Goal: Transaction & Acquisition: Subscribe to service/newsletter

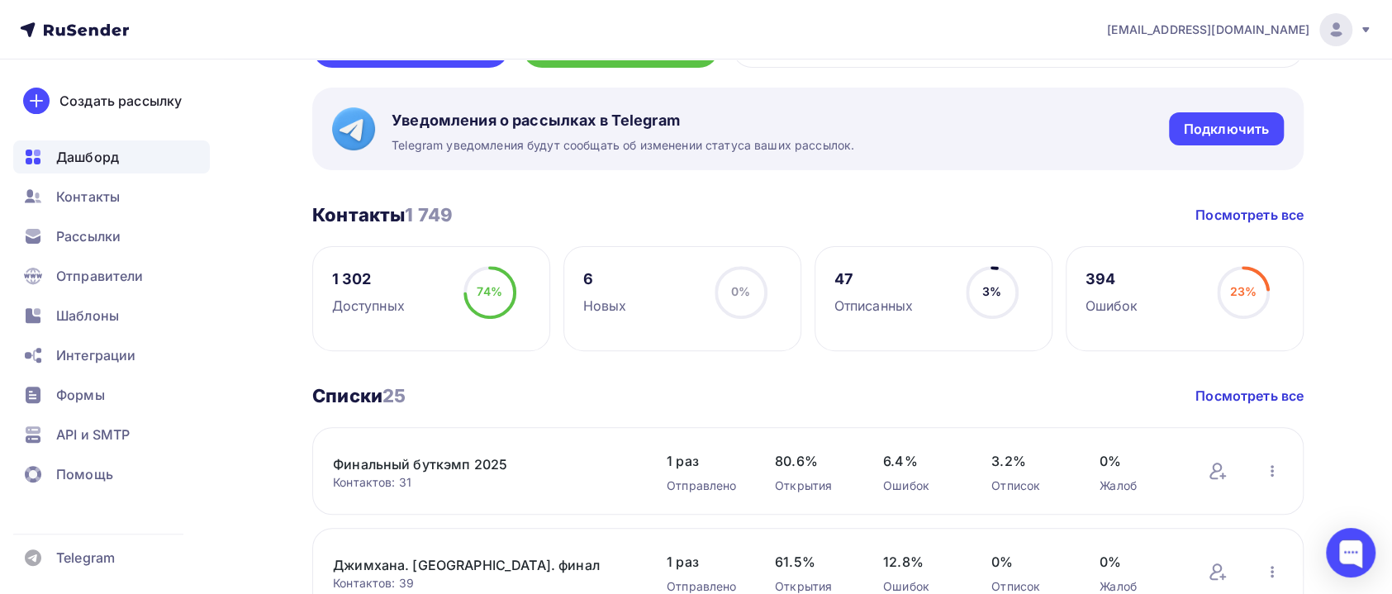
scroll to position [248, 0]
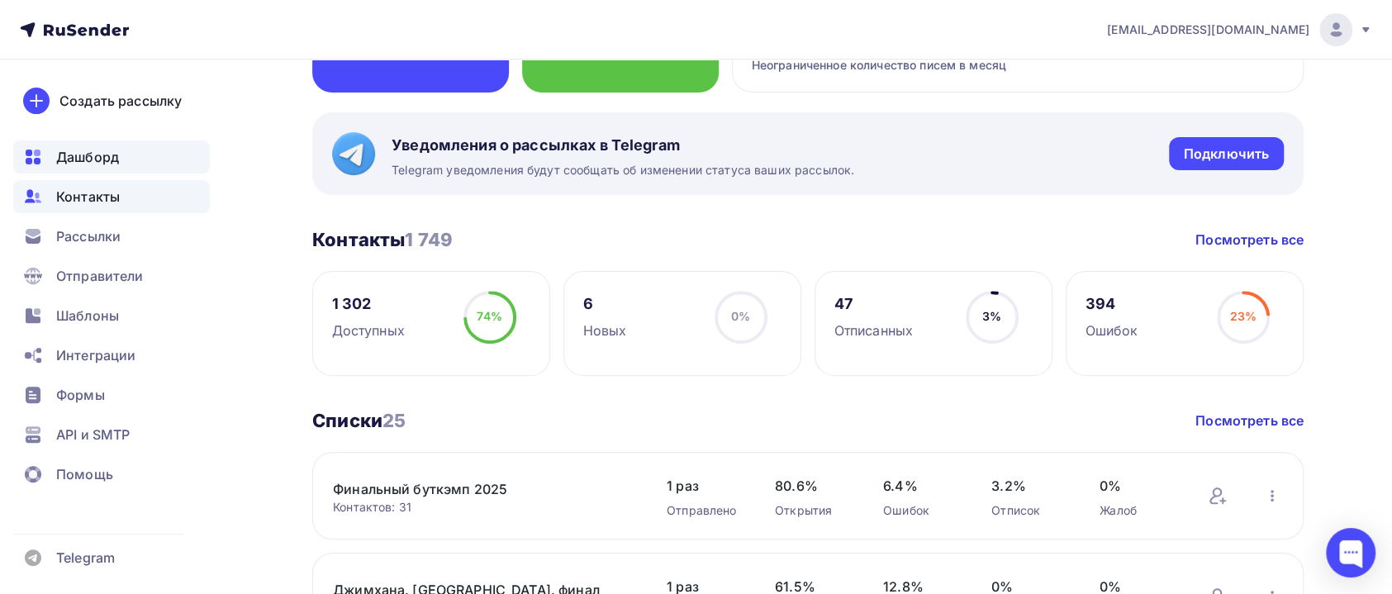
click at [100, 197] on span "Контакты" at bounding box center [88, 197] width 64 height 20
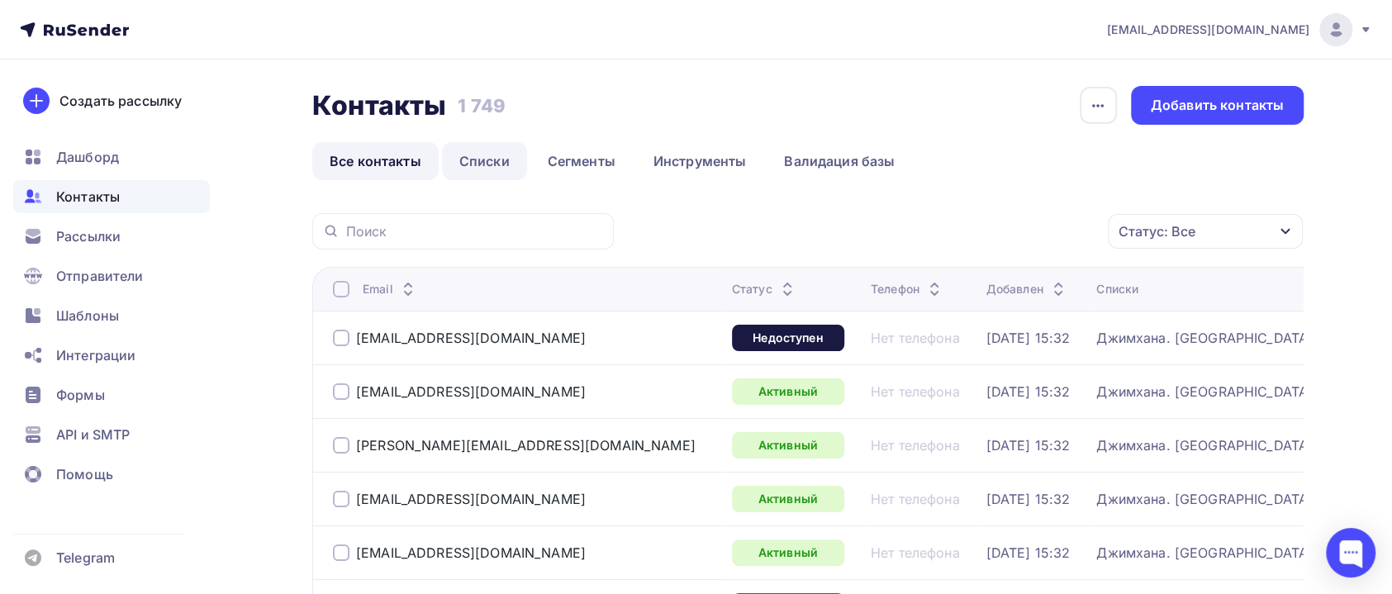
click at [486, 161] on link "Списки" at bounding box center [484, 161] width 85 height 38
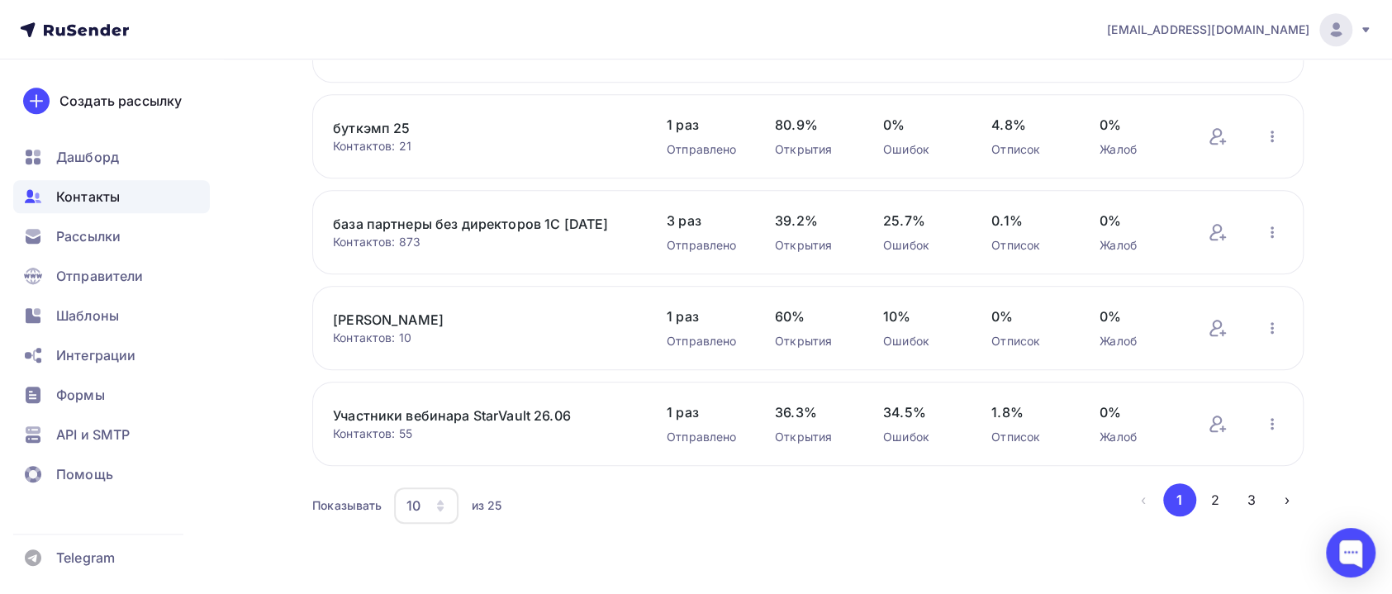
scroll to position [719, 0]
click at [1222, 496] on button "2" at bounding box center [1214, 499] width 33 height 33
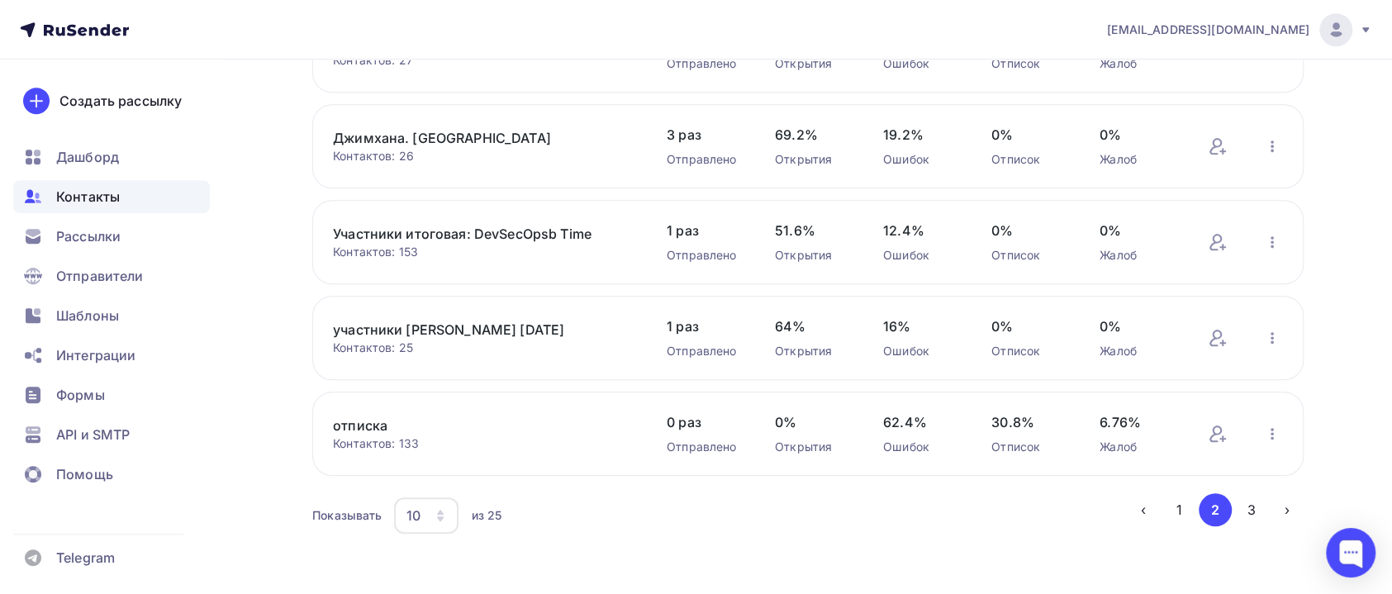
scroll to position [706, 0]
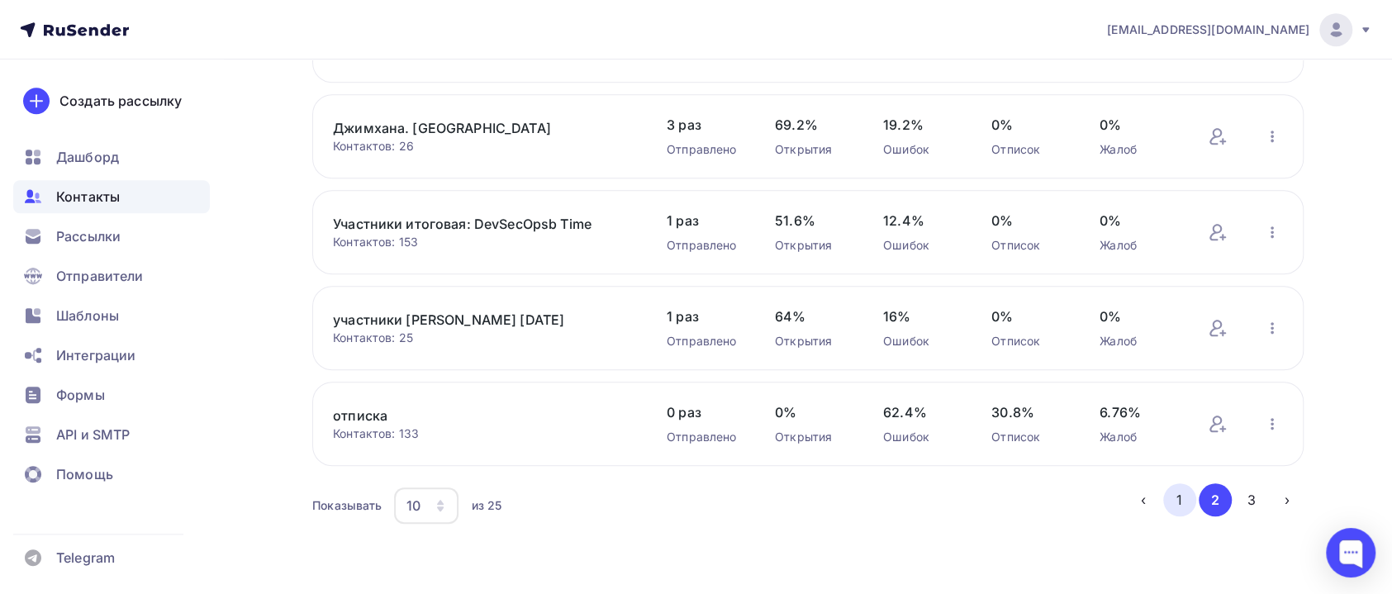
click at [1179, 503] on button "1" at bounding box center [1179, 499] width 33 height 33
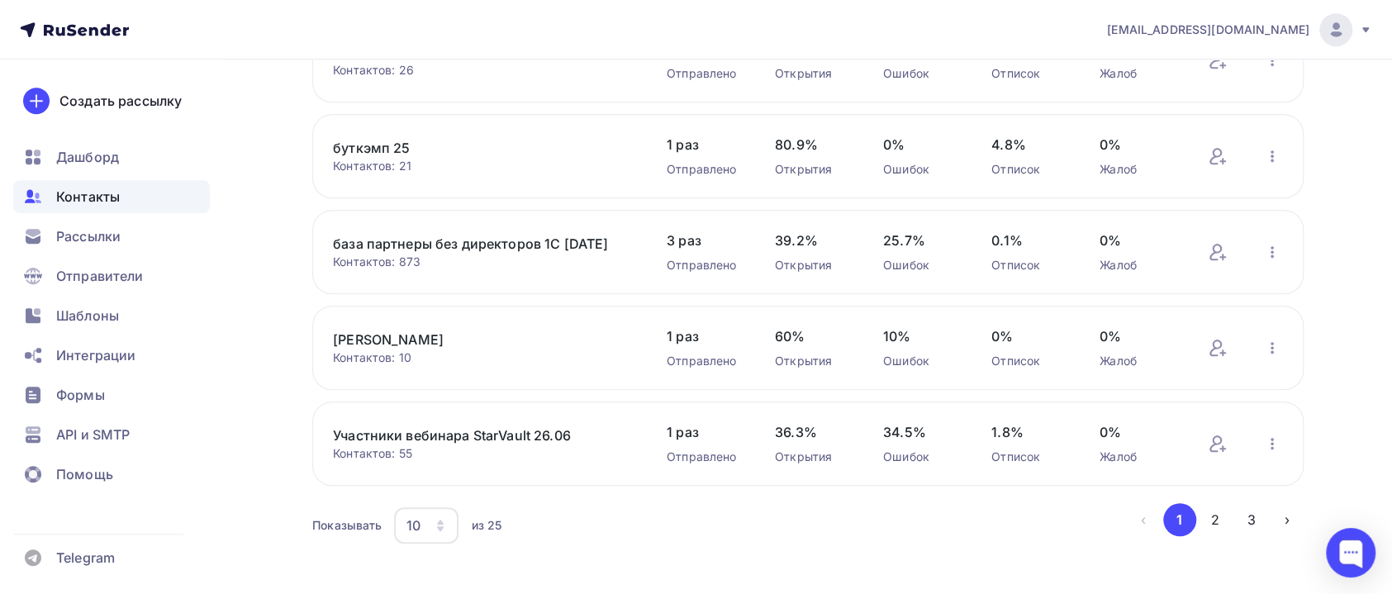
scroll to position [719, 0]
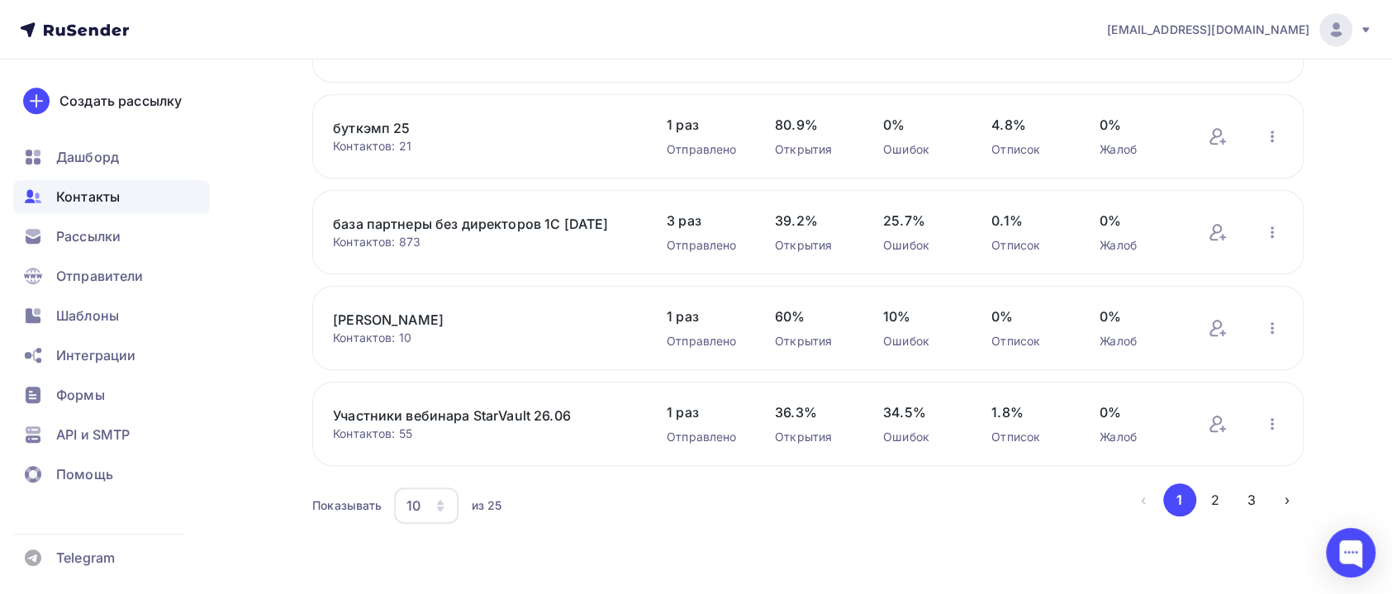
click at [441, 508] on icon "button" at bounding box center [440, 508] width 7 height 5
click at [429, 430] on div "50" at bounding box center [492, 440] width 159 height 20
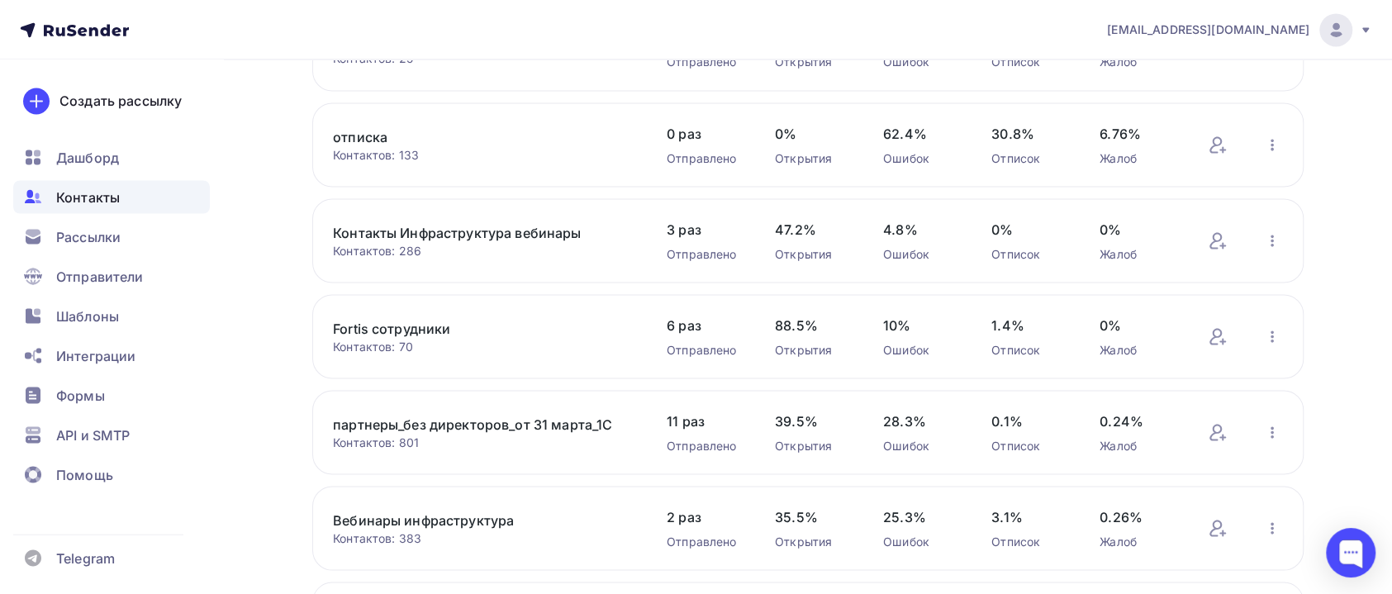
scroll to position [1958, 0]
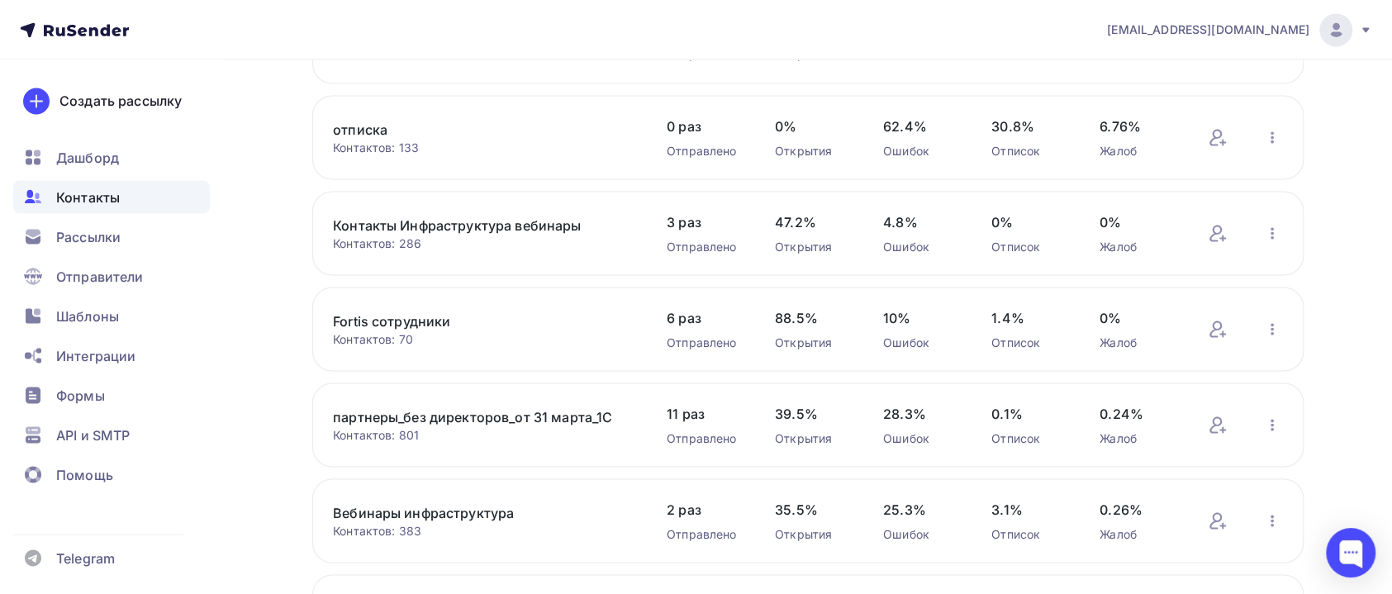
click at [467, 235] on link "Контакты Инфраструктура вебинары" at bounding box center [473, 225] width 281 height 20
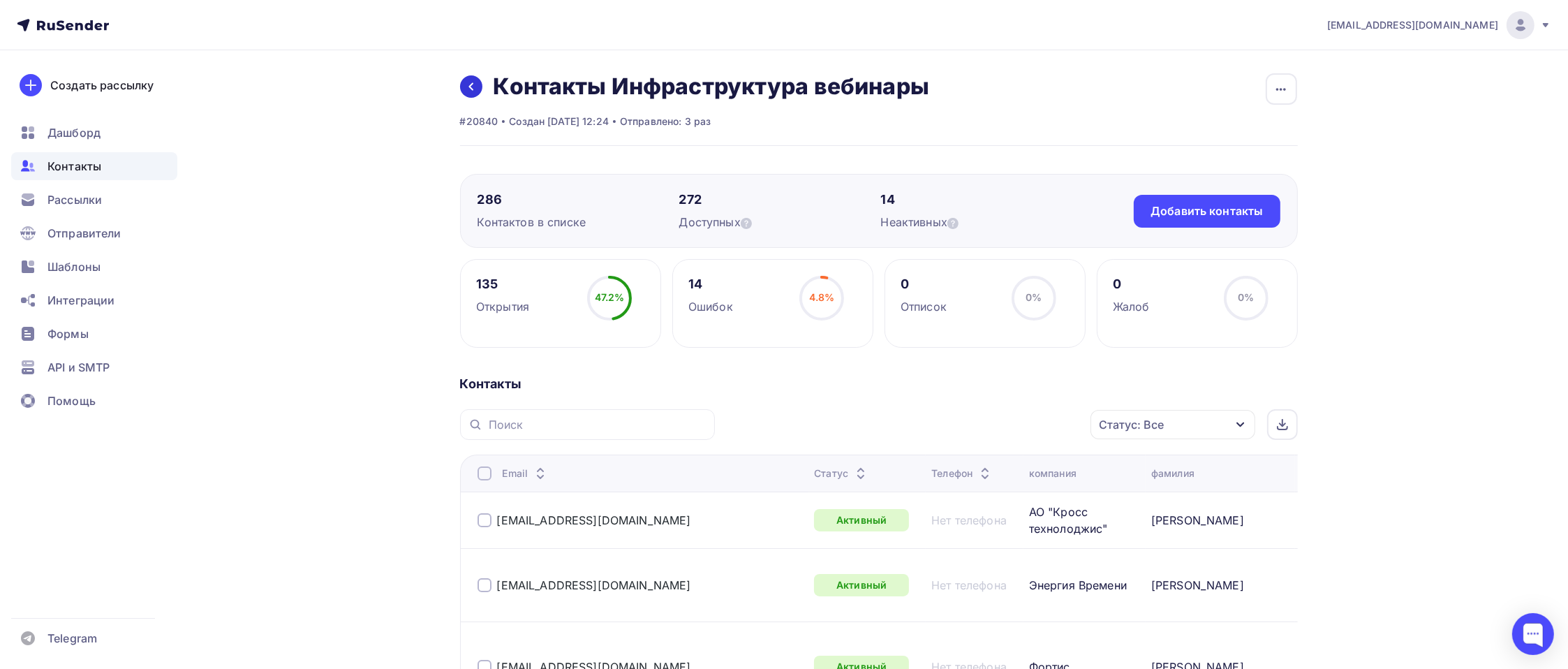
click at [467, 85] on icon at bounding box center [471, 86] width 11 height 11
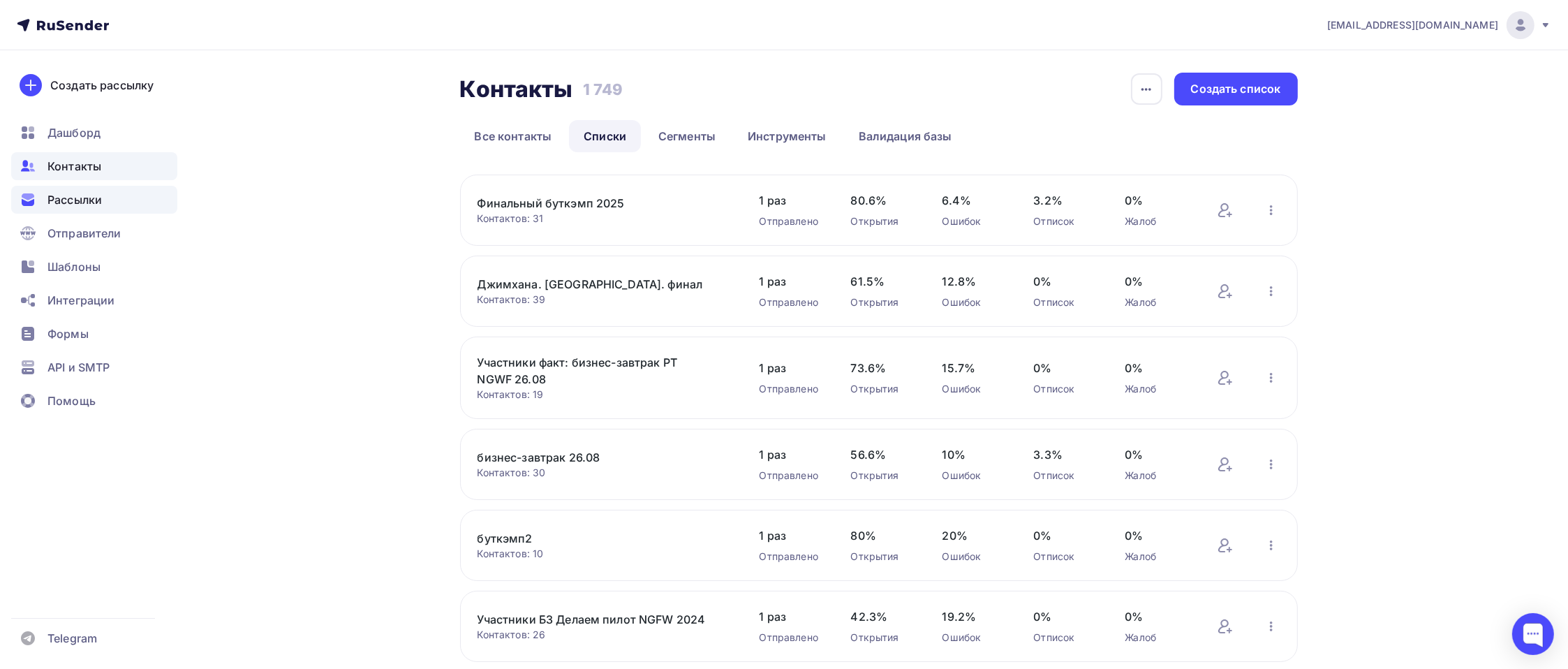
click at [87, 199] on span "Рассылки" at bounding box center [74, 200] width 54 height 17
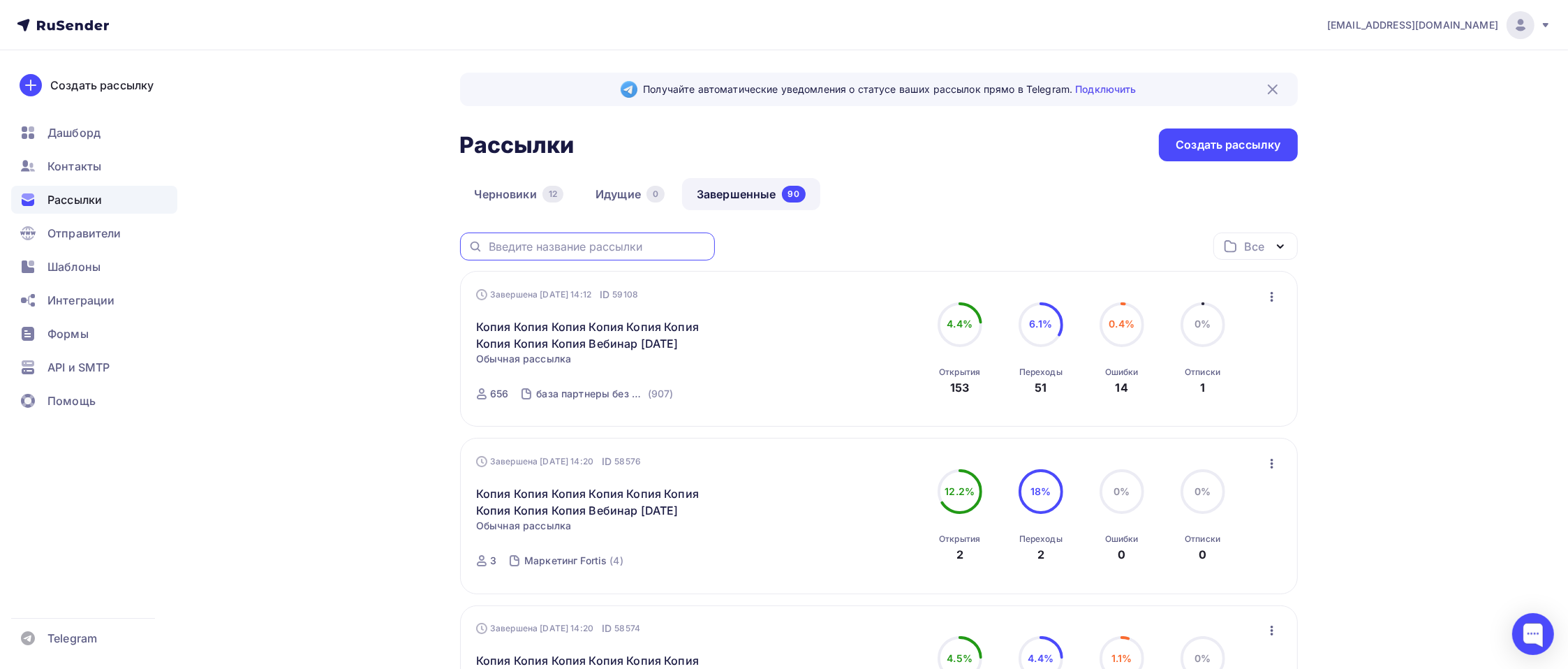
click at [570, 242] on input "text" at bounding box center [598, 246] width 218 height 15
type input "пассворк"
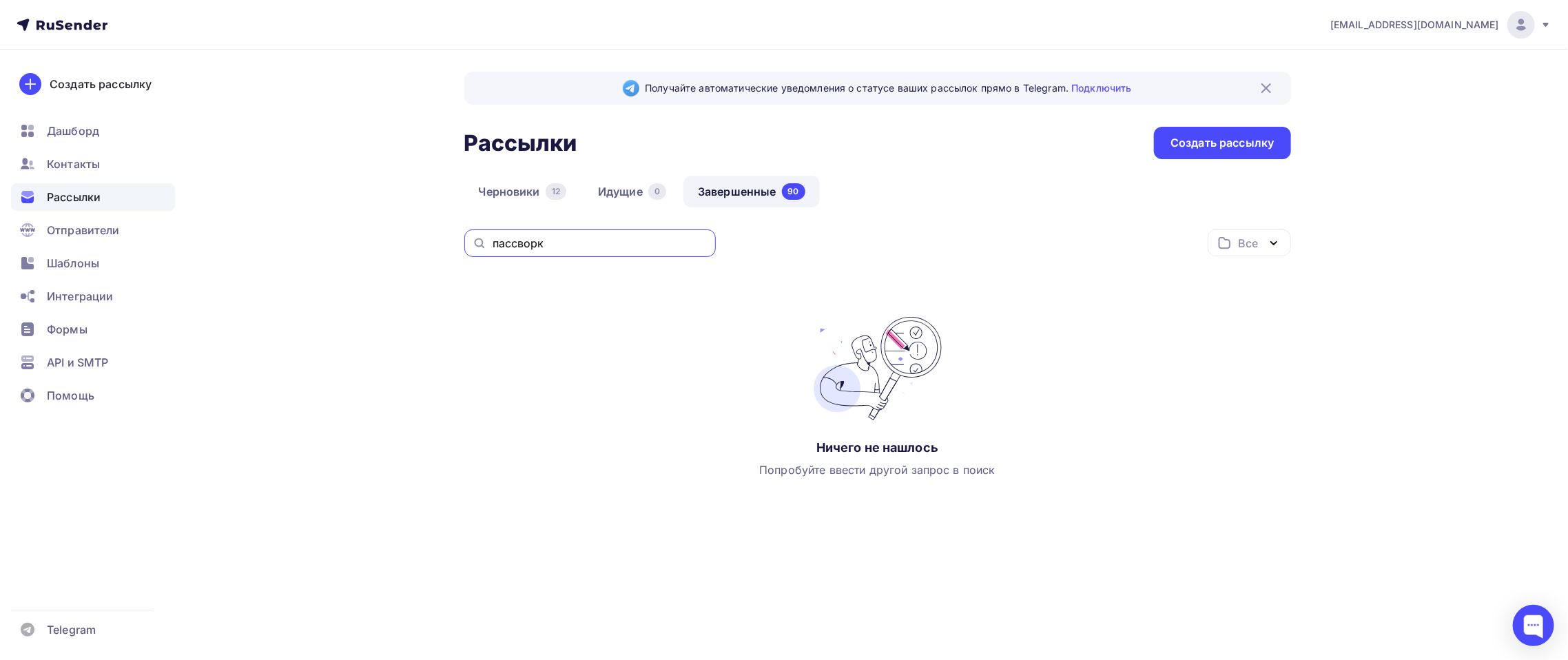
drag, startPoint x: 558, startPoint y: 241, endPoint x: 480, endPoint y: 244, distance: 78.1
click at [480, 244] on div "пассворк" at bounding box center [590, 243] width 251 height 28
click at [723, 186] on link "Завершенные 90" at bounding box center [751, 192] width 137 height 32
click at [773, 194] on link "Завершенные 90" at bounding box center [751, 192] width 137 height 32
click at [73, 194] on span "Рассылки" at bounding box center [73, 197] width 53 height 17
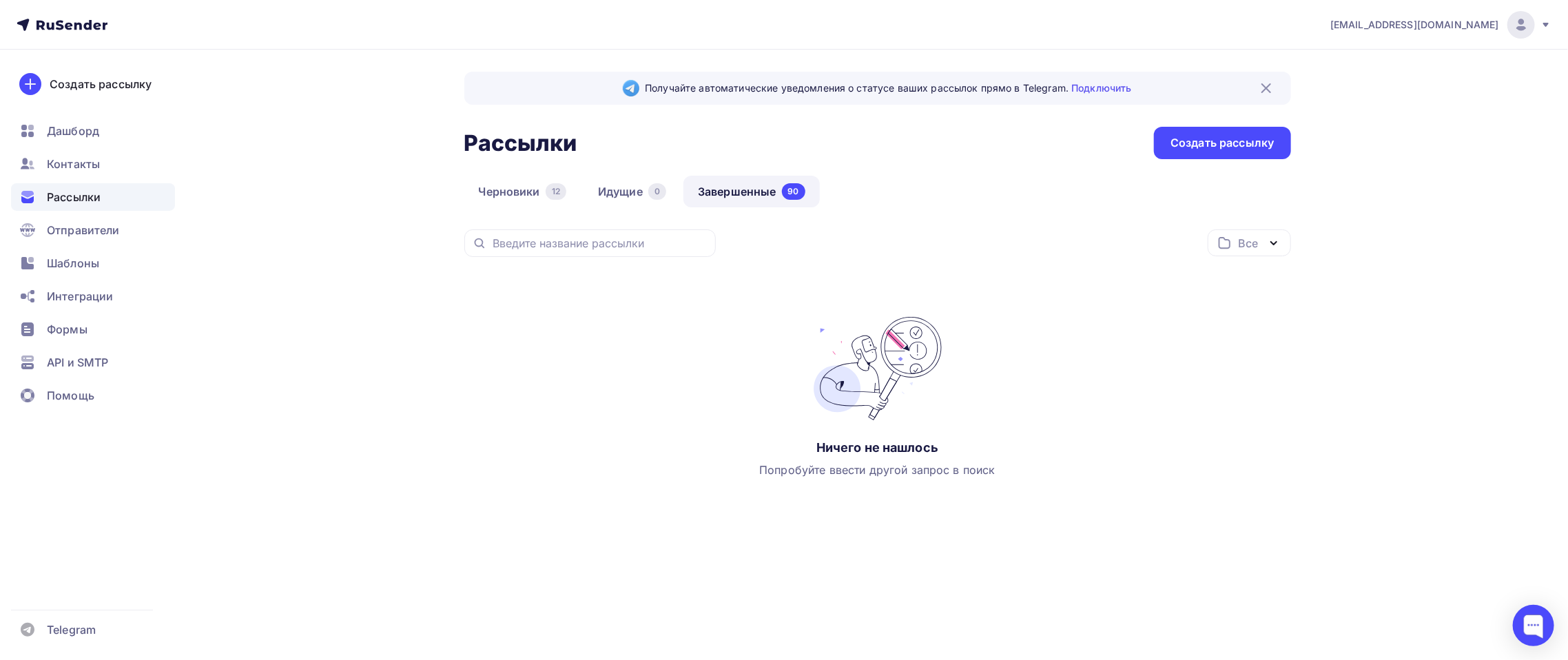
click at [761, 192] on link "Завершенные 90" at bounding box center [751, 192] width 137 height 32
click at [529, 239] on input "text" at bounding box center [600, 243] width 215 height 15
click at [68, 143] on div "Дашборд" at bounding box center [93, 130] width 164 height 28
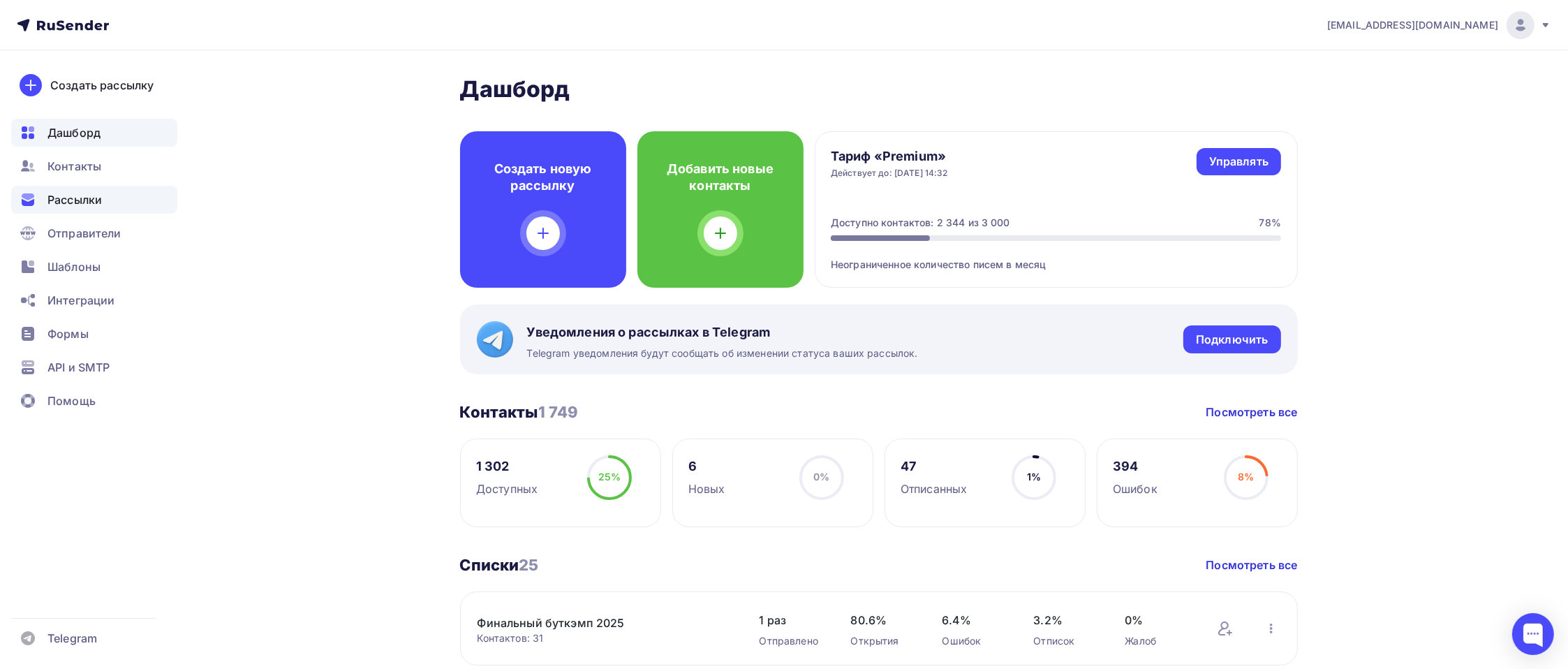
click at [90, 203] on span "Рассылки" at bounding box center [74, 200] width 54 height 17
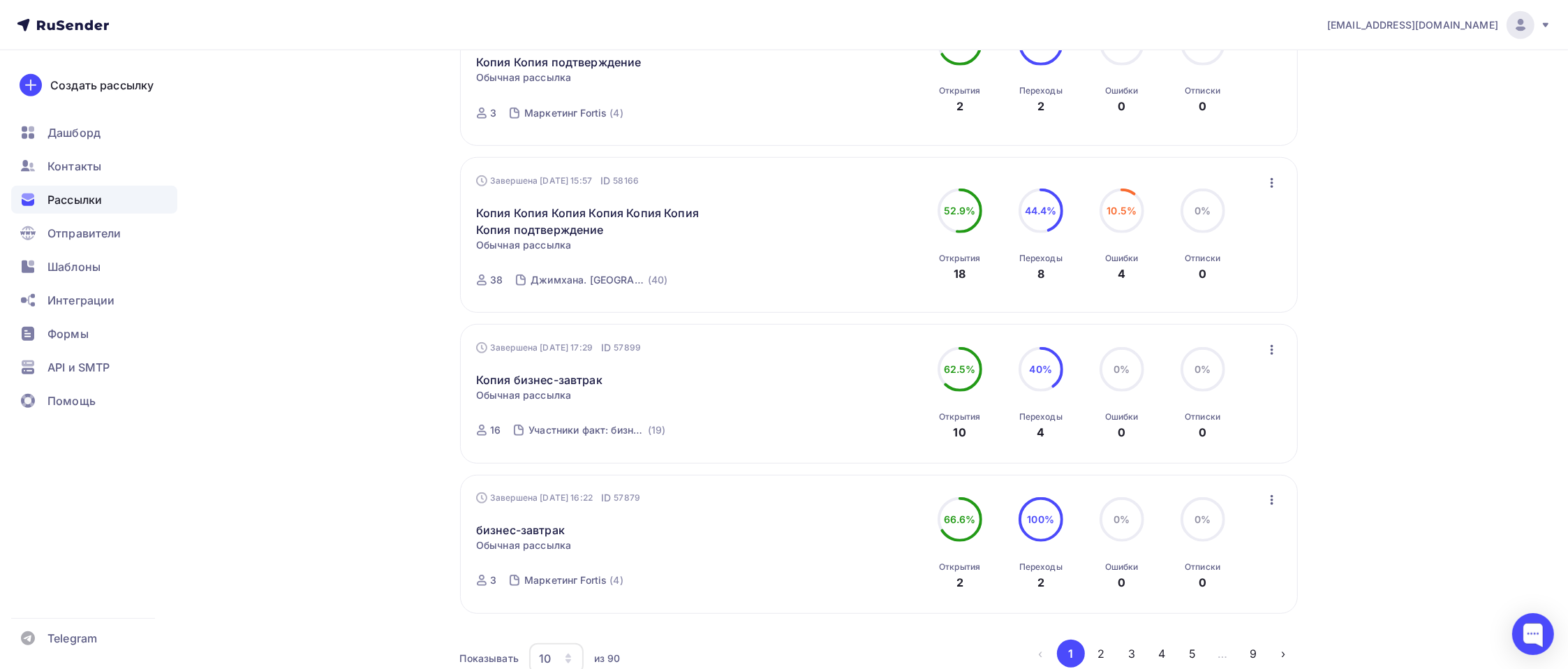
scroll to position [1395, 0]
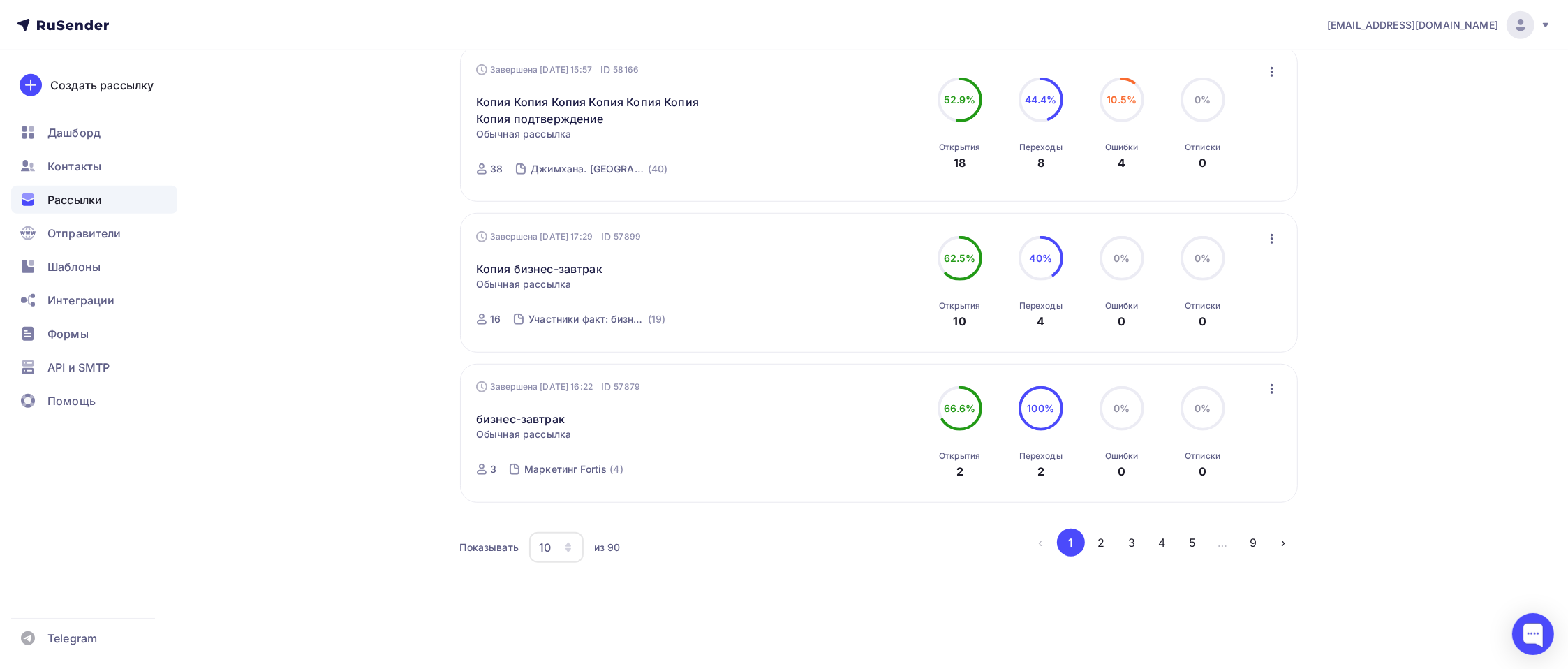
click at [1174, 502] on button "4" at bounding box center [1162, 542] width 28 height 28
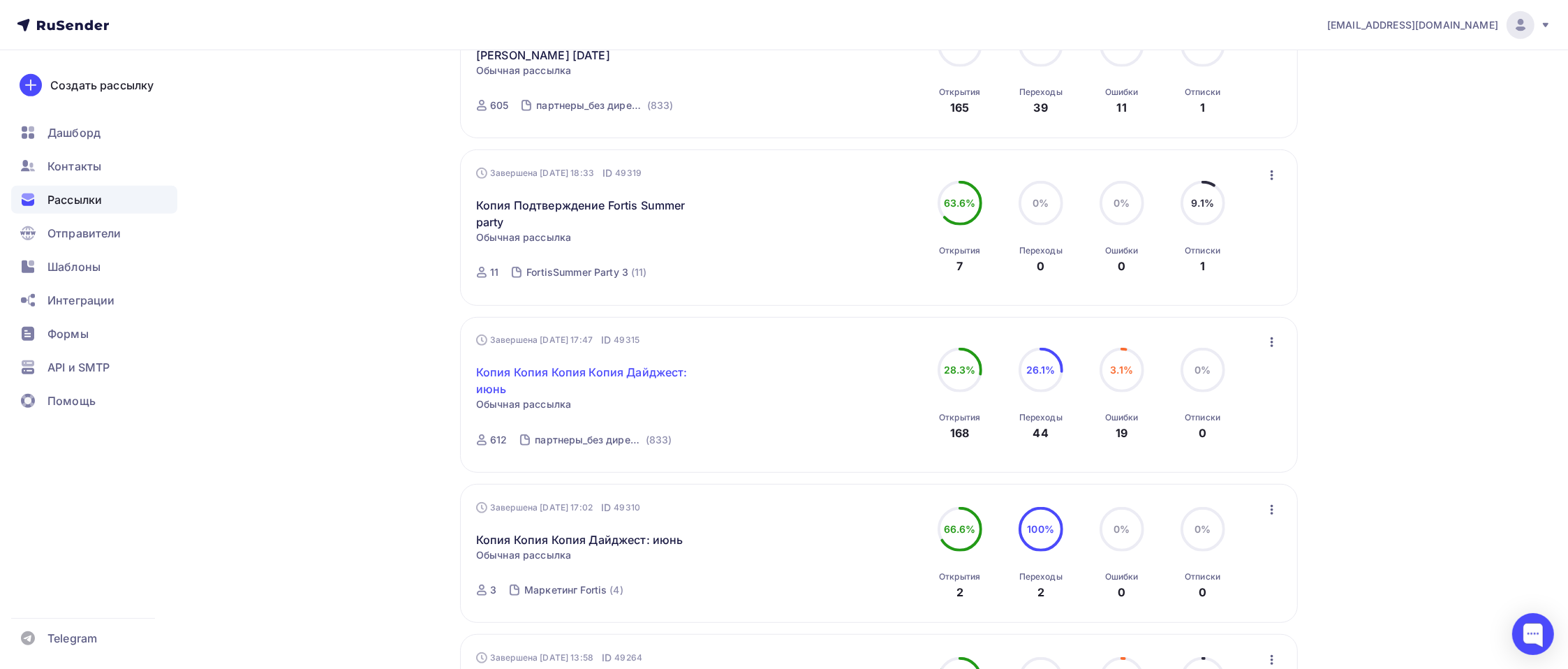
scroll to position [1349, 0]
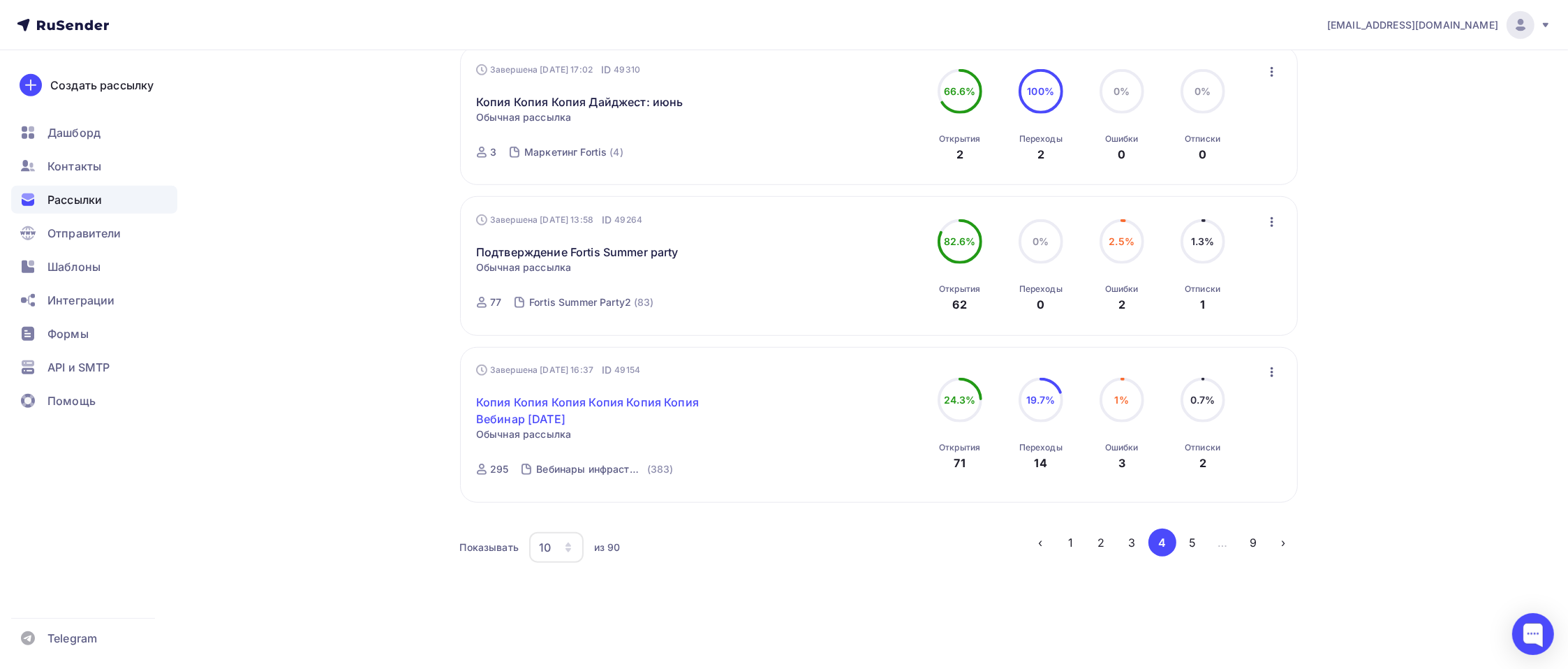
click at [557, 403] on link "Копия Копия Копия Копия Копия Копия Вебинар 20 мая" at bounding box center [595, 411] width 239 height 34
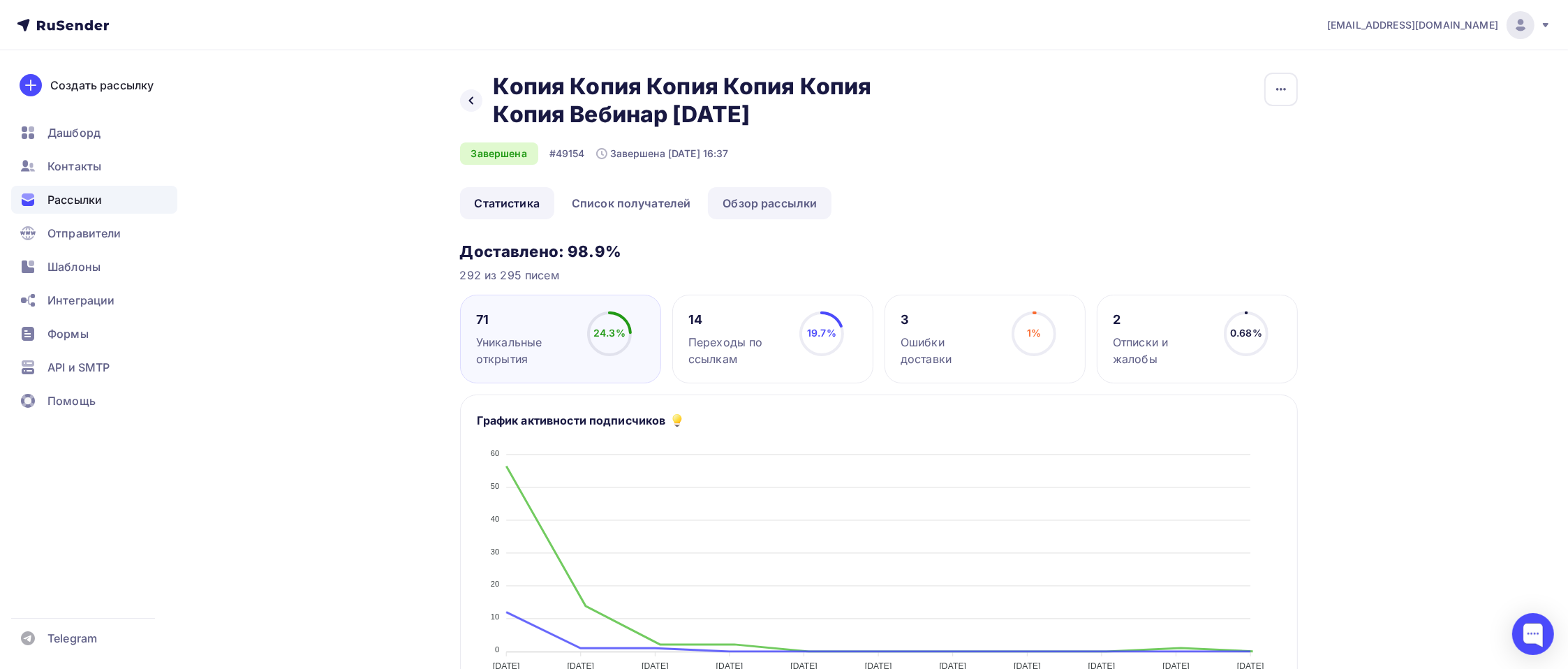
drag, startPoint x: 752, startPoint y: 202, endPoint x: 773, endPoint y: 205, distance: 21.2
click at [751, 203] on link "Обзор рассылки" at bounding box center [769, 203] width 123 height 32
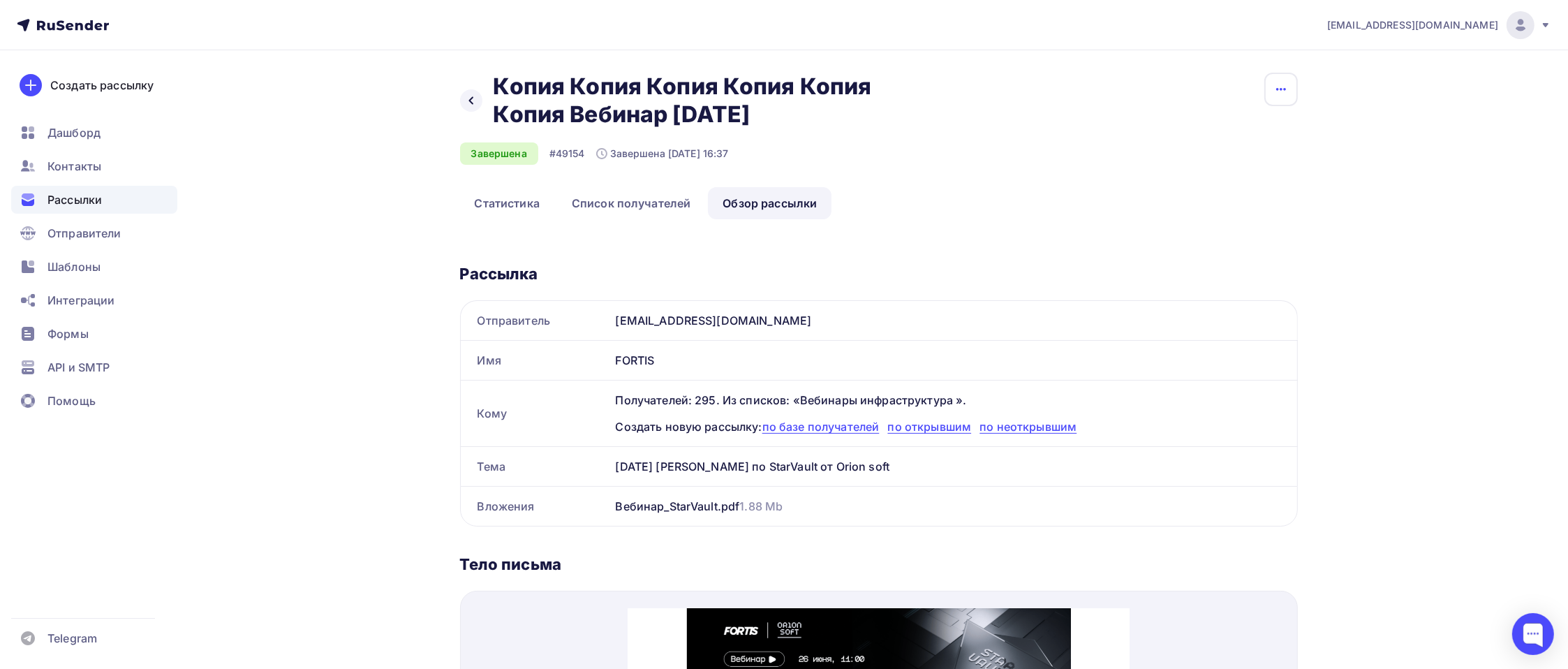
click at [1191, 90] on icon "button" at bounding box center [1281, 89] width 10 height 3
click at [1191, 141] on div "Копировать" at bounding box center [1227, 134] width 134 height 17
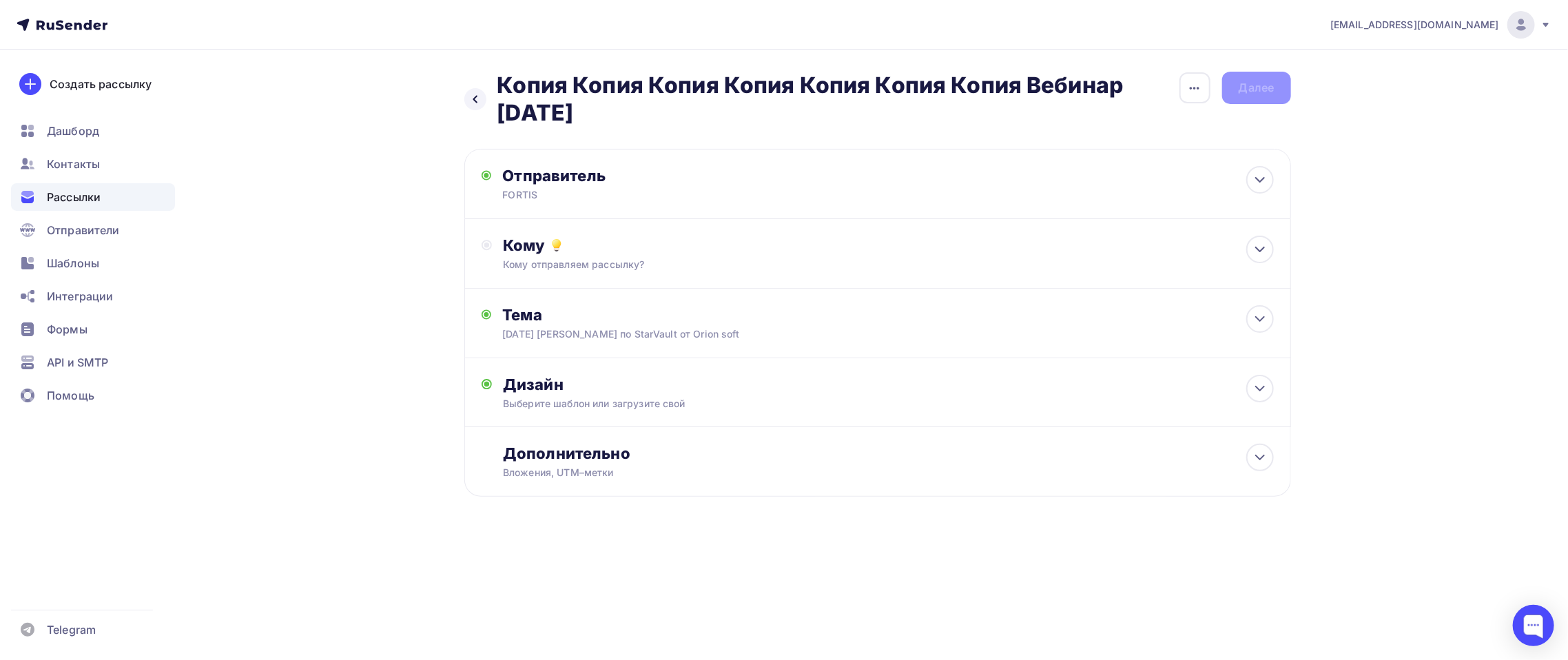
click at [82, 148] on ul "Дашборд Контакты Рассылки Отправители Шаблоны Интеграции Формы API и SMTP Помощь" at bounding box center [93, 266] width 164 height 300
click at [72, 330] on span "Формы" at bounding box center [67, 330] width 41 height 17
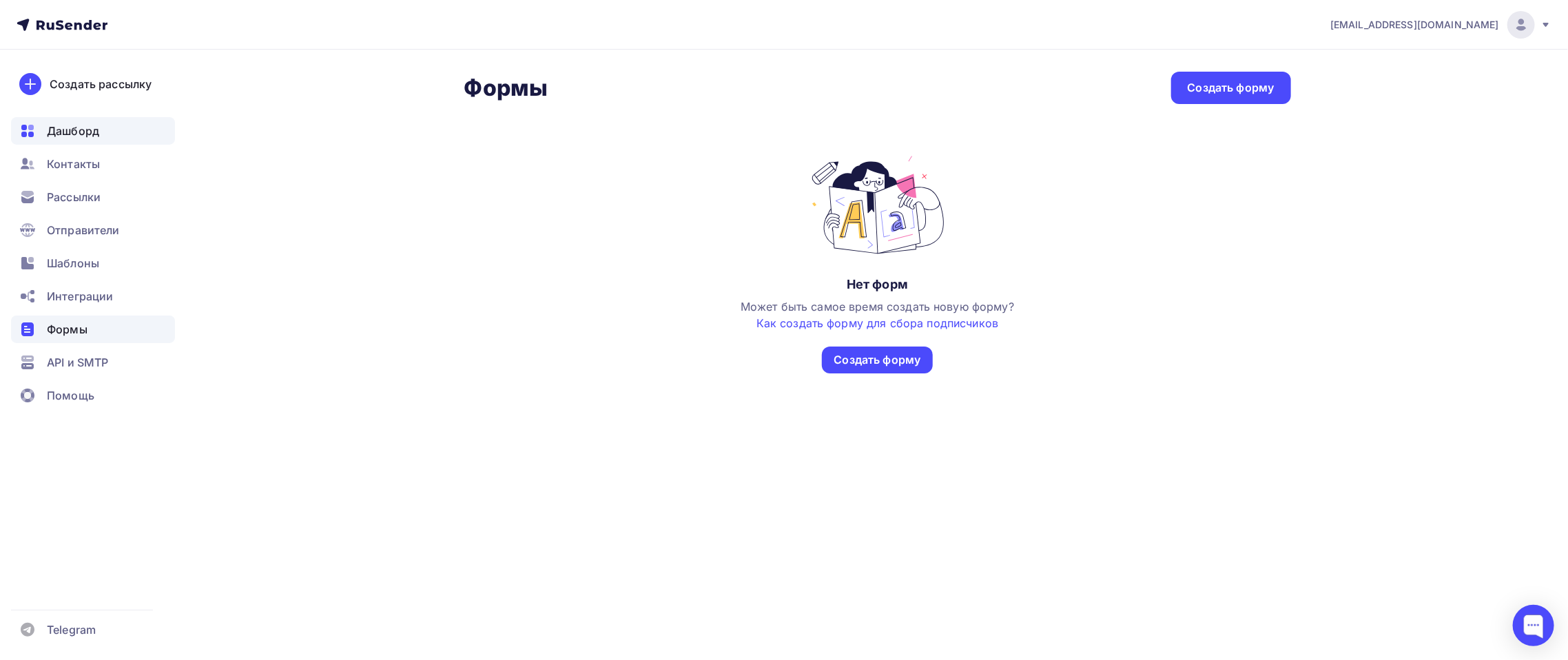
click at [80, 125] on span "Дашборд" at bounding box center [73, 131] width 53 height 17
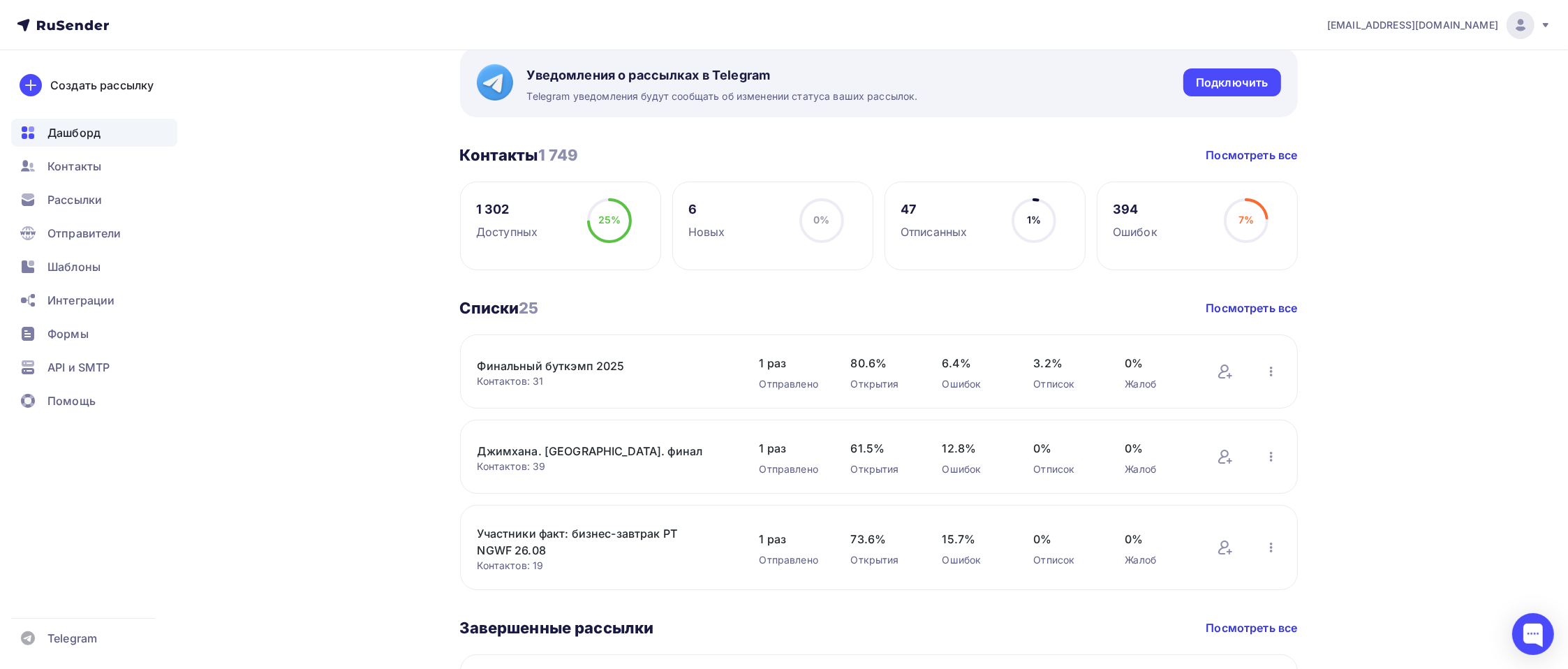
scroll to position [279, 0]
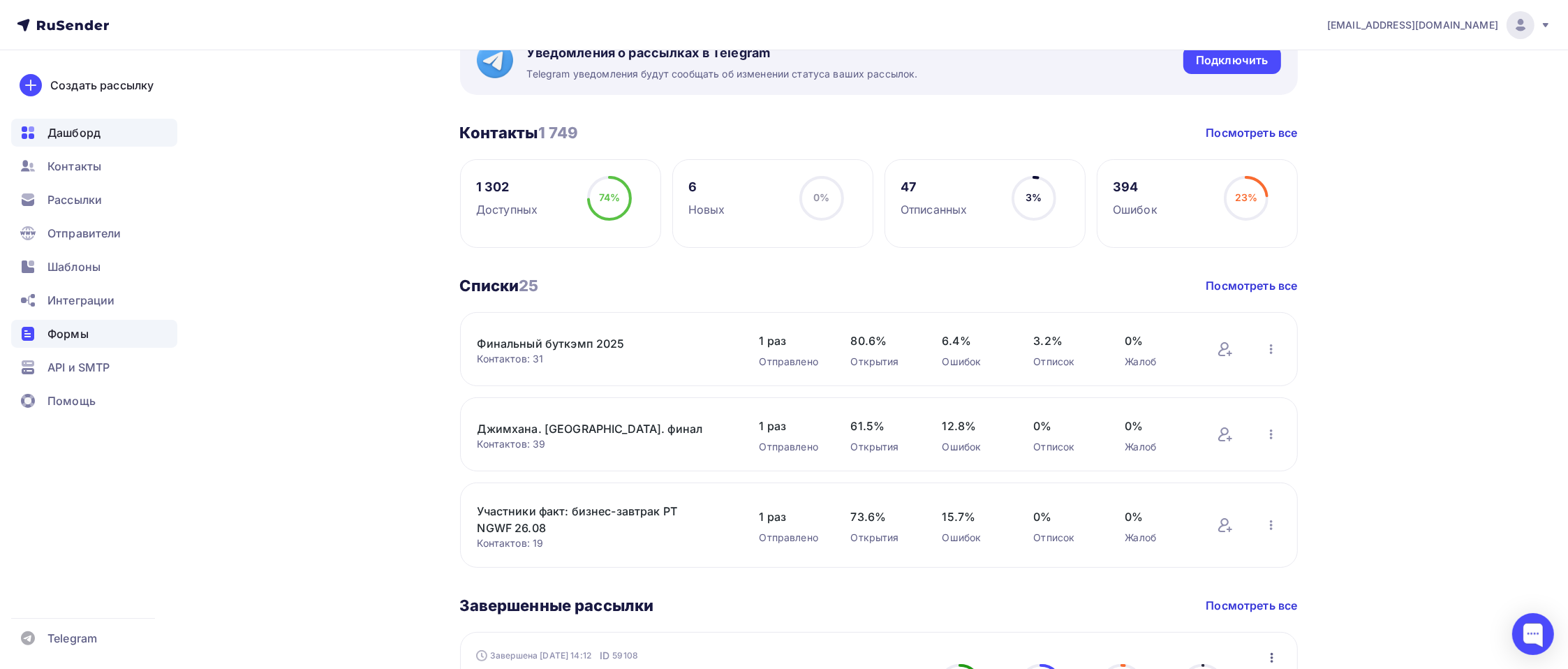
click at [70, 332] on span "Формы" at bounding box center [68, 334] width 41 height 17
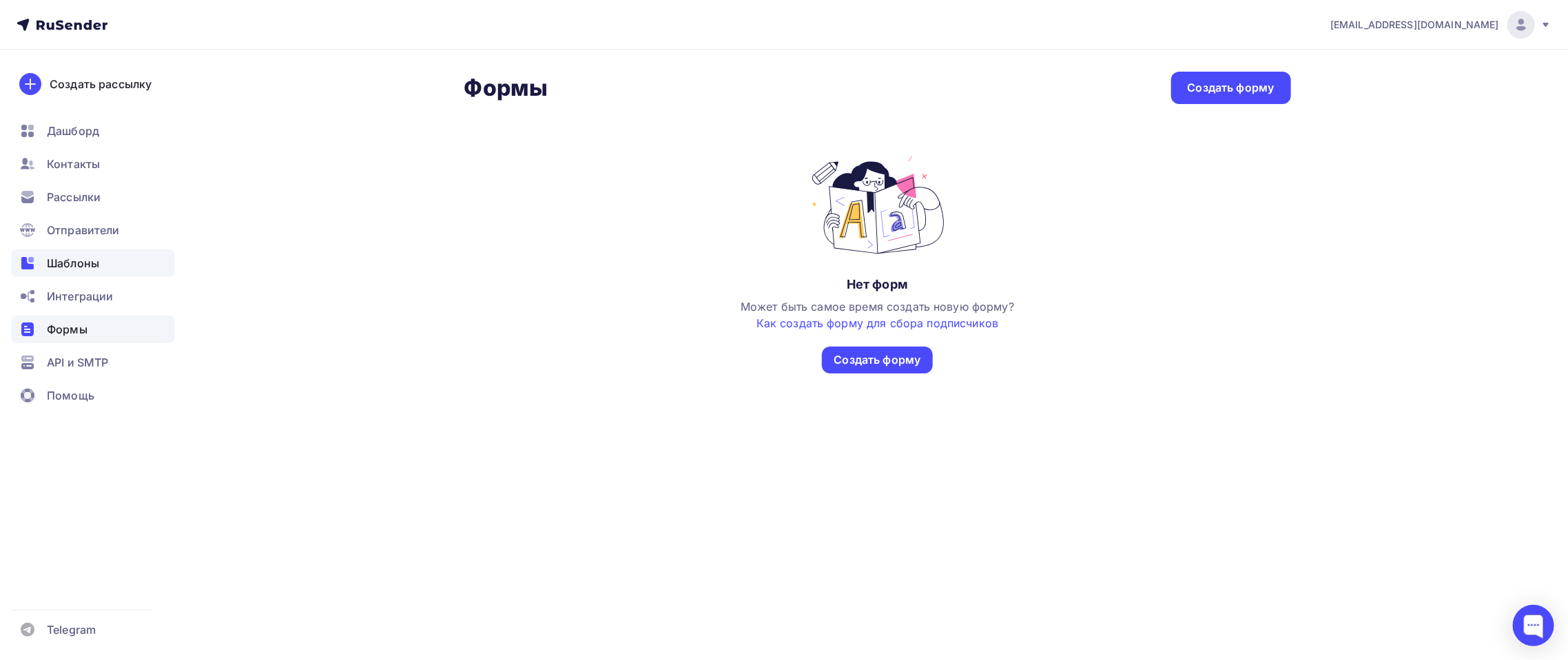
click at [63, 262] on span "Шаблоны" at bounding box center [73, 264] width 53 height 17
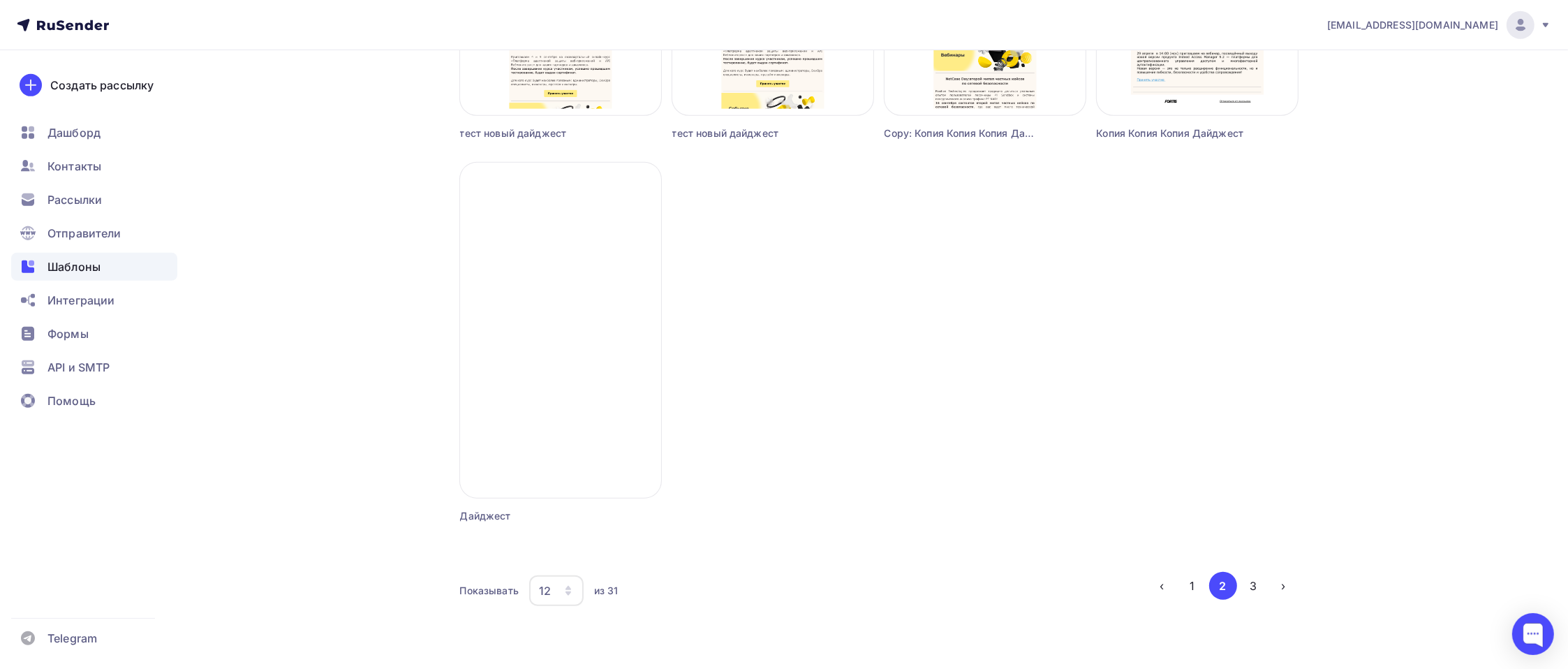
scroll to position [1173, 0]
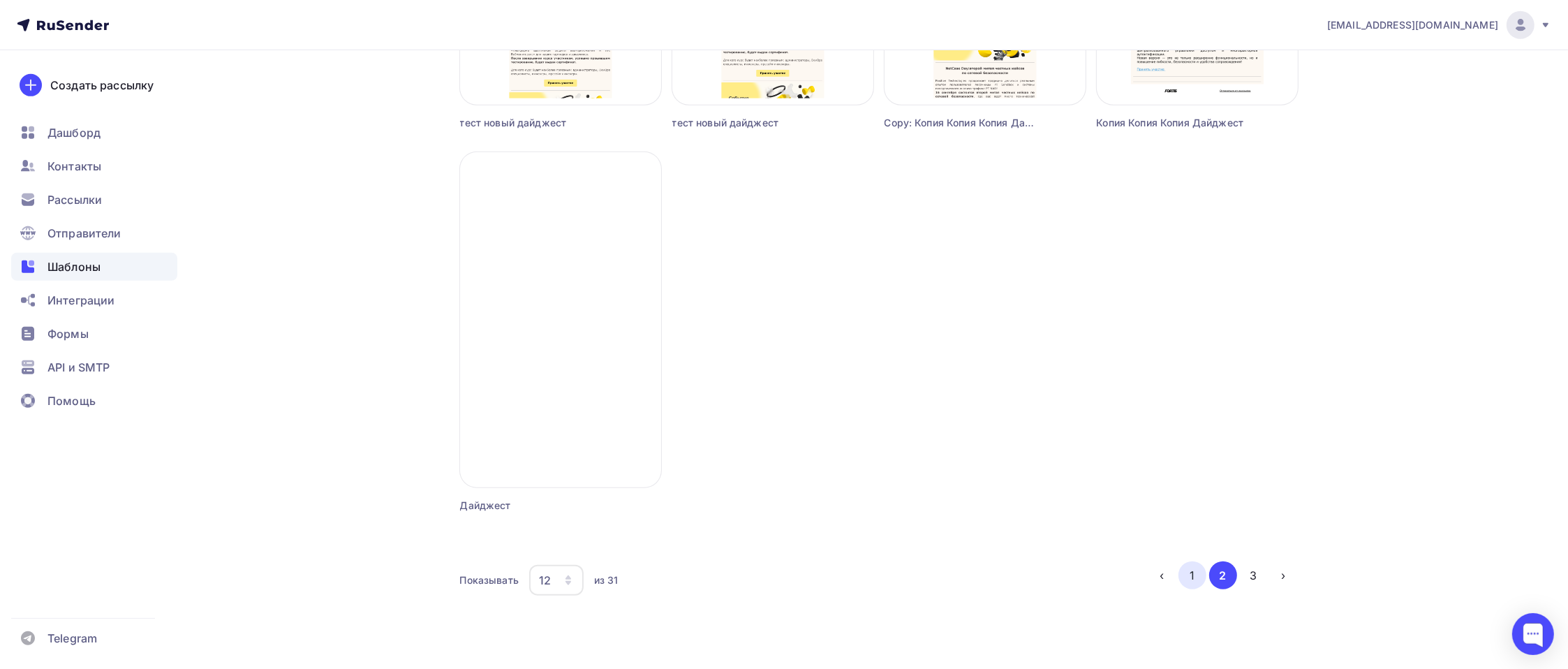
click at [1191, 502] on button "1" at bounding box center [1192, 575] width 28 height 28
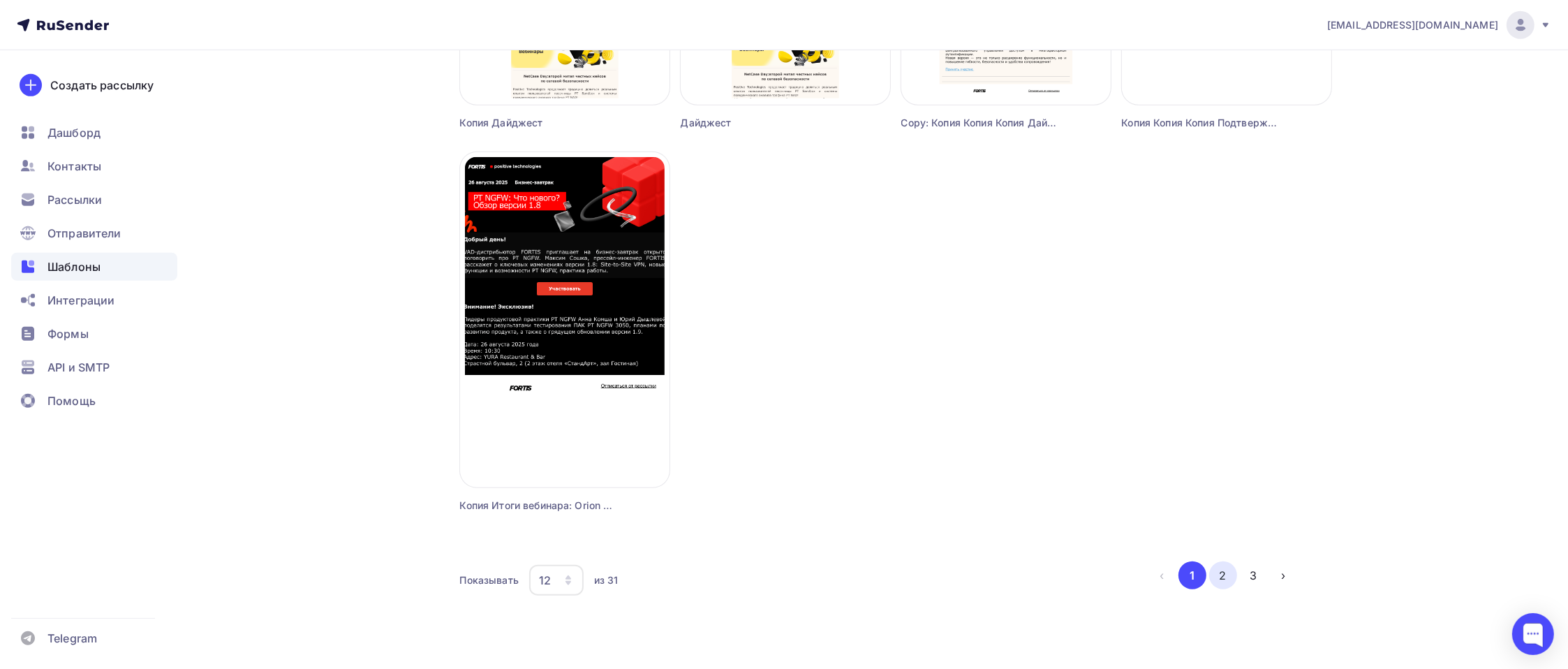
click at [1191, 502] on button "2" at bounding box center [1222, 575] width 28 height 28
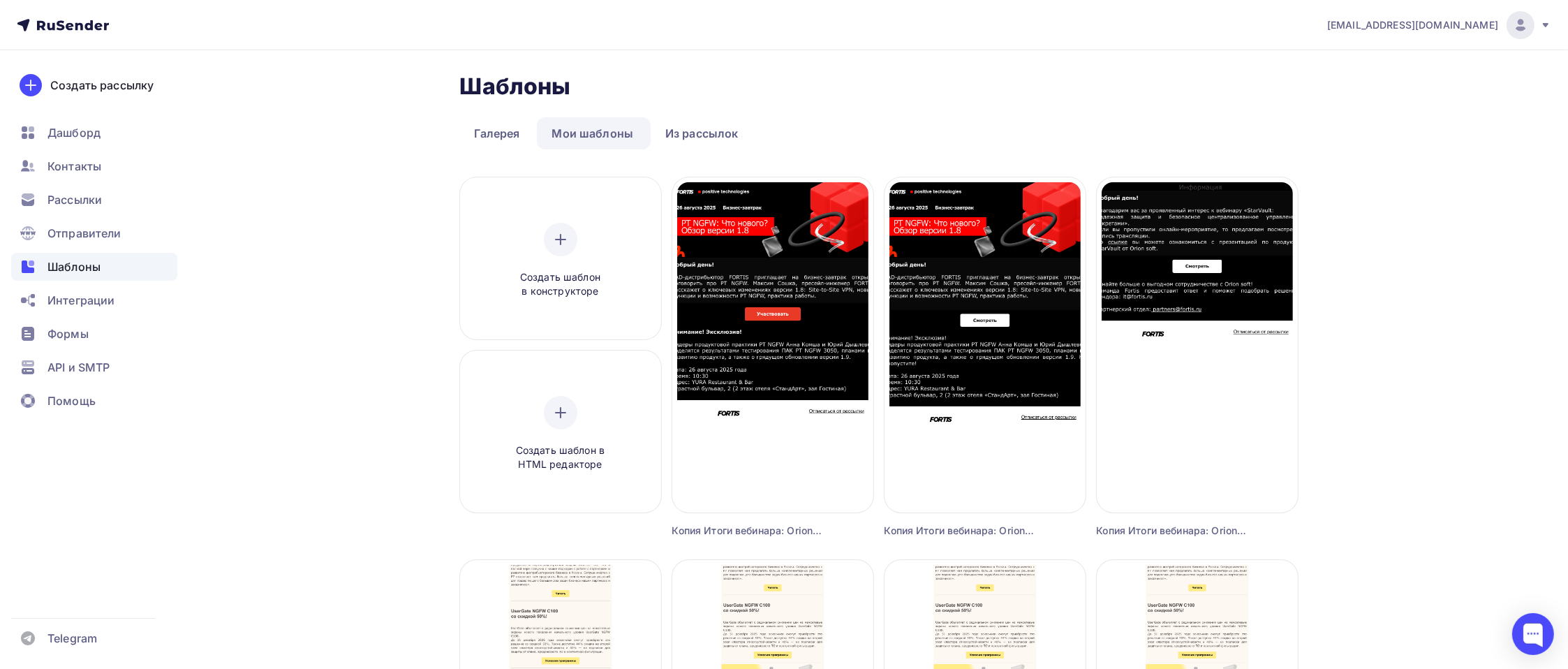
scroll to position [1117, 0]
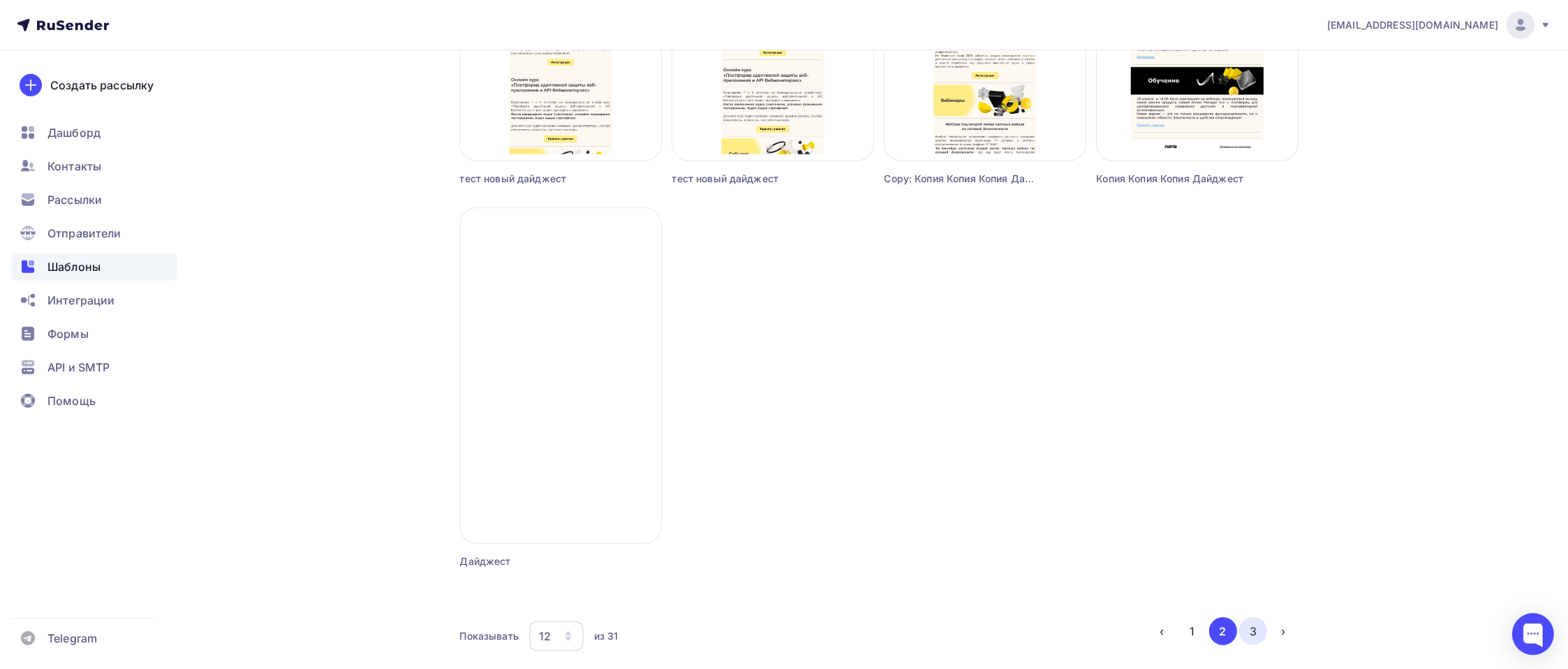
click at [1191, 502] on button "3" at bounding box center [1253, 631] width 28 height 28
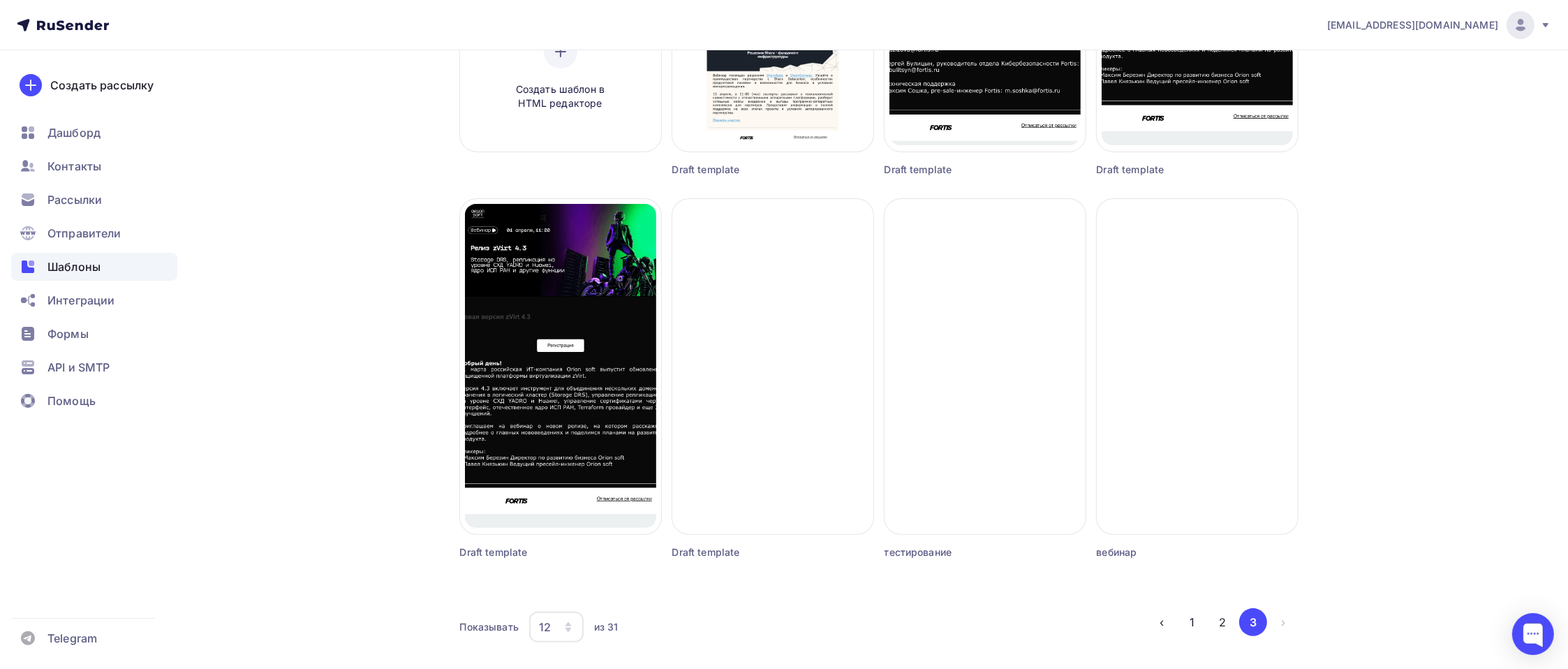
scroll to position [408, 0]
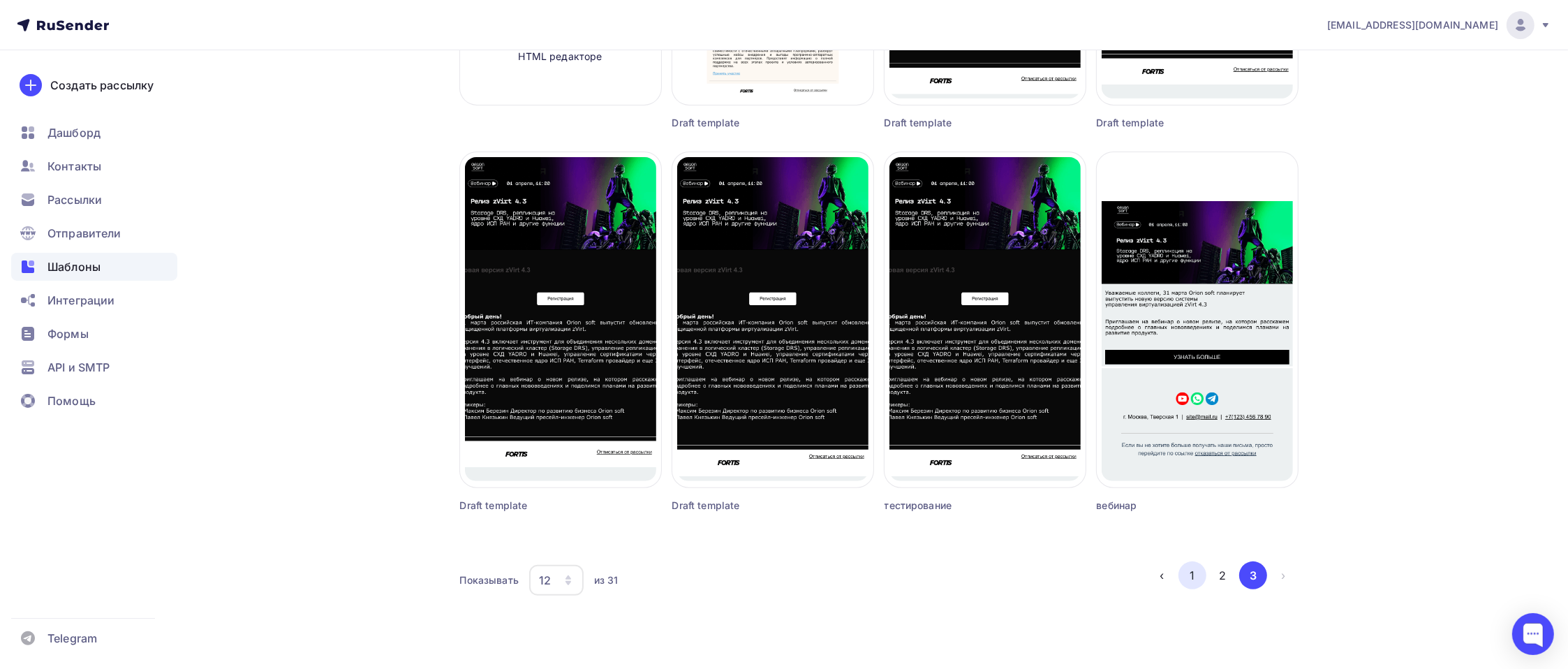
click at [1184, 502] on button "1" at bounding box center [1192, 575] width 28 height 28
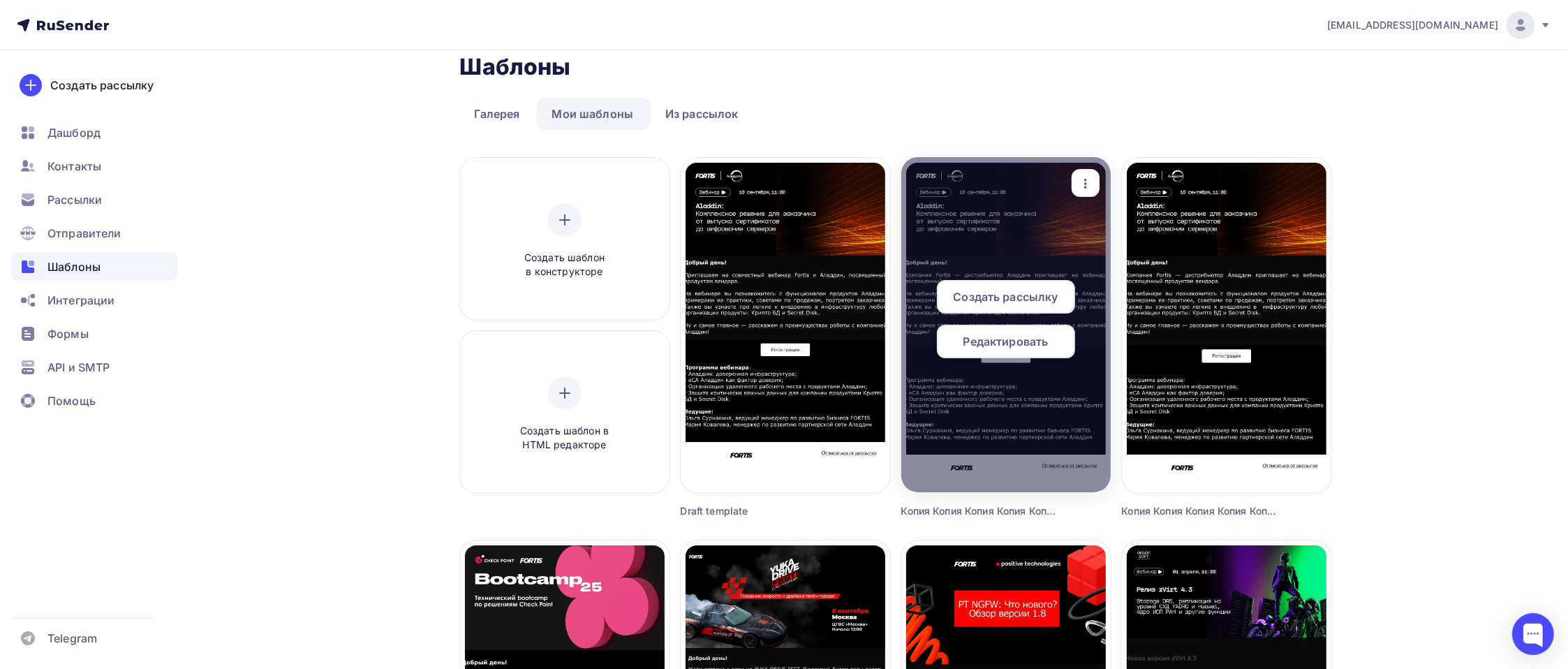
scroll to position [0, 0]
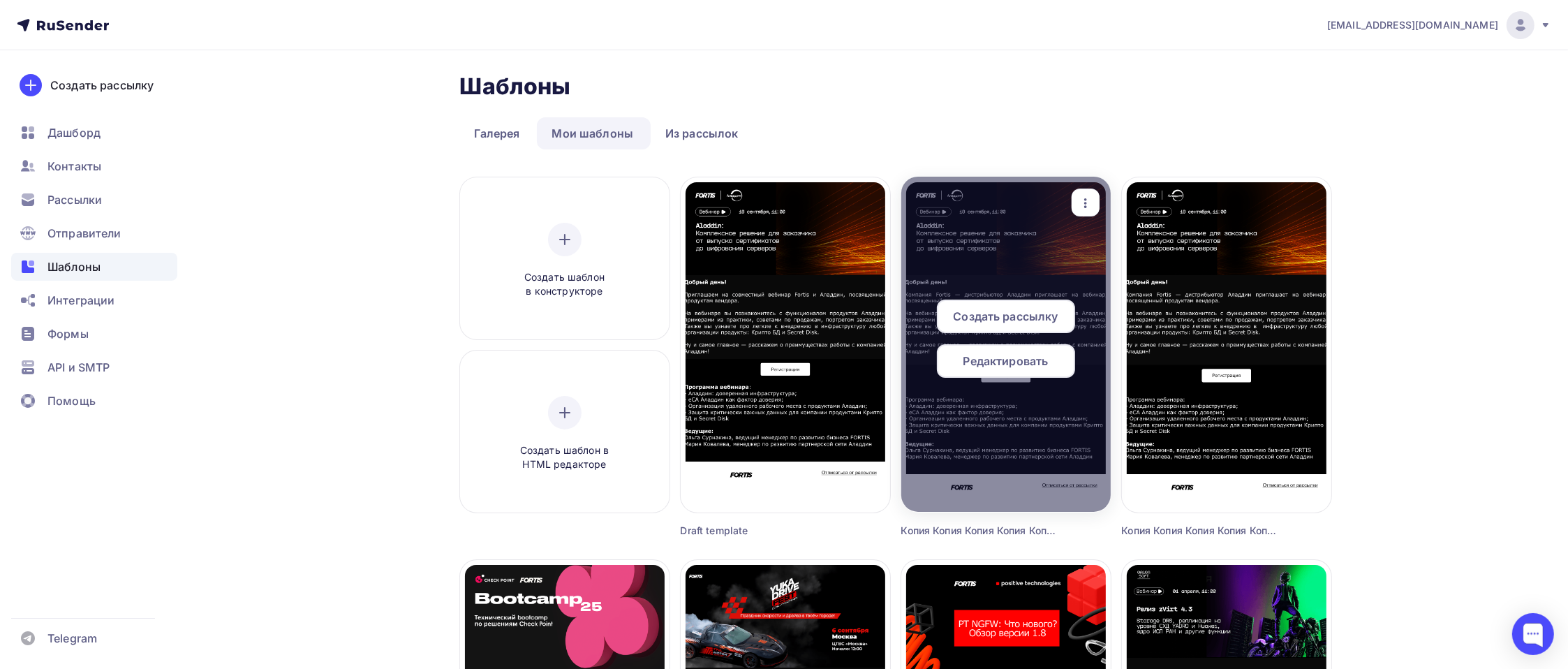
click at [1022, 370] on div "Редактировать" at bounding box center [1006, 361] width 139 height 34
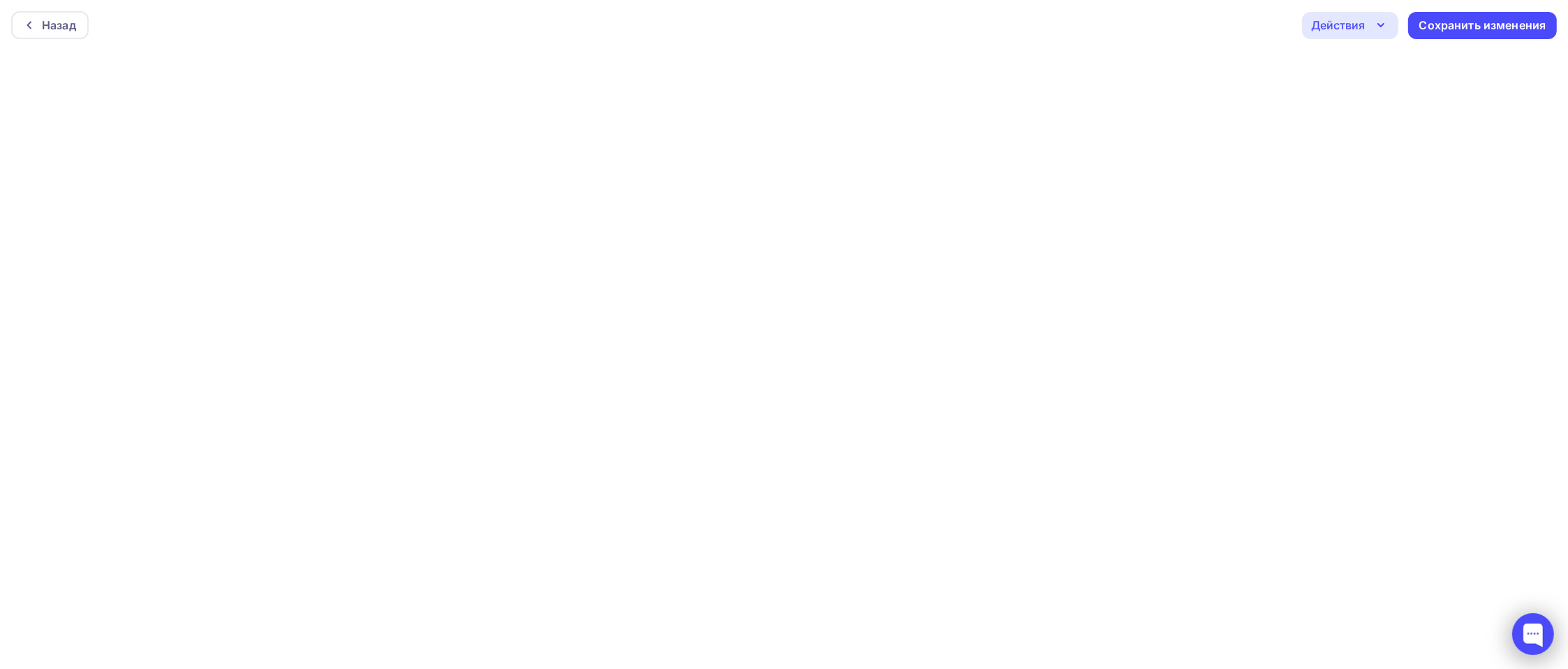
click at [1191, 502] on div at bounding box center [1533, 634] width 59 height 59
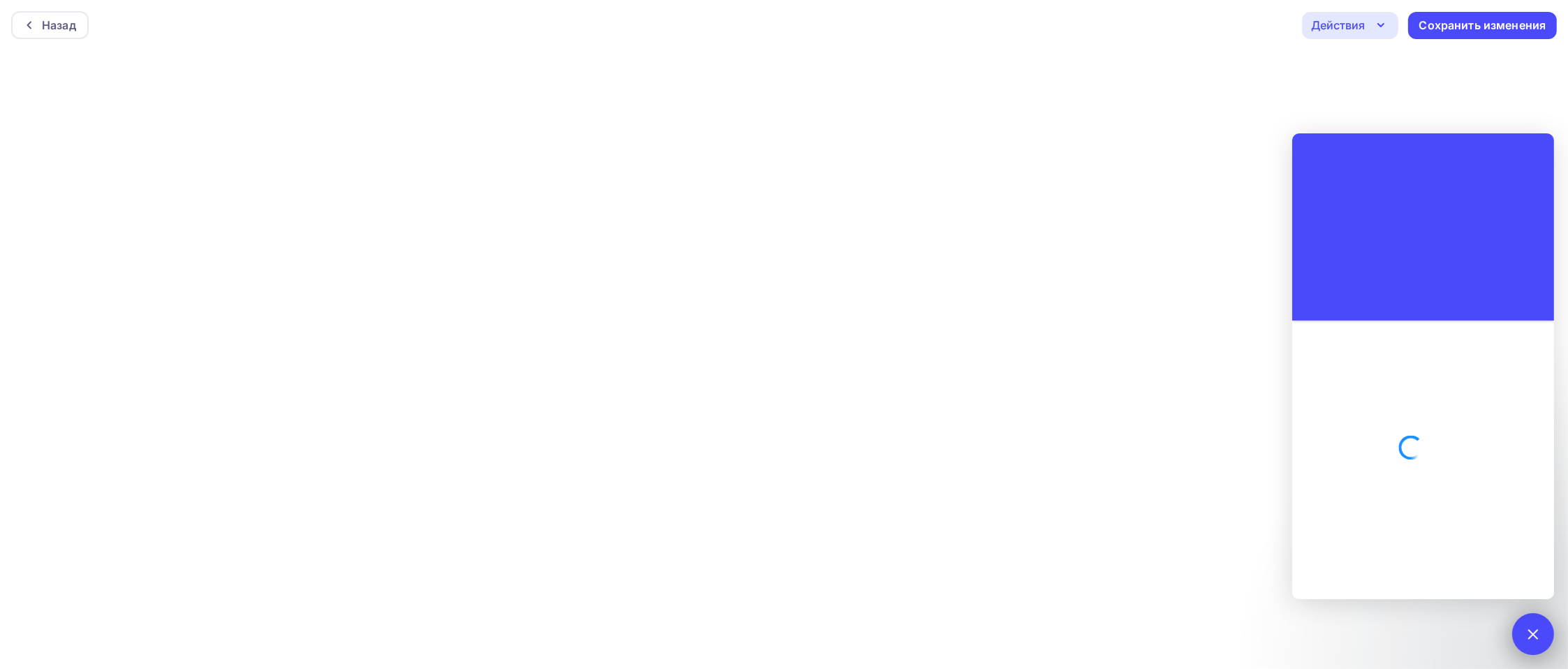
click at [1191, 502] on div at bounding box center [1532, 633] width 19 height 19
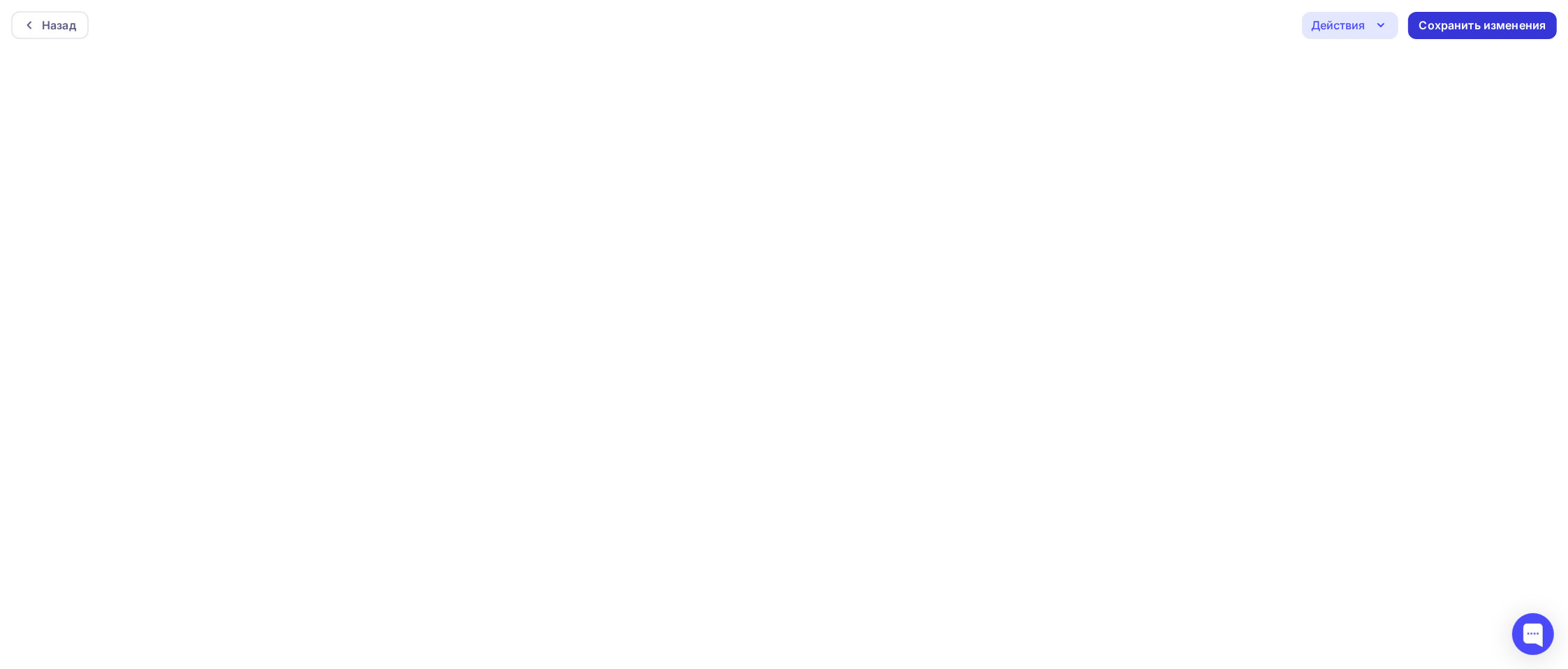
click at [1191, 18] on div "Сохранить изменения" at bounding box center [1483, 25] width 127 height 16
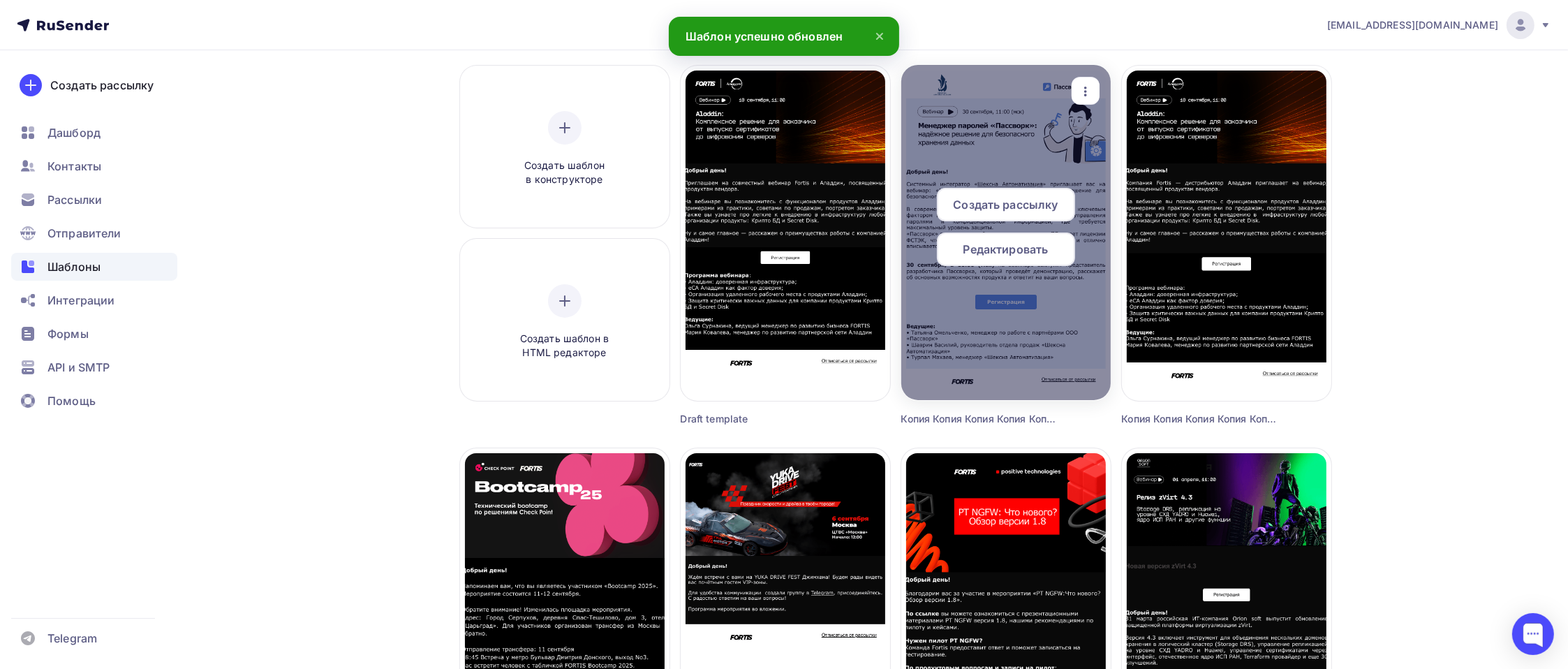
scroll to position [140, 0]
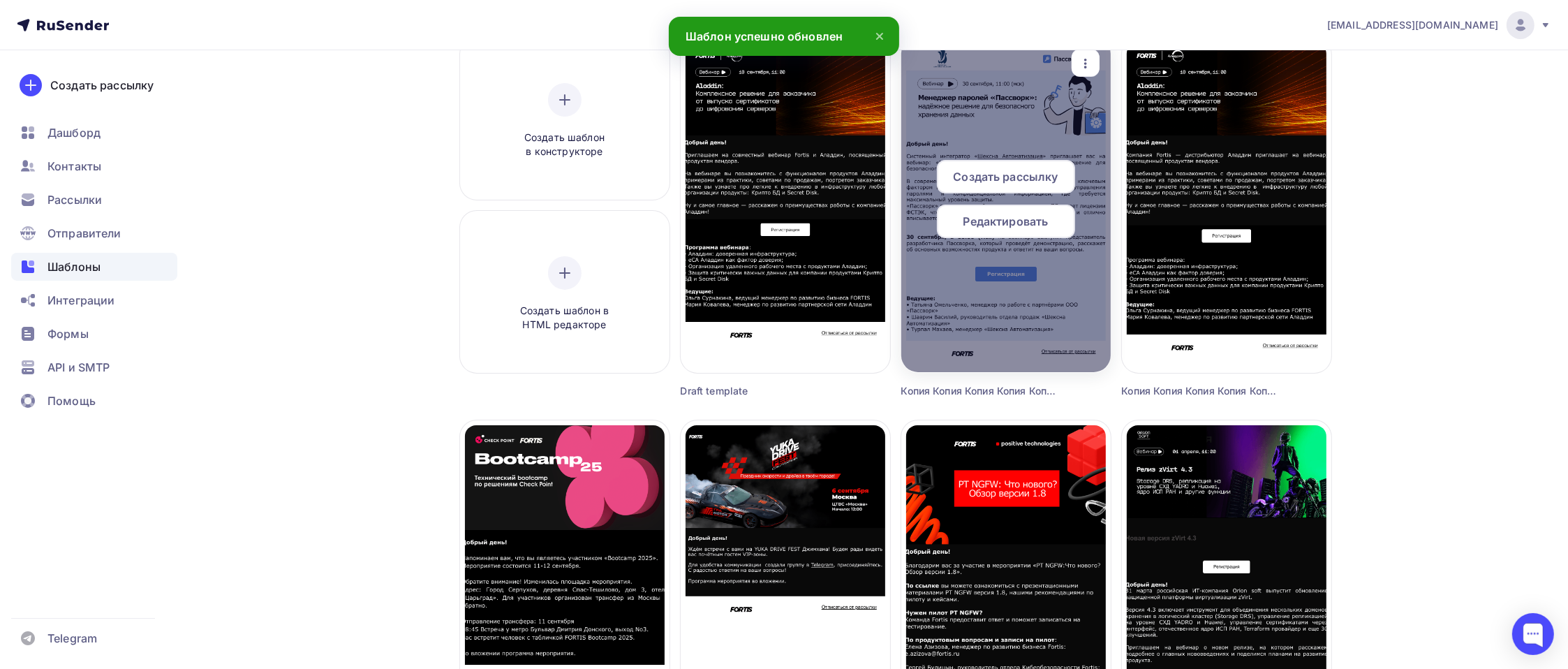
click at [1022, 215] on span "Редактировать" at bounding box center [1006, 222] width 85 height 17
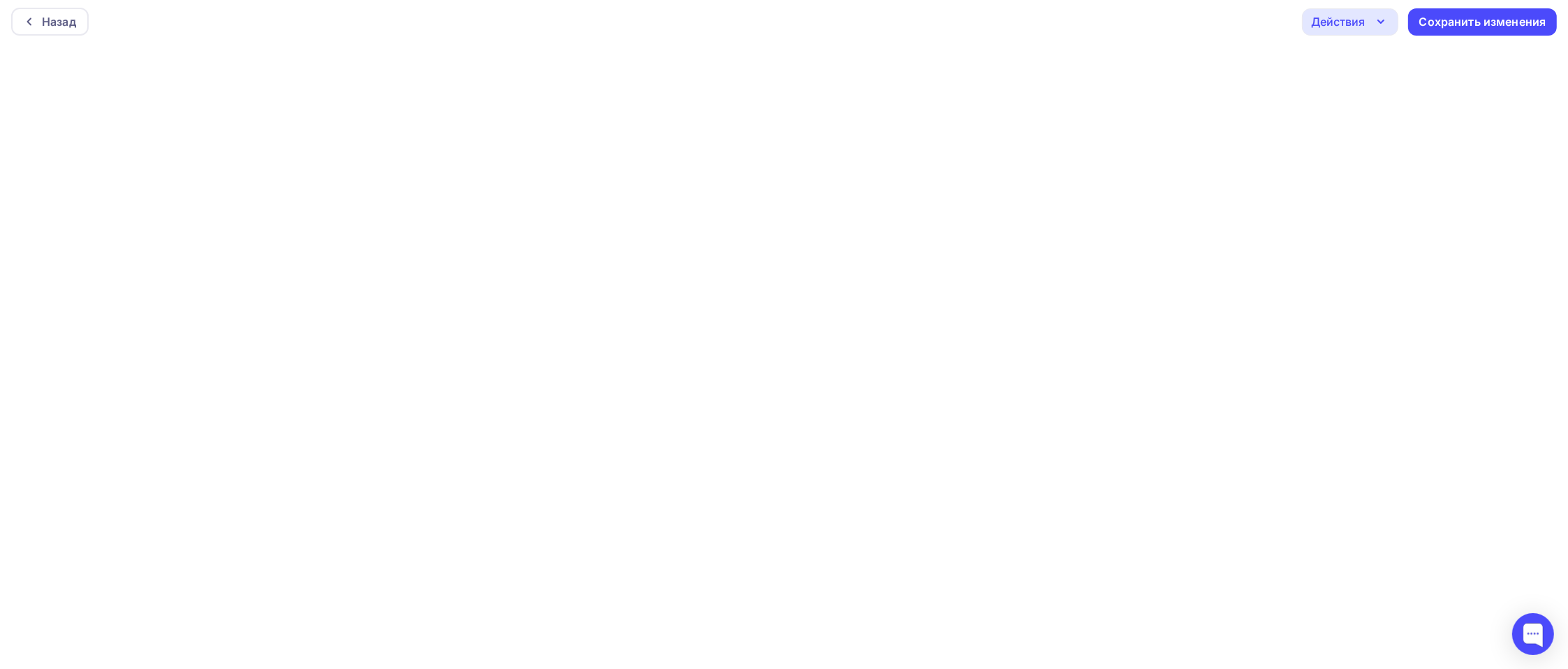
scroll to position [4, 0]
click at [1191, 23] on icon "button" at bounding box center [1381, 22] width 17 height 17
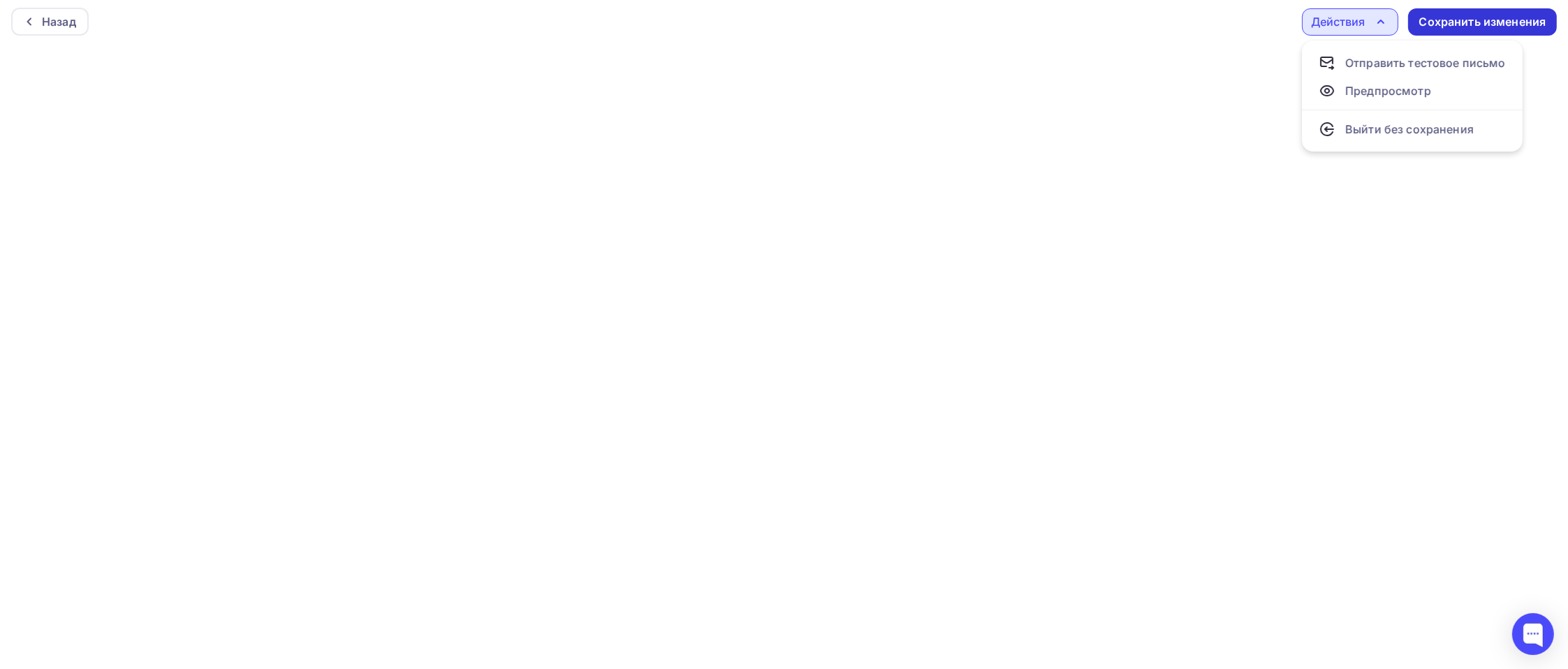
click at [1191, 31] on div "Сохранить изменения" at bounding box center [1483, 22] width 149 height 27
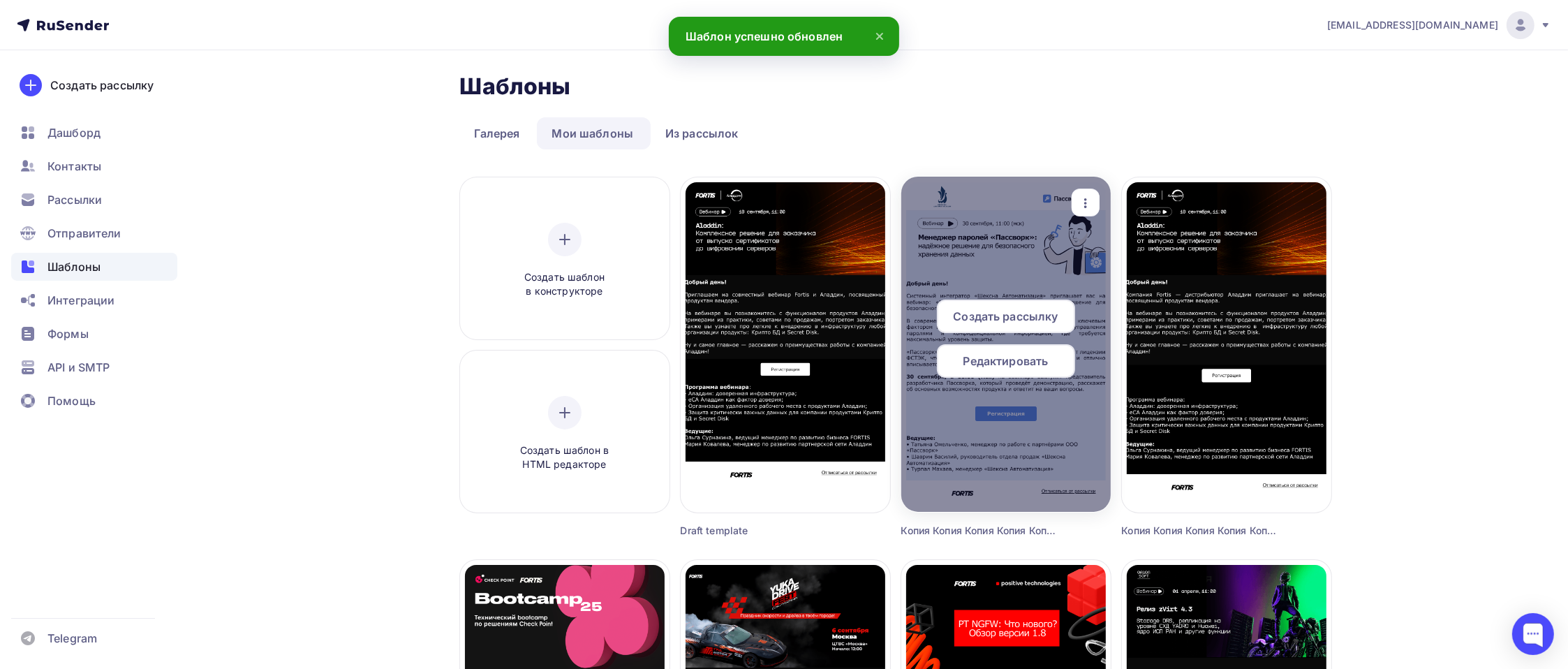
click at [1031, 309] on span "Создать рассылку" at bounding box center [1005, 316] width 105 height 17
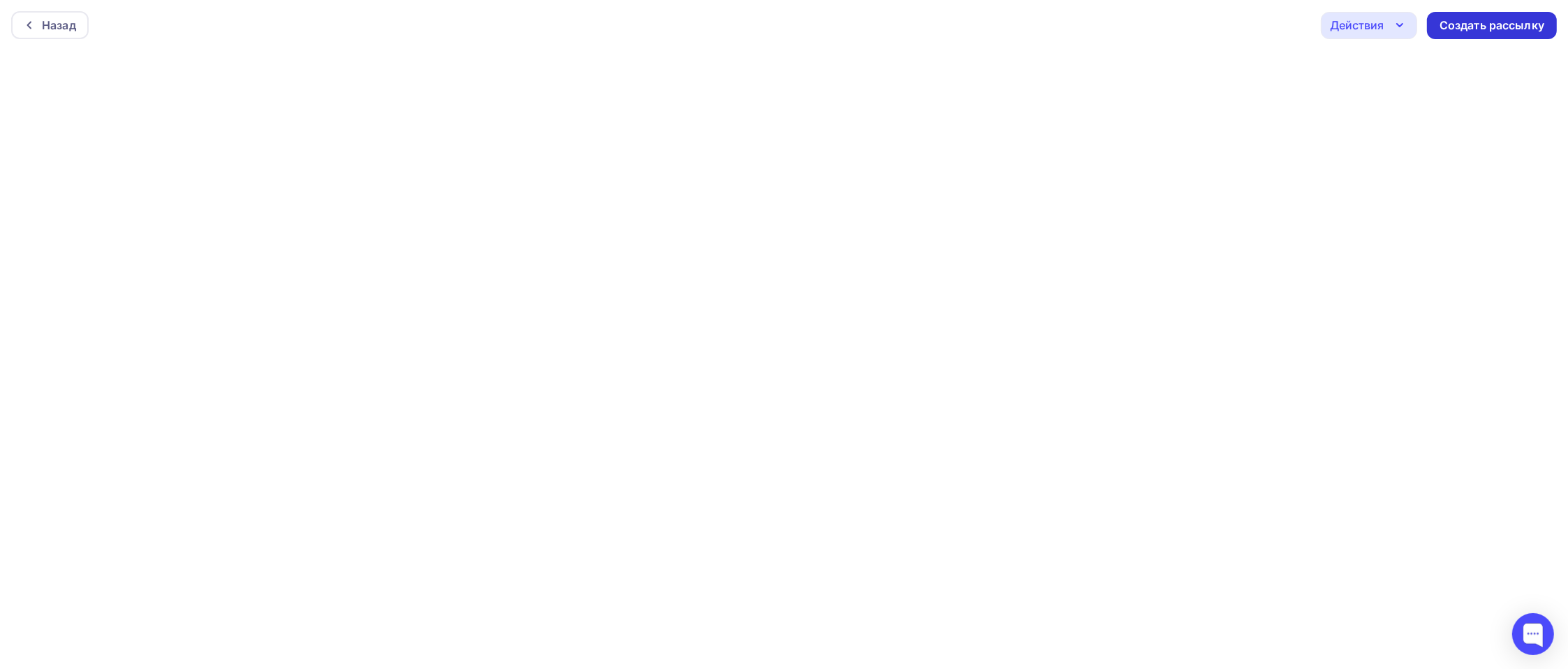
click at [1191, 26] on div "Создать рассылку" at bounding box center [1492, 25] width 105 height 16
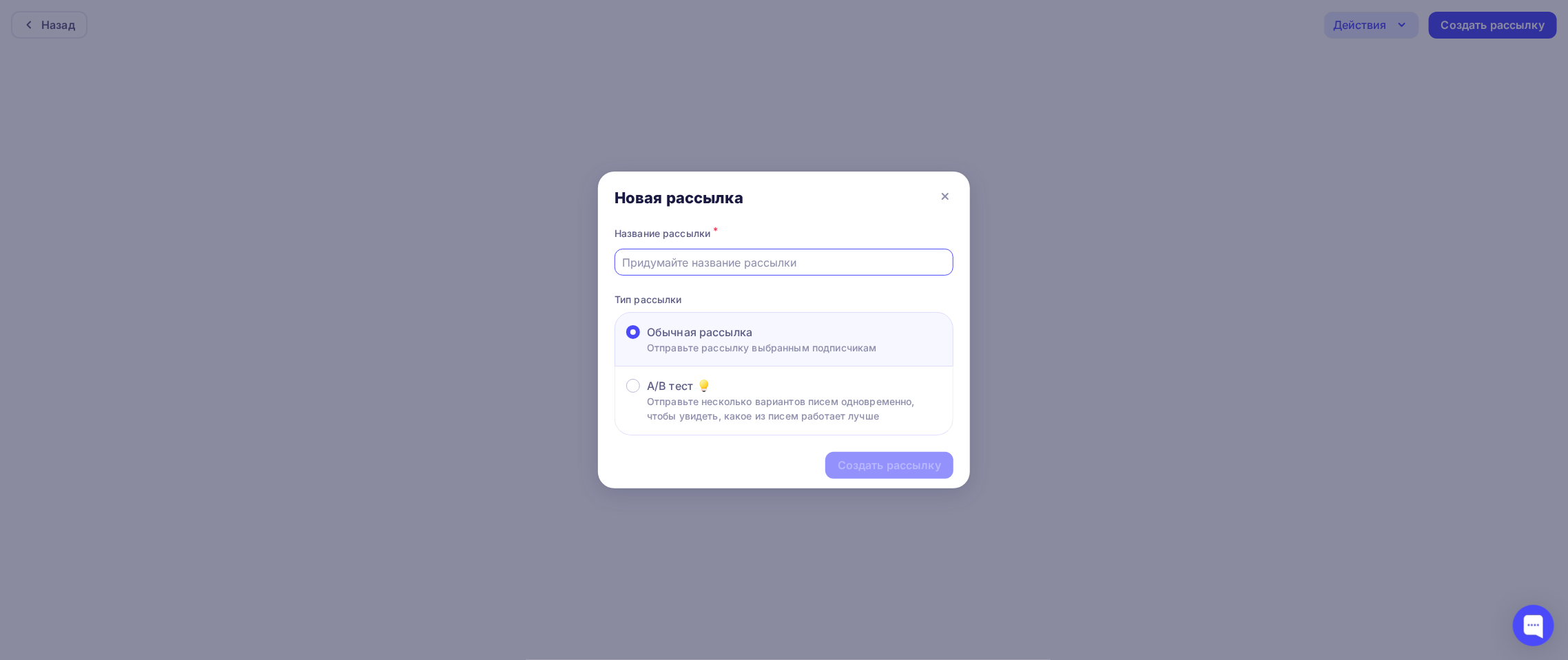
click at [694, 258] on input "text" at bounding box center [784, 263] width 323 height 17
paste input "Менеджер паролей «Пассворк»: надёжное решение для безопасного хранения данных"
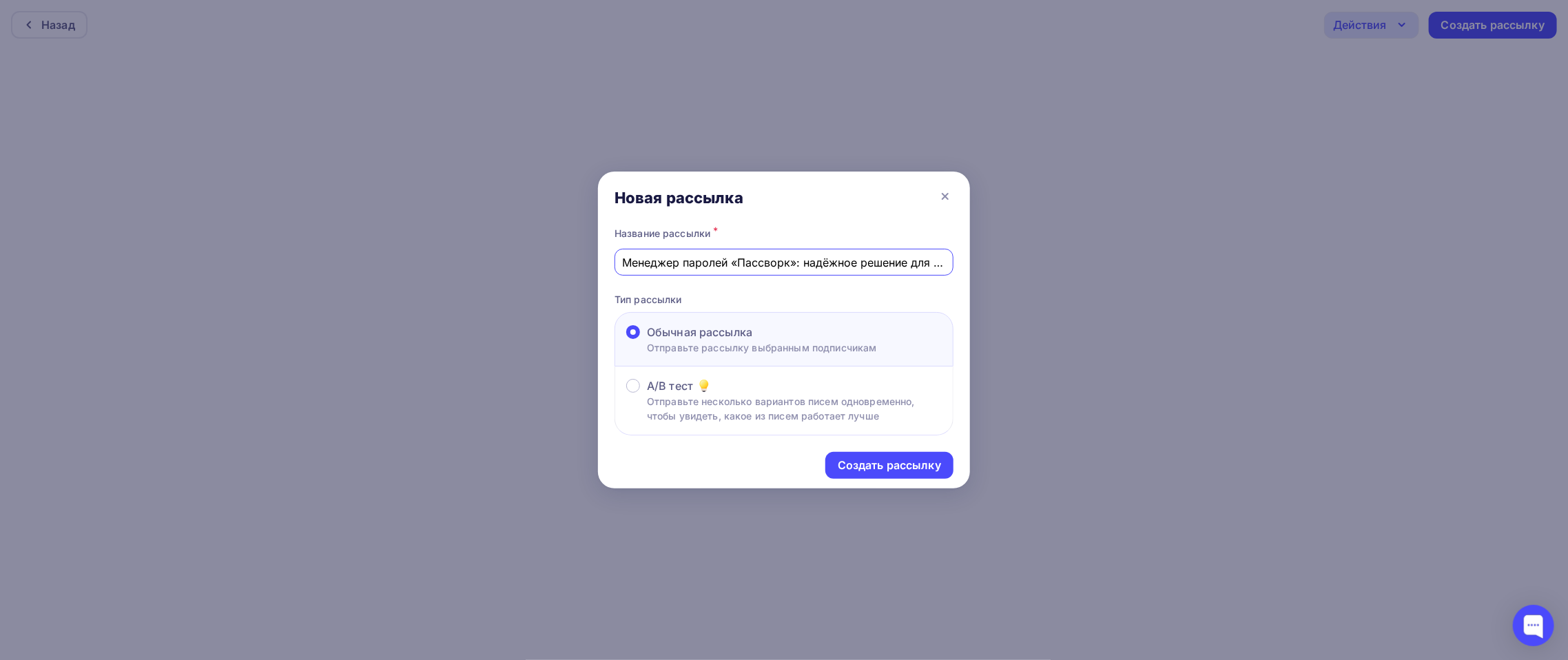
scroll to position [0, 153]
type input "Менеджер паролей «Пассворк»: надёжное решение для безопасного хранения данных"
click at [910, 457] on div "Создать рассылку" at bounding box center [889, 465] width 103 height 16
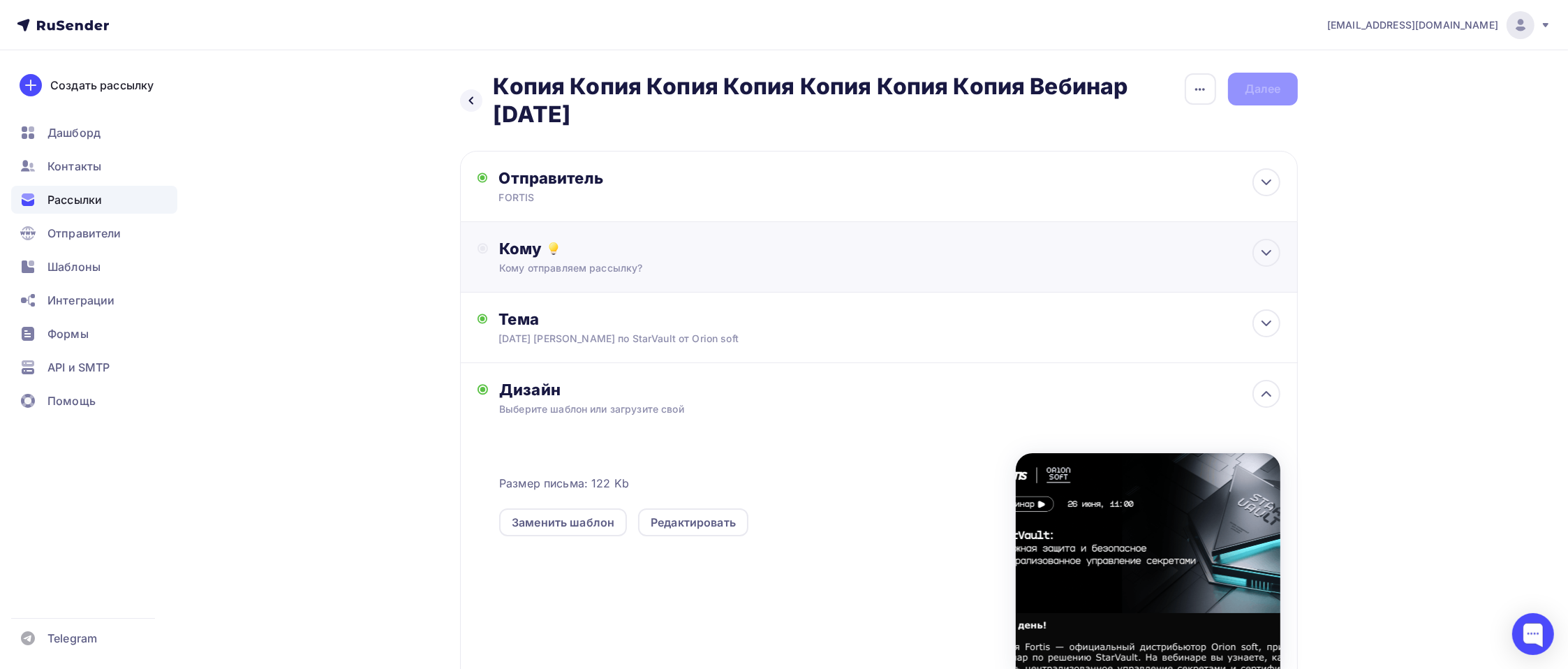
click at [571, 253] on div "Кому" at bounding box center [888, 248] width 780 height 19
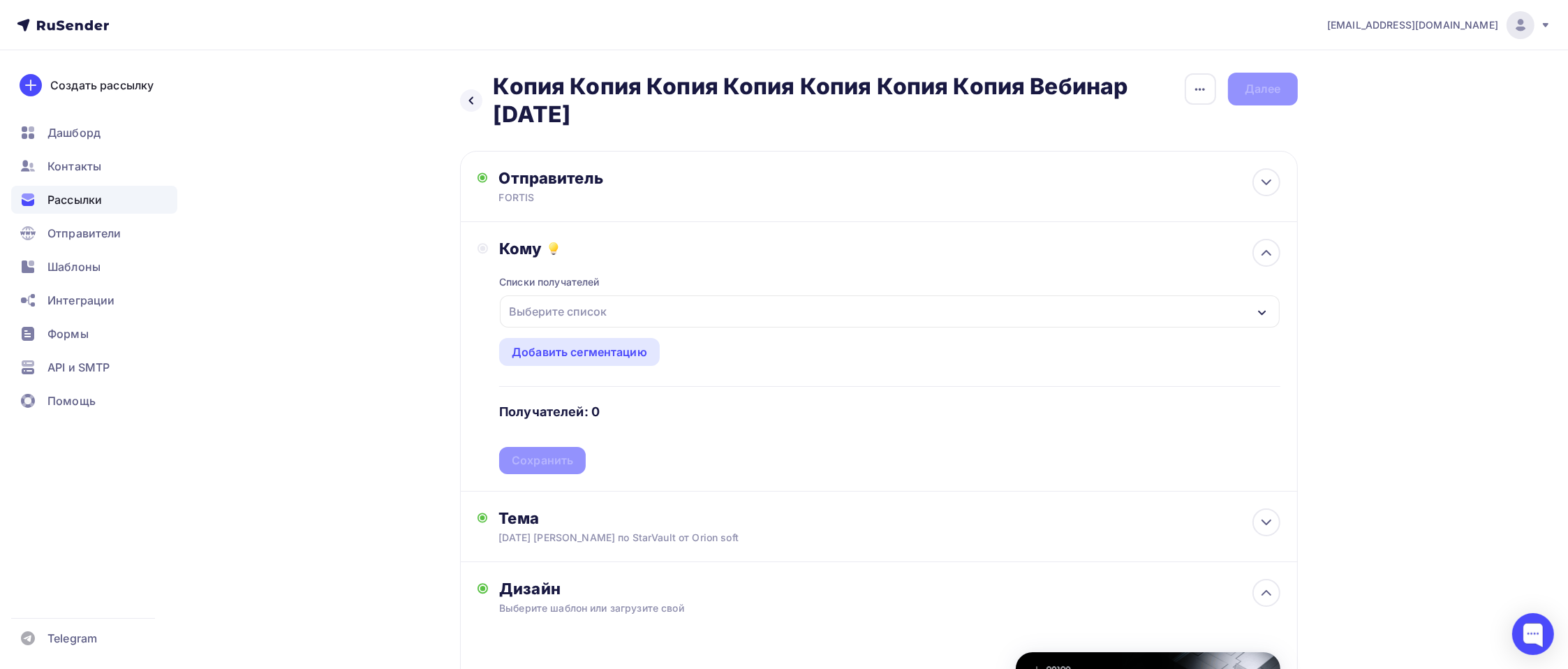
click at [595, 306] on div "Выберите список" at bounding box center [557, 311] width 109 height 25
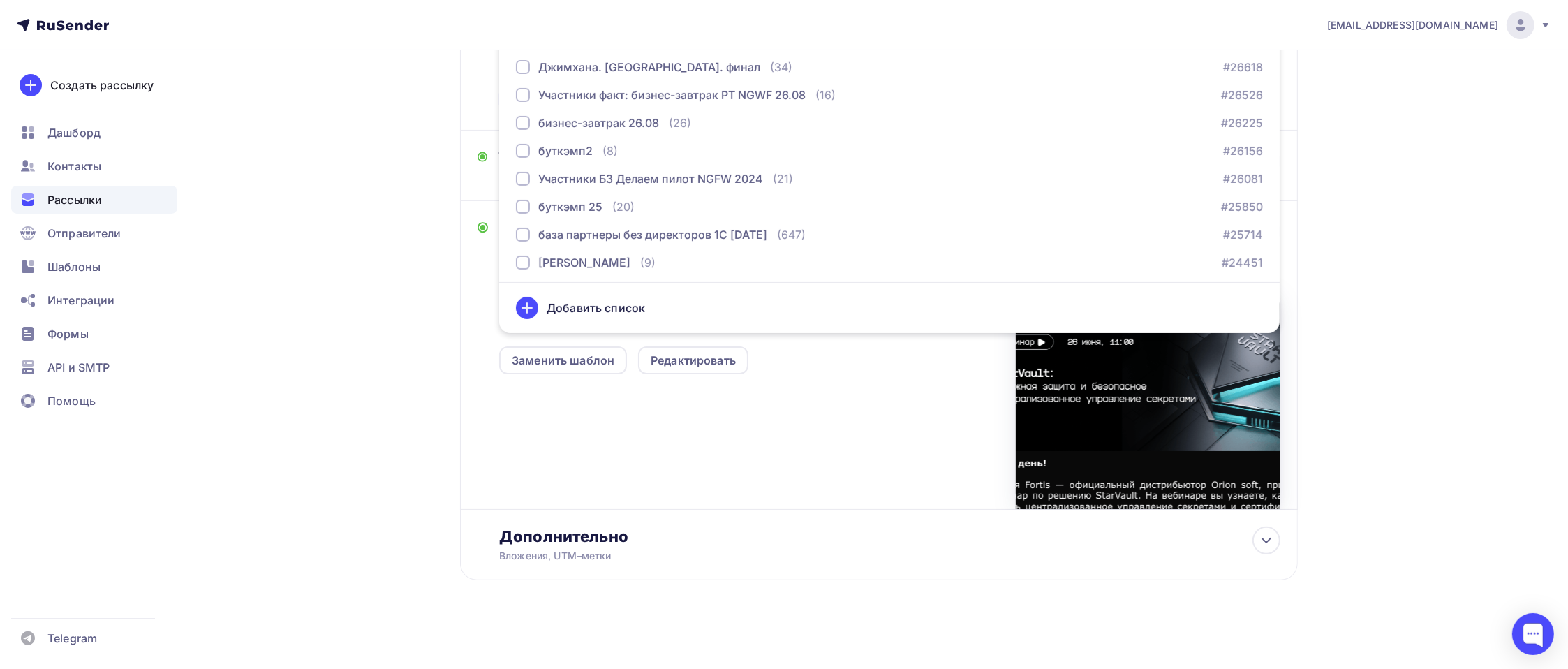
scroll to position [421, 0]
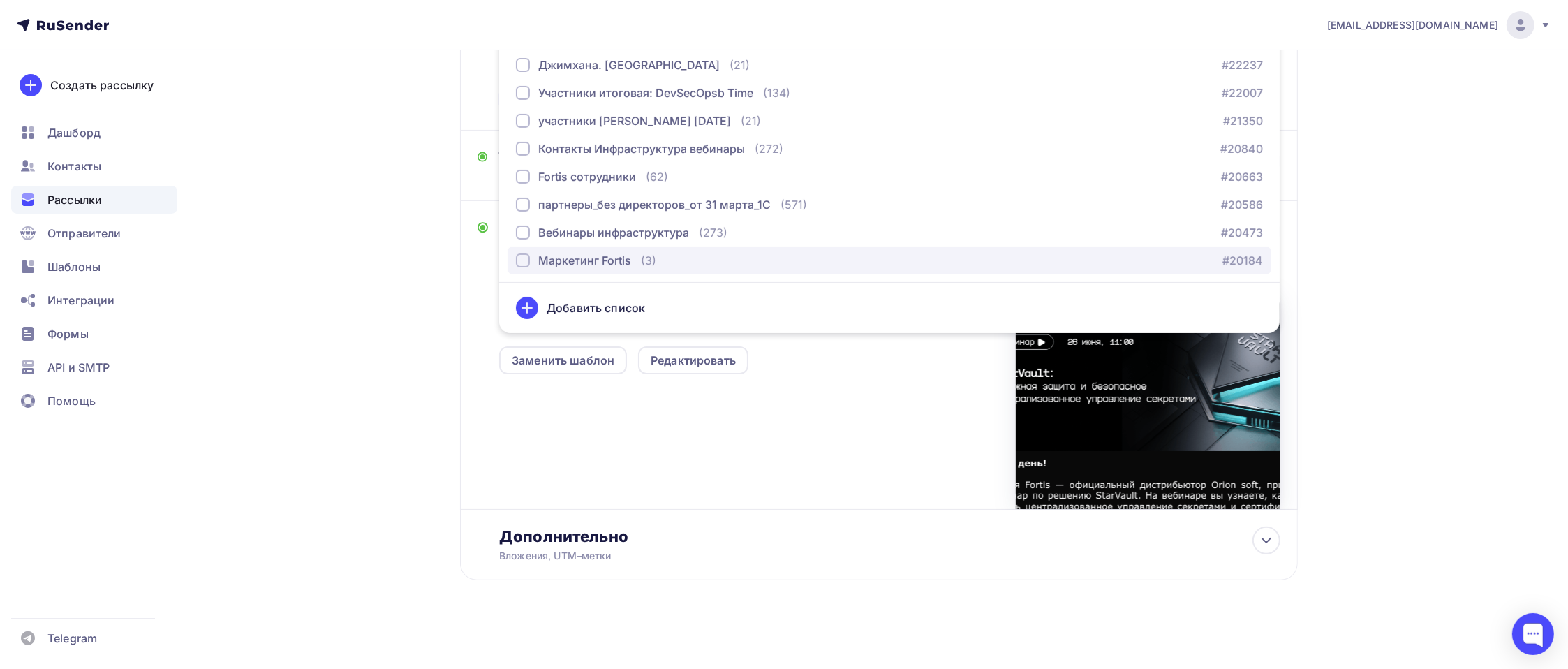
click at [578, 261] on div "Маркетинг Fortis" at bounding box center [585, 260] width 93 height 17
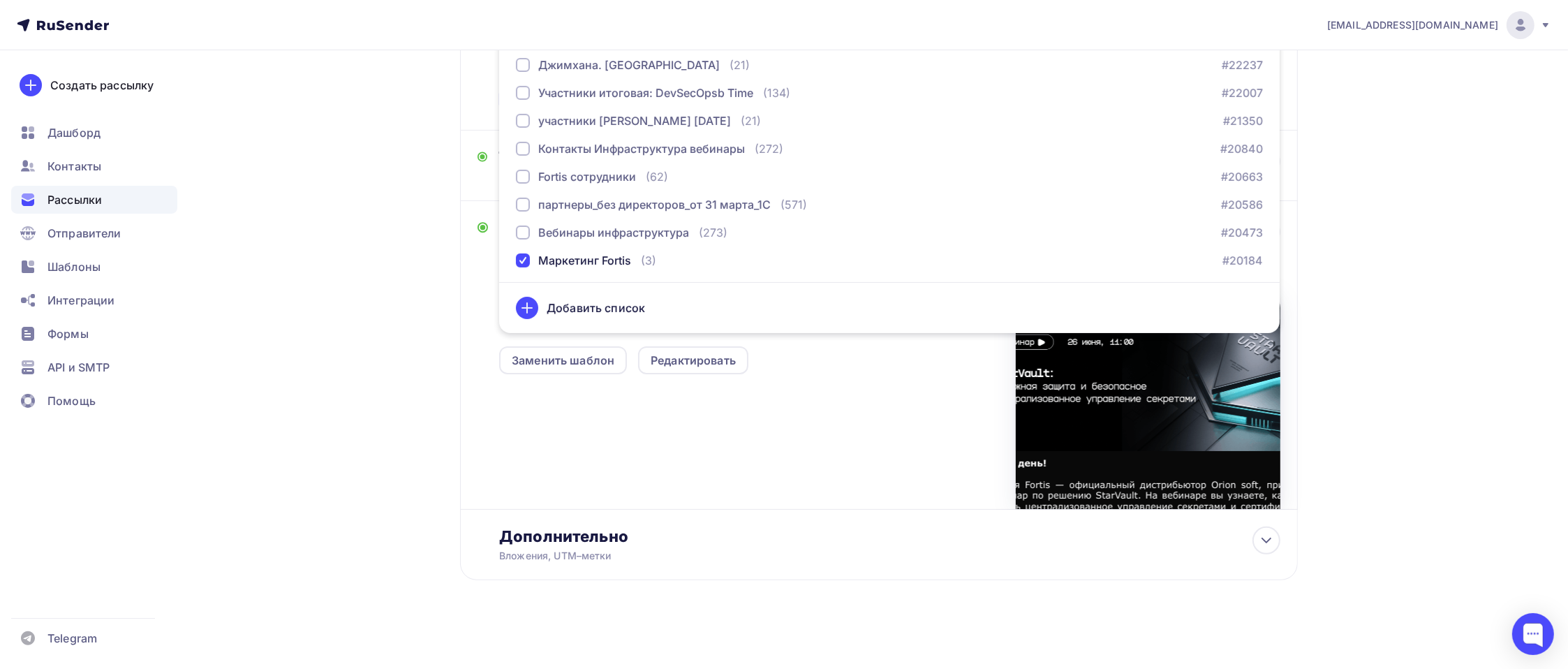
click at [396, 339] on div "Назад Копия Копия Копия Копия Копия Копия Копия Вебинар 20 мая Копия Копия Копи…" at bounding box center [784, 179] width 1145 height 981
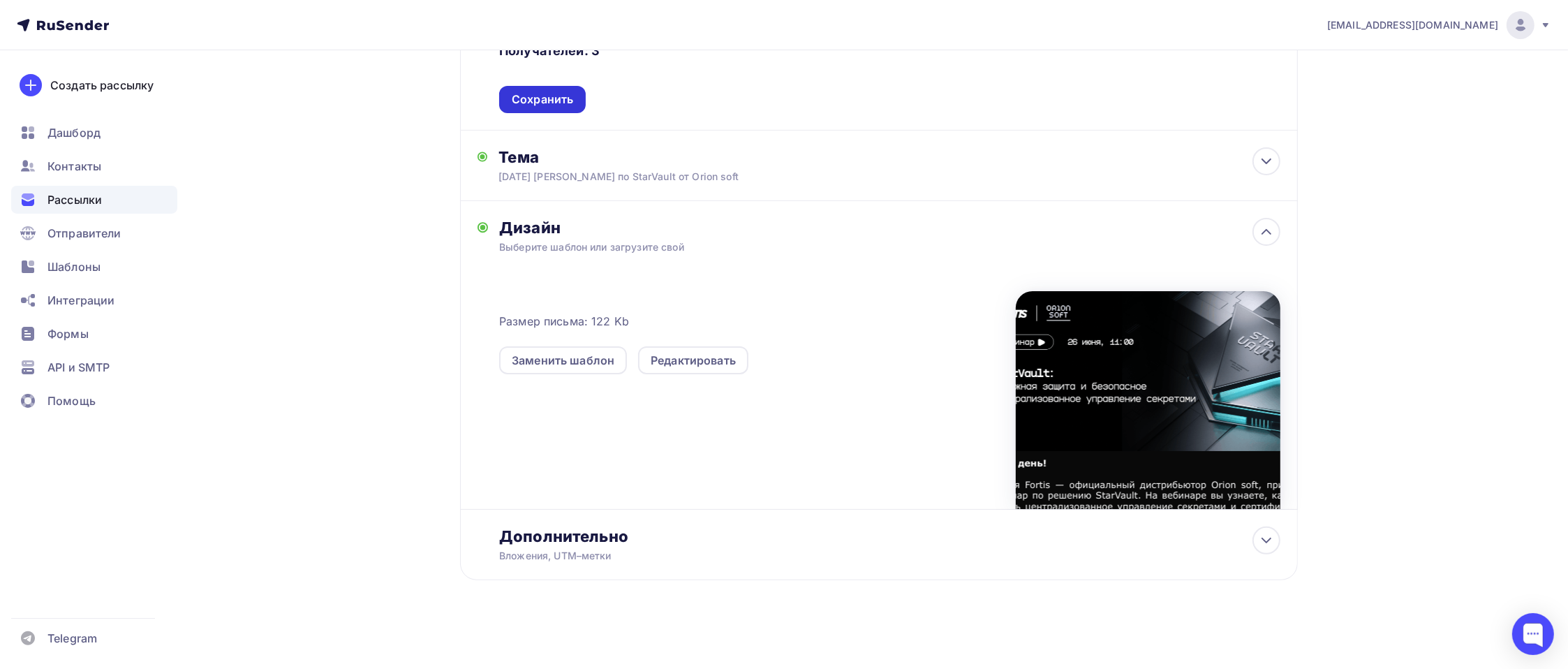
click at [539, 96] on div "Сохранить" at bounding box center [542, 99] width 62 height 16
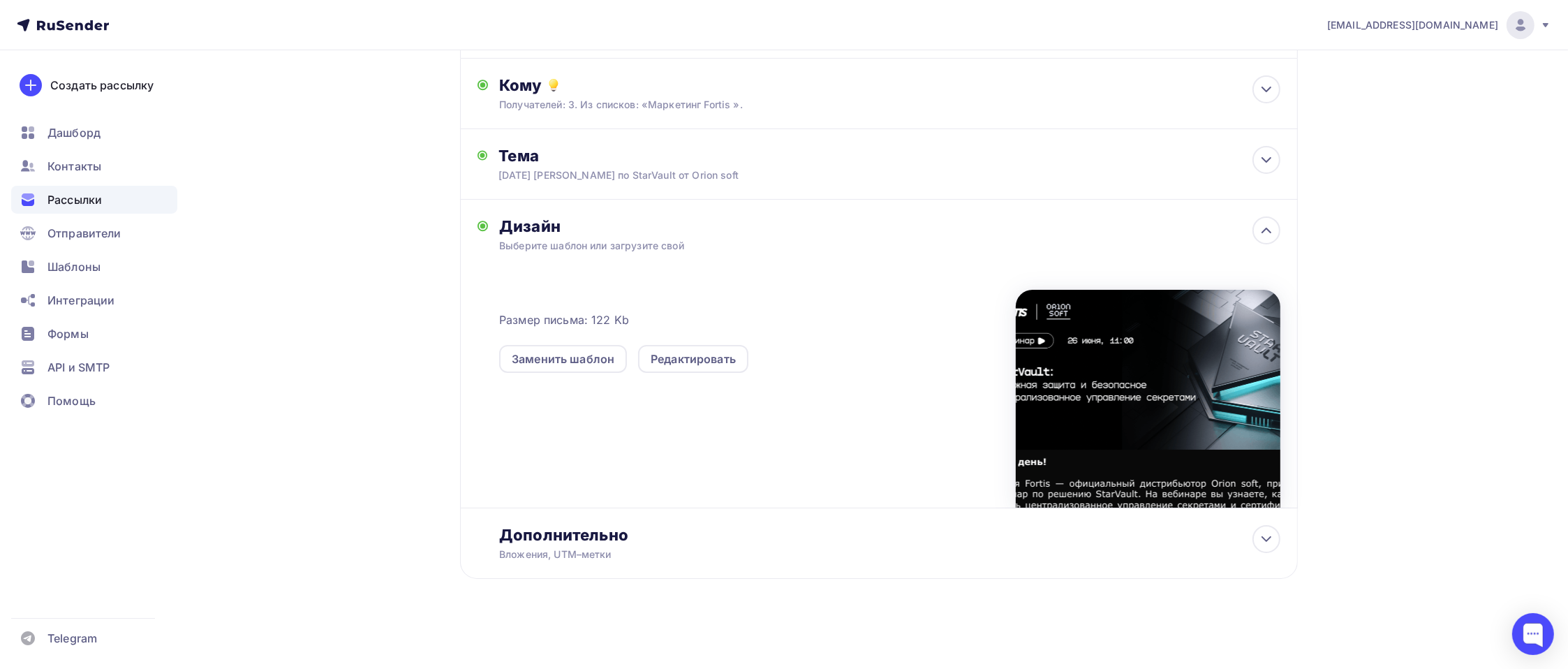
scroll to position [162, 0]
click at [560, 372] on div "Заменить шаблон" at bounding box center [562, 360] width 128 height 28
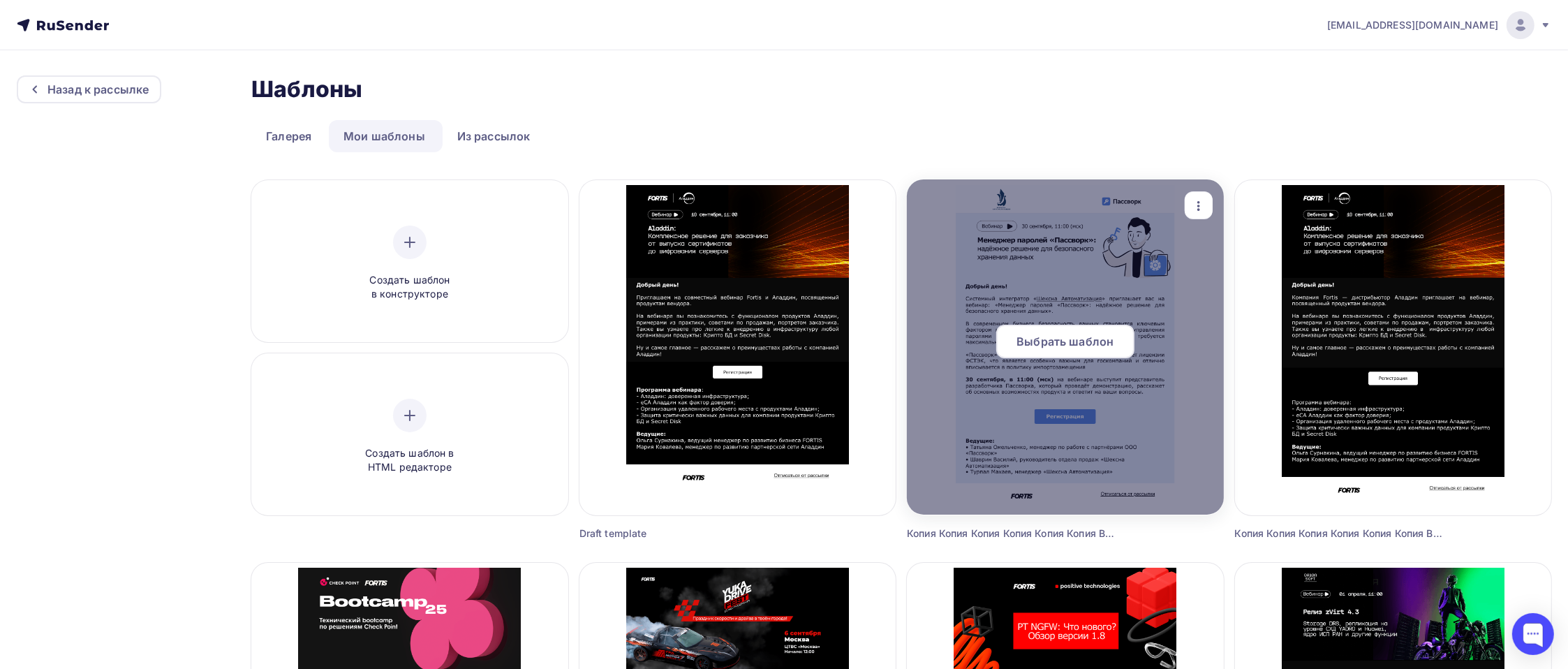
click at [1075, 341] on span "Выбрать шаблон" at bounding box center [1064, 342] width 97 height 17
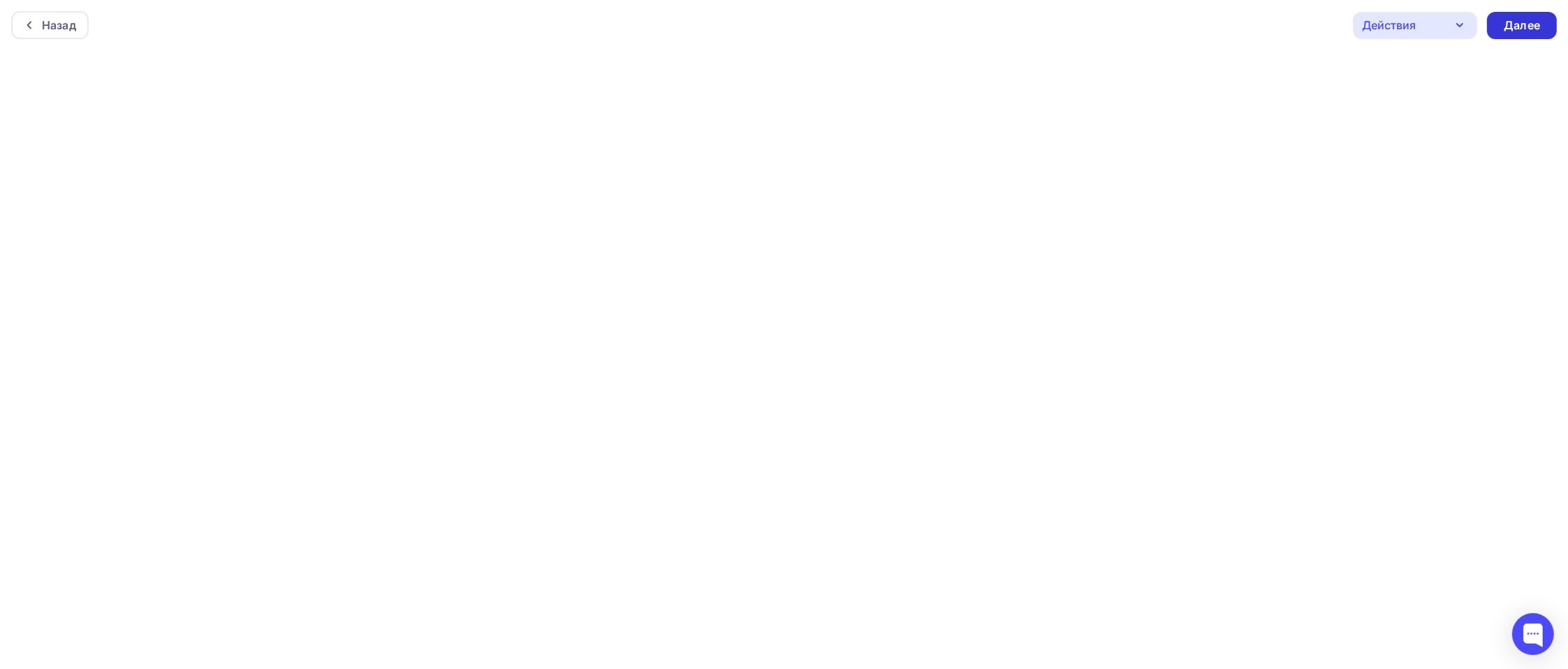
click at [1191, 26] on div "Далее" at bounding box center [1522, 25] width 36 height 16
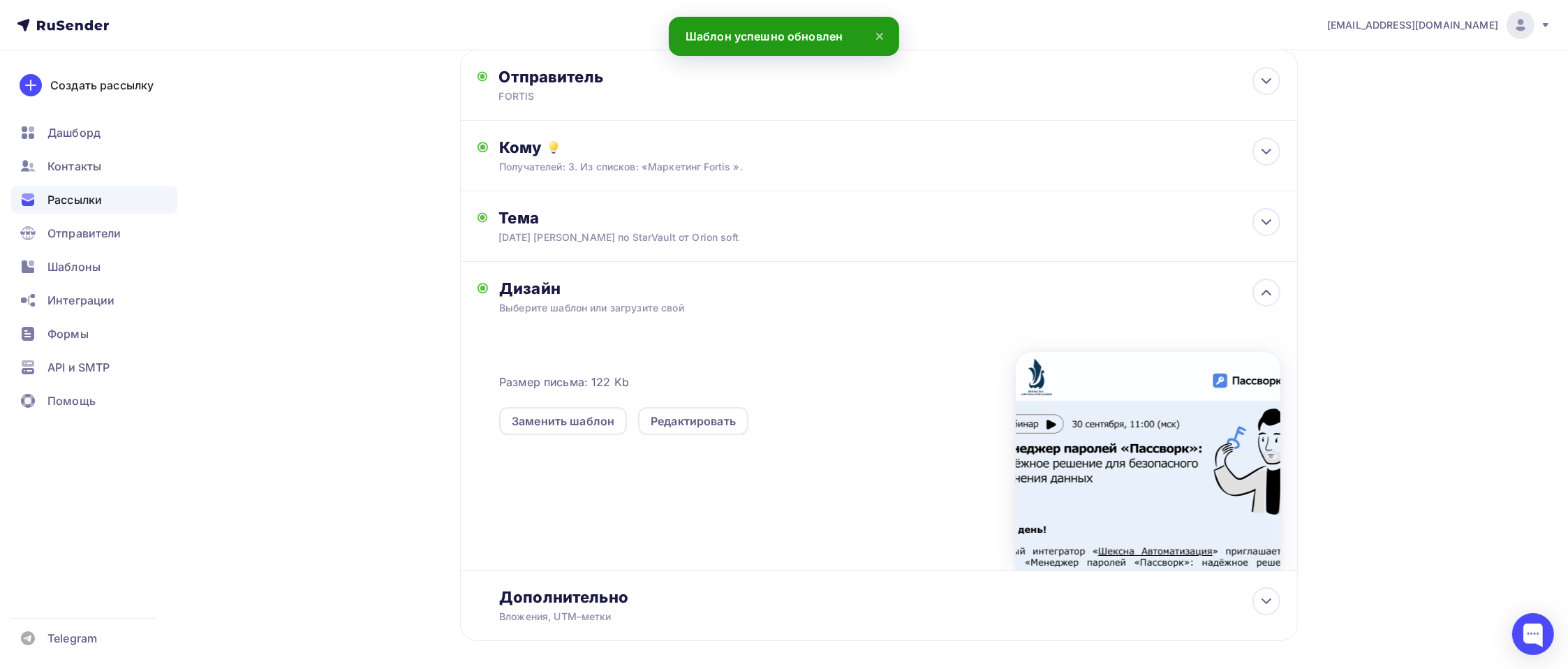
scroll to position [162, 0]
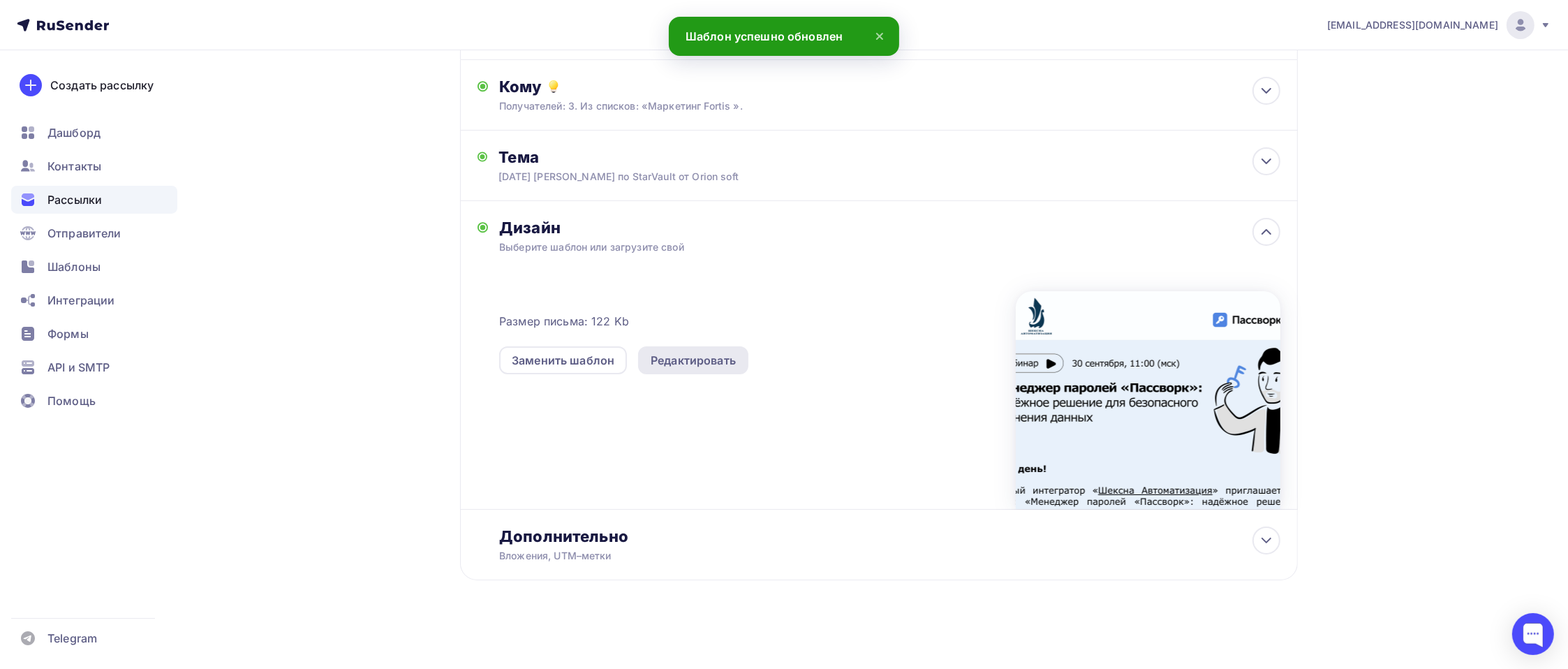
click at [647, 363] on div "Редактировать" at bounding box center [693, 360] width 110 height 28
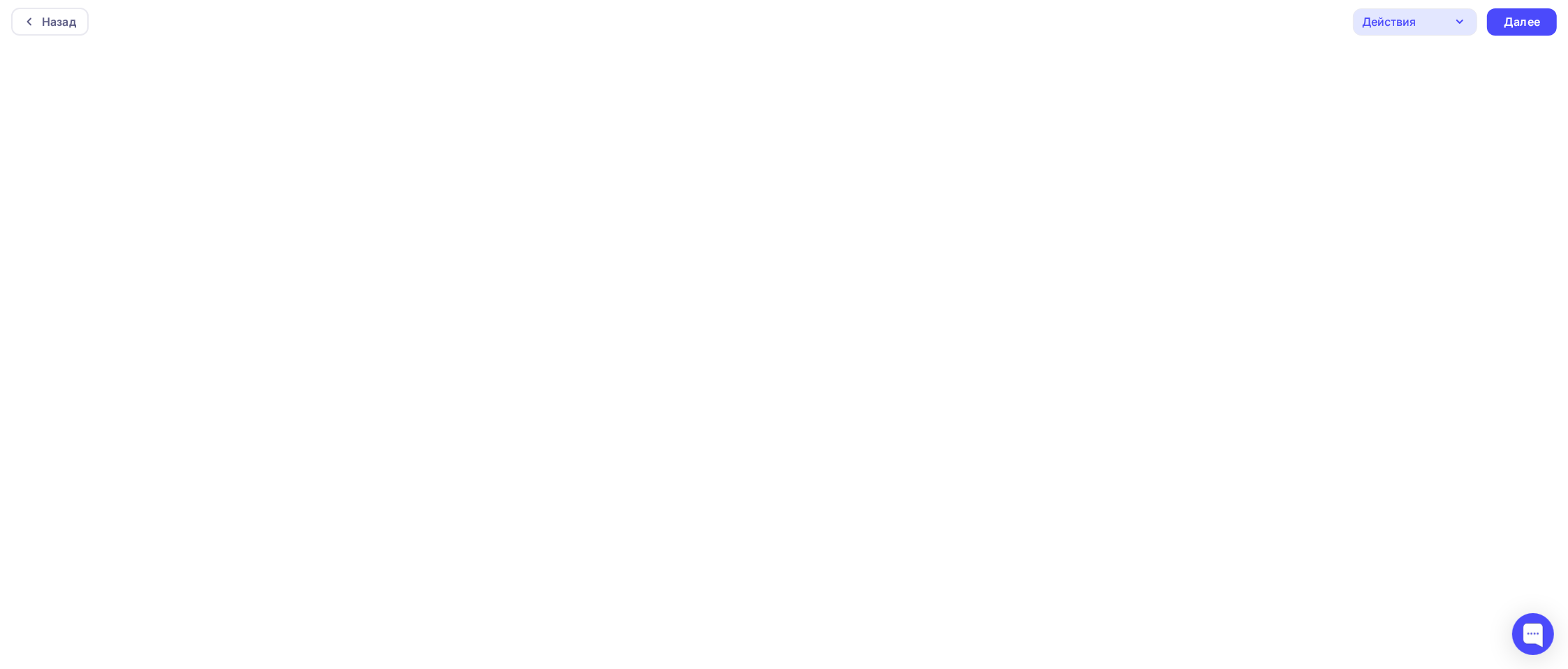
scroll to position [4, 0]
click at [1191, 27] on icon "button" at bounding box center [1460, 22] width 17 height 17
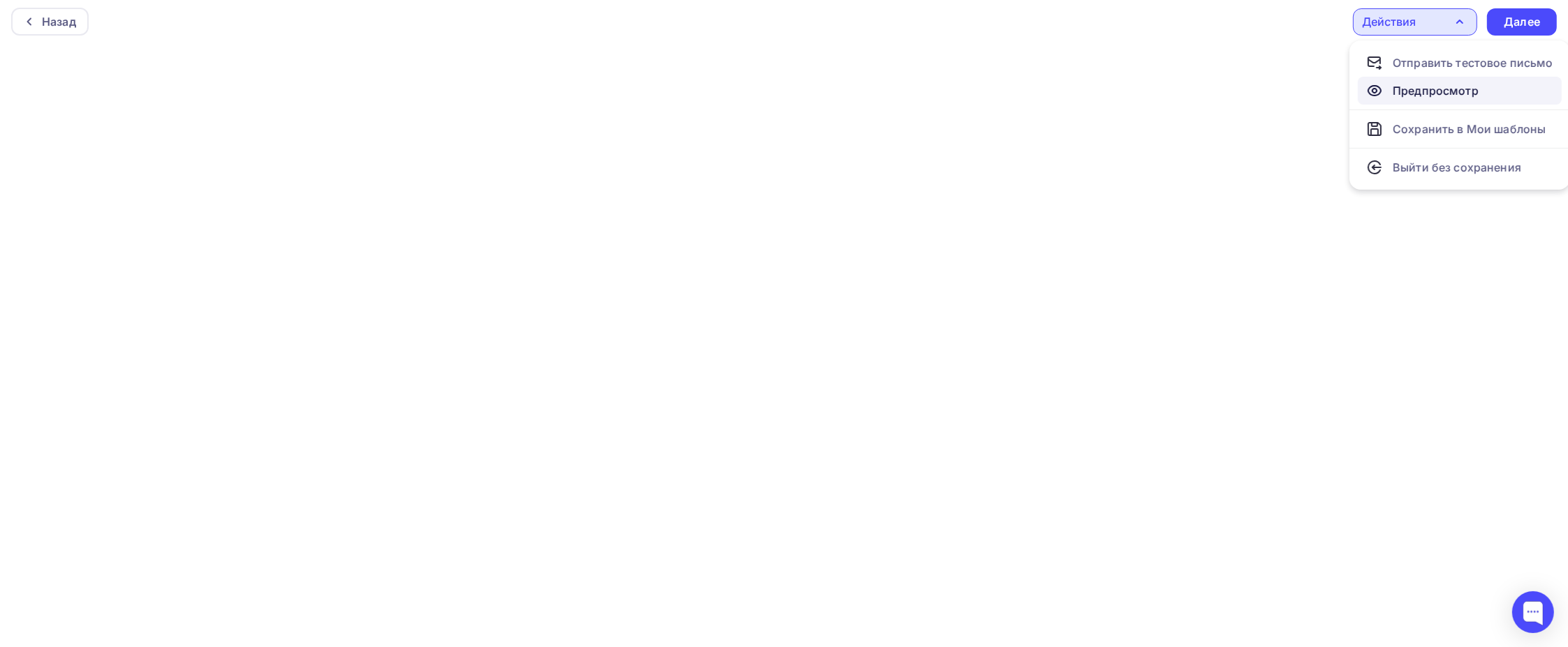
click at [1191, 90] on div "Предпросмотр" at bounding box center [1436, 90] width 86 height 17
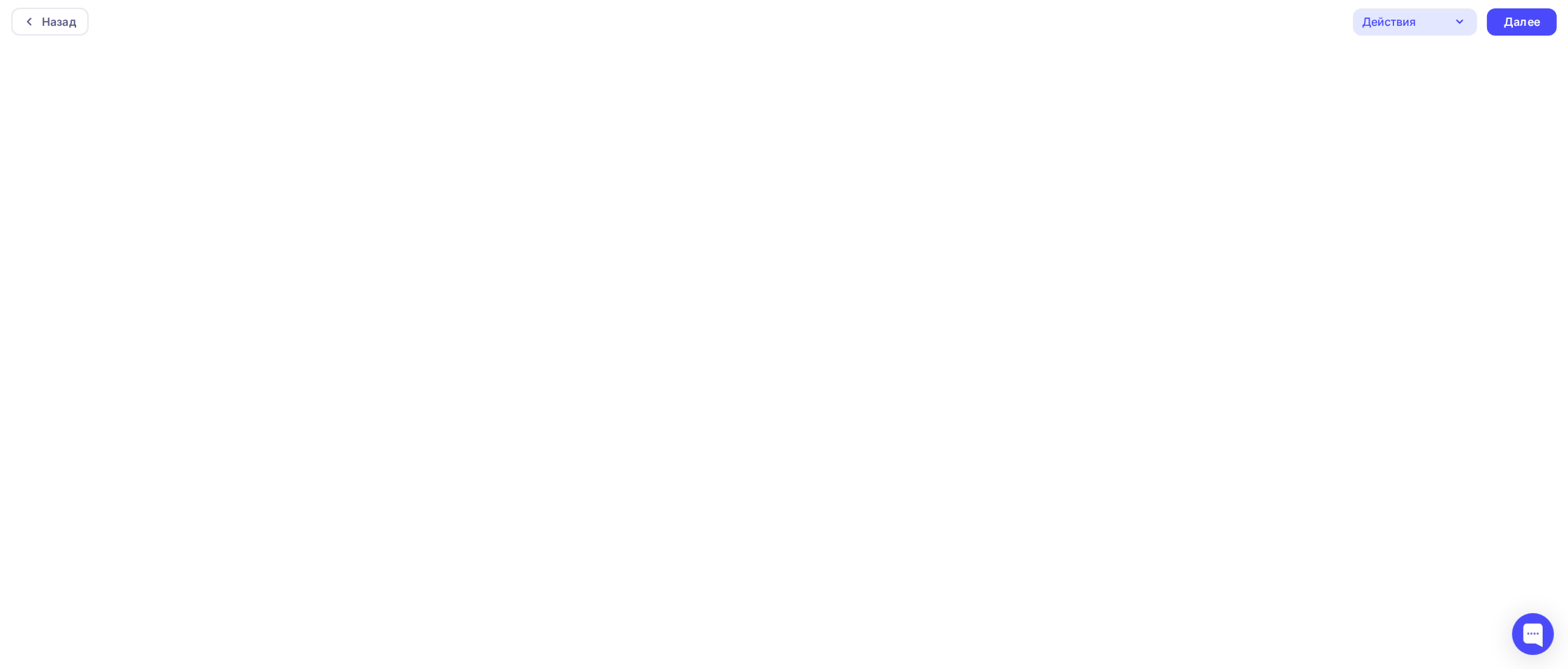
click at [1191, 24] on div "Действия" at bounding box center [1415, 22] width 124 height 27
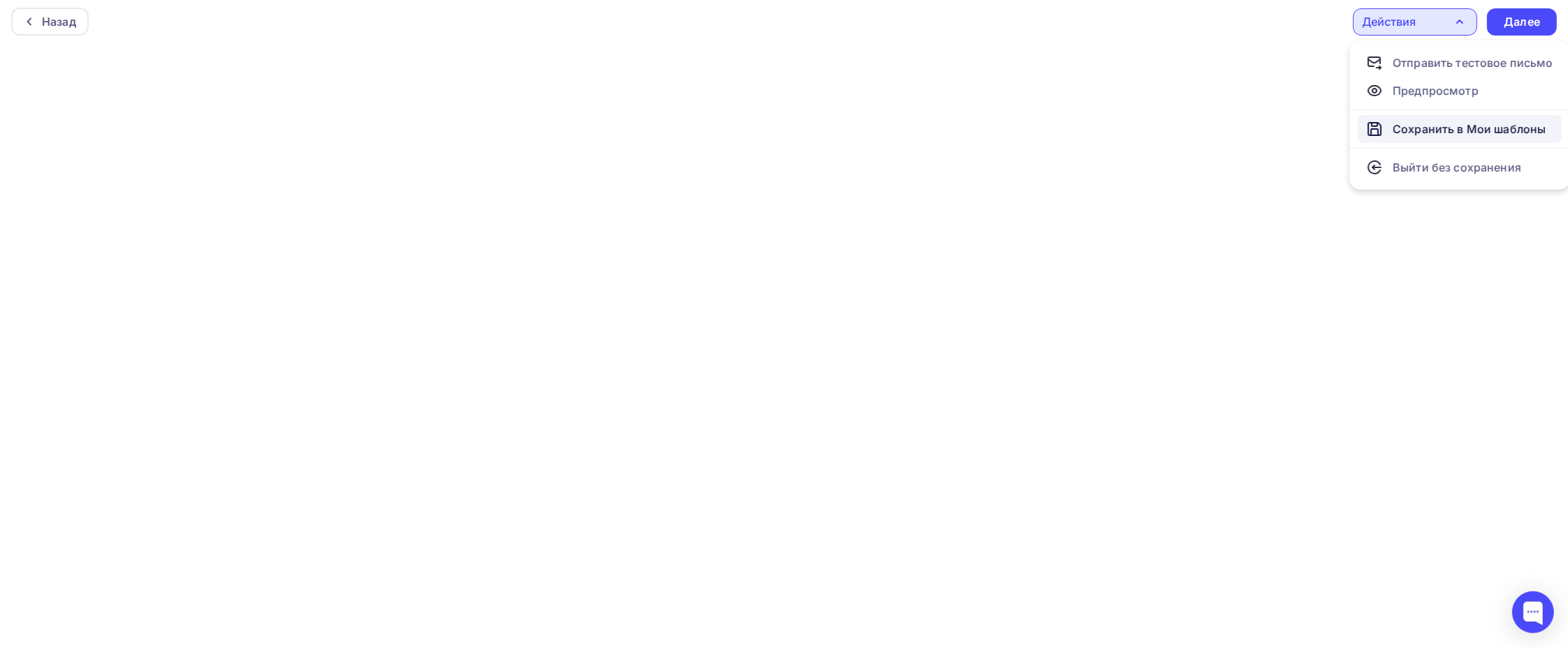
click at [1191, 117] on link "Сохранить в Мои шаблоны" at bounding box center [1459, 128] width 204 height 28
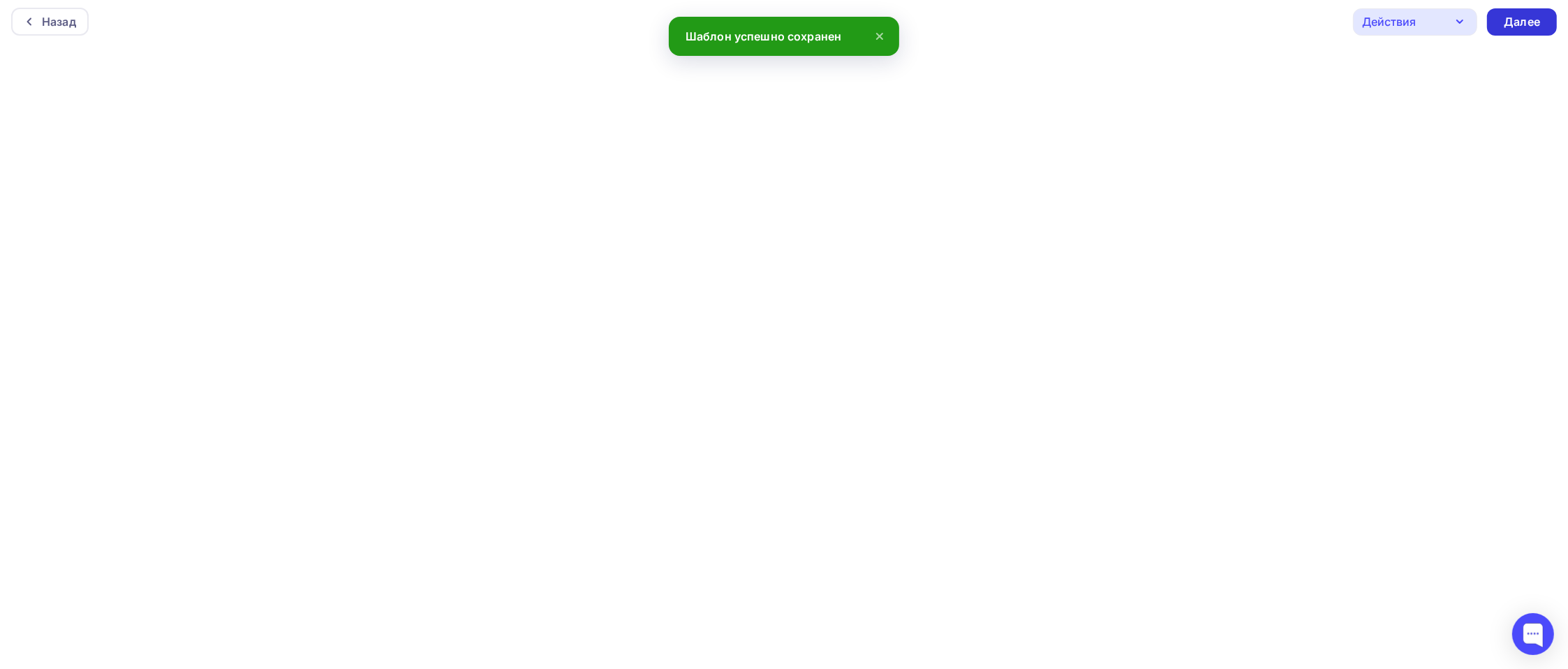
click at [1191, 22] on div "Далее" at bounding box center [1522, 22] width 70 height 27
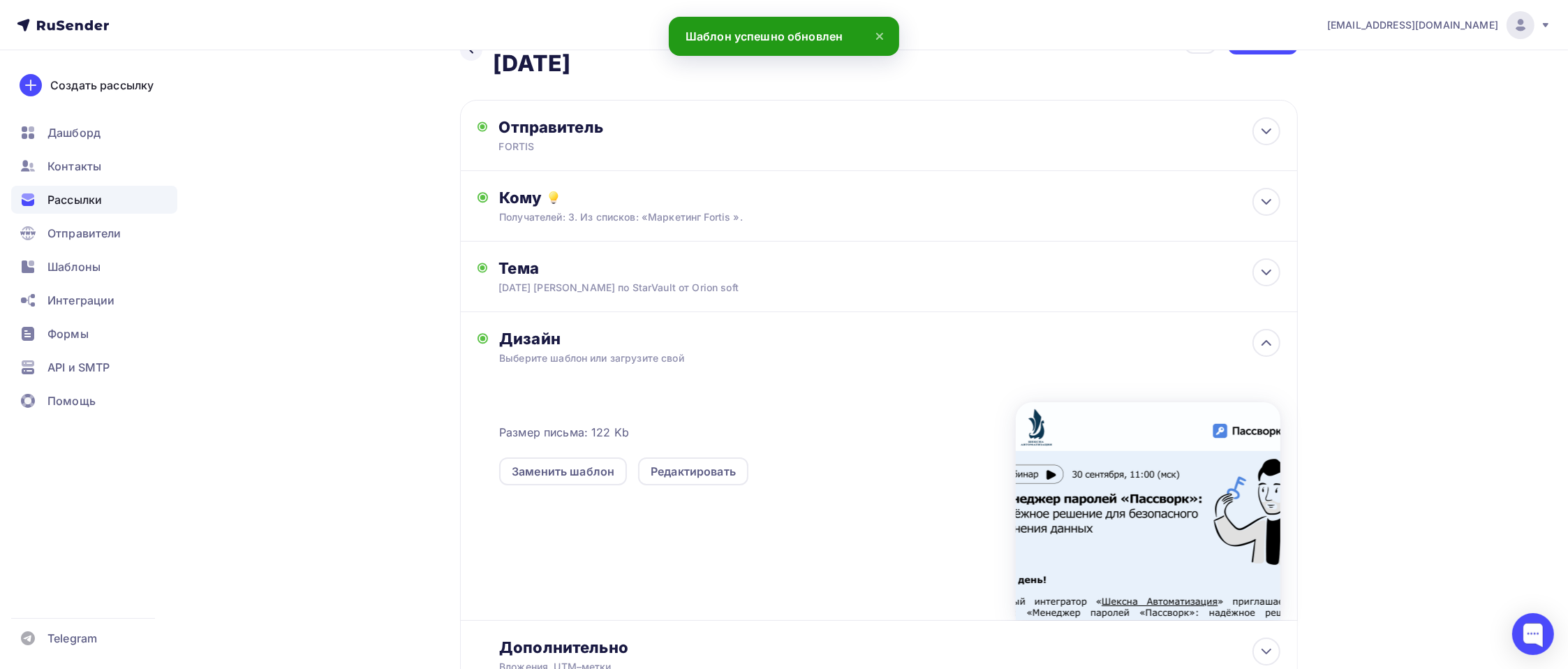
scroll to position [22, 0]
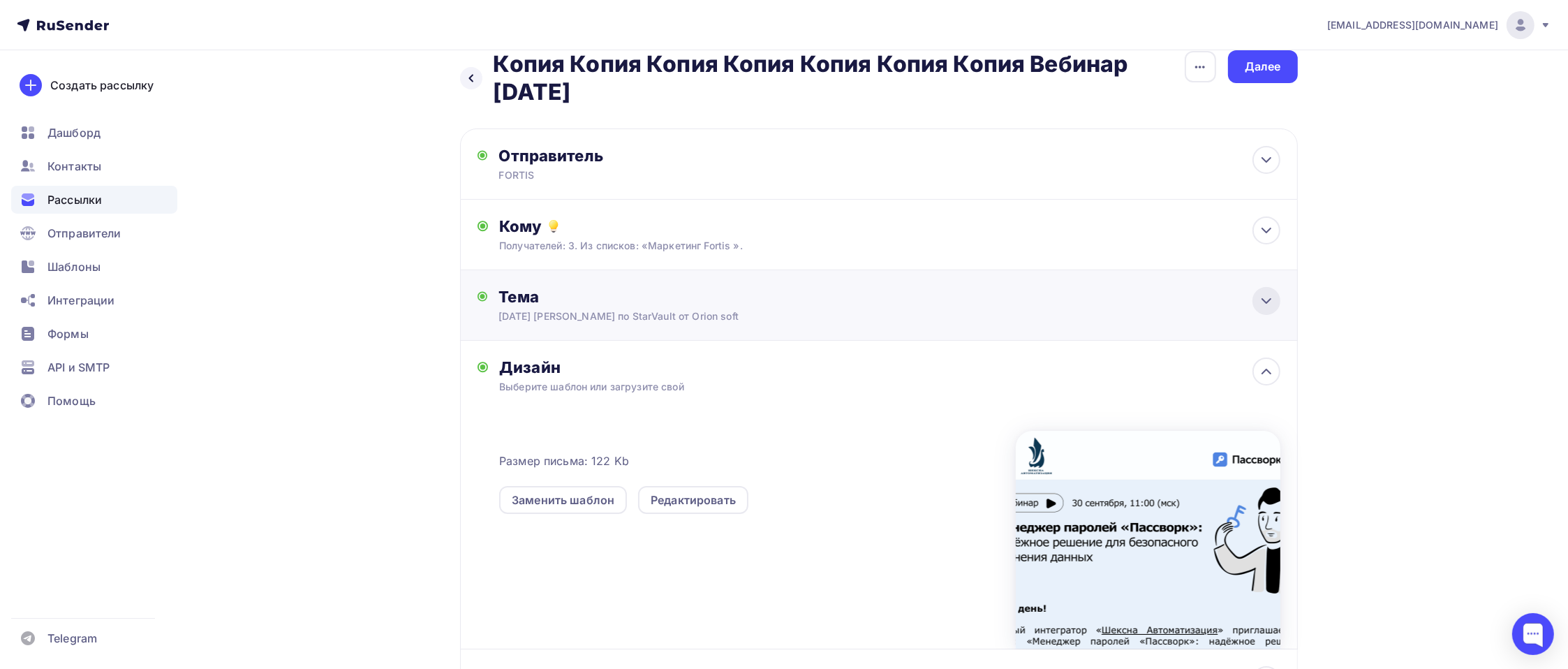
click at [1191, 299] on icon at bounding box center [1266, 300] width 8 height 4
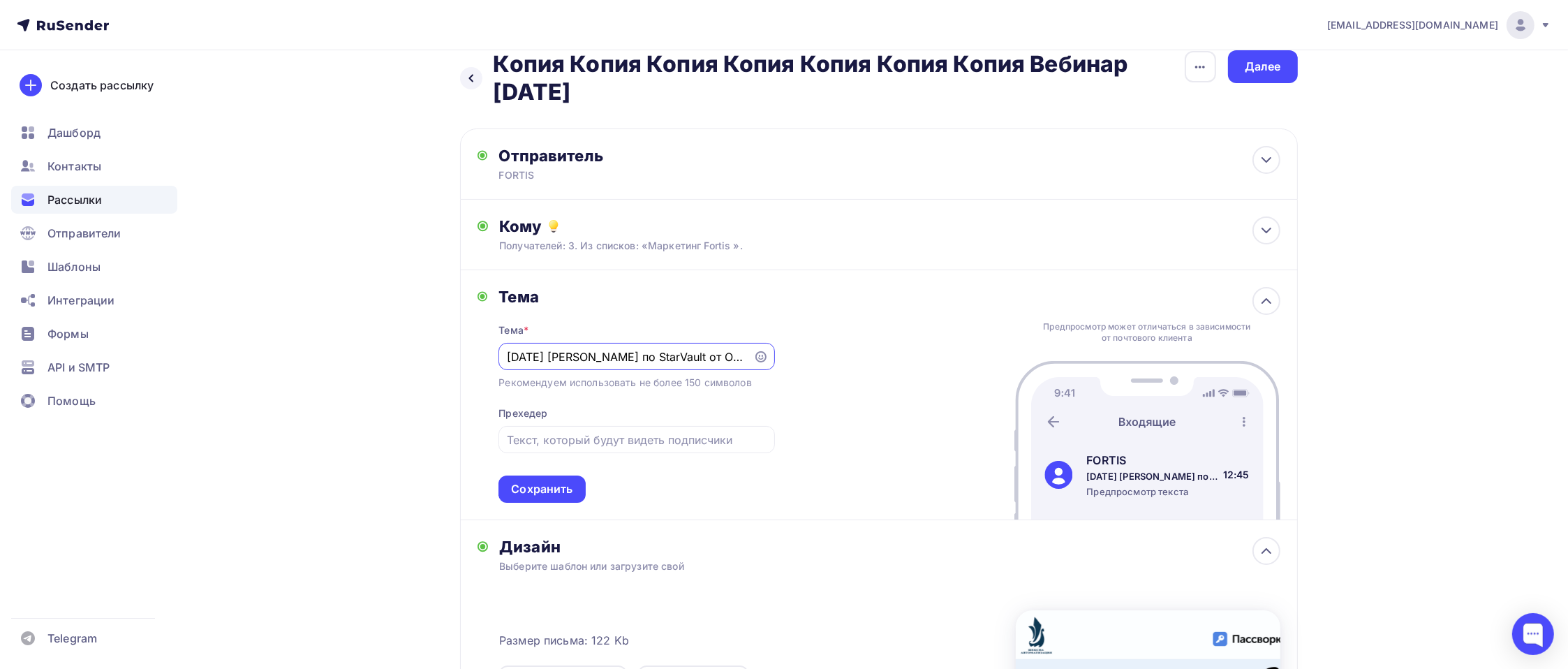
scroll to position [0, 0]
drag, startPoint x: 507, startPoint y: 351, endPoint x: 814, endPoint y: 343, distance: 307.1
click at [814, 343] on div "Тема Тема * 26 июня вебинар по StarVault от Orion soft Рекомендуем использовать…" at bounding box center [878, 396] width 838 height 250
paste input "Менеджер паролей «Пассворк»: надёжное решение для безопасного хранения данных"
drag, startPoint x: 724, startPoint y: 357, endPoint x: 369, endPoint y: 351, distance: 355.1
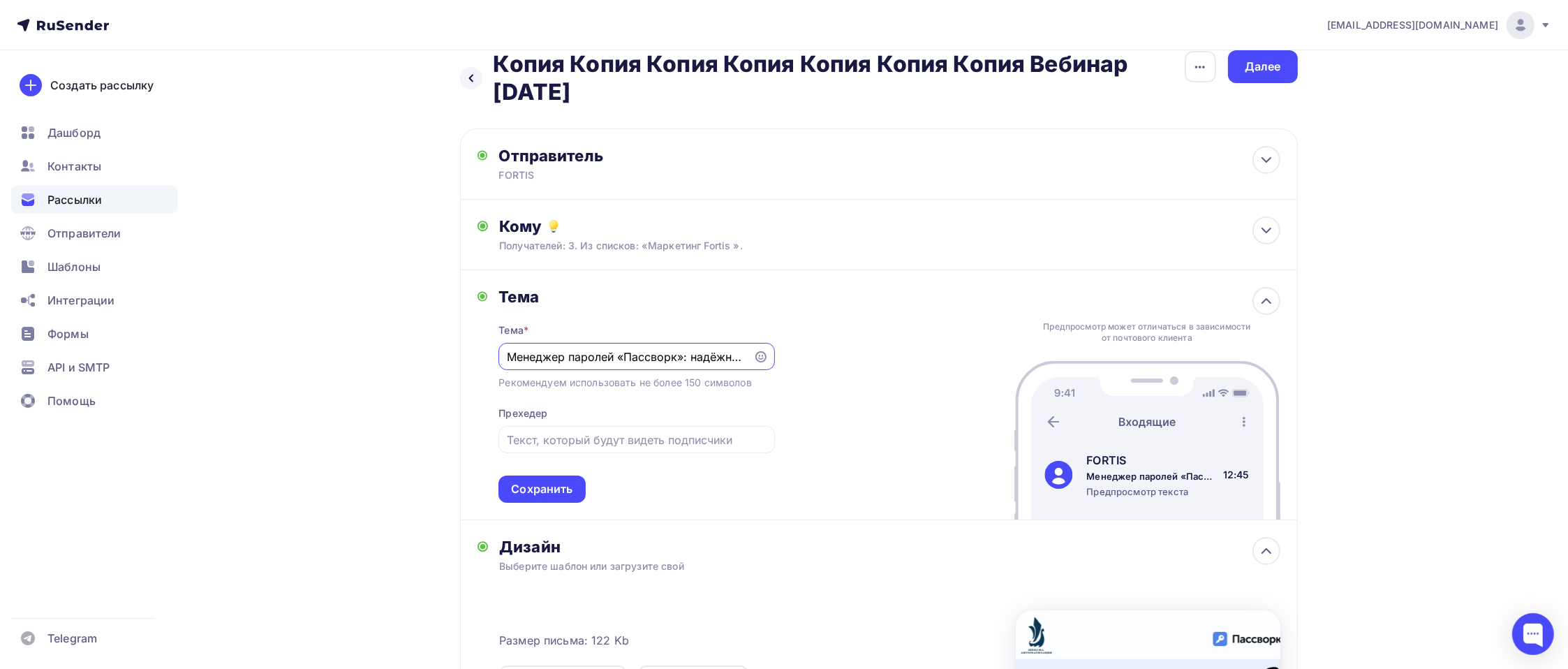
click at [369, 351] on div "Назад Копия Копия Копия Копия Копия Копия Копия Вебинар 20 мая Копия Копия Копи…" at bounding box center [784, 508] width 1145 height 962
click at [503, 357] on div "Менеджер паролей «Пассворк»: надёжное решение для безопасного хранения данных" at bounding box center [636, 357] width 276 height 27
click at [543, 346] on div "Менеджер паролей «Пассворк»: надёжное решение для безопасного хранения данных" at bounding box center [636, 357] width 276 height 27
click at [507, 355] on input "Менеджер паролей «Пассворк»: надёжное решение для безопасного хранения данных" at bounding box center [626, 357] width 238 height 17
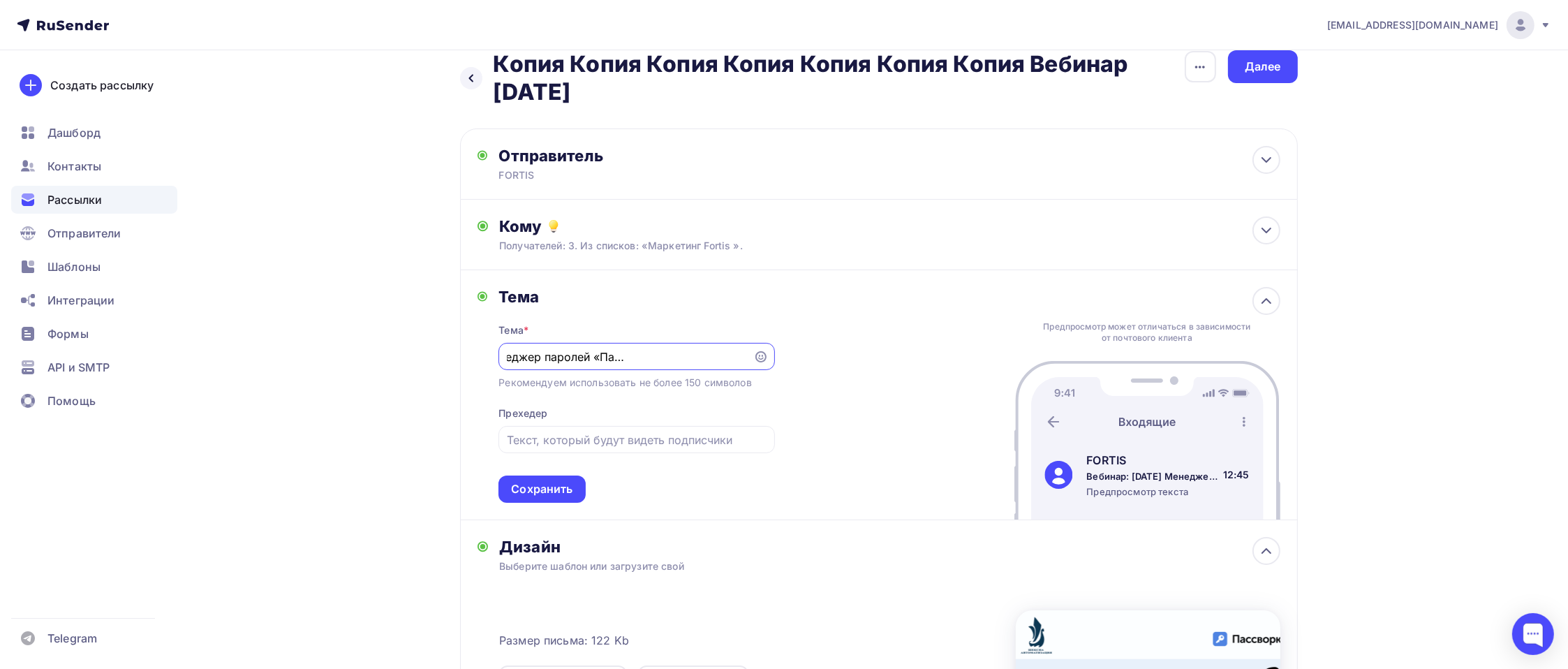
drag, startPoint x: 631, startPoint y: 348, endPoint x: 620, endPoint y: 357, distance: 14.2
click at [620, 357] on input "Вебинар: 30 сентября Менеджер паролей «Пассворк»: надёжное решение для безопасн…" at bounding box center [626, 357] width 238 height 17
type input "Вебинар: 30 сентября «Пассворк»: надёжное решение для безопасного хранения данн…"
click at [559, 483] on div "Сохранить" at bounding box center [542, 489] width 62 height 16
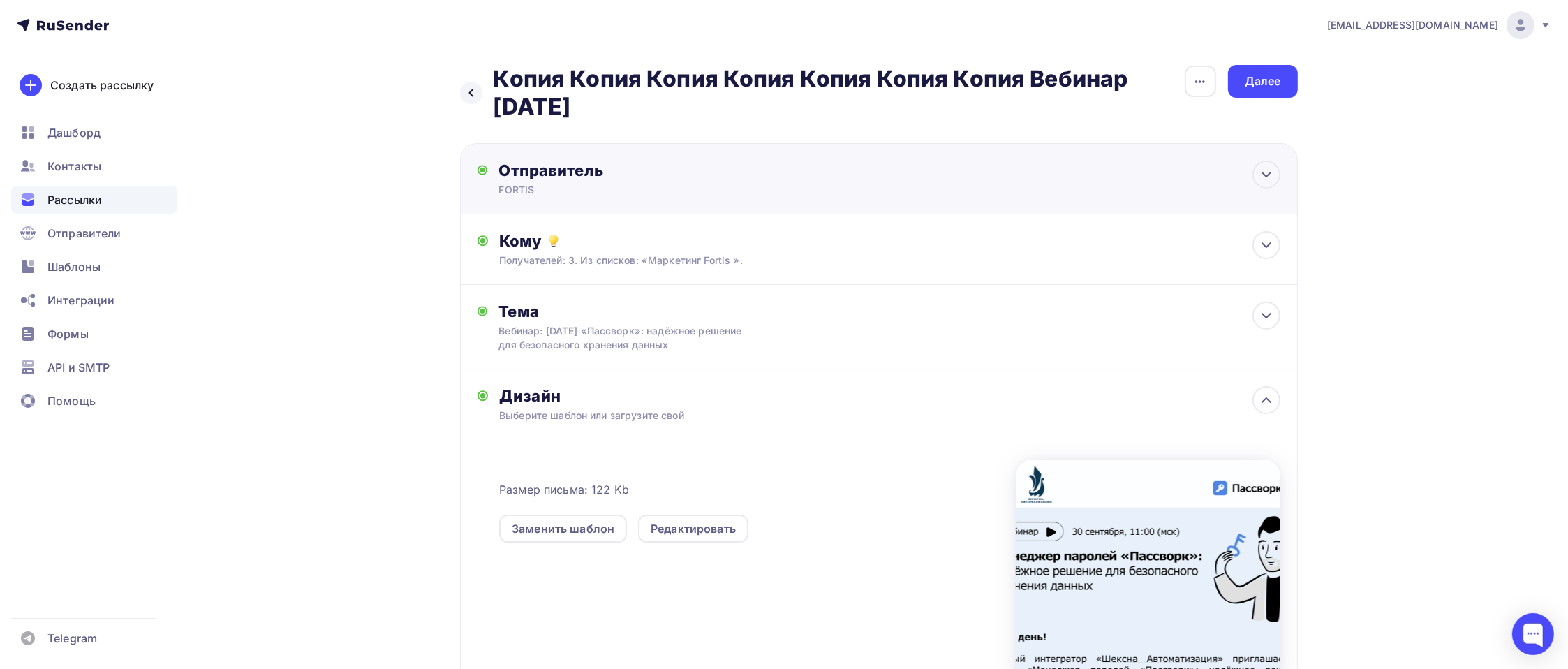
scroll to position [0, 0]
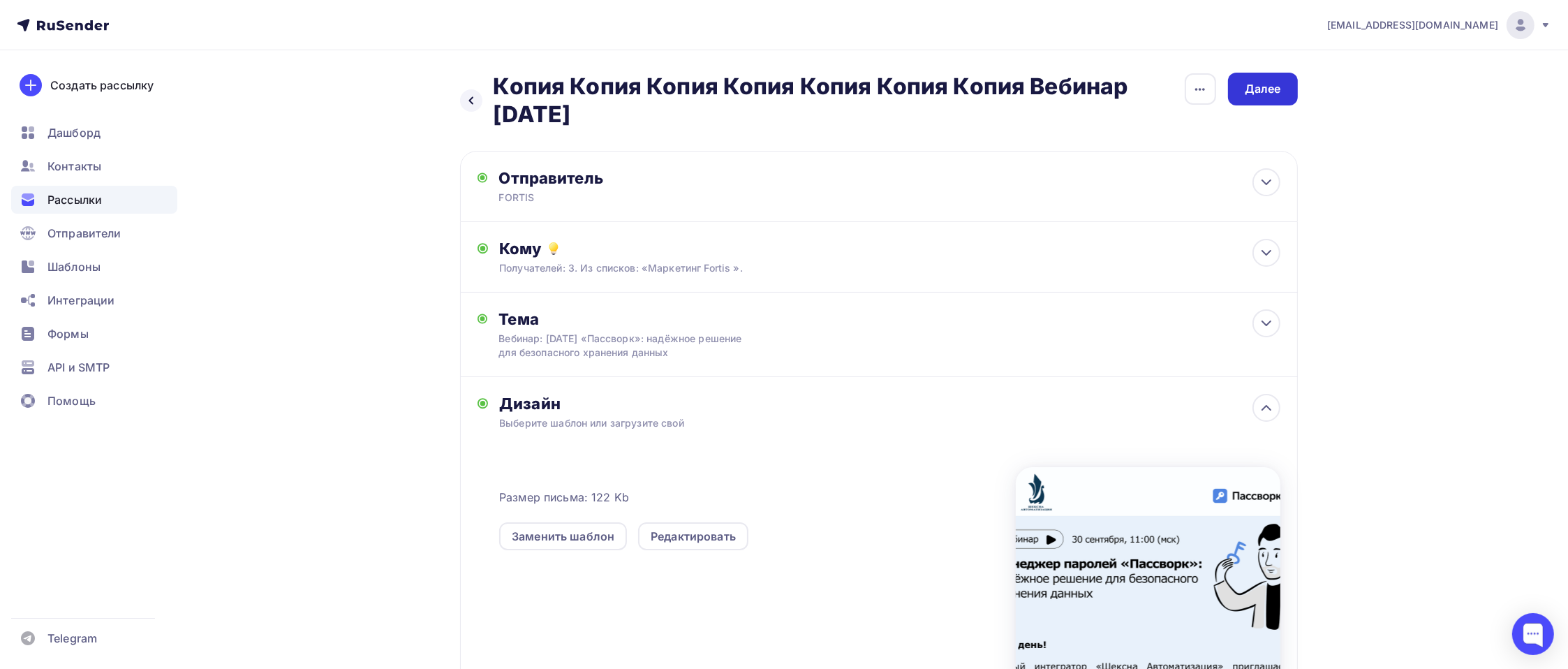
click at [1191, 96] on div "Далее" at bounding box center [1263, 89] width 36 height 16
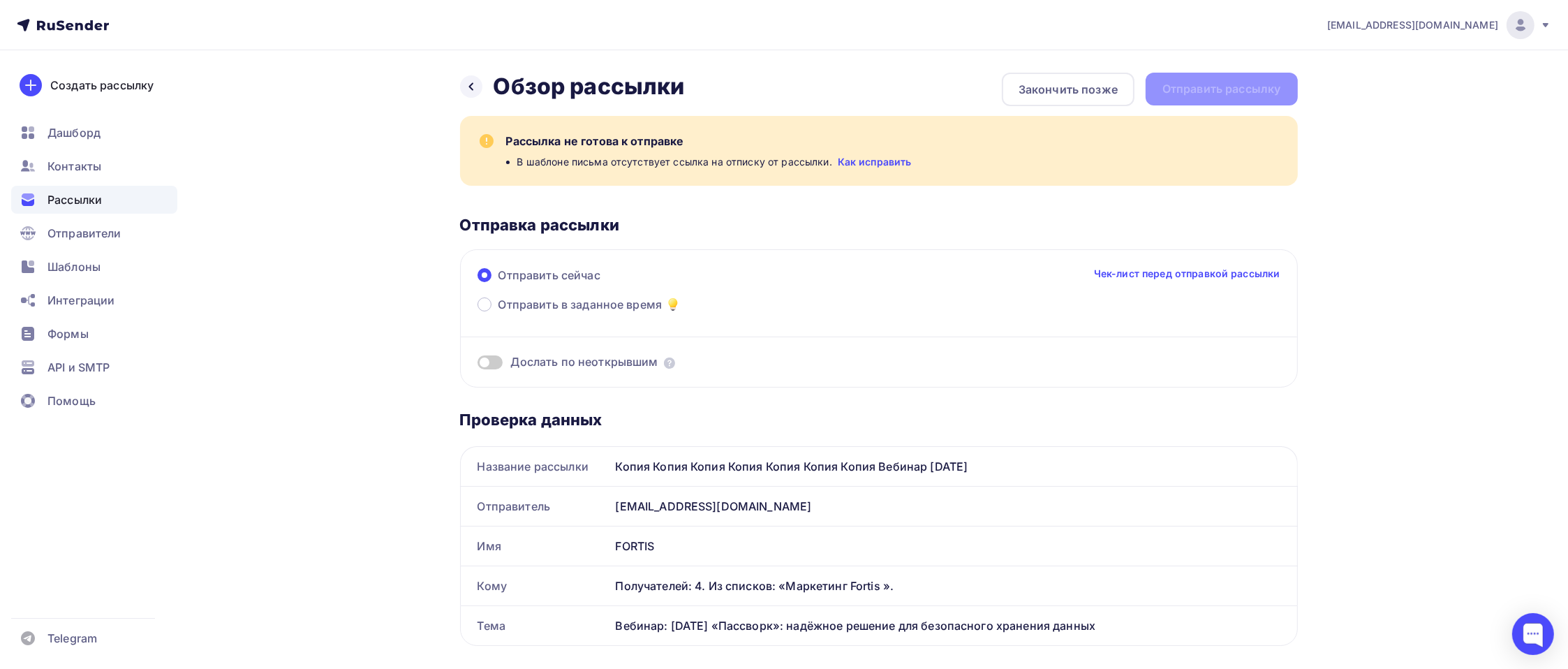
click at [872, 158] on link "Как исправить" at bounding box center [875, 162] width 74 height 14
click at [472, 88] on icon at bounding box center [471, 86] width 11 height 11
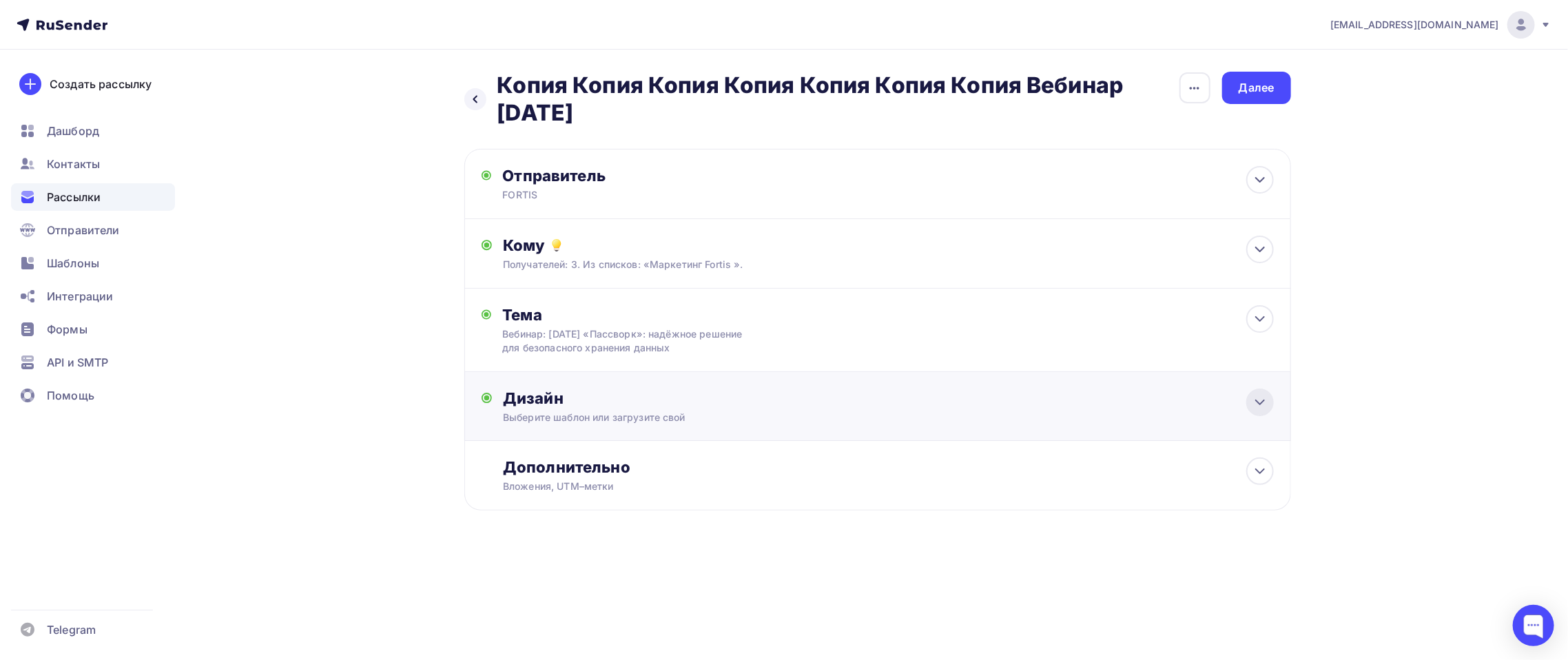
click at [1175, 399] on icon at bounding box center [1260, 402] width 17 height 17
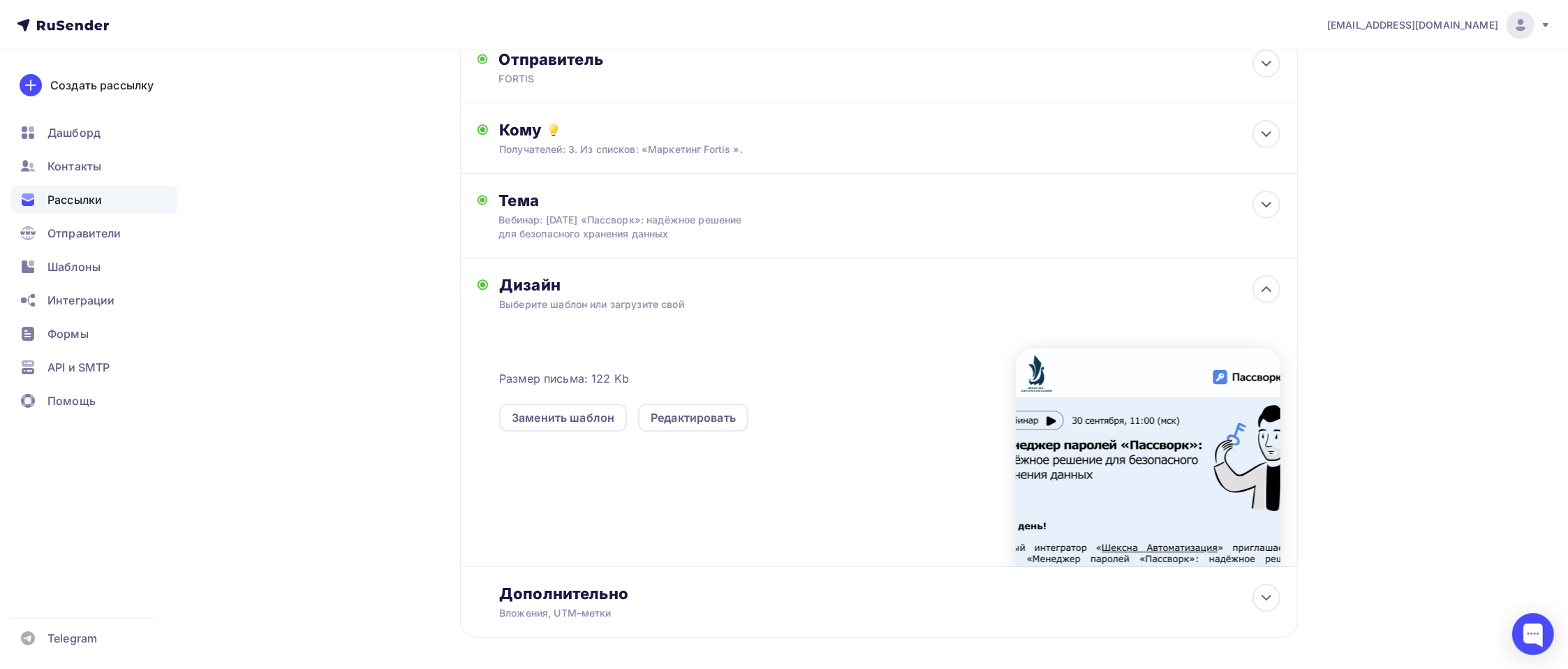
scroll to position [177, 0]
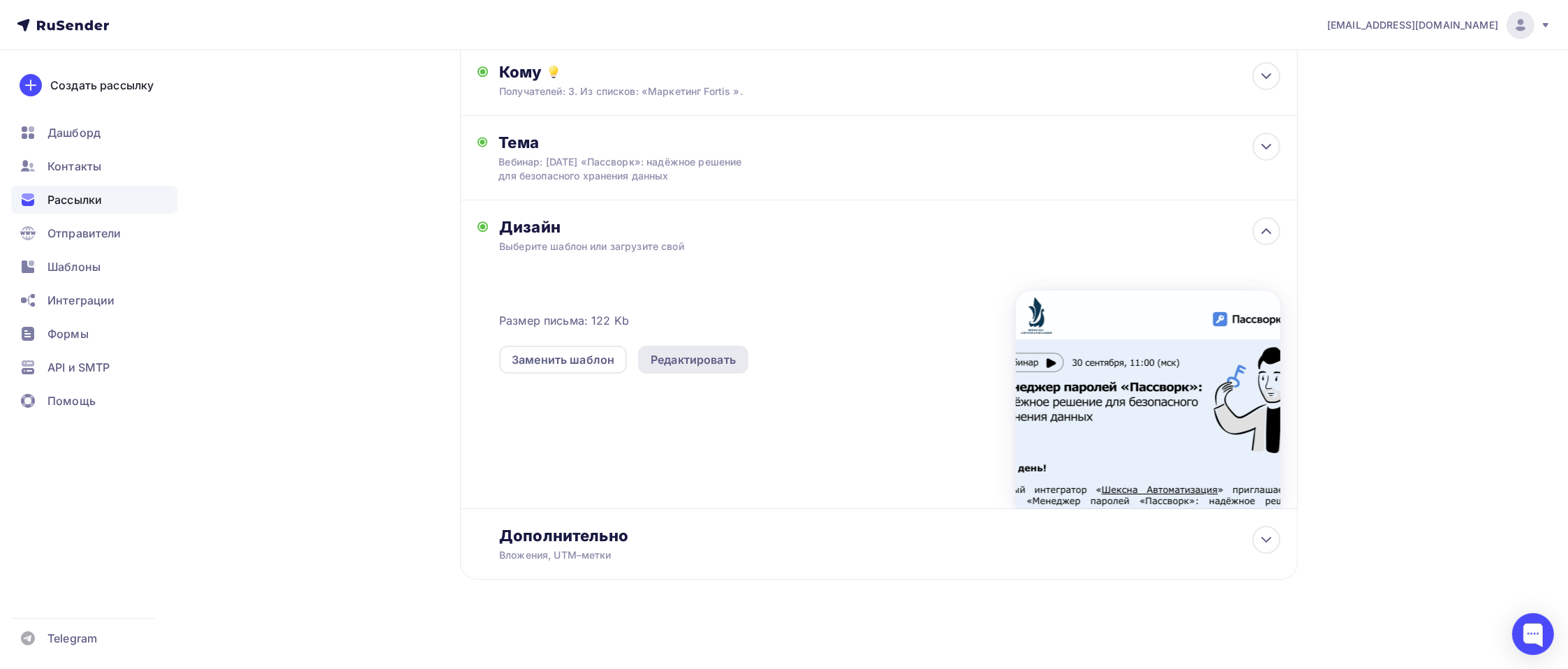
click at [716, 348] on div "Редактировать" at bounding box center [693, 359] width 110 height 28
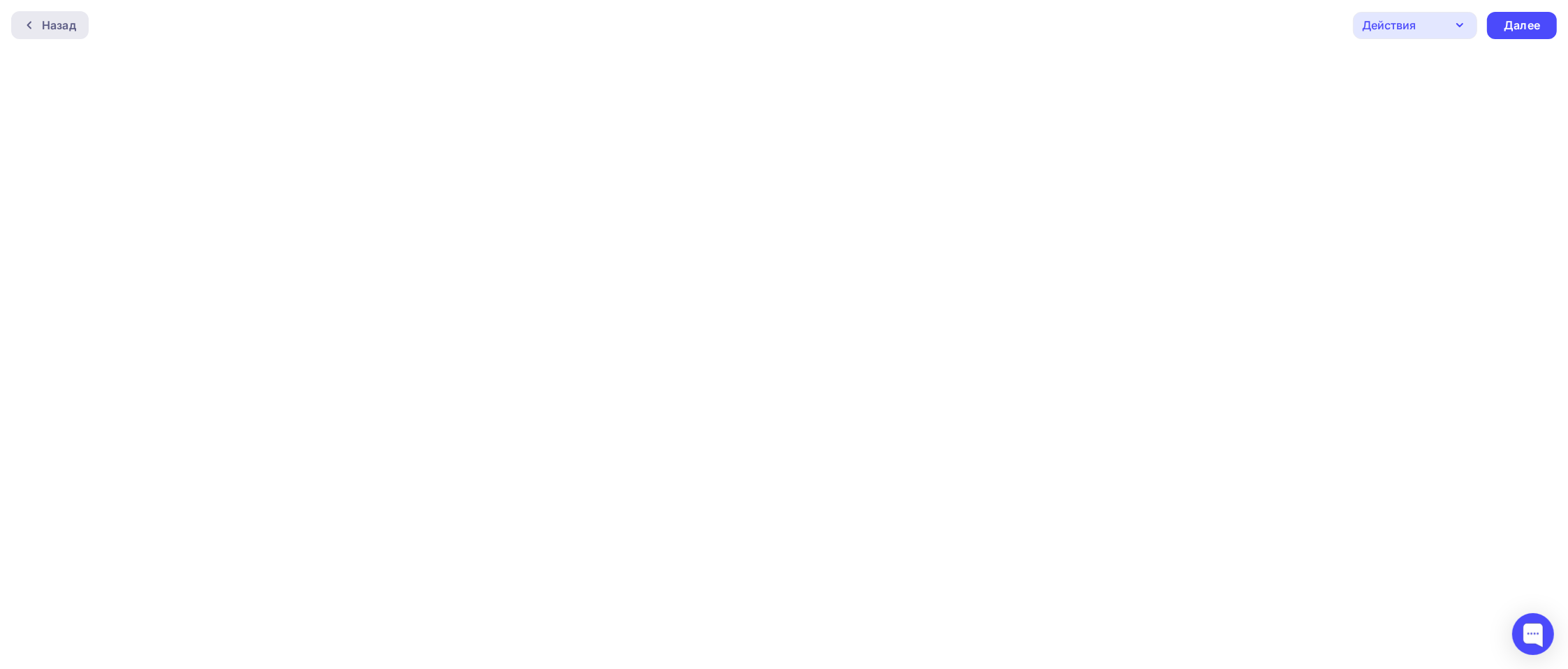
click at [58, 17] on div "Назад" at bounding box center [59, 25] width 34 height 17
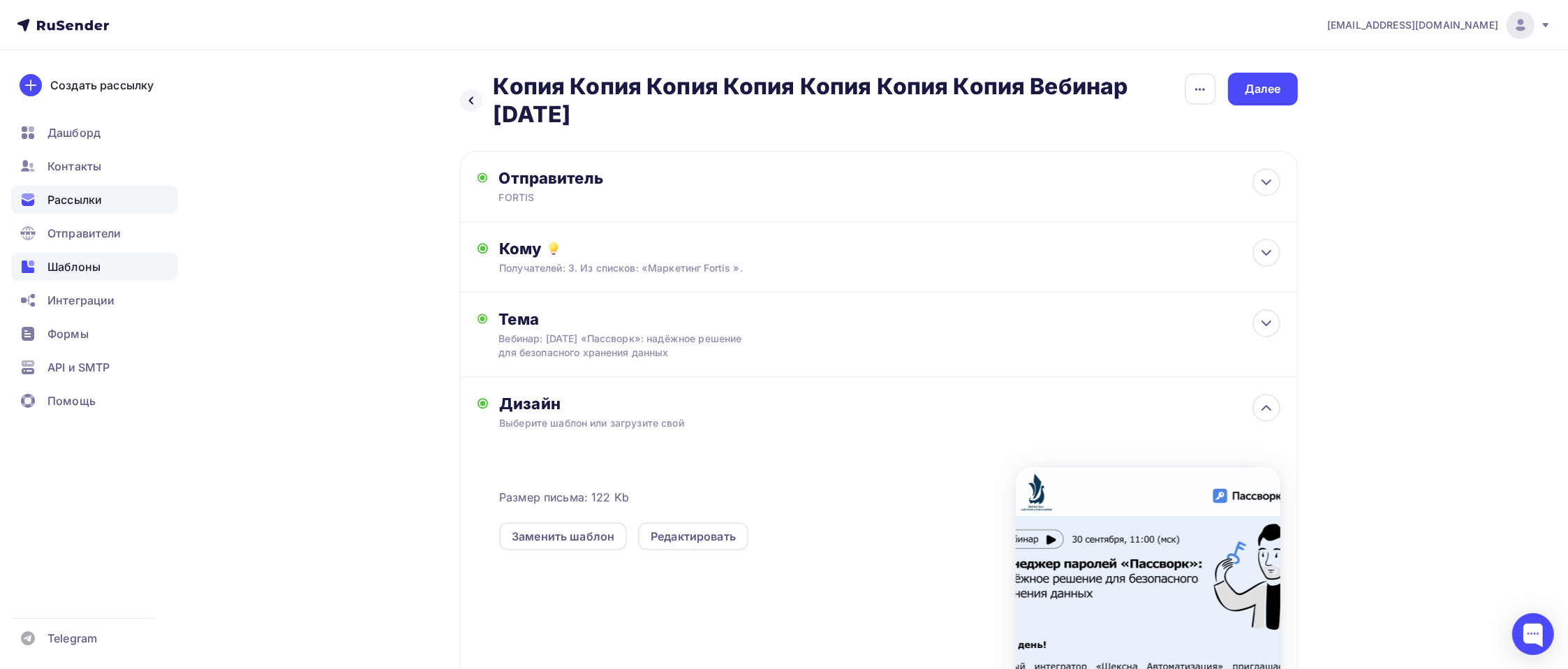
click at [78, 266] on span "Шаблоны" at bounding box center [74, 267] width 53 height 17
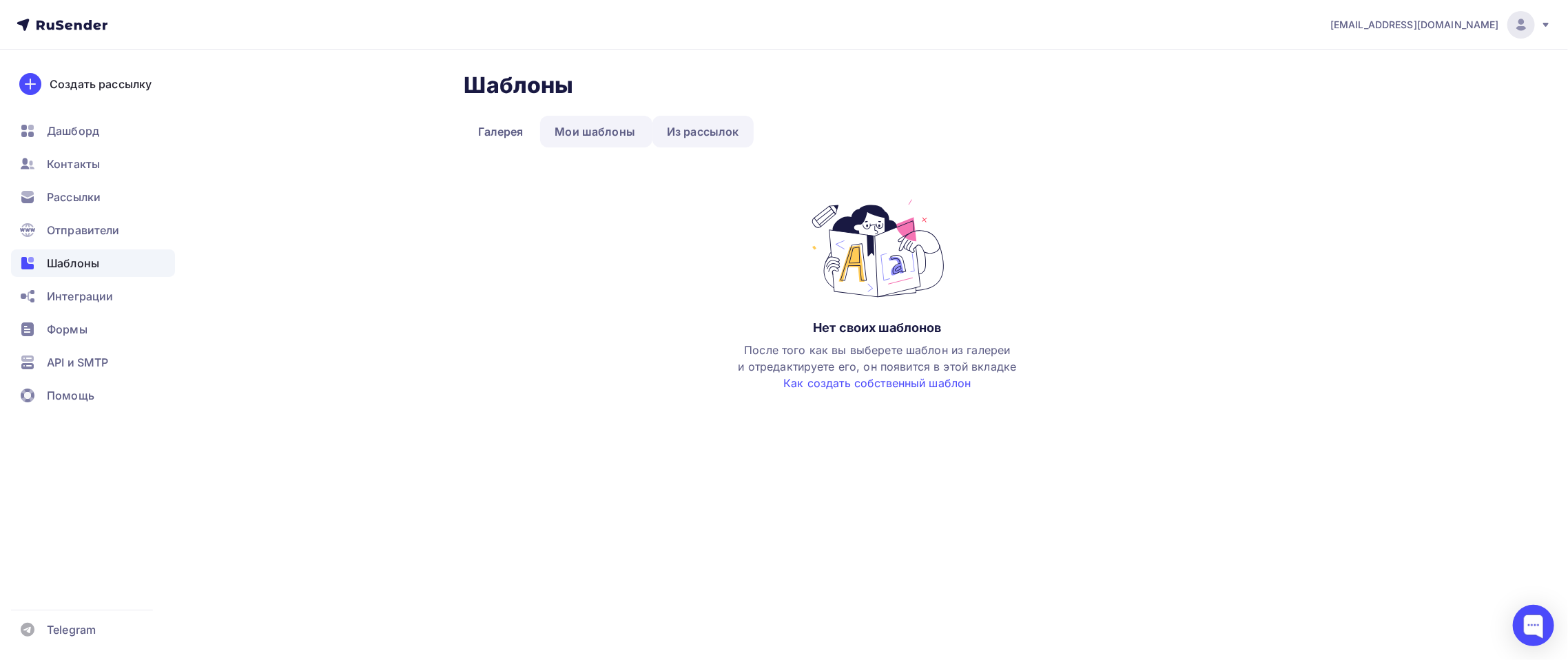
click at [696, 136] on link "Из рассылок" at bounding box center [702, 132] width 101 height 32
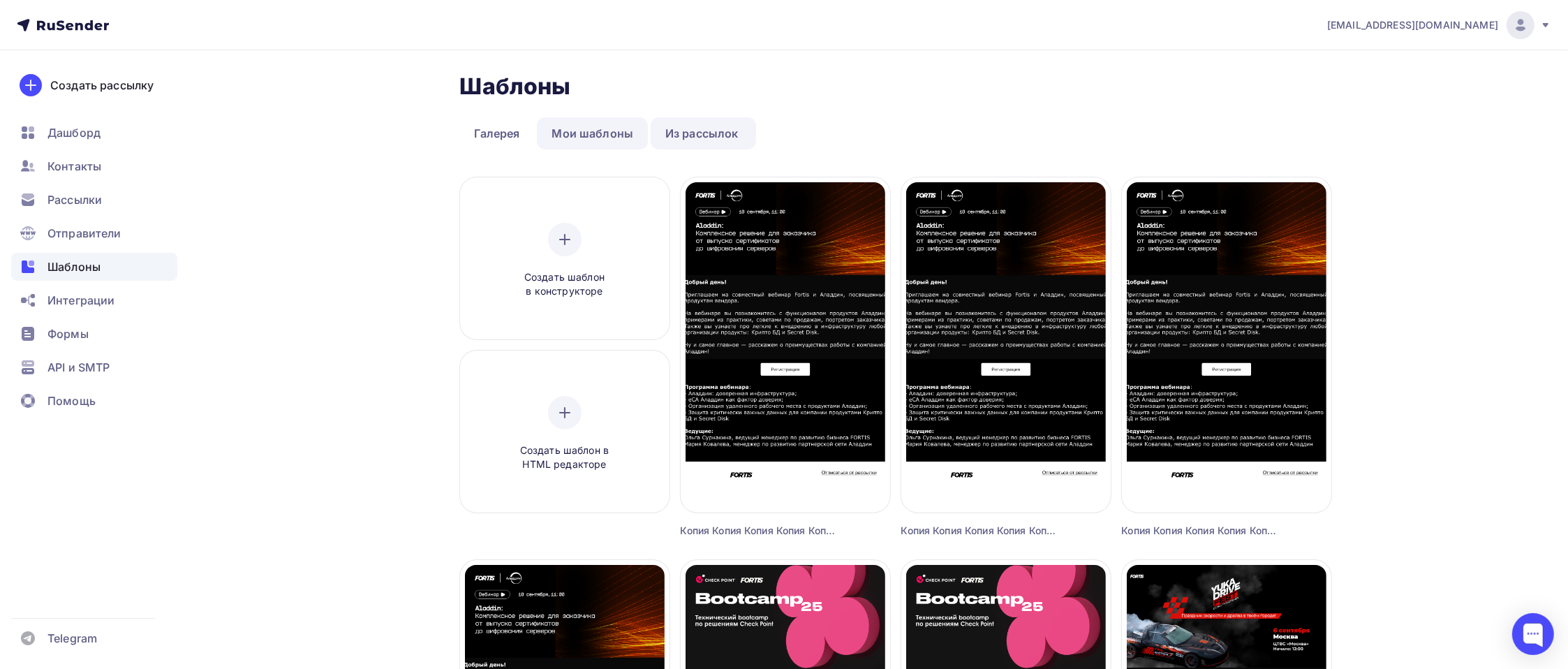
click at [572, 140] on link "Мои шаблоны" at bounding box center [592, 134] width 111 height 32
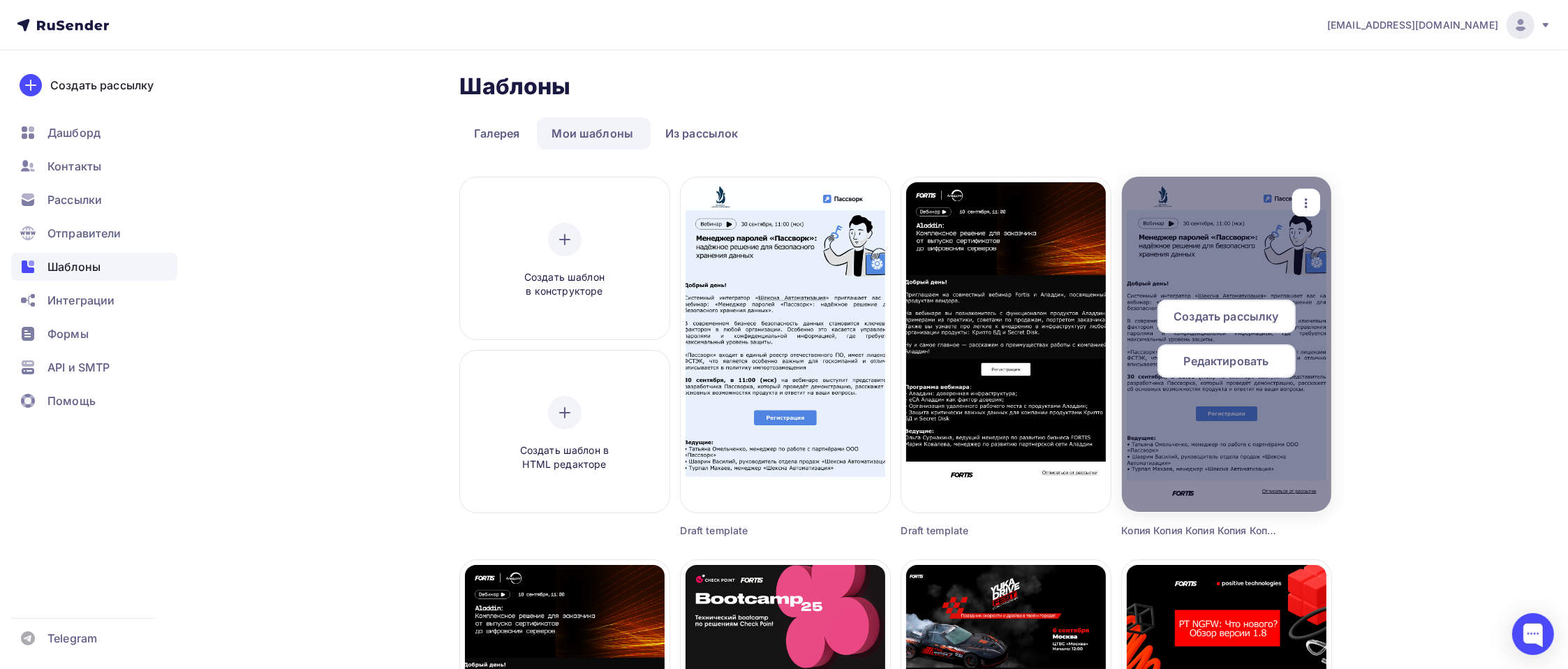
click at [1191, 308] on span "Создать рассылку" at bounding box center [1226, 316] width 105 height 17
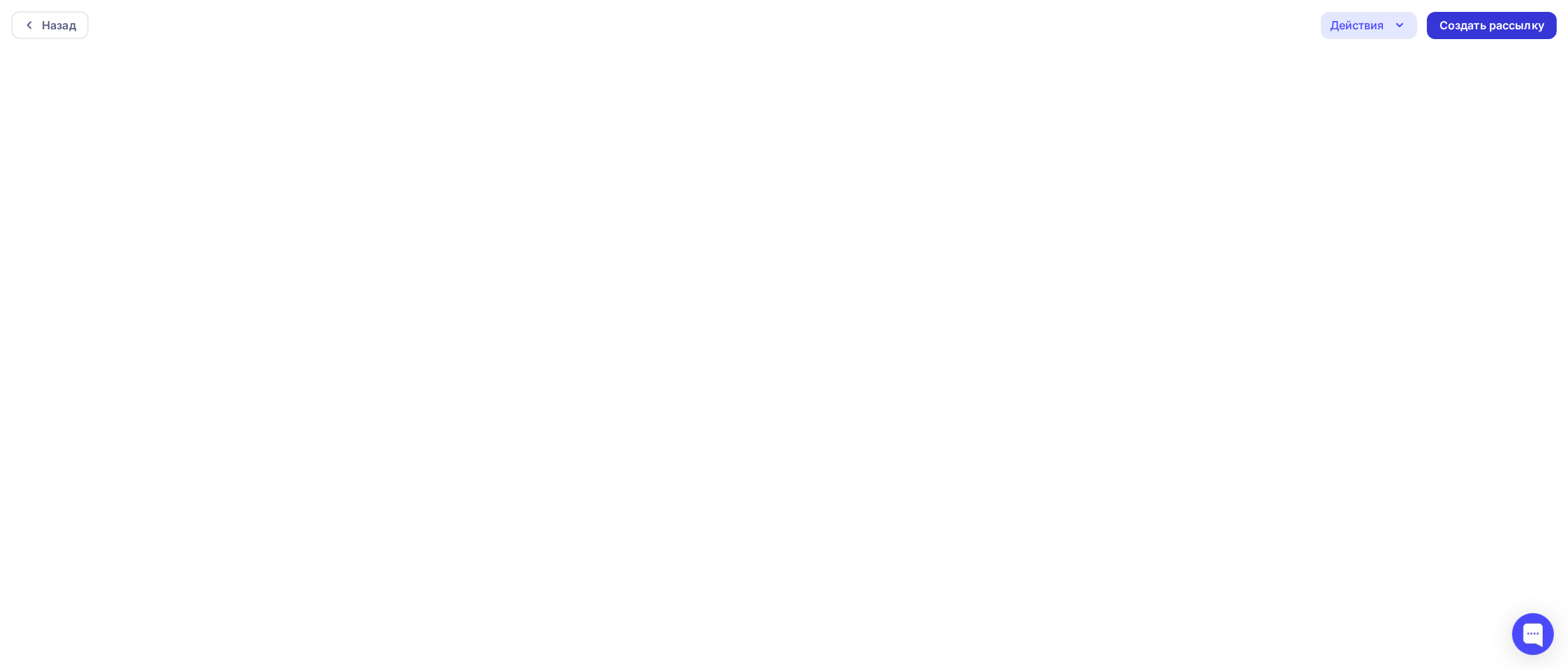
click at [1191, 36] on div "Создать рассылку" at bounding box center [1492, 25] width 130 height 27
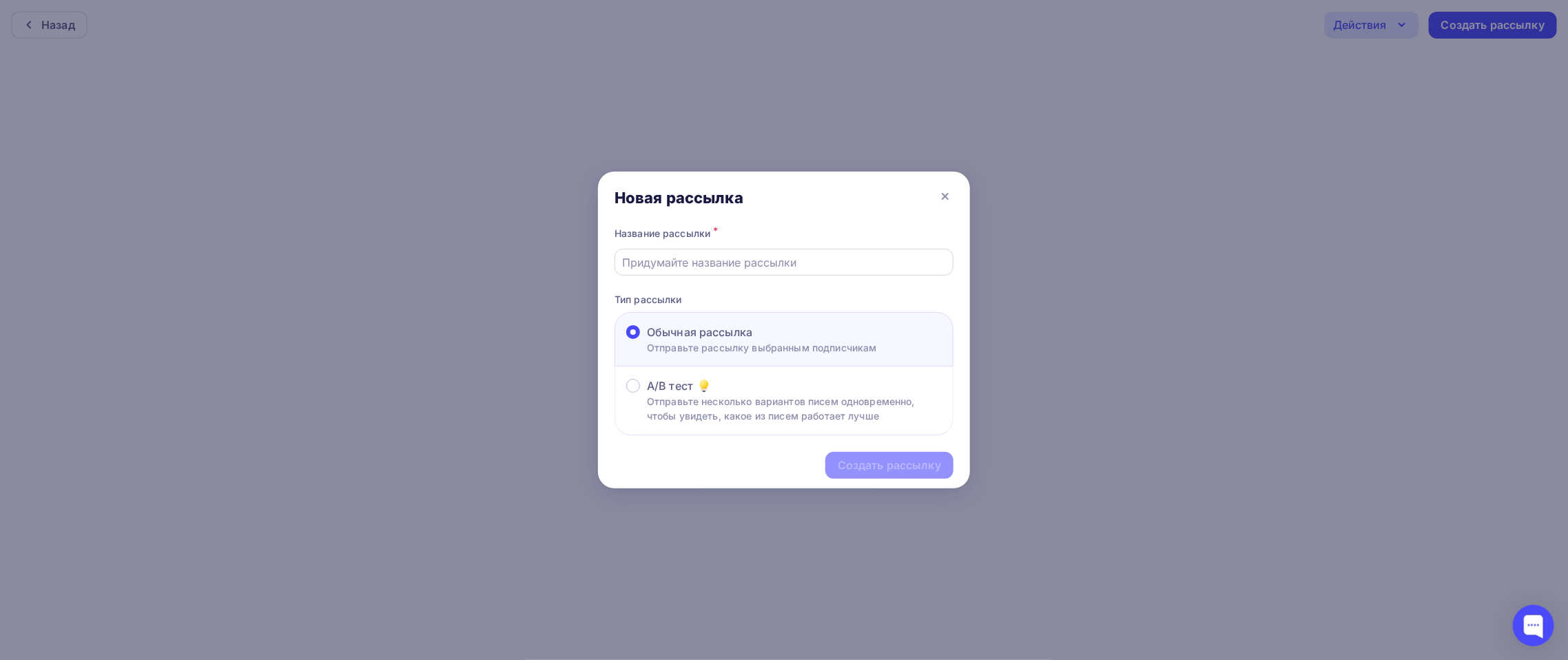
click at [716, 252] on div at bounding box center [784, 262] width 339 height 27
click at [720, 270] on input "text" at bounding box center [784, 263] width 323 height 17
paste input "Менеджер паролей «Пассворк»: надёжное решение для безопасного хранения данных"
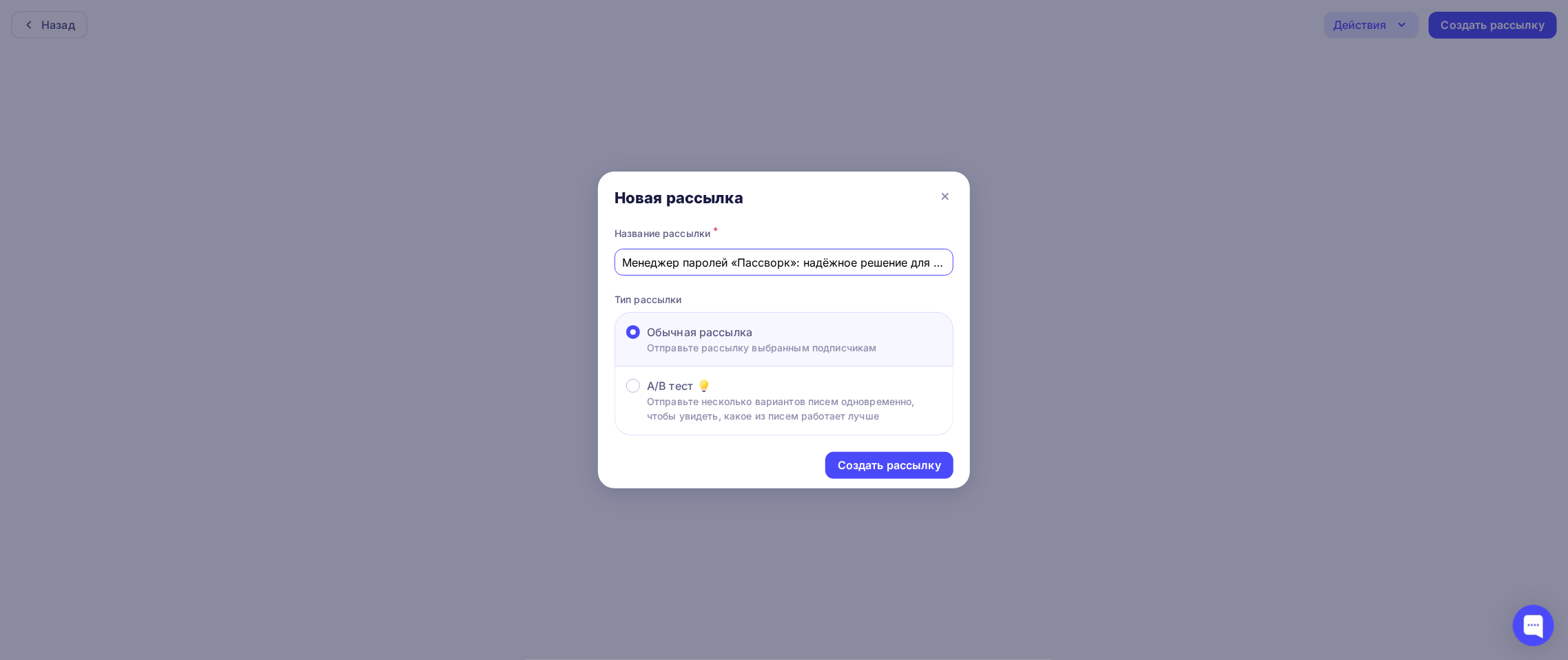
drag, startPoint x: 726, startPoint y: 261, endPoint x: 484, endPoint y: 266, distance: 242.1
click at [484, 266] on div "Новая рассылка Название рассылки * Менеджер паролей «Пассворк»: надёжное решени…" at bounding box center [784, 330] width 1568 height 660
type input "Менеджер паролей «Пассворк»: надёжное решение для безопасного хранения данных"
click at [921, 457] on div "Создать рассылку" at bounding box center [889, 465] width 103 height 16
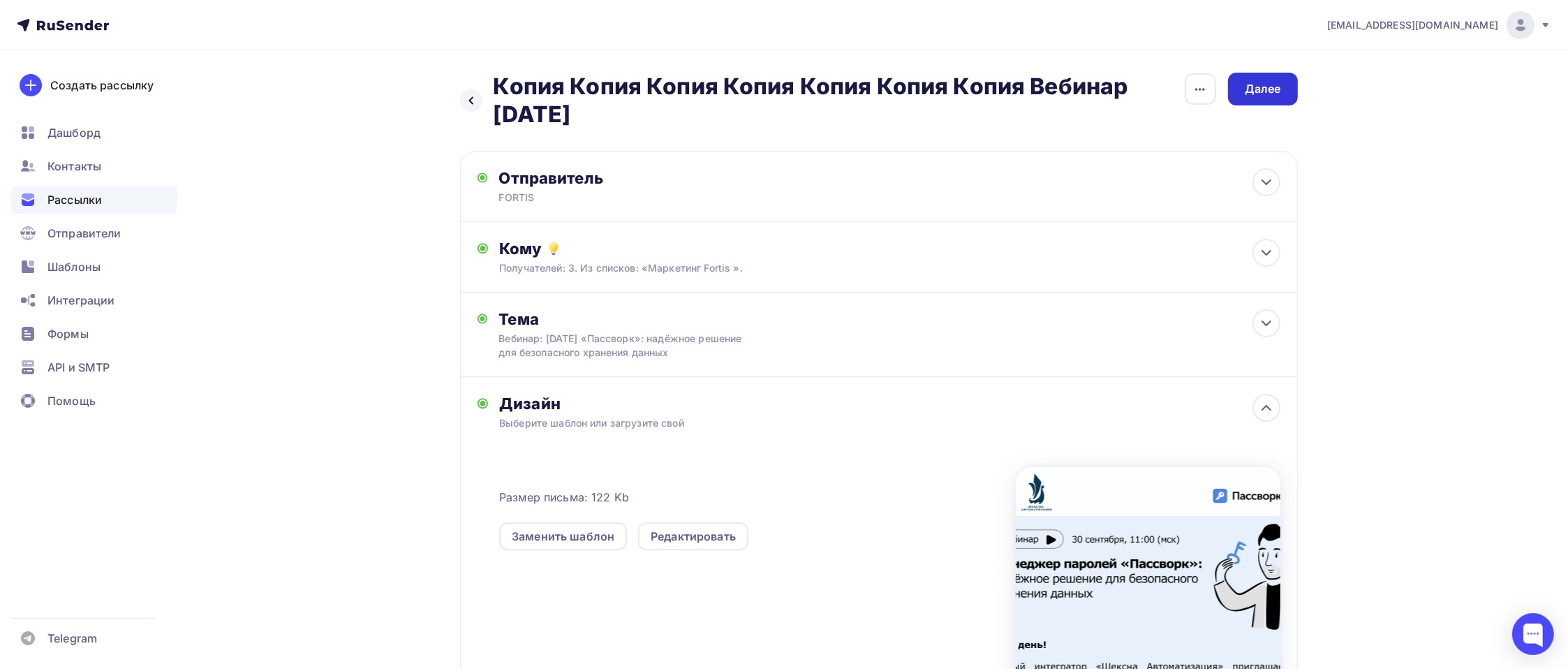
click at [1191, 94] on div "Далее" at bounding box center [1263, 89] width 36 height 16
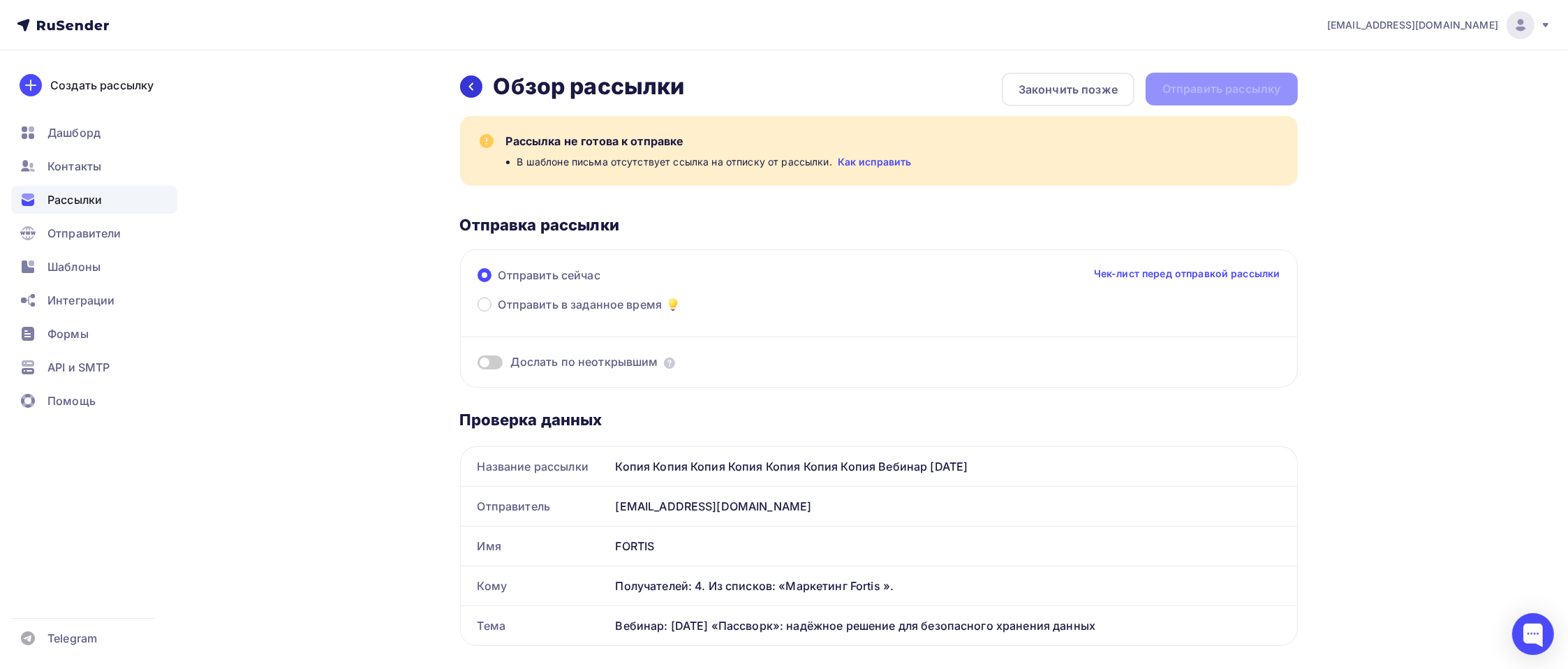
click at [471, 90] on icon at bounding box center [471, 86] width 11 height 11
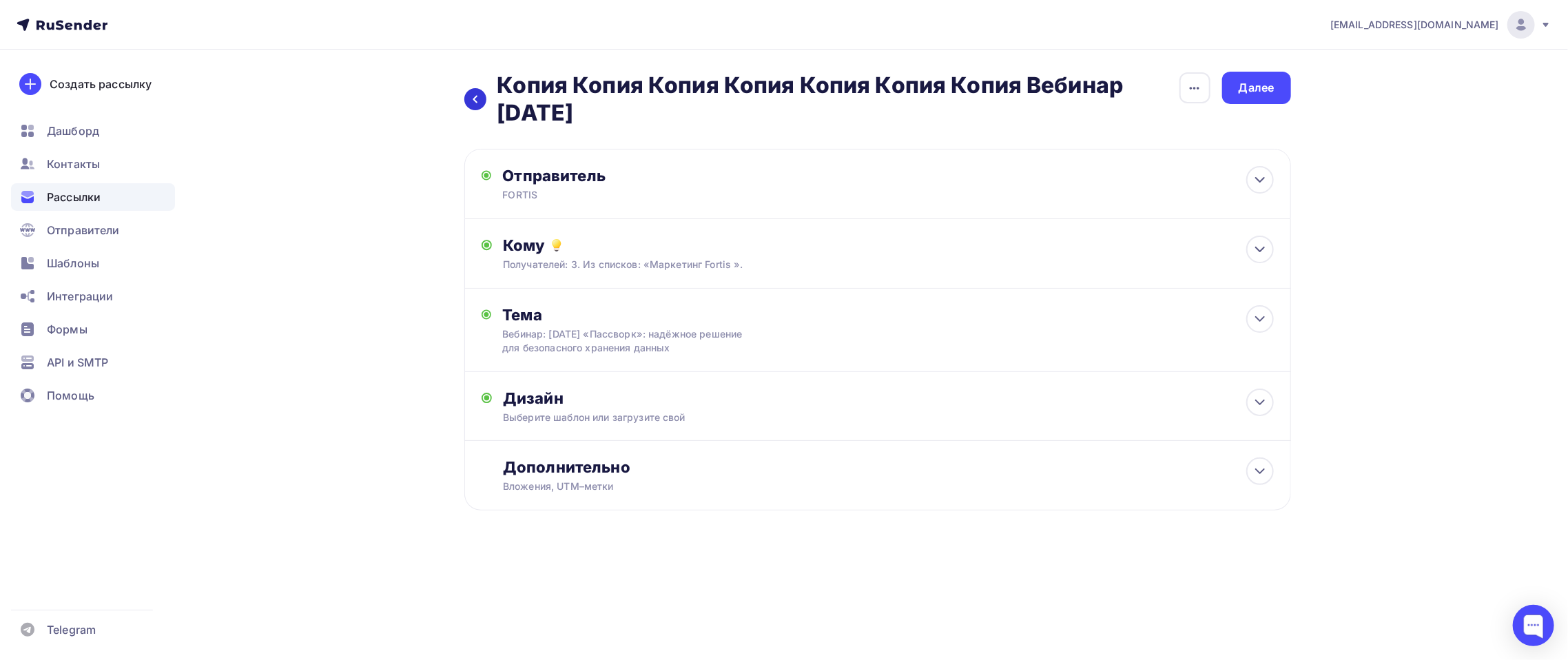
click at [480, 98] on icon at bounding box center [475, 98] width 11 height 11
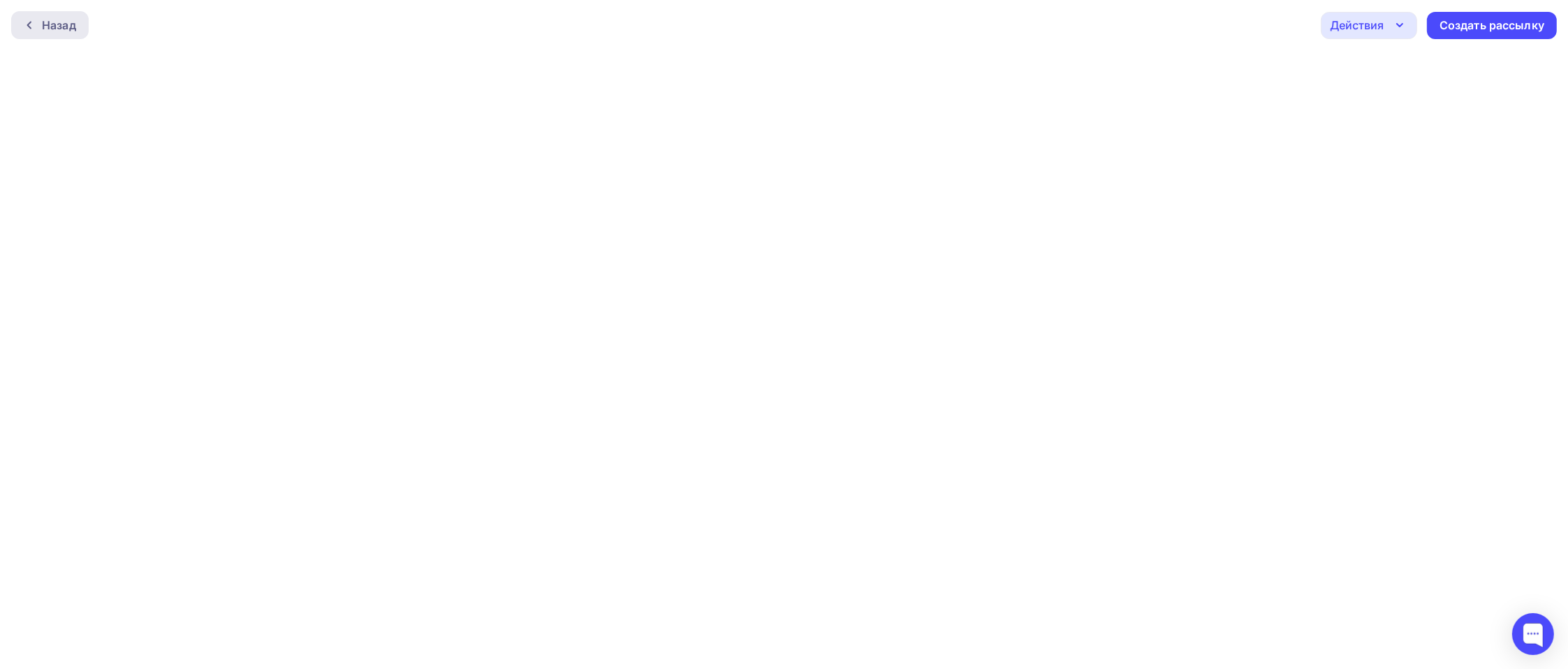
click at [39, 21] on div at bounding box center [32, 25] width 18 height 11
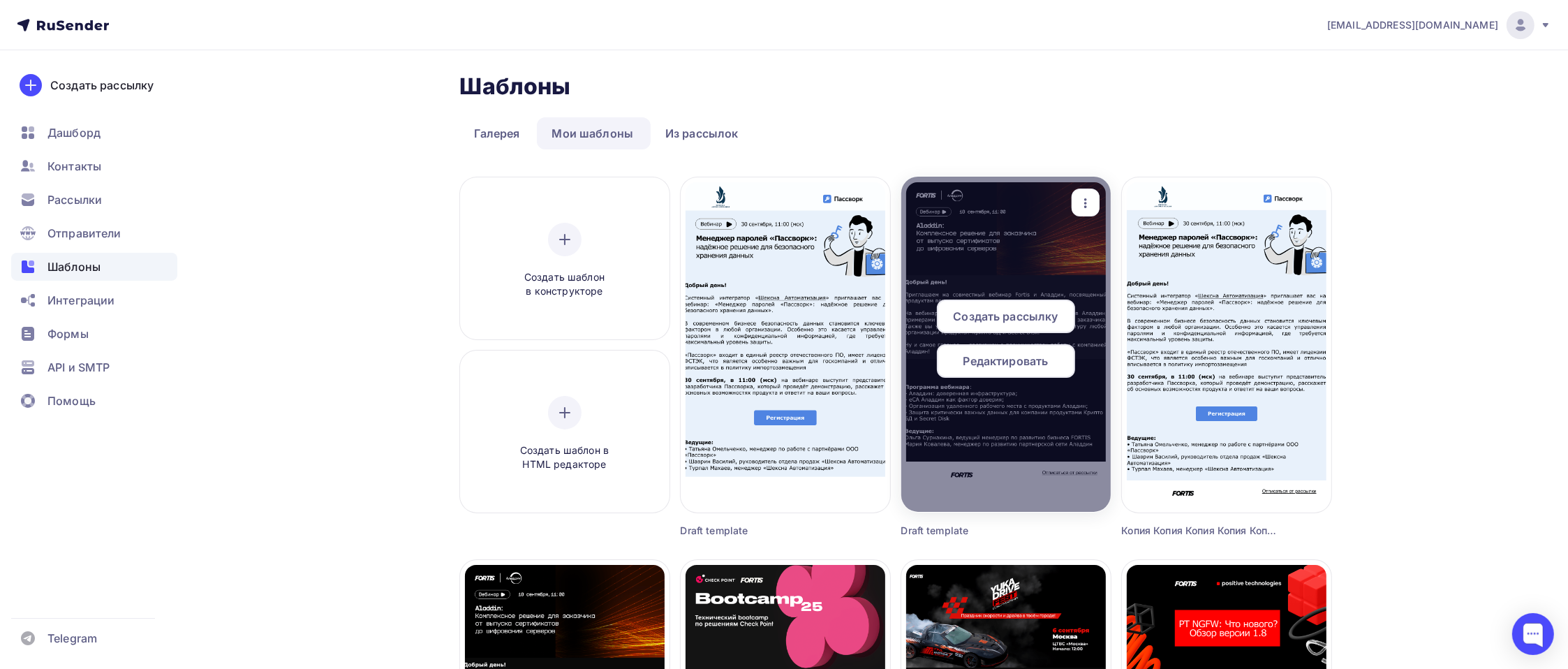
click at [1080, 210] on icon "button" at bounding box center [1085, 203] width 17 height 17
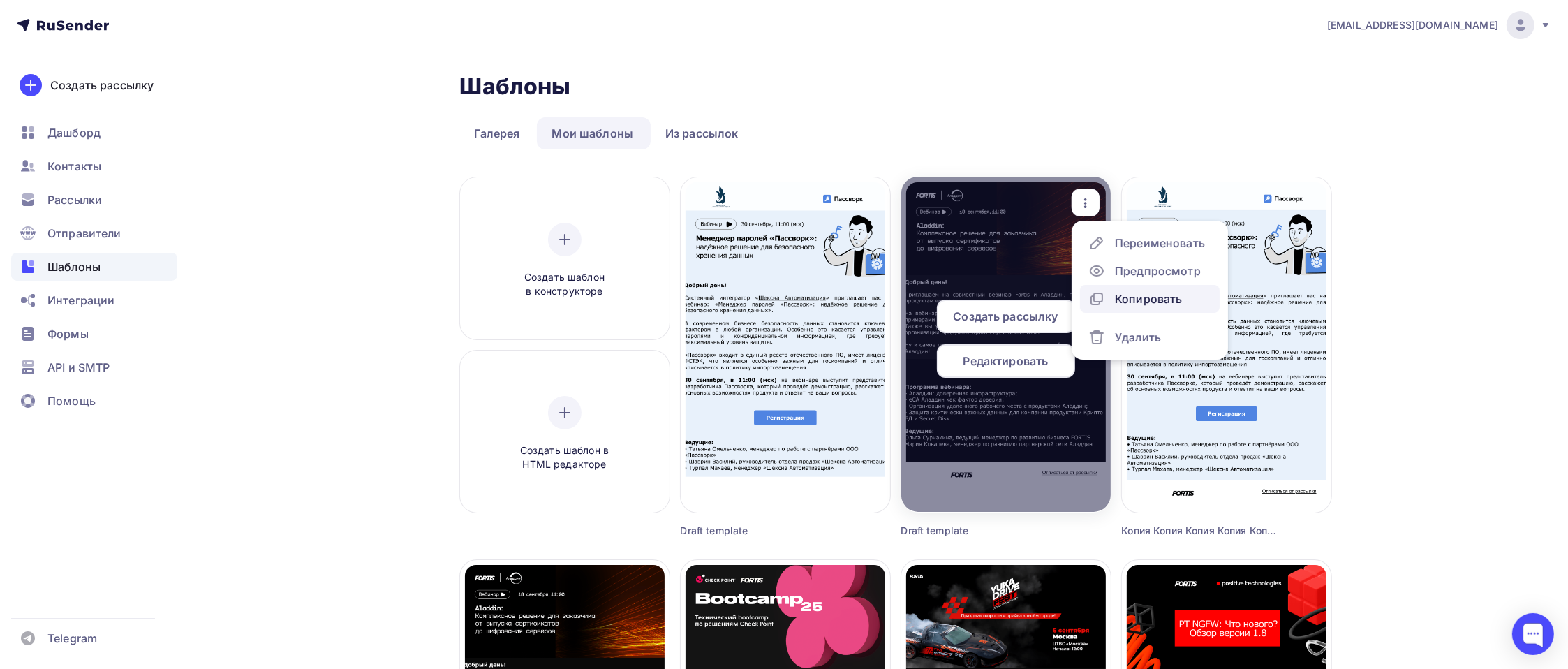
click at [1128, 306] on div "Копировать" at bounding box center [1148, 299] width 67 height 17
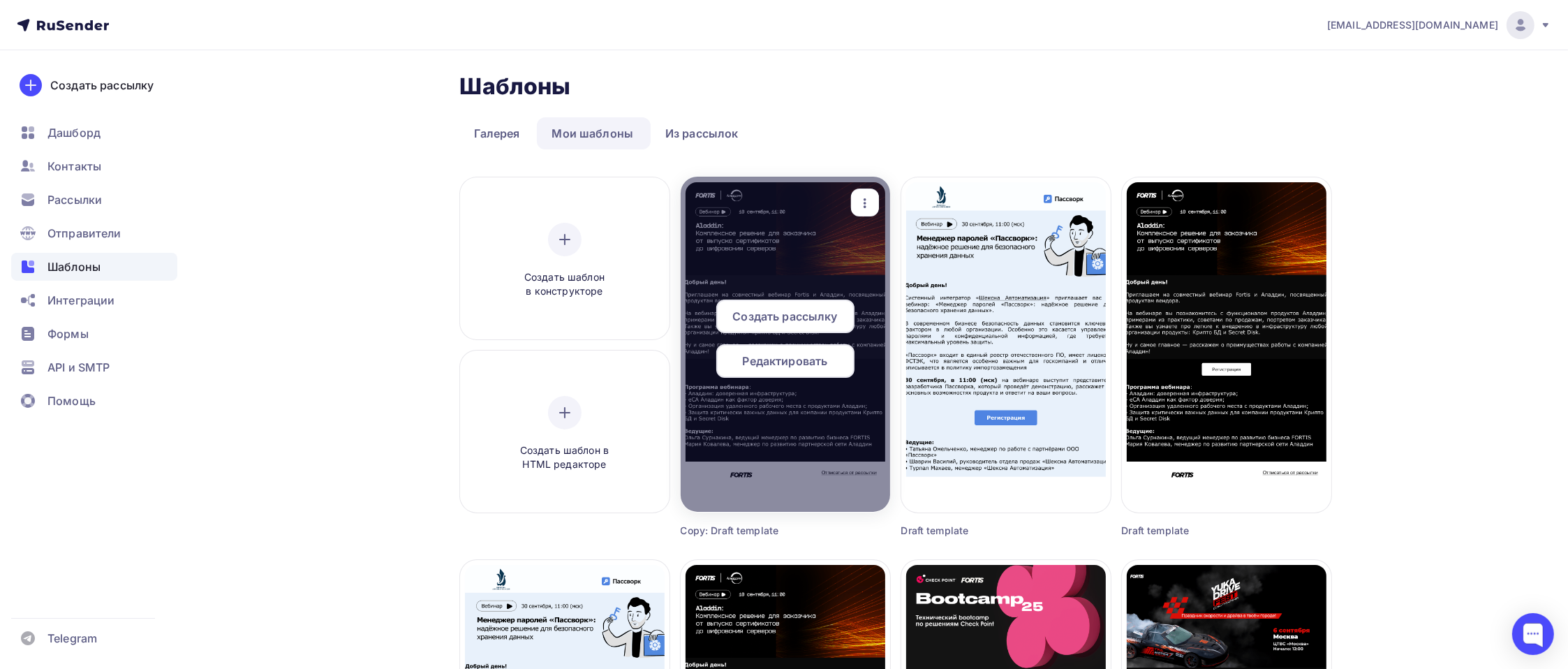
click at [801, 365] on span "Редактировать" at bounding box center [785, 361] width 85 height 17
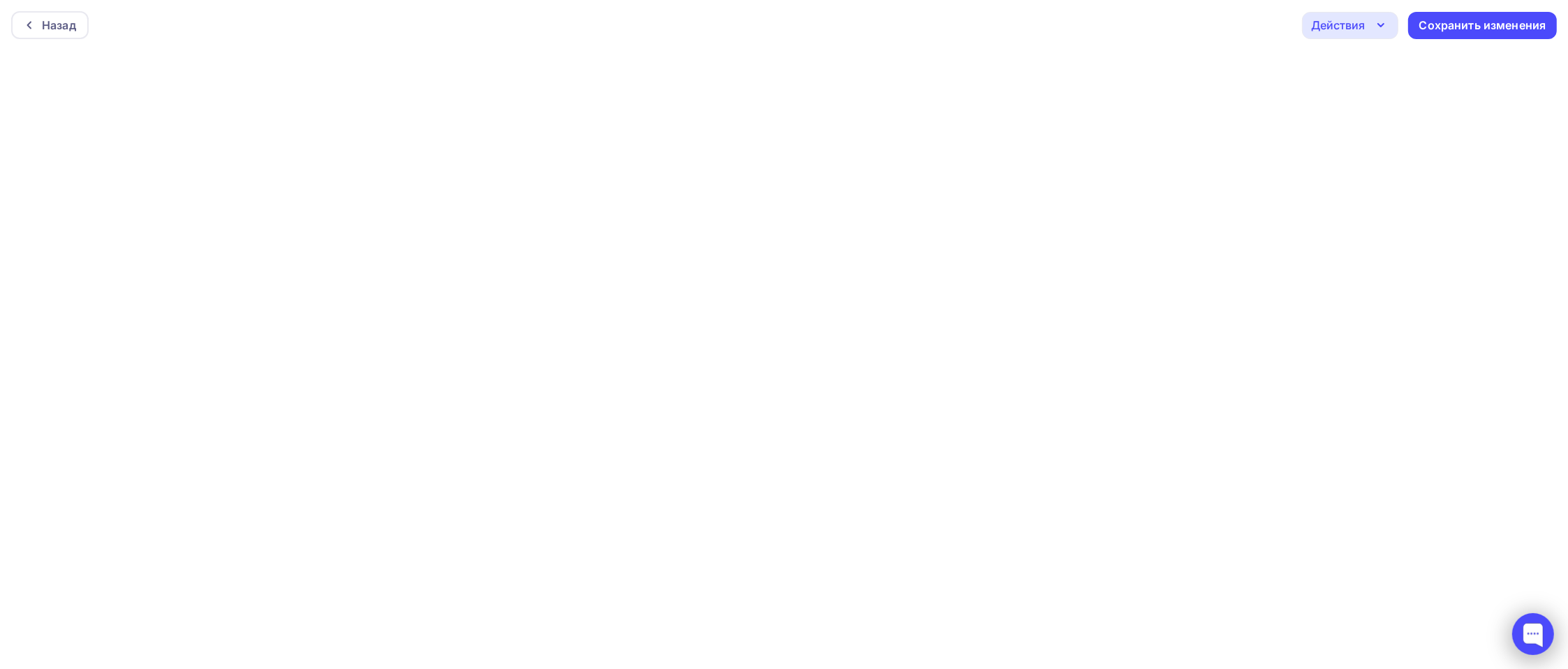
click at [1191, 502] on div at bounding box center [1533, 634] width 59 height 59
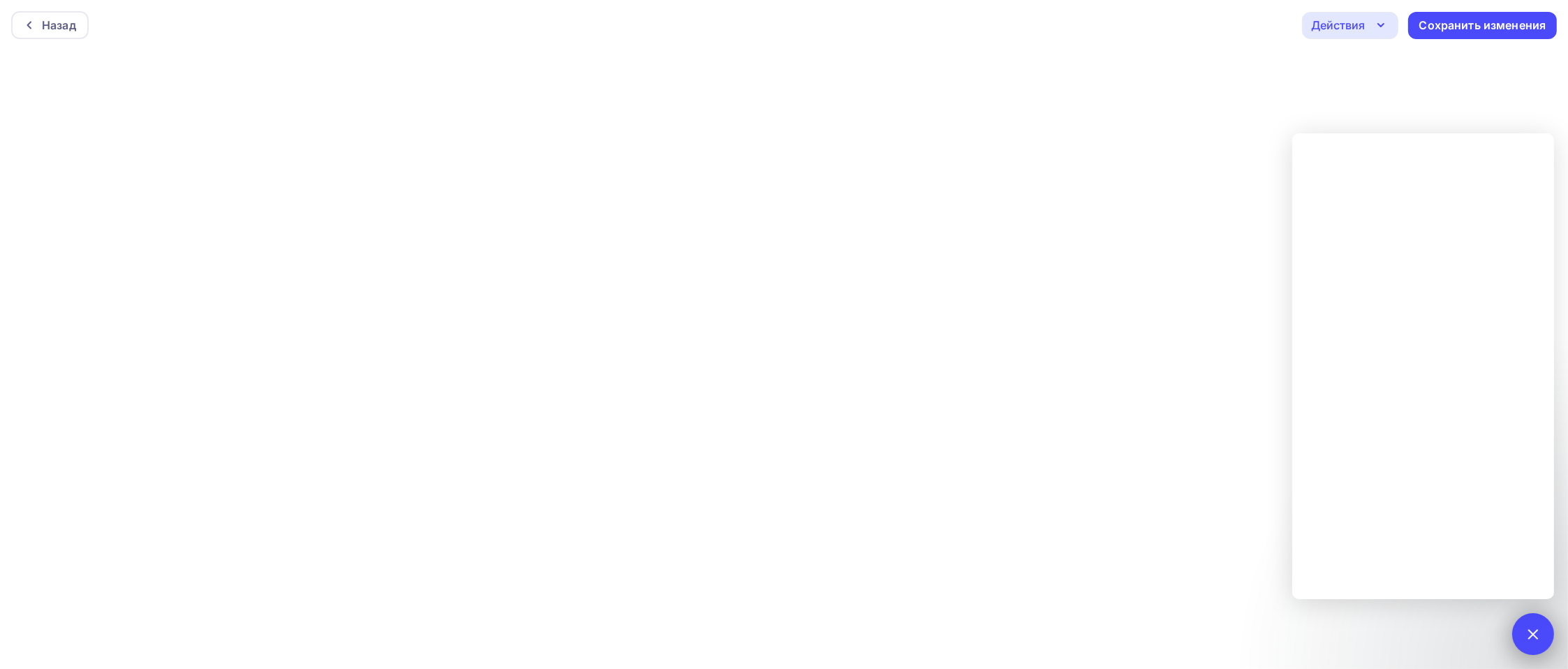
click at [1191, 502] on div at bounding box center [1533, 634] width 42 height 42
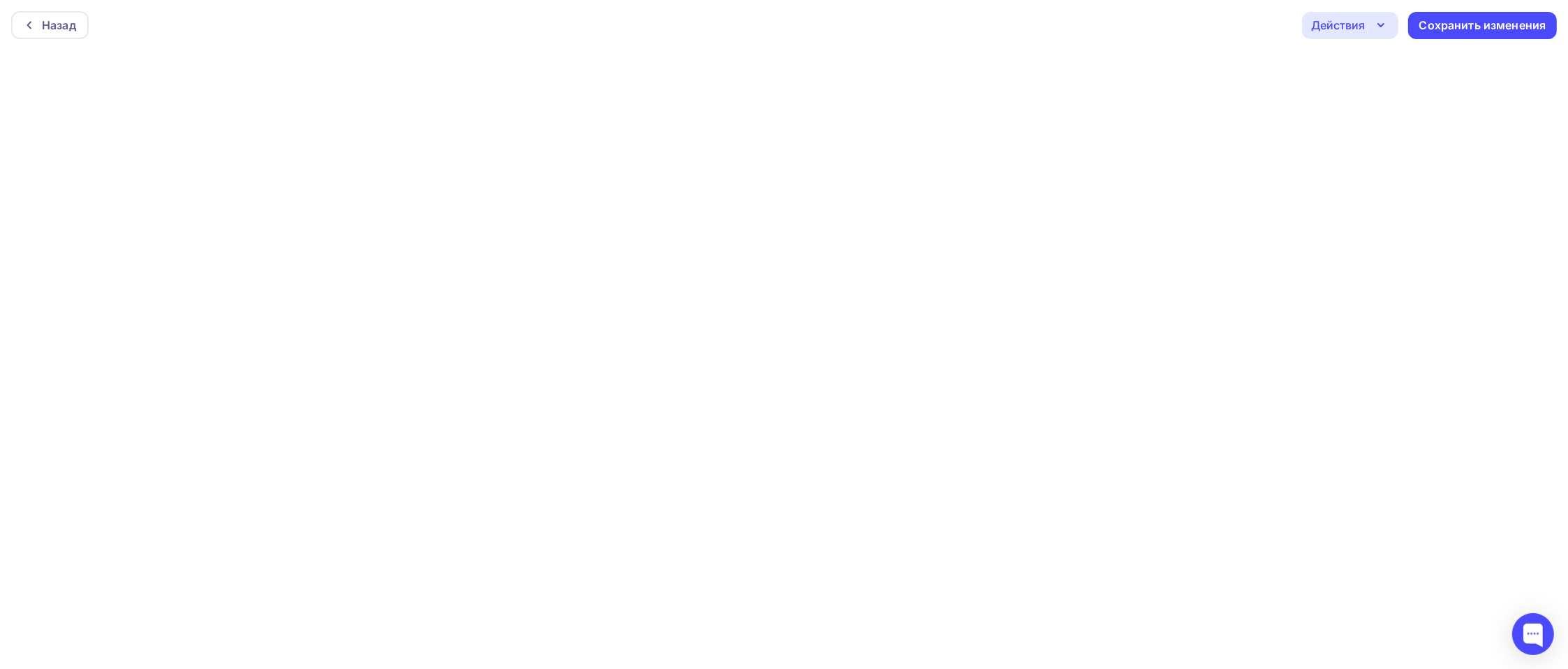
click at [1191, 24] on icon "button" at bounding box center [1381, 25] width 17 height 17
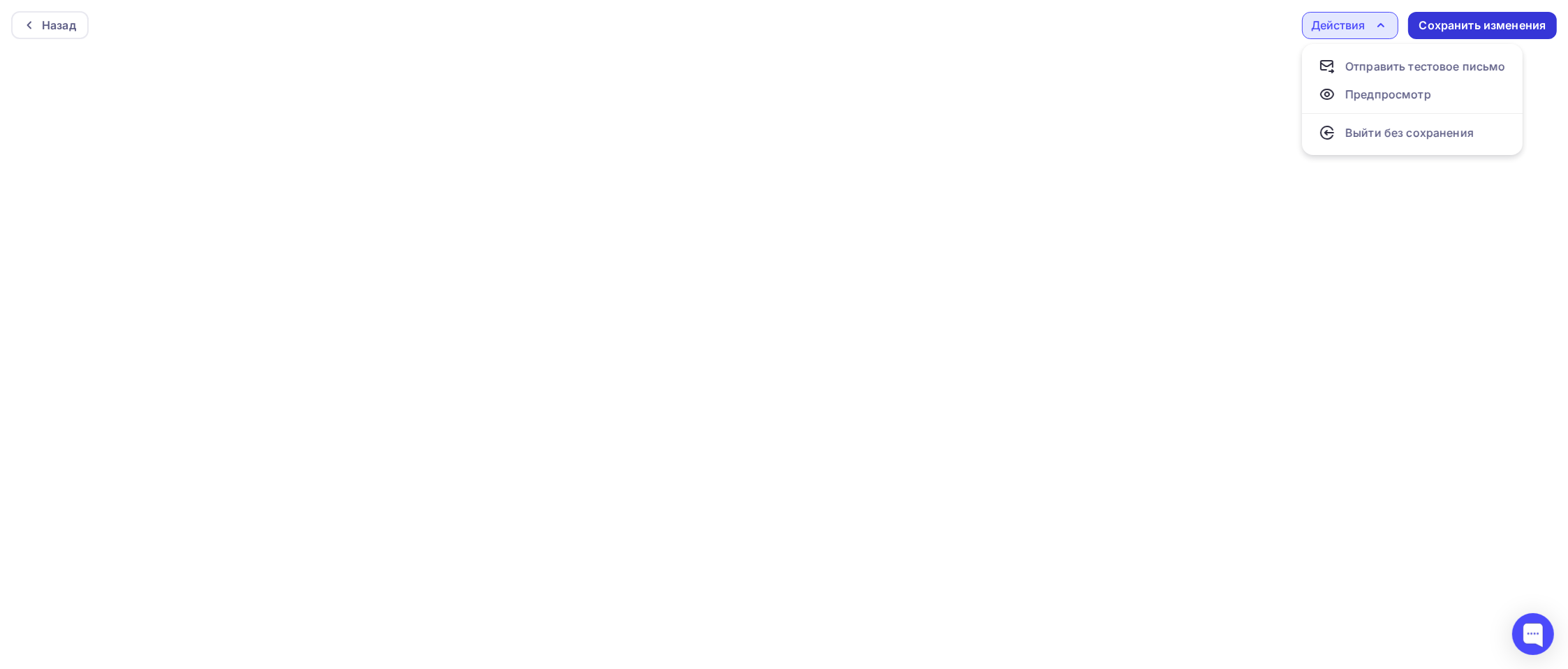
click at [1191, 25] on div "Сохранить изменения" at bounding box center [1483, 25] width 127 height 16
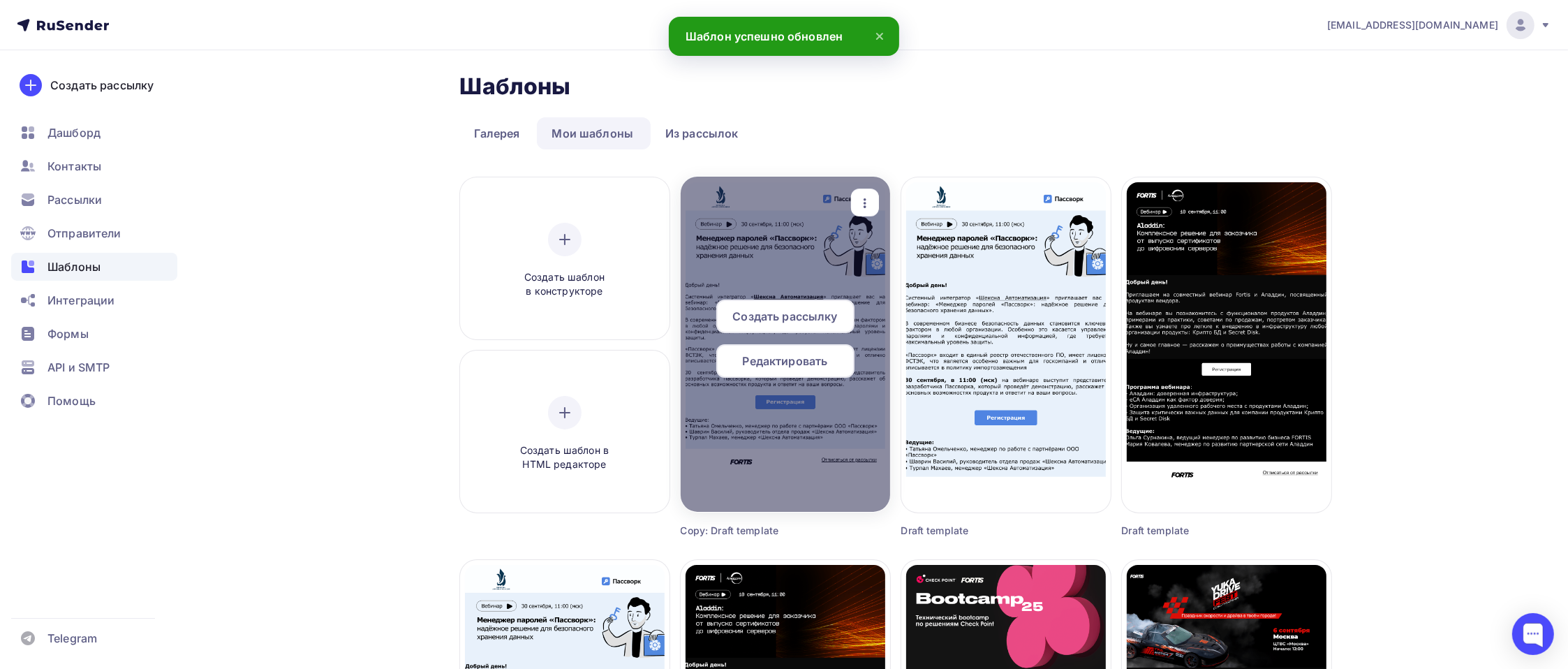
click at [783, 367] on span "Редактировать" at bounding box center [785, 361] width 85 height 17
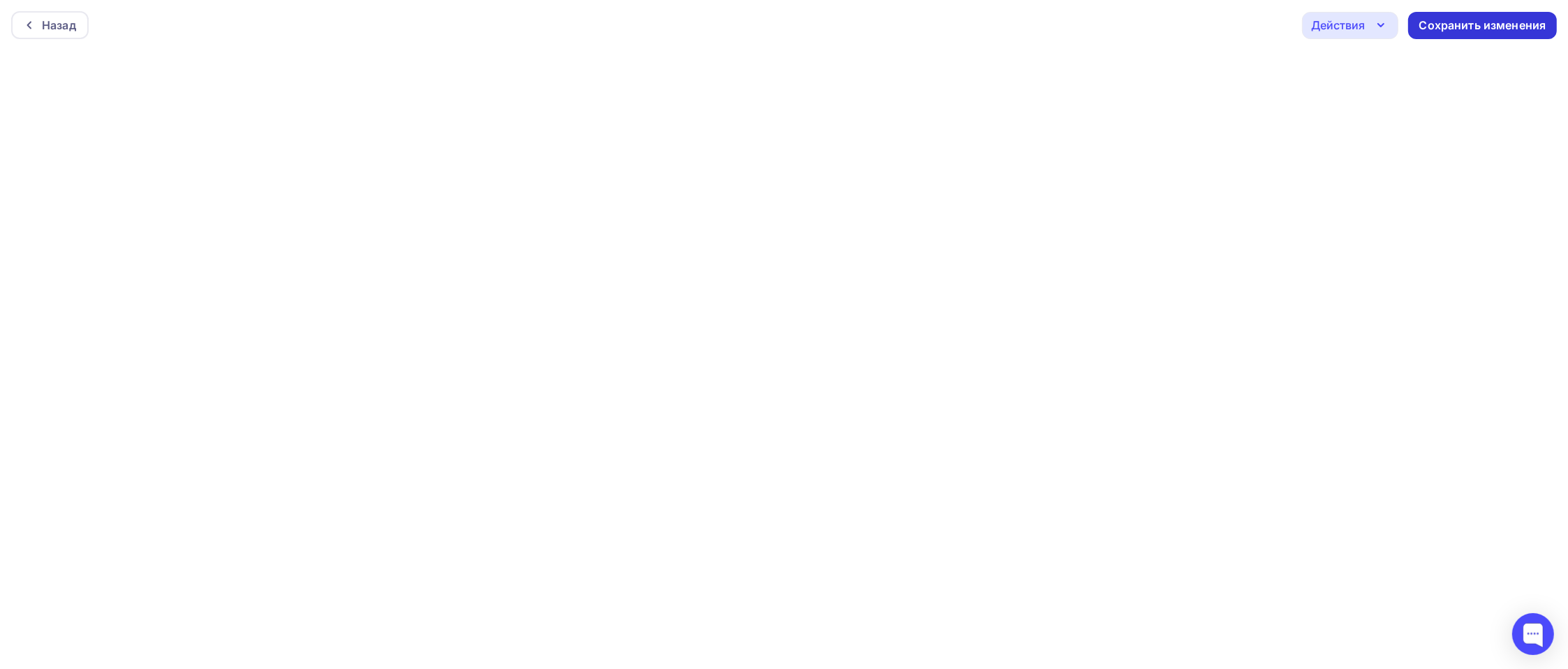
click at [1191, 18] on div "Сохранить изменения" at bounding box center [1483, 25] width 127 height 16
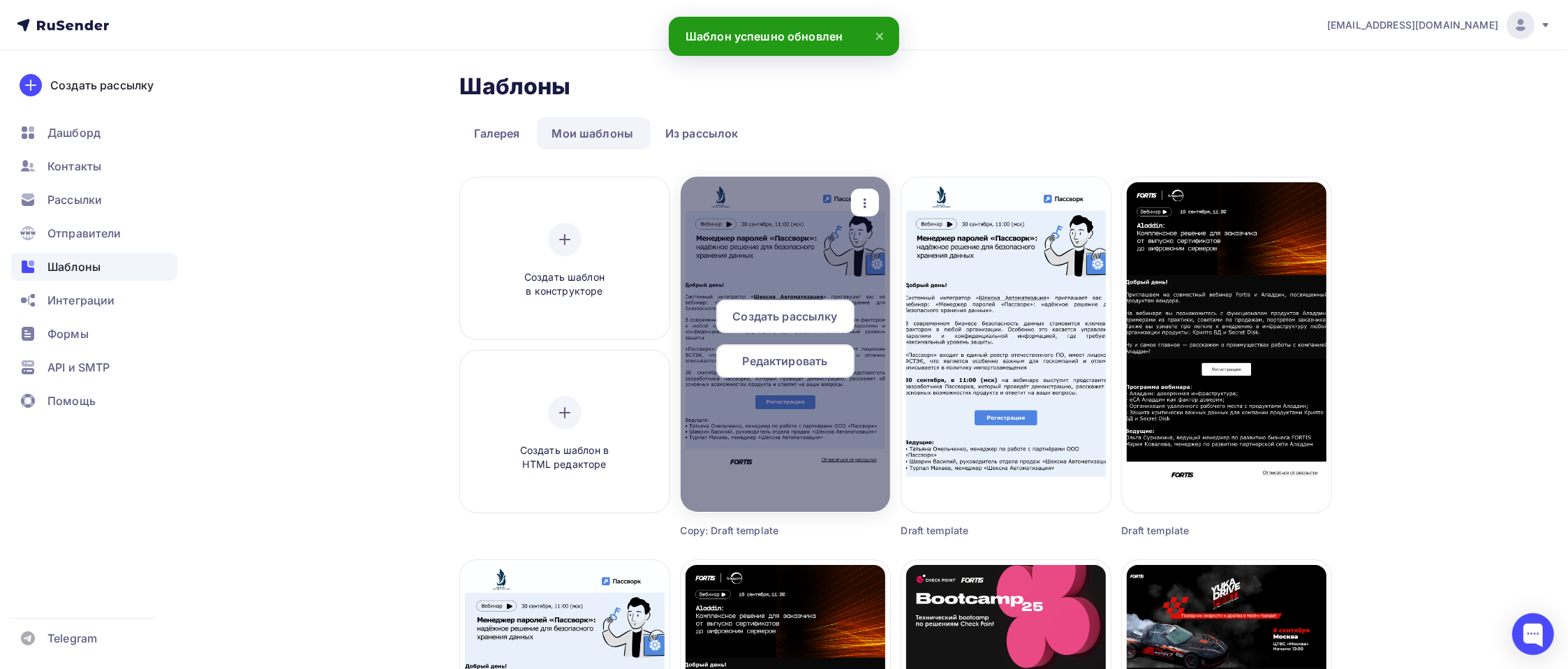
click at [785, 310] on span "Создать рассылку" at bounding box center [784, 316] width 105 height 17
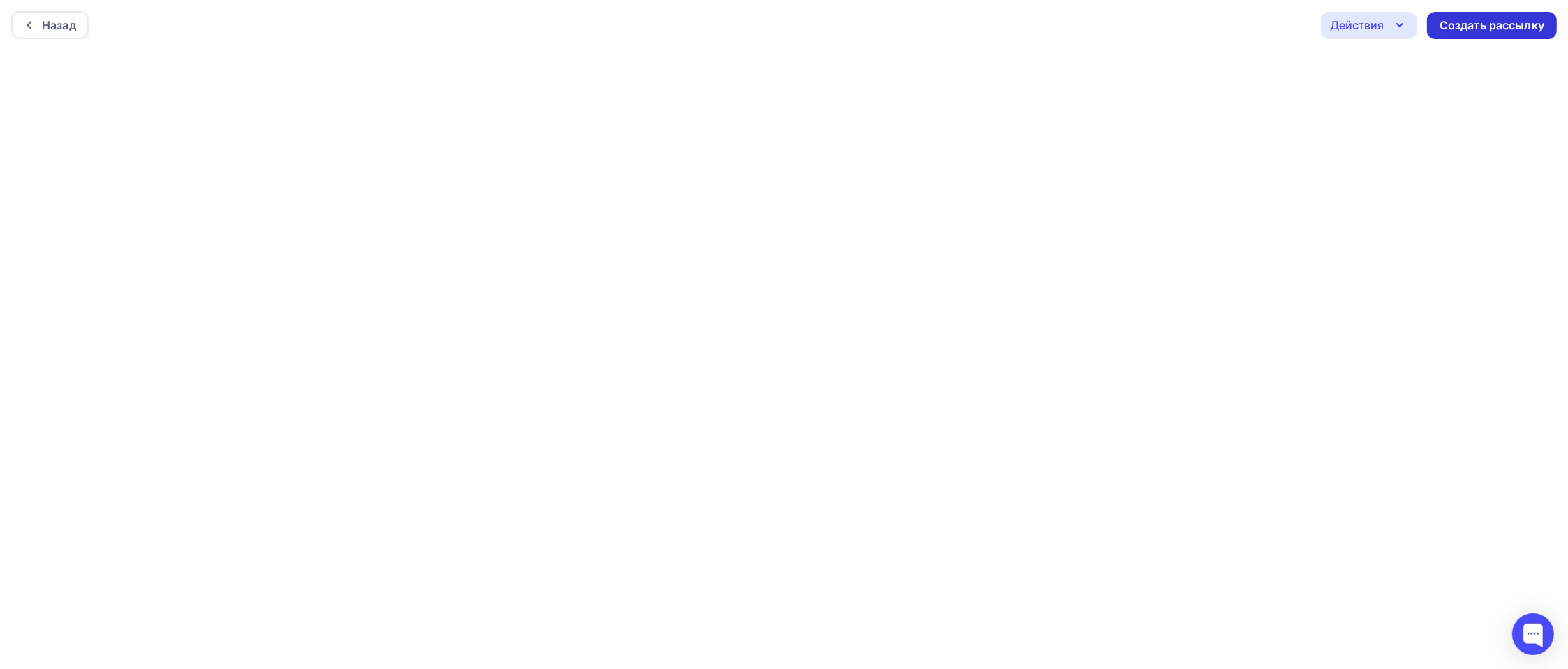
click at [1191, 33] on div "Создать рассылку" at bounding box center [1492, 25] width 130 height 27
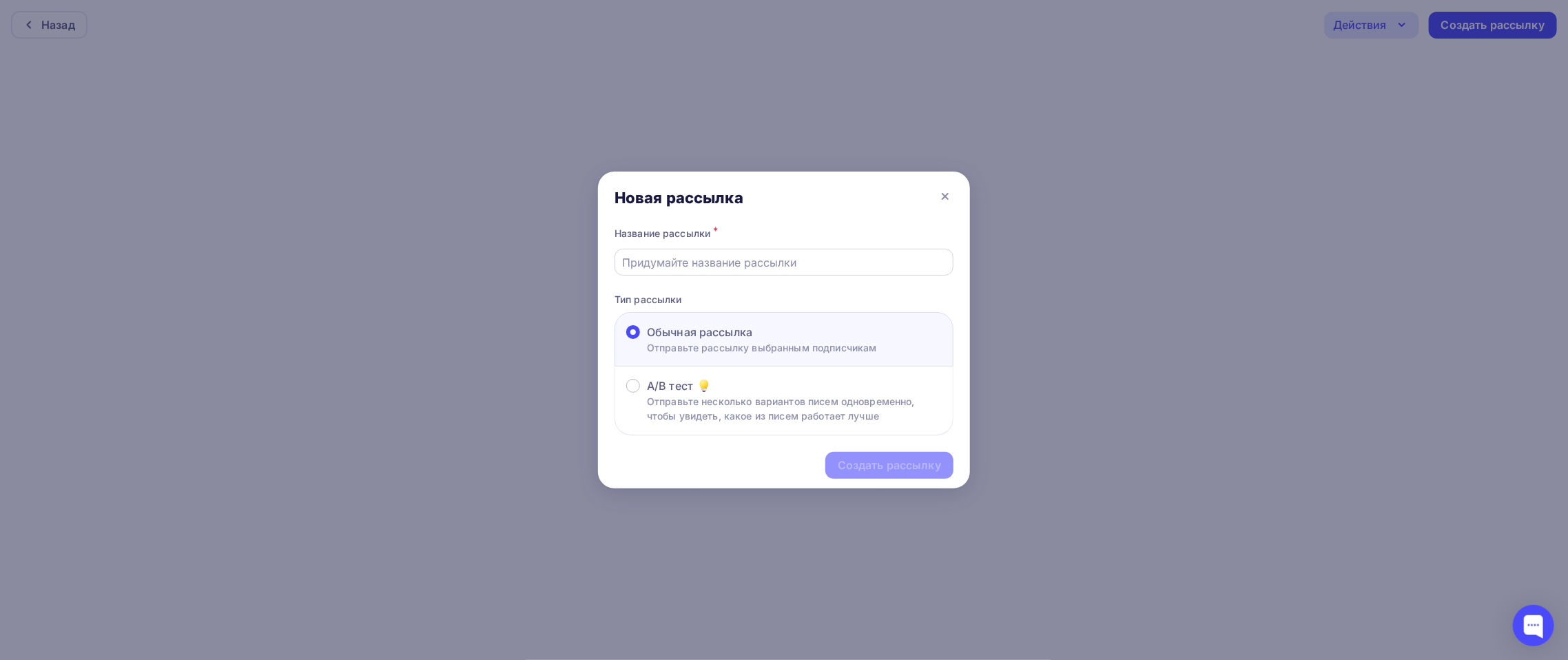
click at [698, 266] on input "text" at bounding box center [784, 263] width 323 height 17
paste input "Менеджер паролей «Пассворк»: надёжное решение для безопасного хранения данных"
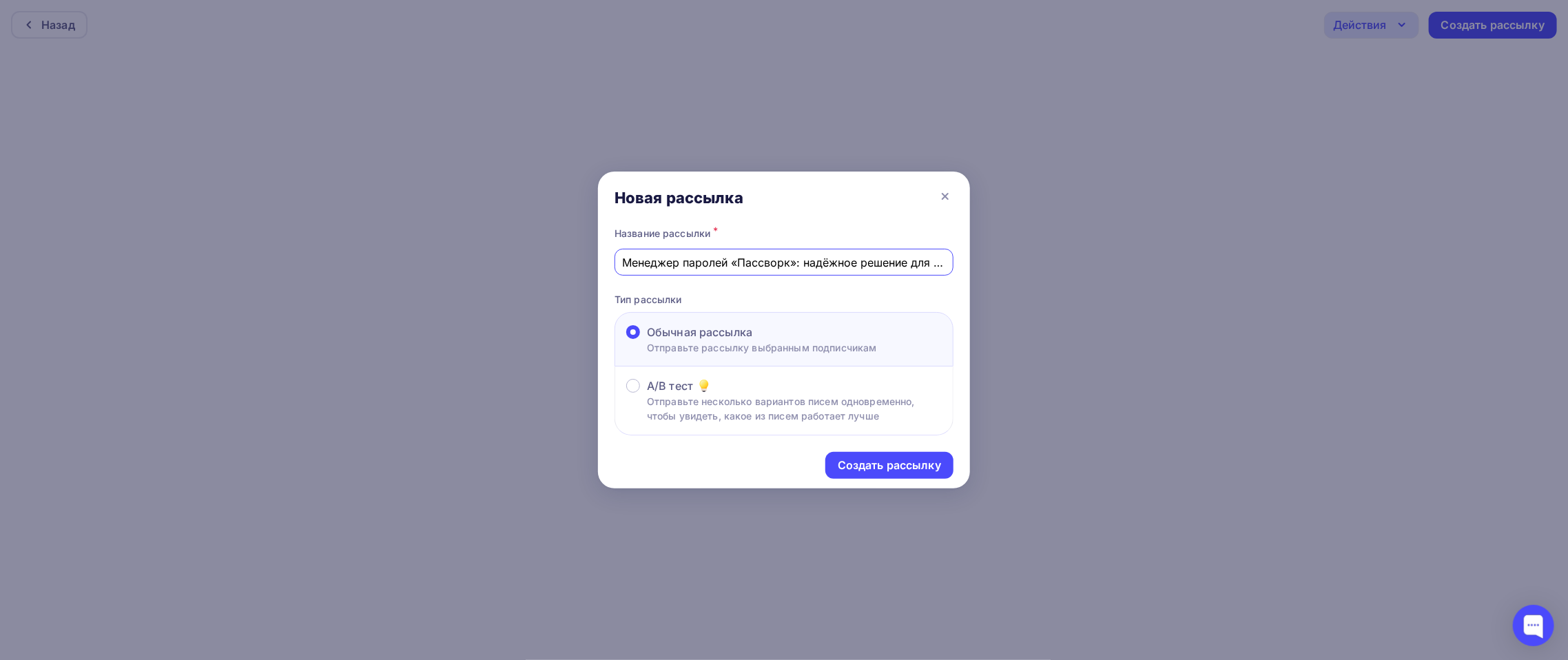
scroll to position [0, 153]
drag, startPoint x: 651, startPoint y: 265, endPoint x: 1015, endPoint y: 239, distance: 364.9
click at [1015, 239] on div "Новая рассылка Название рассылки * Менеджер паролей «Пассворк»: надёжное решени…" at bounding box center [784, 330] width 1568 height 660
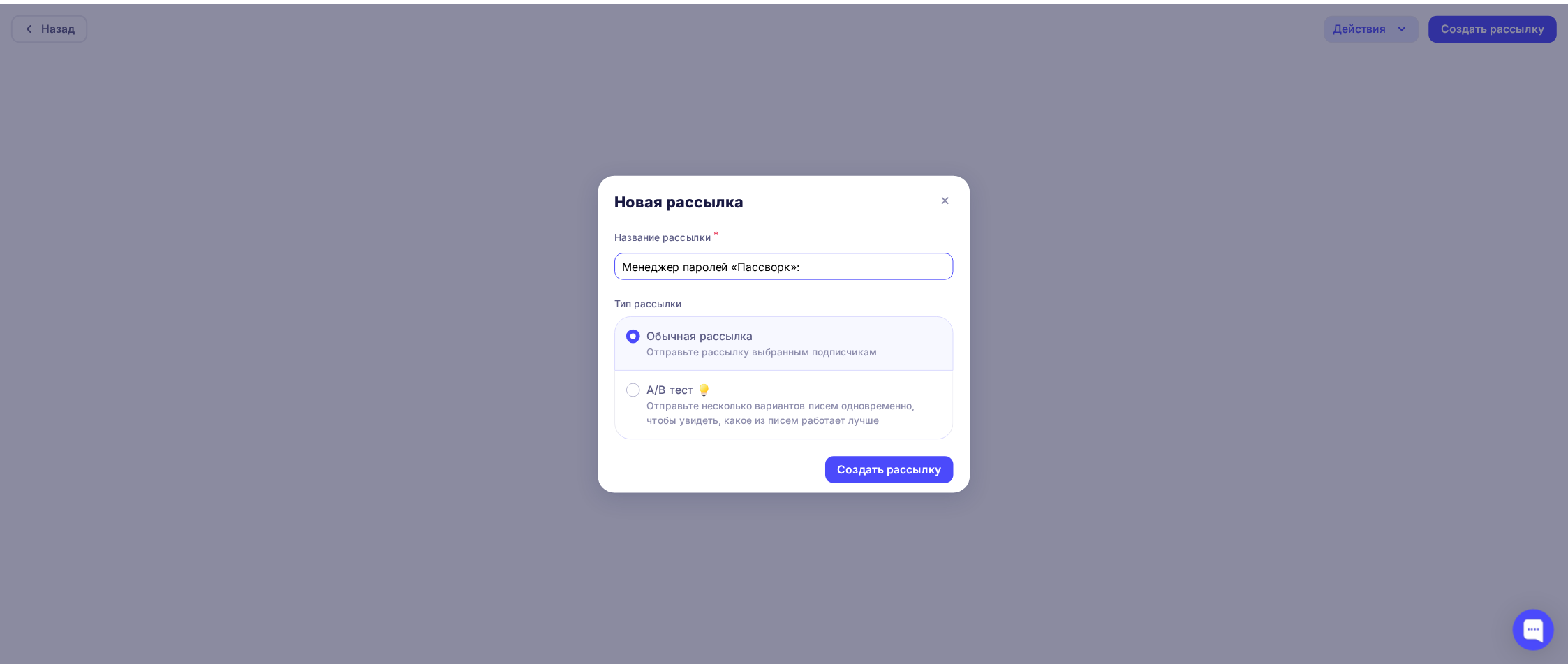
scroll to position [0, 0]
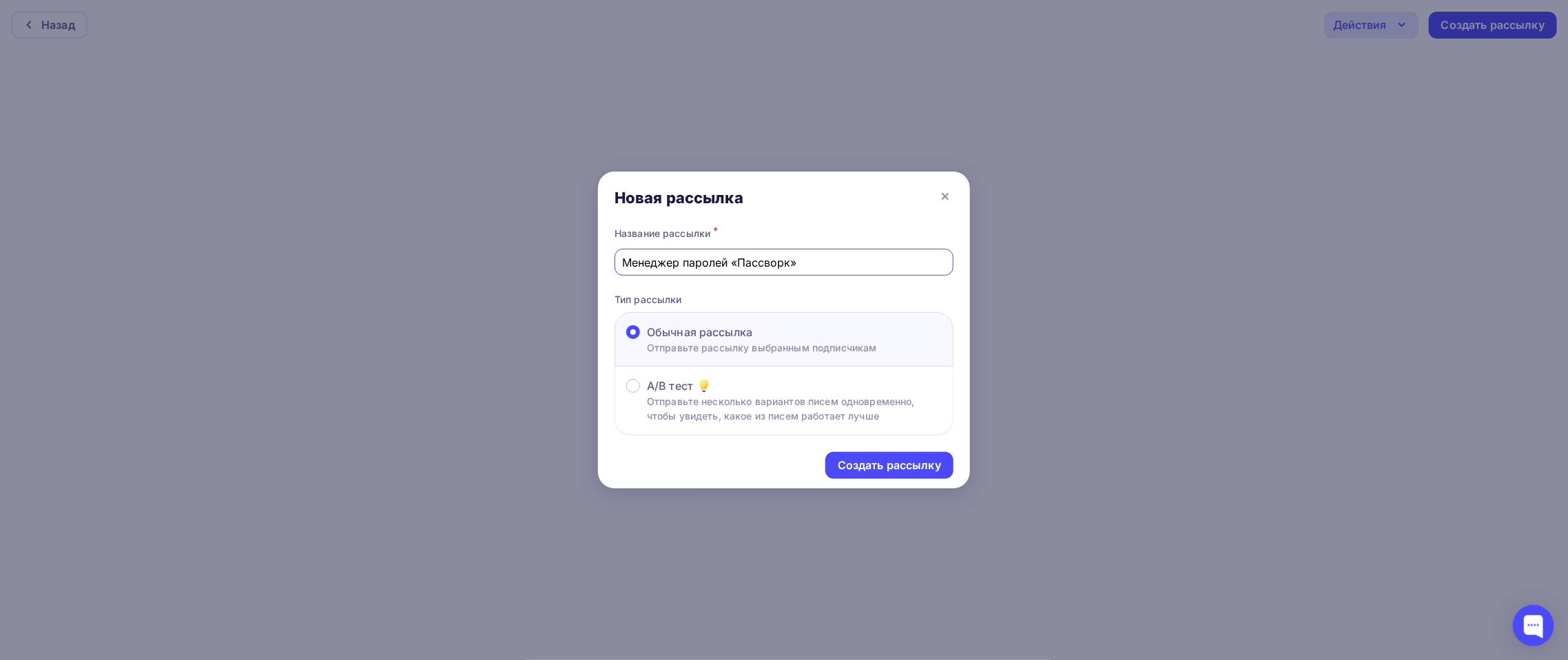
click at [847, 263] on input "Менеджер паролей «Пассворк»" at bounding box center [784, 263] width 323 height 17
type input "Менеджер паролей «Пассворк»"
click at [868, 206] on div "Новая рассылка" at bounding box center [784, 198] width 372 height 53
click at [896, 464] on div "Создать рассылку" at bounding box center [889, 465] width 103 height 16
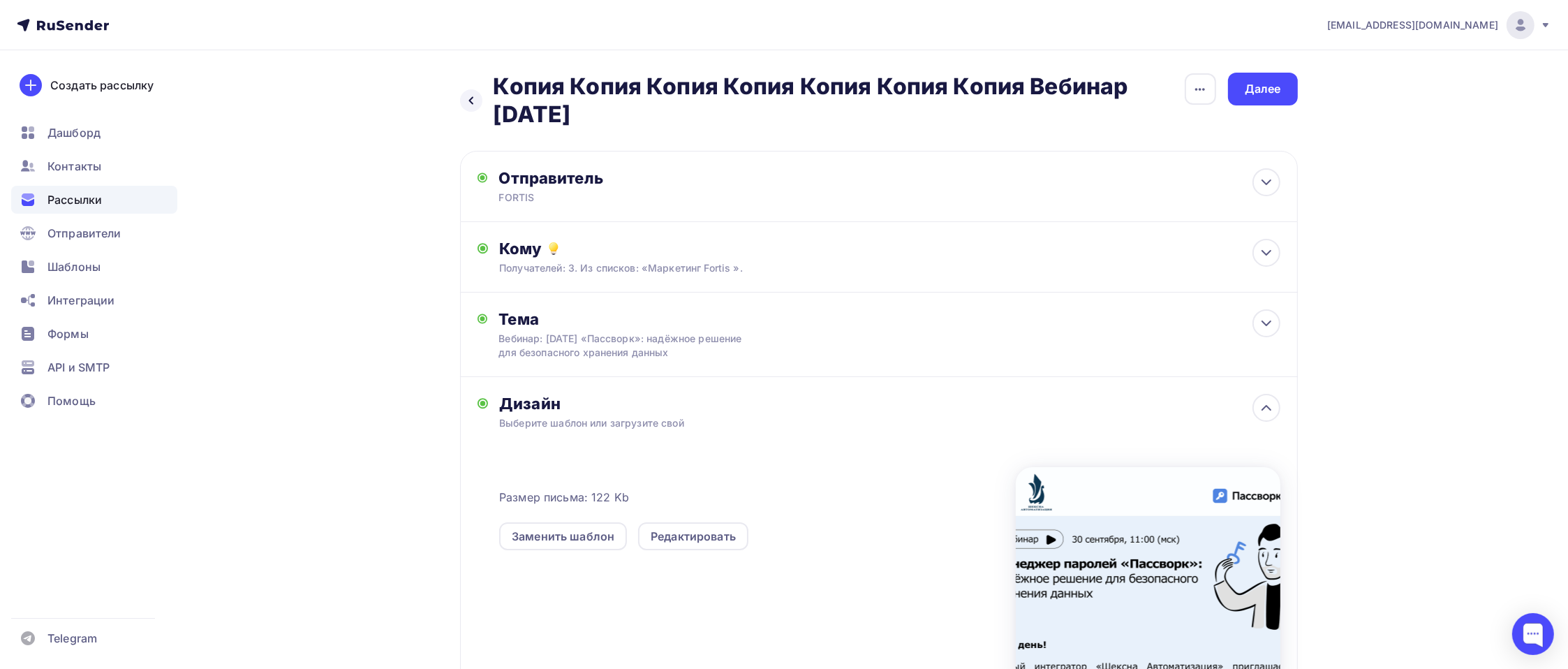
click at [1191, 116] on div "Назад Копия Копия Копия Копия Копия Копия Копия Вебинар 20 мая Копия Копия Копи…" at bounding box center [878, 101] width 838 height 56
click at [1191, 90] on div "Далее" at bounding box center [1263, 89] width 36 height 16
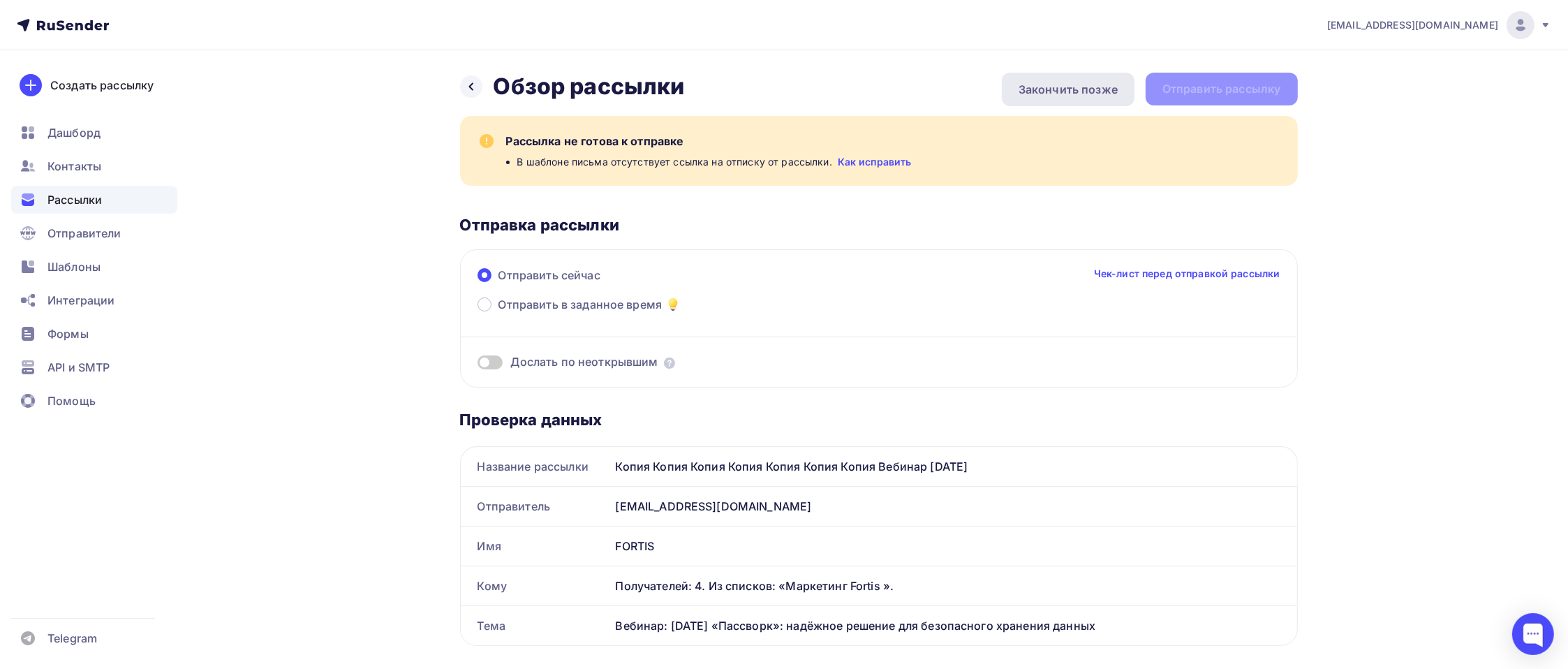
click at [1098, 92] on div "Закончить позже" at bounding box center [1068, 90] width 99 height 17
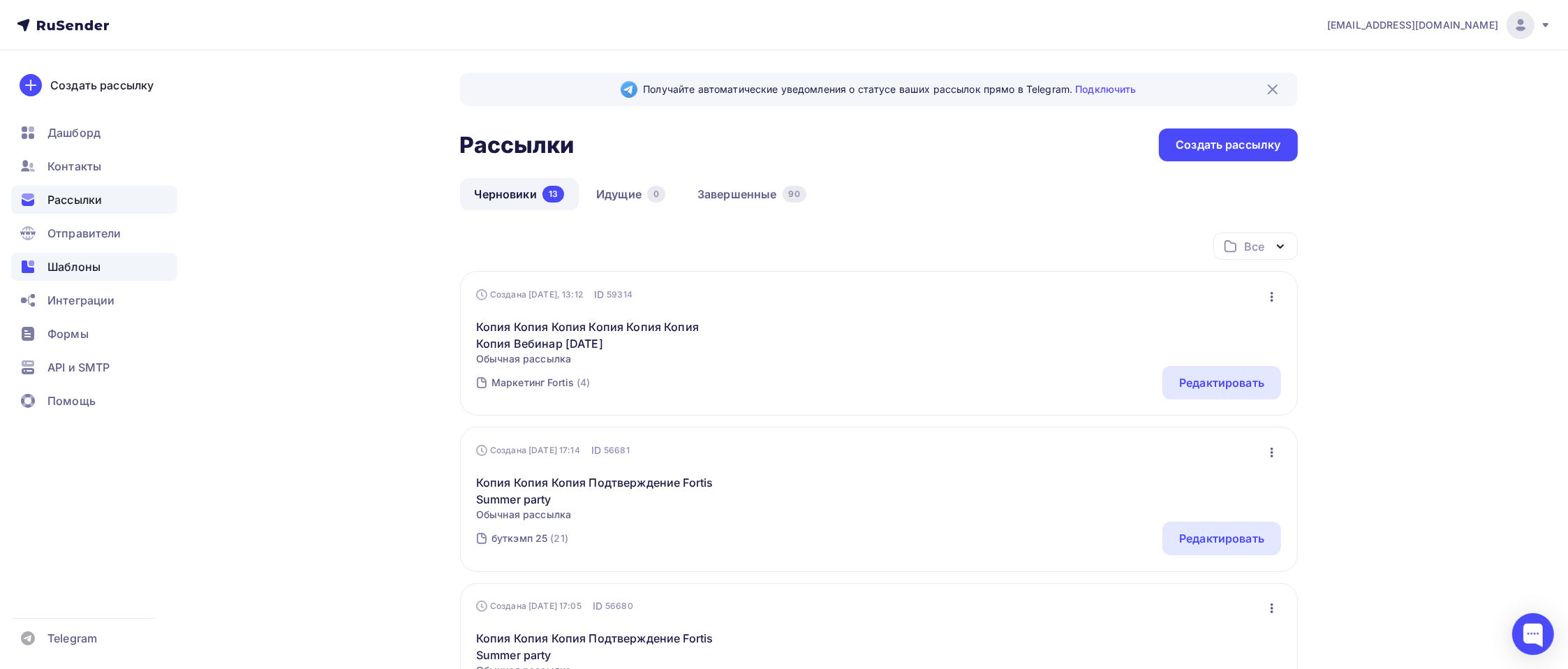
click at [75, 273] on span "Шаблоны" at bounding box center [74, 267] width 53 height 17
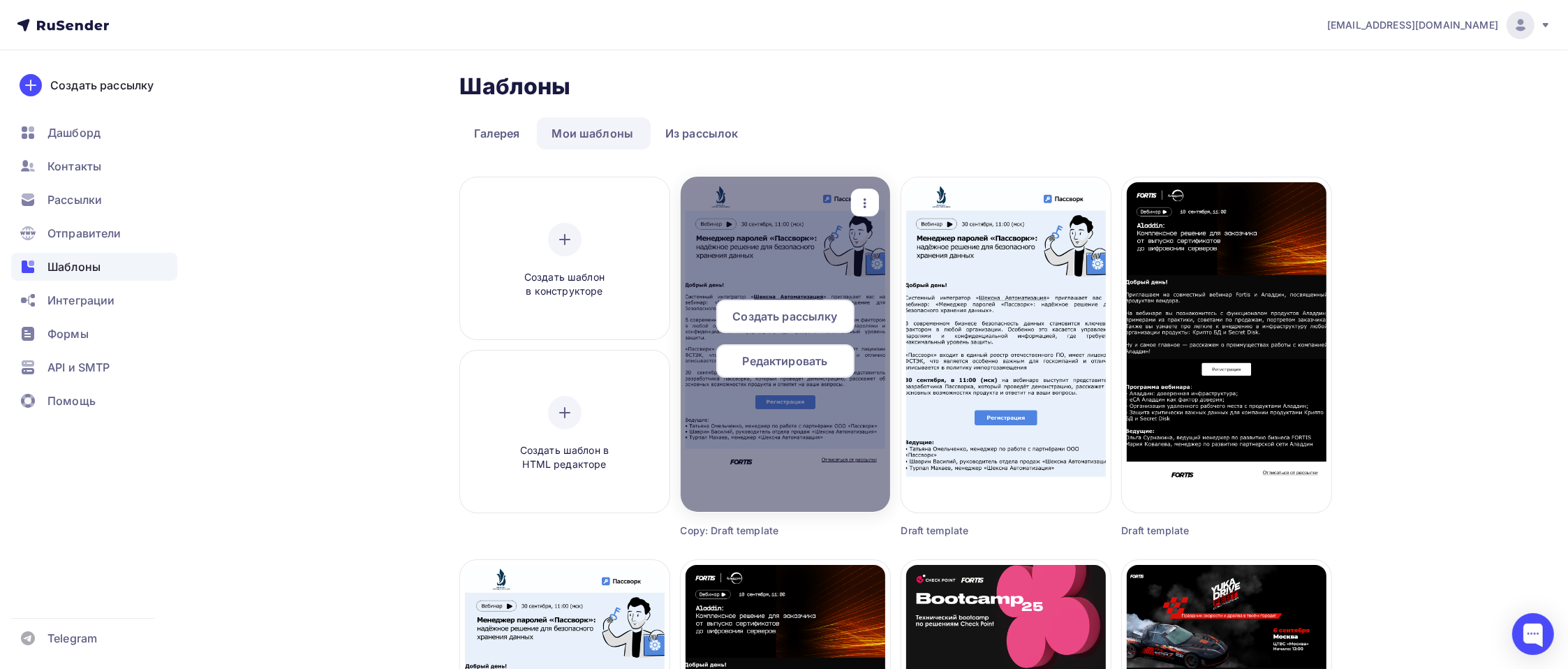
click at [786, 366] on span "Редактировать" at bounding box center [785, 361] width 85 height 17
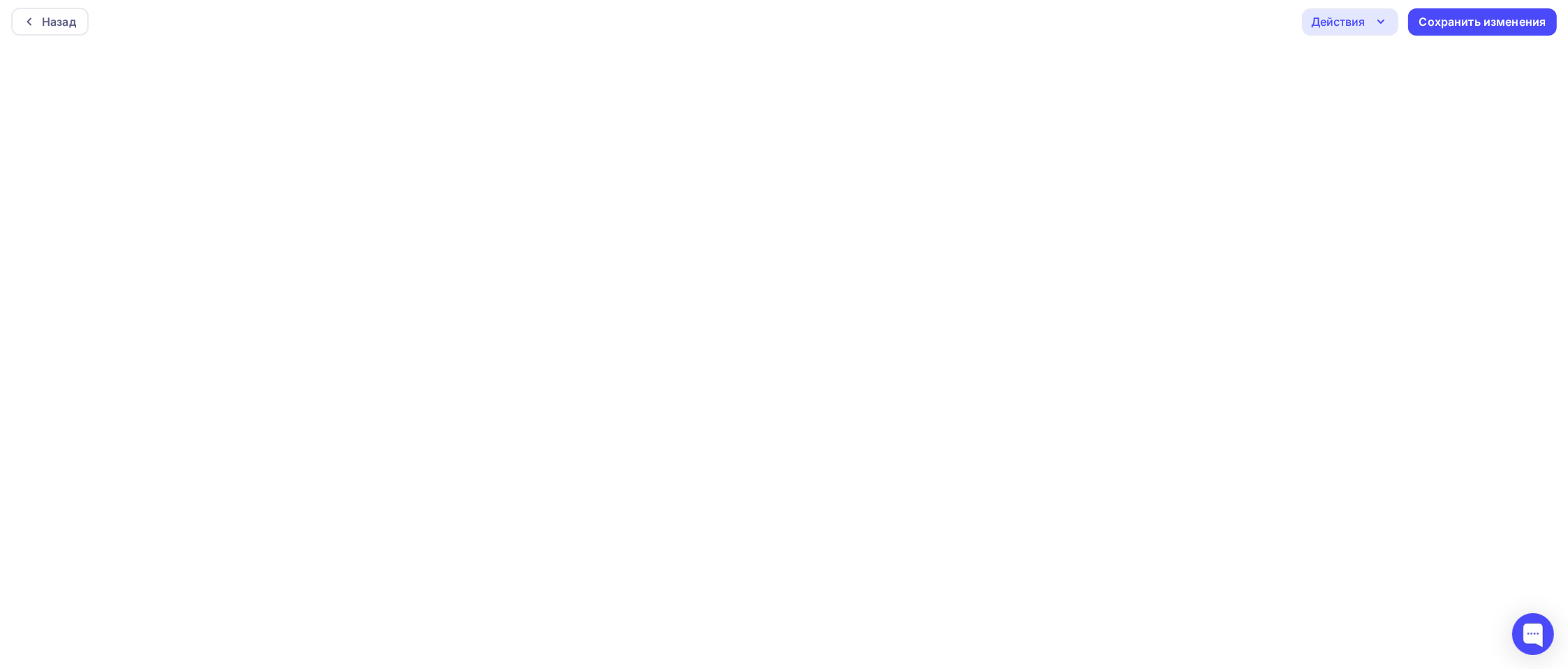
scroll to position [4, 0]
click at [1191, 32] on div "Сохранить изменения" at bounding box center [1483, 22] width 149 height 27
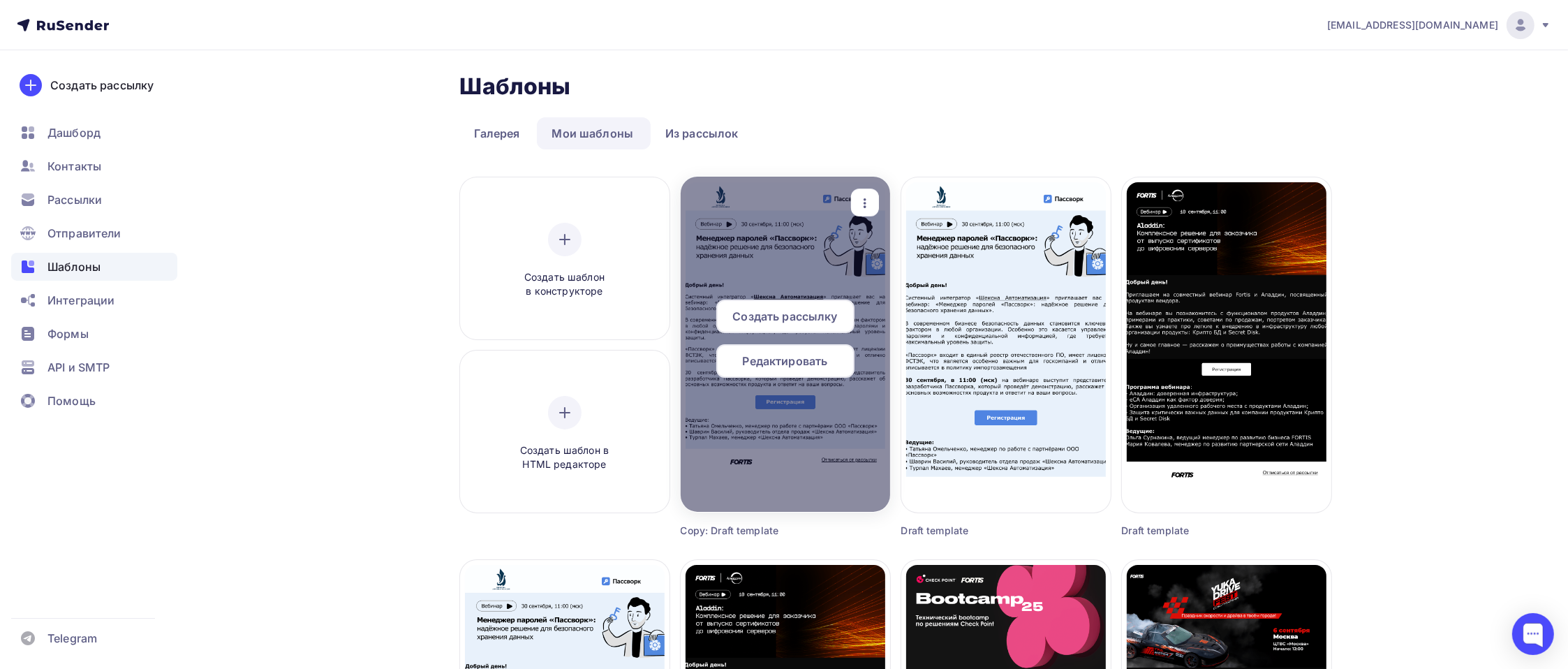
click at [766, 317] on span "Создать рассылку" at bounding box center [784, 316] width 105 height 17
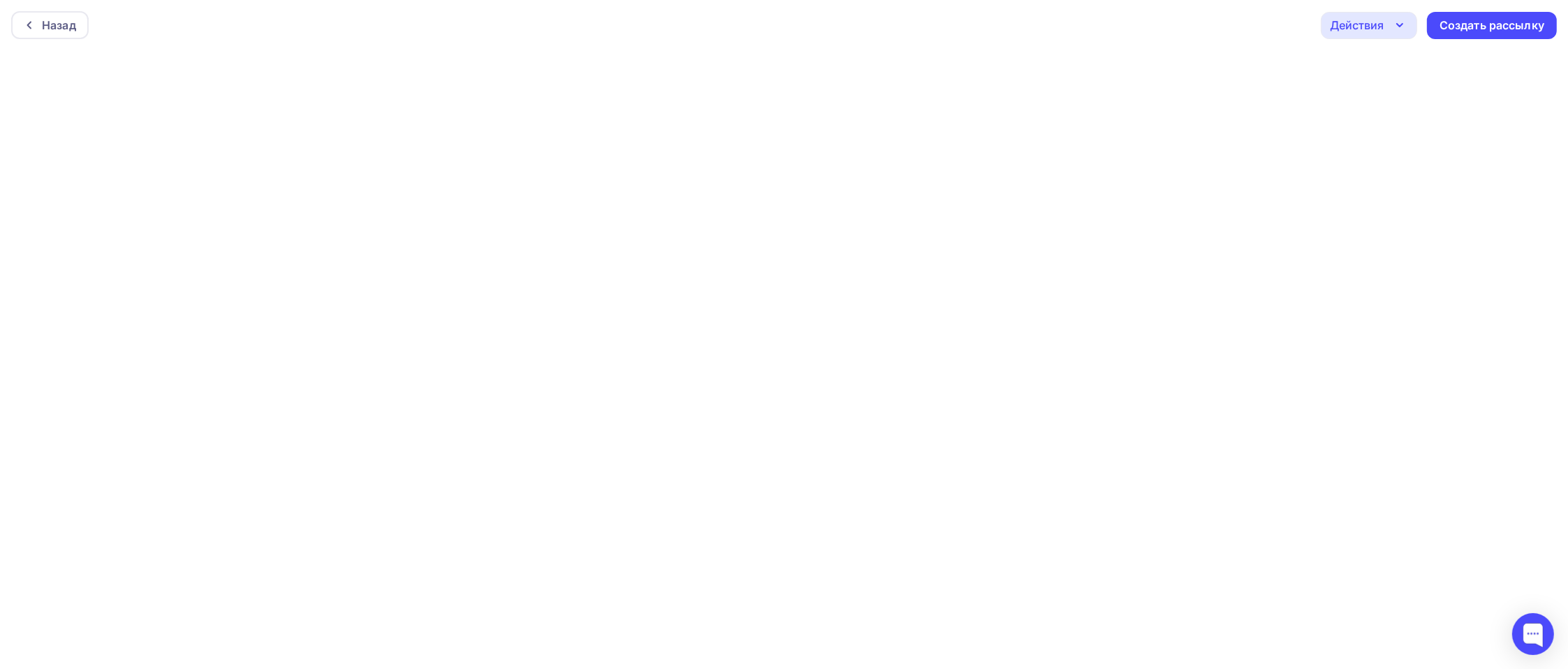
click at [1191, 30] on div "Действия" at bounding box center [1369, 25] width 96 height 27
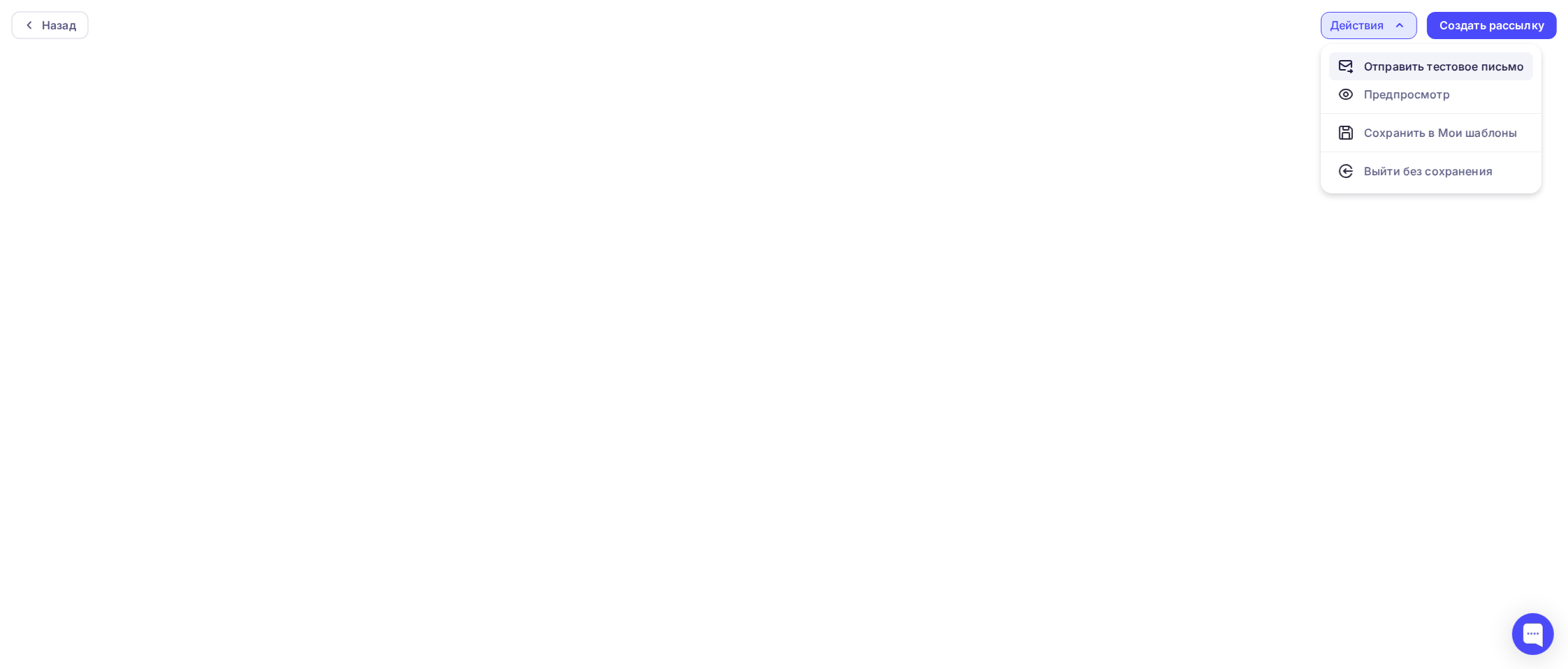
click at [1191, 66] on div "Отправить тестовое письмо" at bounding box center [1445, 67] width 161 height 17
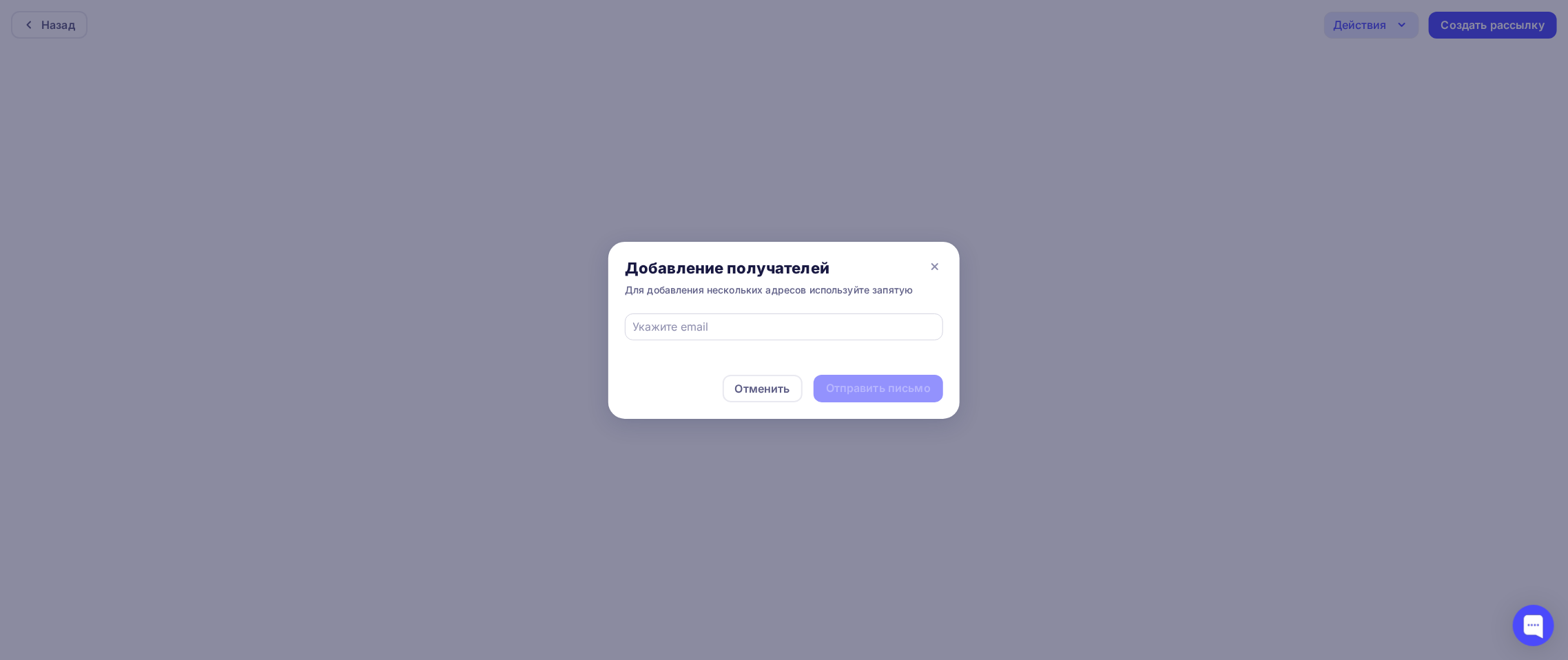
click at [718, 318] on div at bounding box center [784, 327] width 319 height 27
click at [715, 325] on input "text" at bounding box center [784, 327] width 303 height 17
type input "podorvanova1986@gmail.com"
click at [904, 386] on div "Отправить письмо" at bounding box center [878, 388] width 105 height 16
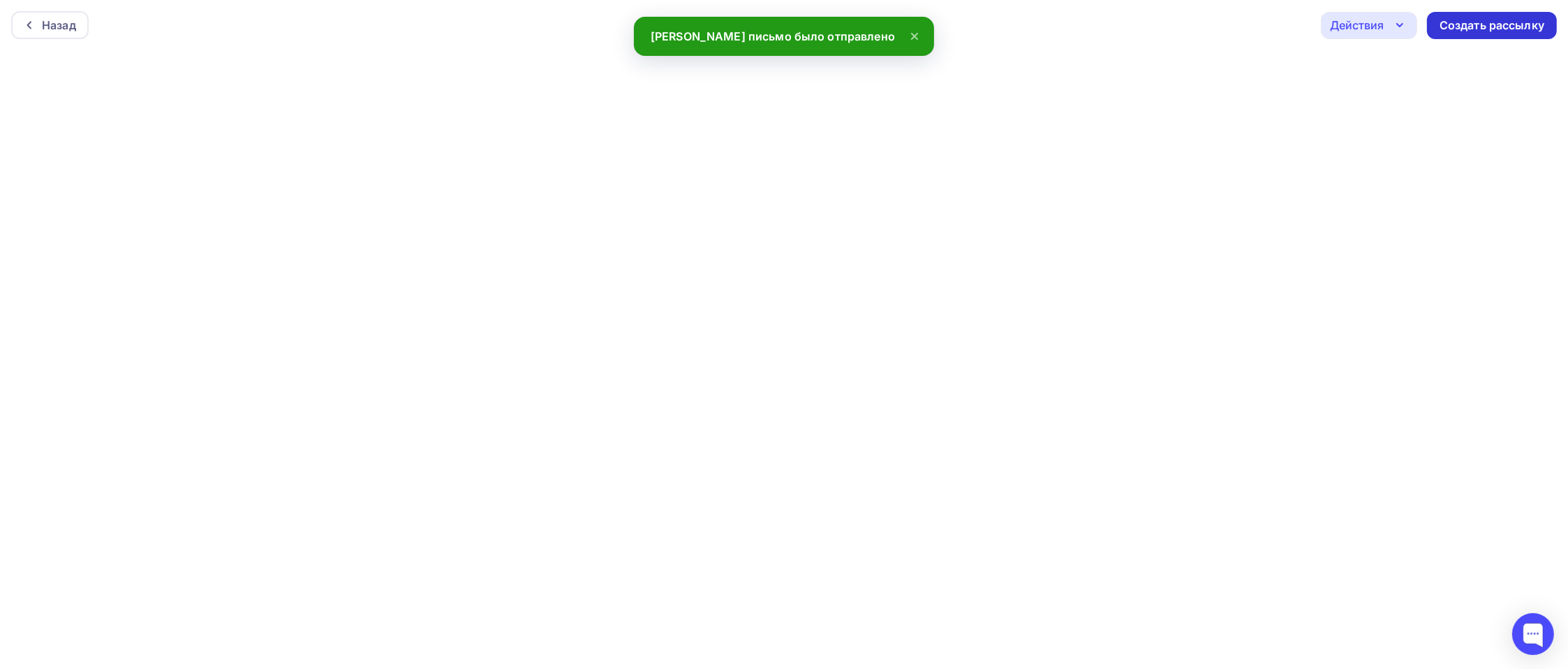
click at [1191, 26] on div "Создать рассылку" at bounding box center [1492, 25] width 105 height 16
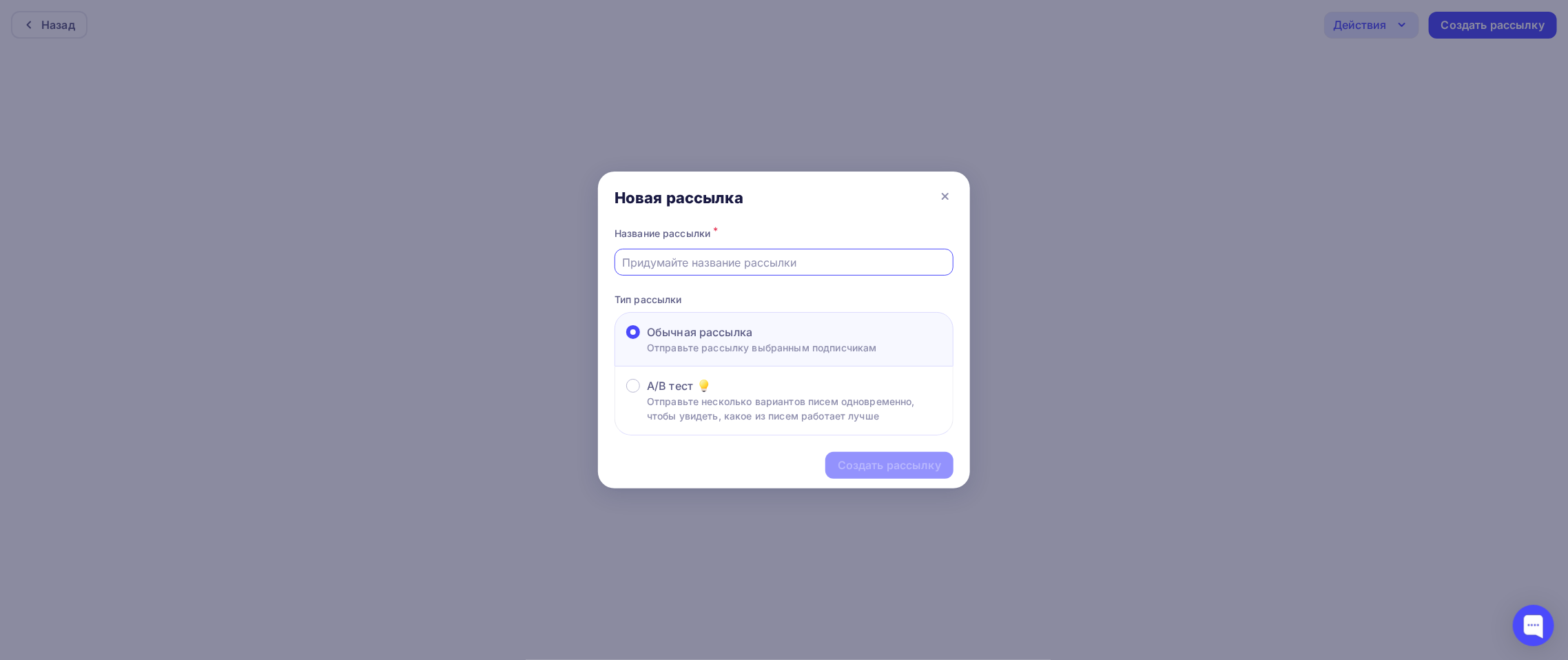
click at [686, 269] on input "text" at bounding box center [784, 263] width 323 height 17
type input "D"
type input "[PERSON_NAME]"
click at [895, 461] on div "Создать рассылку" at bounding box center [889, 465] width 103 height 16
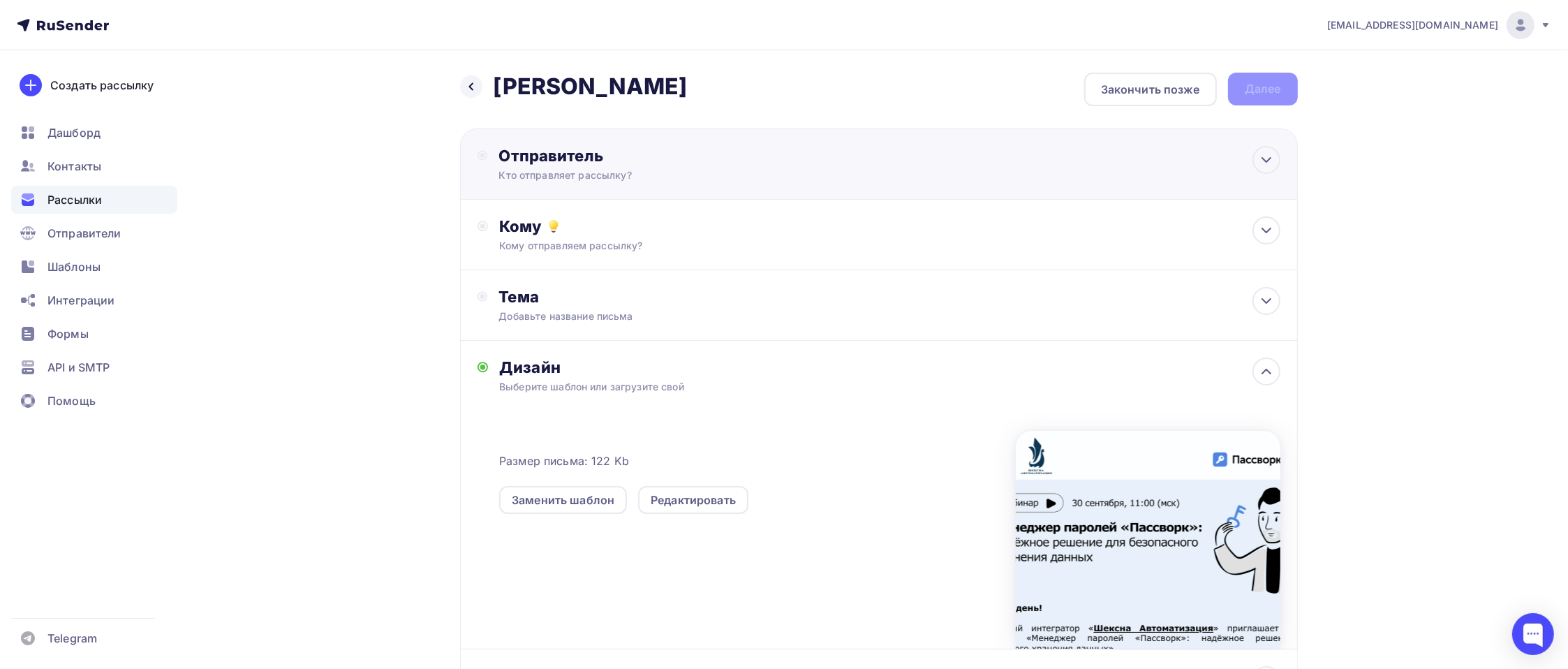
click at [576, 162] on div "Отправитель" at bounding box center [650, 156] width 303 height 19
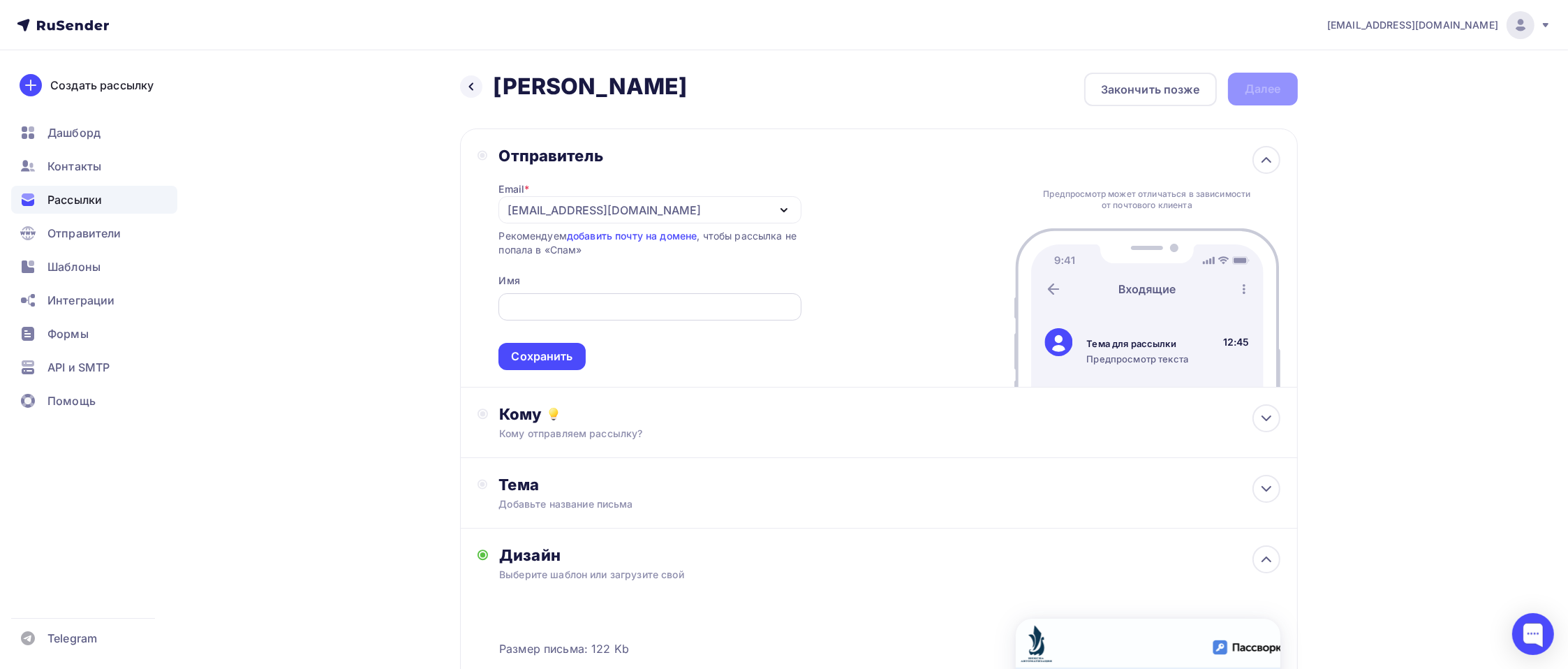
click at [565, 295] on div at bounding box center [650, 307] width 303 height 27
click at [571, 282] on div "Email * pr@fortis.ru pr@fortis.ru Добавить отправителя Рекомендуем добавить поч…" at bounding box center [650, 268] width 303 height 205
click at [551, 320] on span "Сохранить" at bounding box center [650, 328] width 303 height 82
click at [549, 307] on input "text" at bounding box center [650, 307] width 287 height 17
type input "FORTIS"
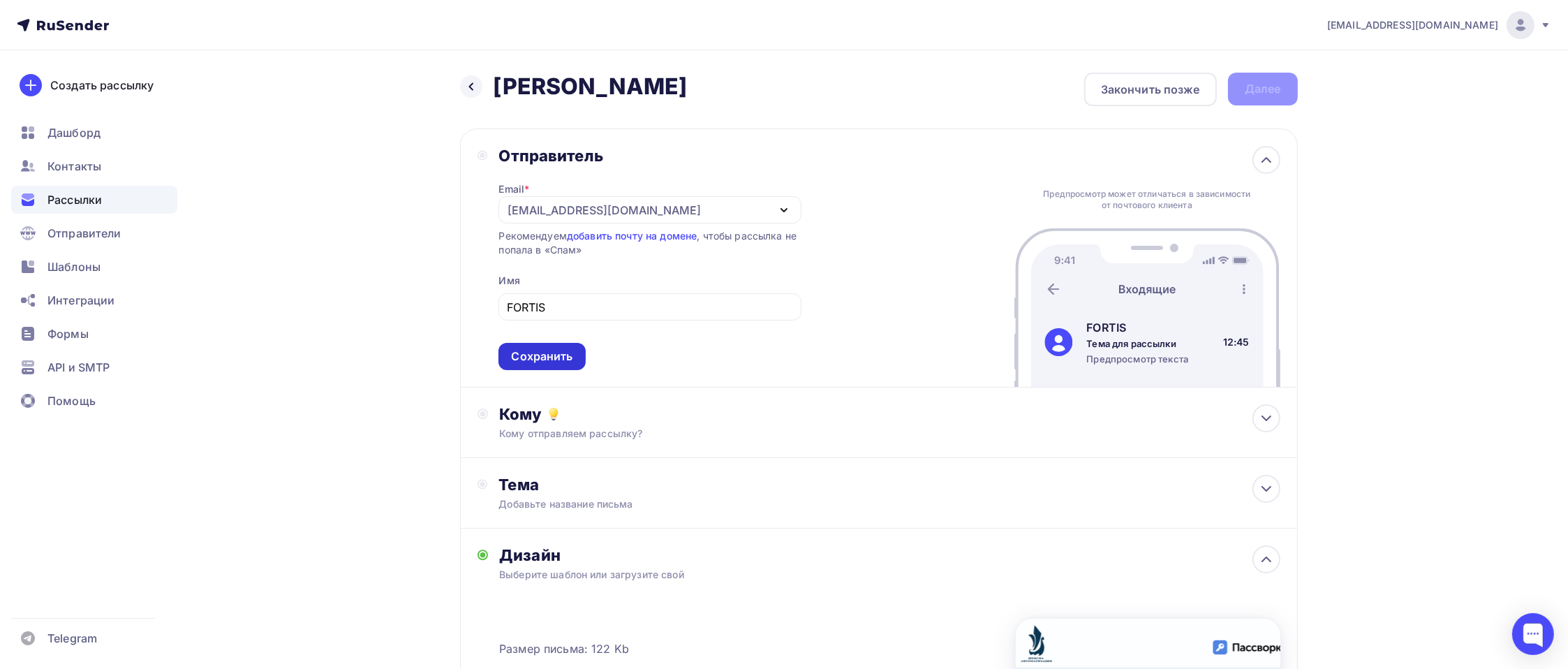
click at [563, 351] on div "Сохранить" at bounding box center [542, 356] width 62 height 16
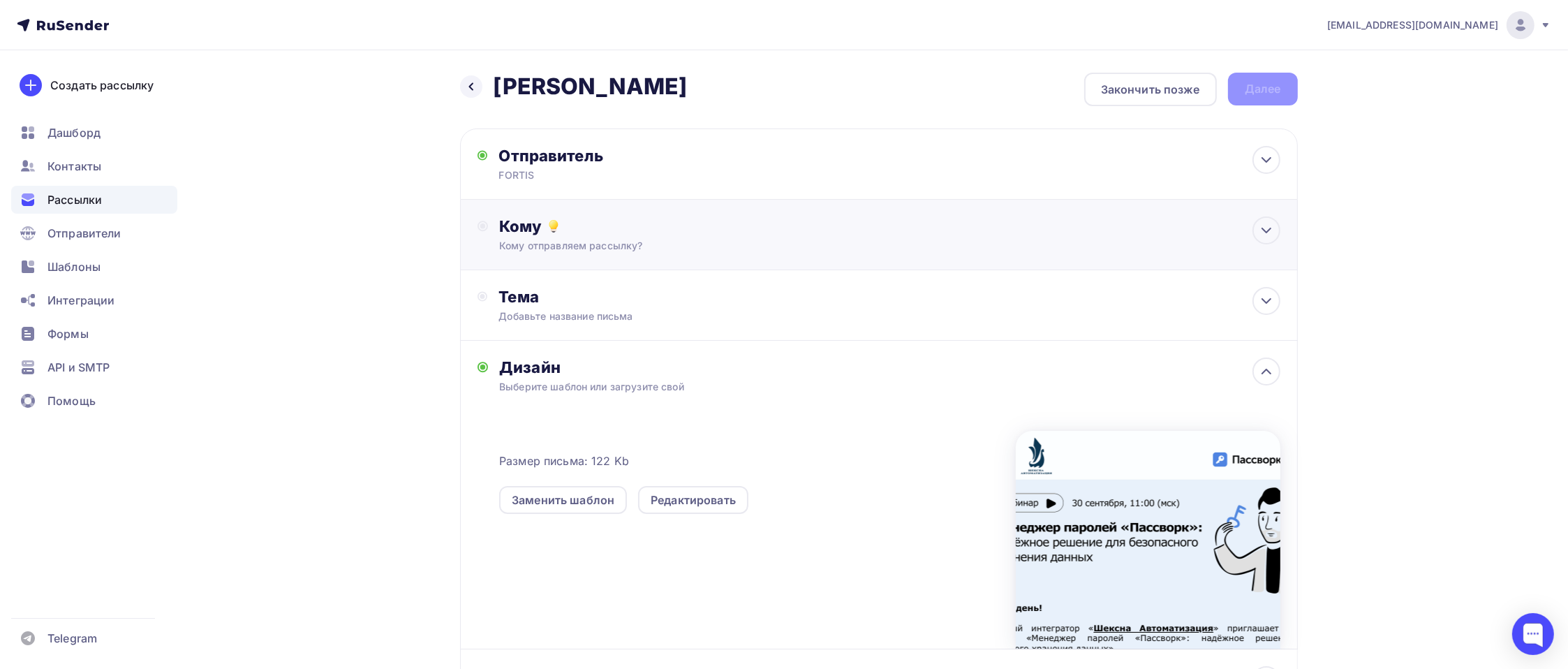
click at [574, 233] on div "Кому" at bounding box center [888, 226] width 780 height 19
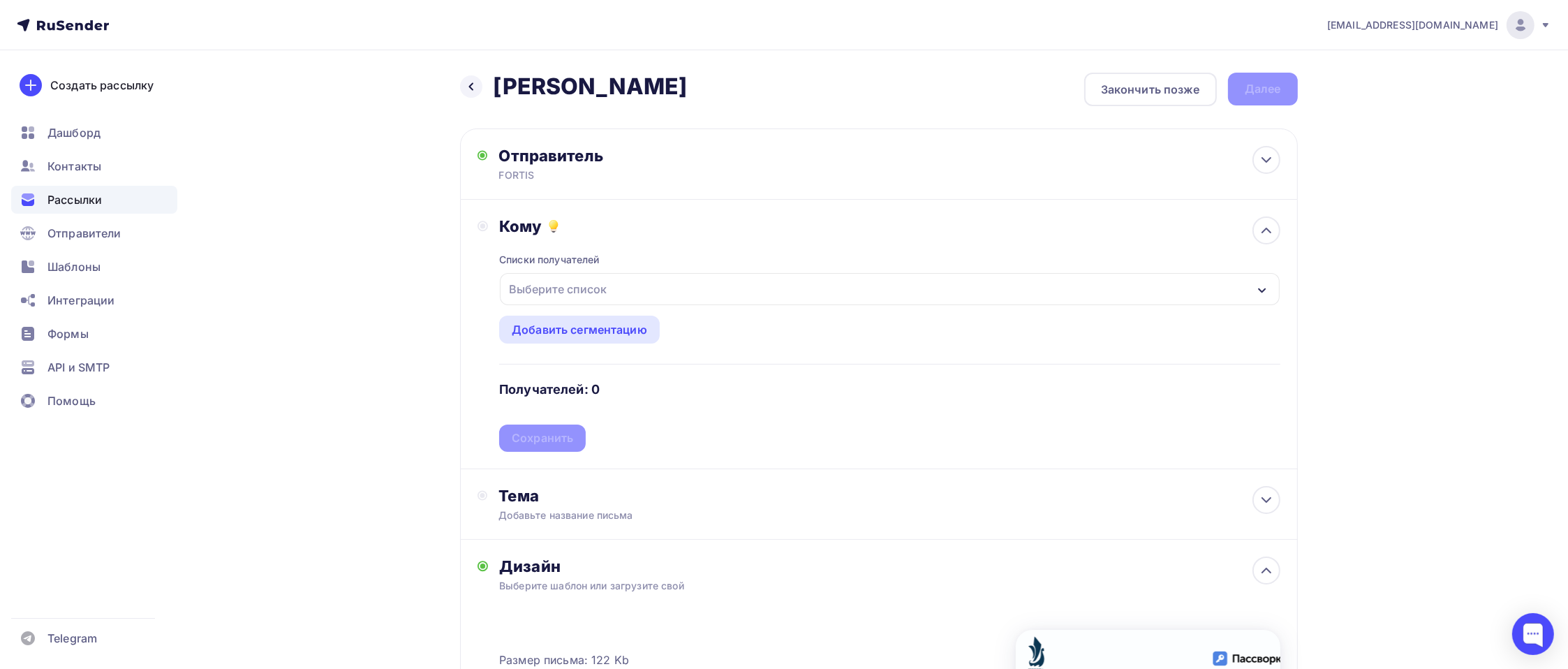
drag, startPoint x: 655, startPoint y: 271, endPoint x: 647, endPoint y: 281, distance: 12.8
click at [653, 272] on div "Списки получателей Выберите список Все списки id Финальный буткэмп 2025 (28) #2…" at bounding box center [888, 343] width 780 height 216
click at [647, 283] on div "Выберите список" at bounding box center [889, 289] width 779 height 32
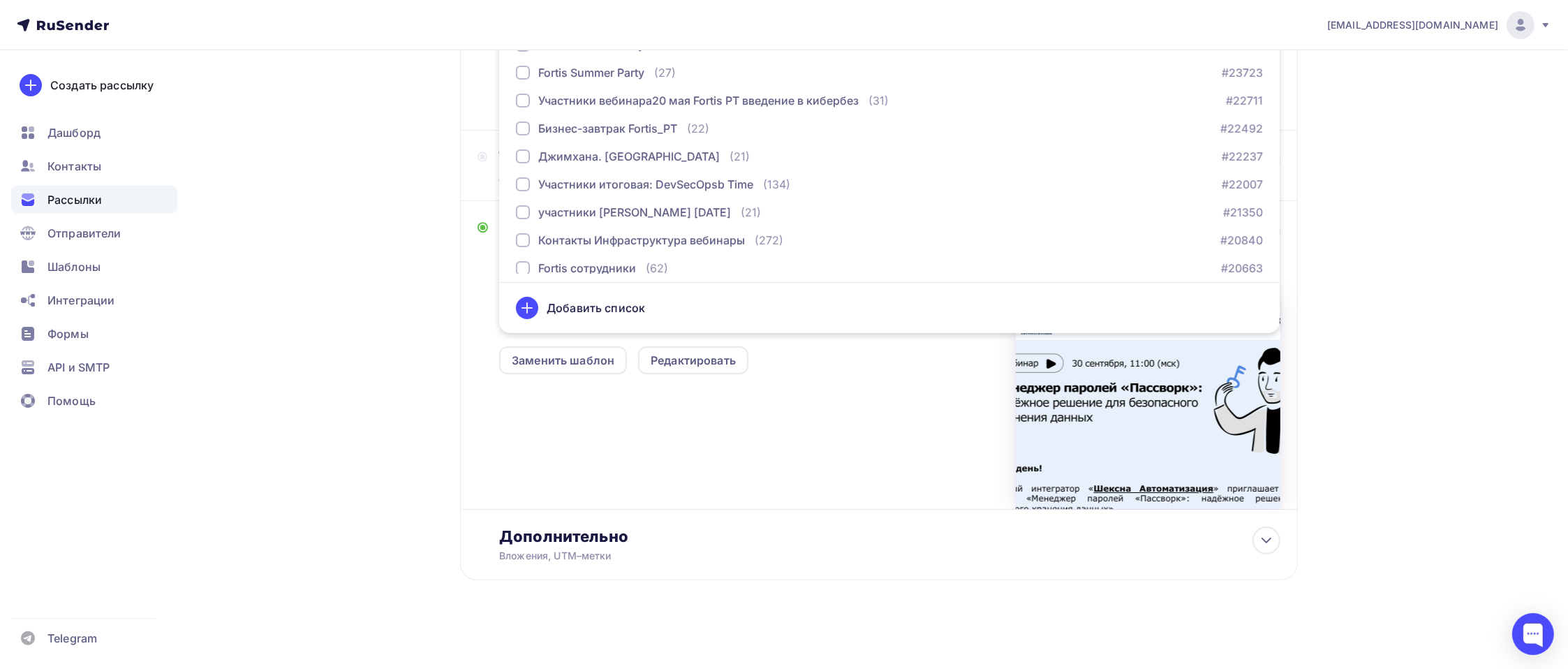
scroll to position [421, 0]
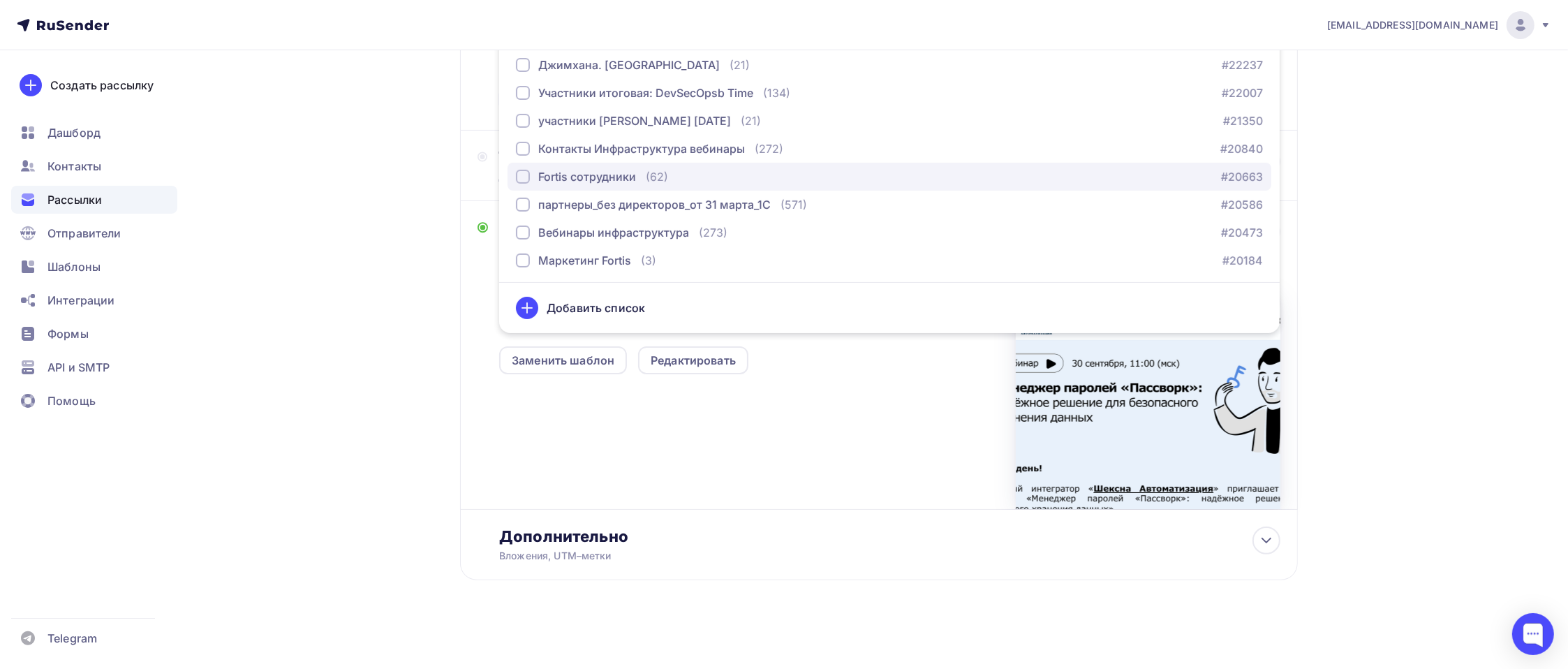
click at [626, 169] on div "Fortis сотрудники" at bounding box center [587, 177] width 98 height 17
click at [609, 162] on button "Fortis сотрудники (62) #20663" at bounding box center [888, 176] width 763 height 28
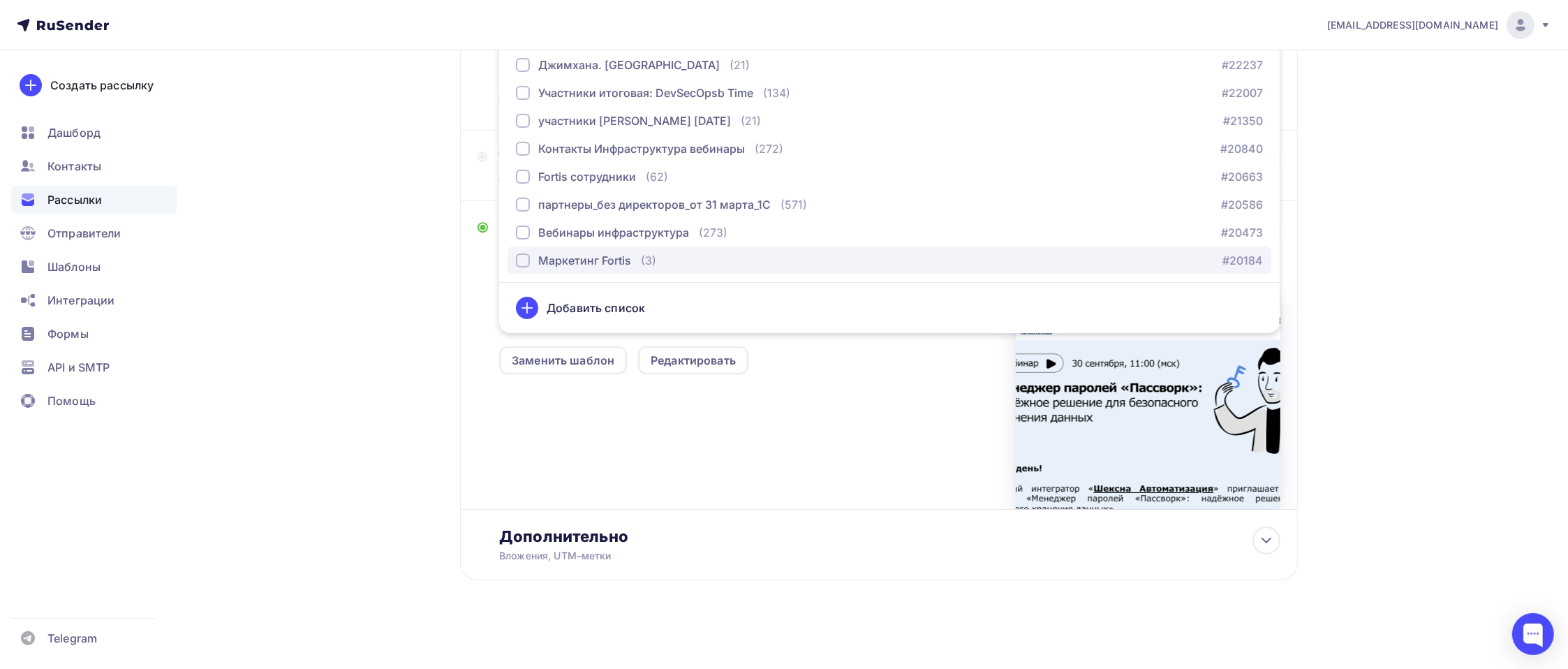
click at [594, 257] on div "Маркетинг Fortis" at bounding box center [585, 260] width 93 height 17
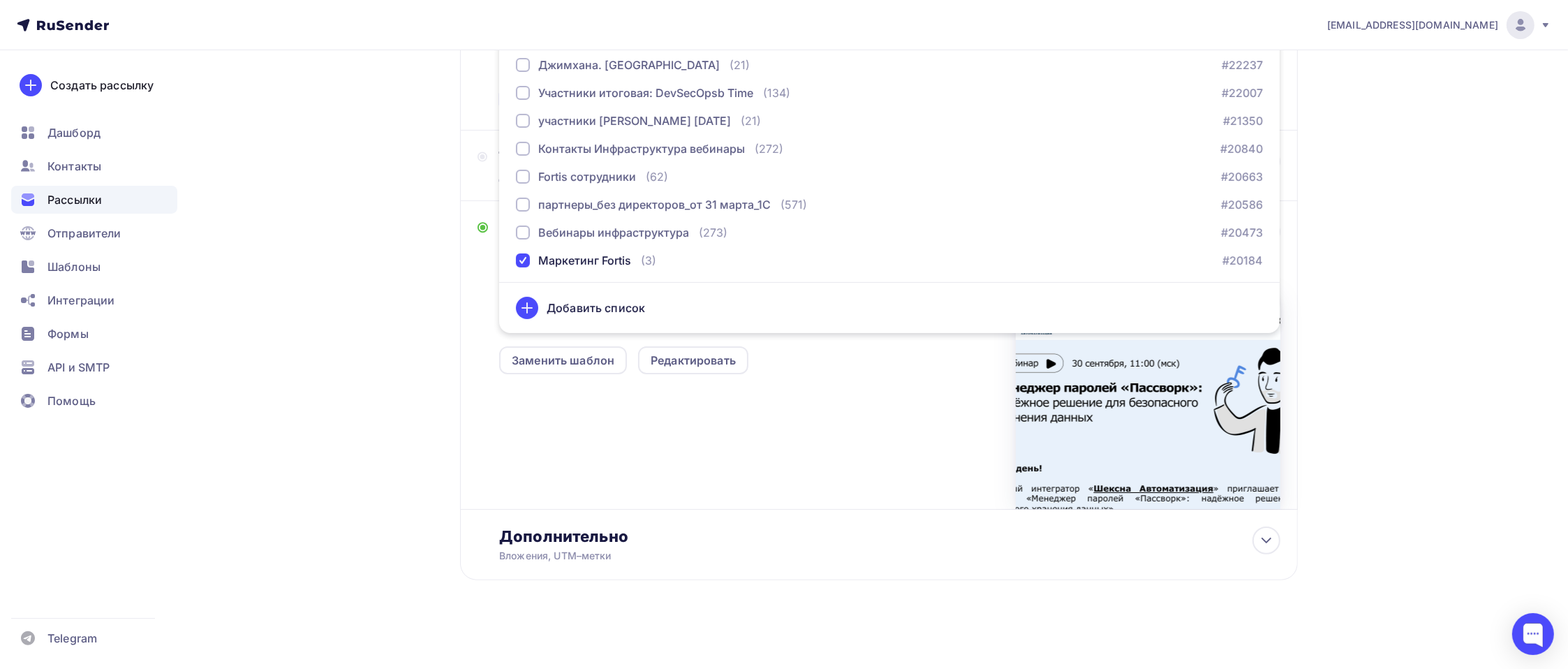
click at [337, 309] on div "Назад Вебинар Пассворк Вебинар Пассворк Закончить позже Далее Отправитель FORTI…" at bounding box center [784, 191] width 1145 height 959
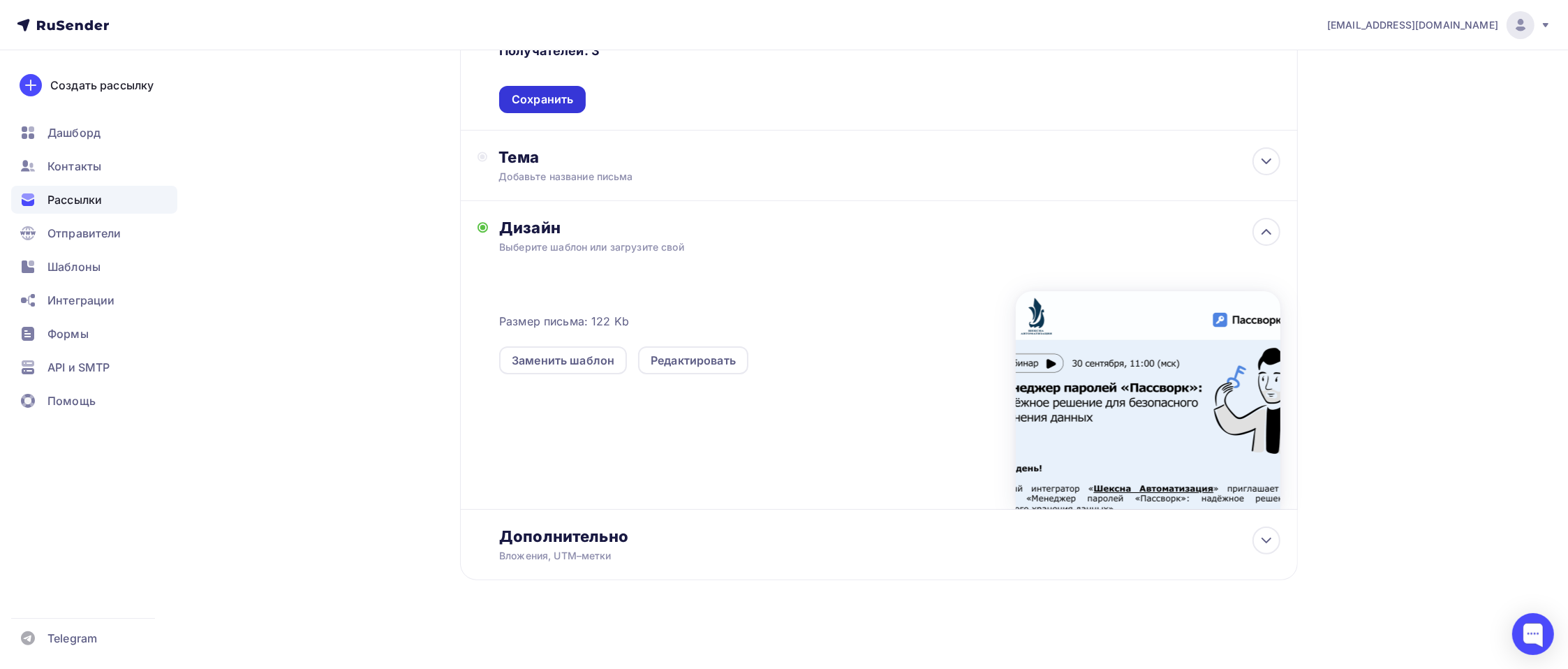
click at [547, 96] on div "Сохранить" at bounding box center [542, 99] width 62 height 16
click at [611, 167] on div "Тема Добавьте название письма Тема * Рекомендуем использовать не более 150 симв…" at bounding box center [636, 165] width 276 height 36
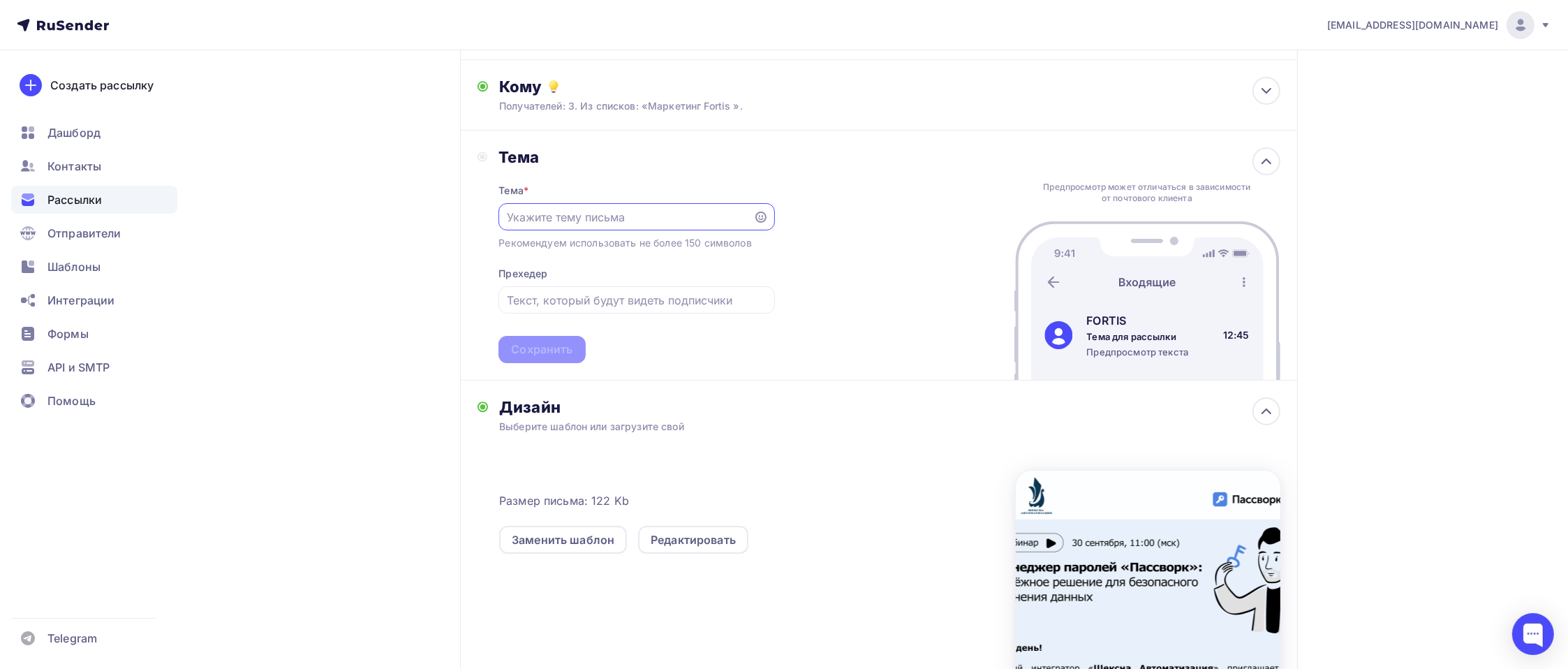
scroll to position [0, 0]
type input "D"
paste input "Менеджер паролей «Пассворк»: надёжное решение для безопасного хранения данных"
drag, startPoint x: 748, startPoint y: 211, endPoint x: 487, endPoint y: 206, distance: 261.0
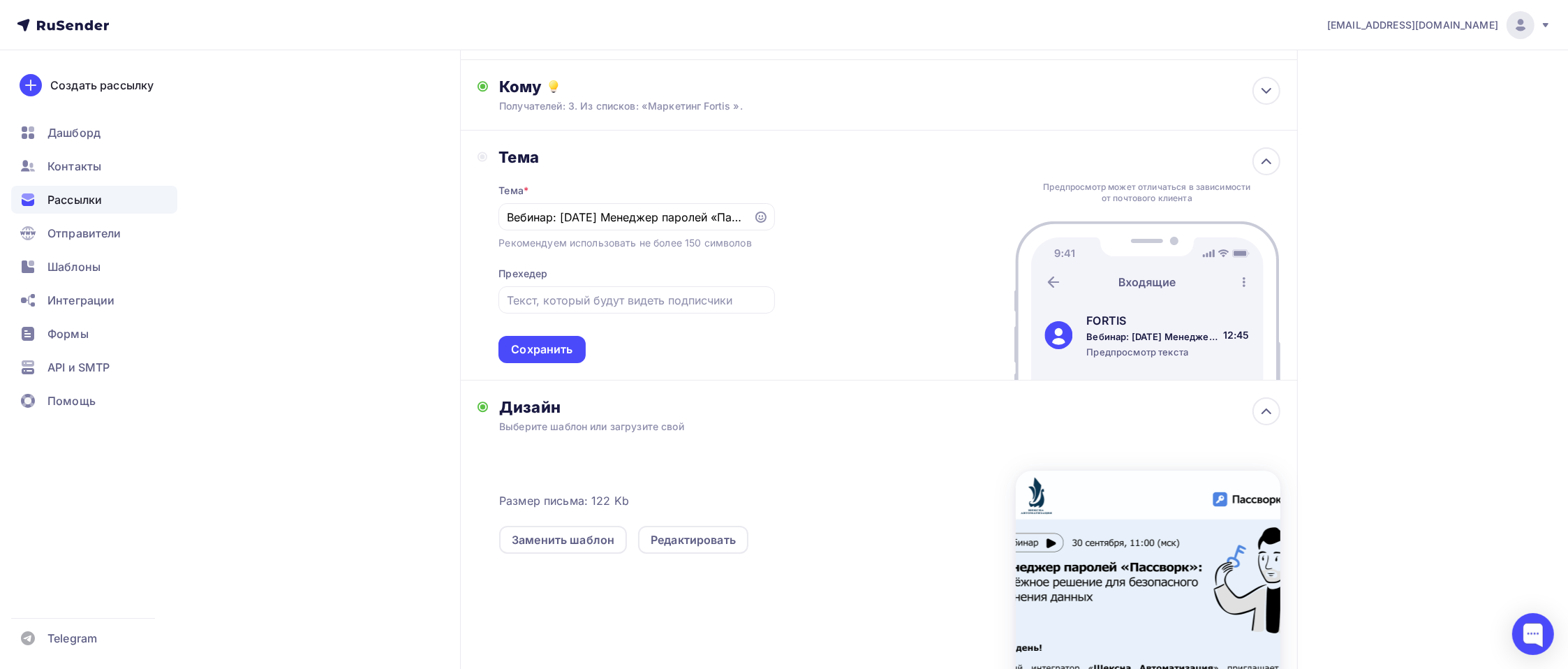
click at [487, 206] on div "Тема Тема * Вебинар: 30 сентября Менеджер паролей «Пассворк»: надёжное решение …" at bounding box center [626, 255] width 298 height 216
click at [572, 211] on input "Вебинар: 30 сентября Менеджер паролей «Пассворк»: надёжное решение для безопасн…" at bounding box center [626, 217] width 238 height 17
click at [641, 216] on input "Вебинар: 30 сентября Менеджер паролей «Пассворк»: надёжное решение для безопасн…" at bounding box center [626, 217] width 238 height 17
drag, startPoint x: 709, startPoint y: 214, endPoint x: 796, endPoint y: 214, distance: 87.0
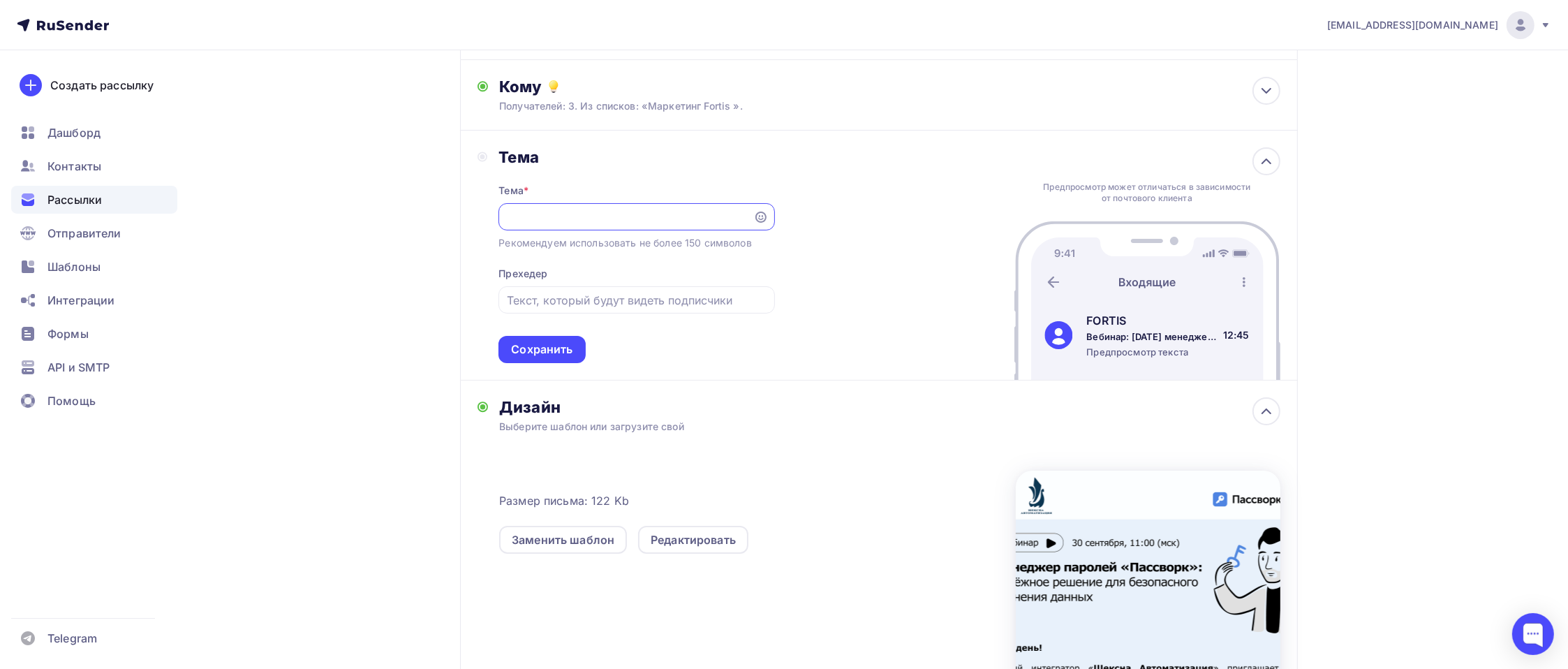
click at [796, 214] on div "Тема Тема * Вебинар: 30 сентября менеджер паролей «Пассворк»: надёжное решение …" at bounding box center [878, 255] width 838 height 250
click at [608, 216] on input "Вебинар: 30 сентября менеджер паролей «Пассворк»: надёжное решение для безопасн…" at bounding box center [626, 217] width 238 height 17
drag, startPoint x: 579, startPoint y: 210, endPoint x: 811, endPoint y: 211, distance: 232.0
click at [811, 211] on div "Тема Тема * Вебинар: 30 сентября менеджер паролей «Пассворк»: надёжное решение …" at bounding box center [878, 255] width 838 height 250
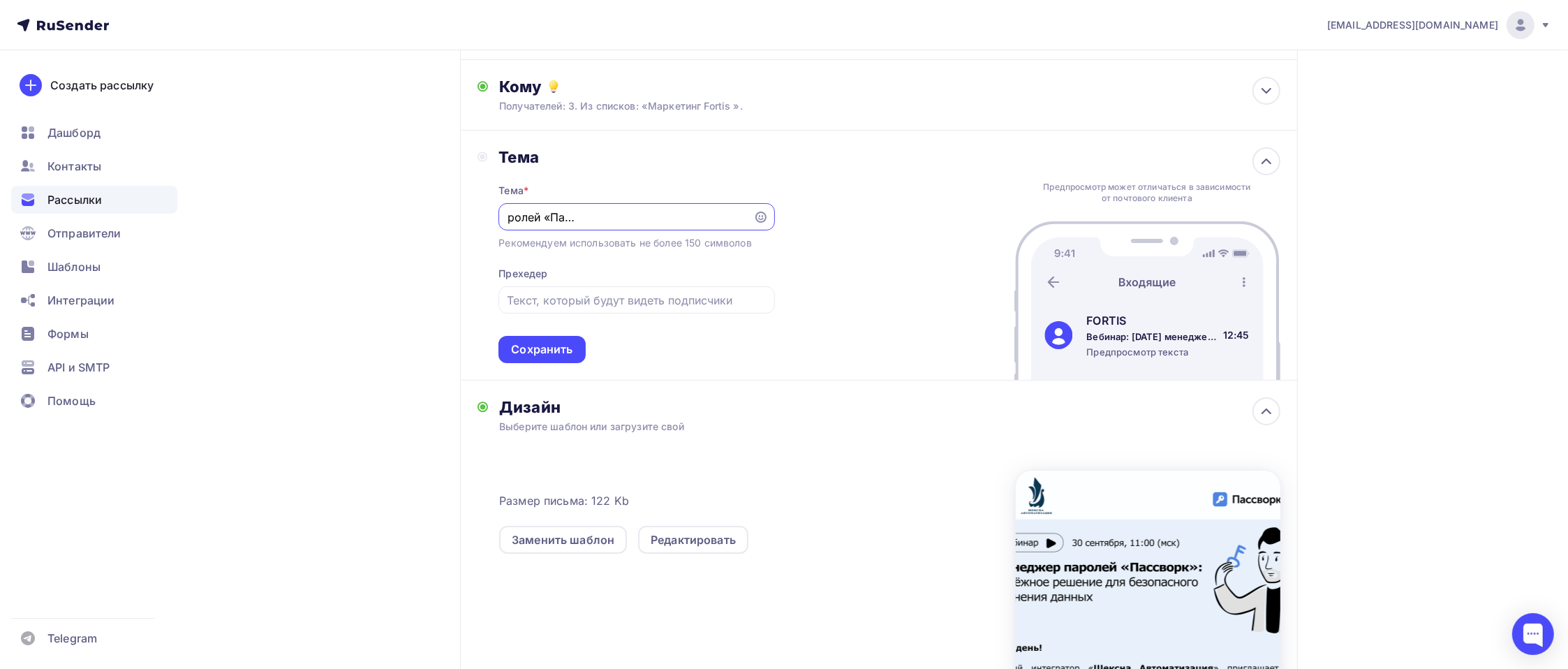
drag, startPoint x: 614, startPoint y: 218, endPoint x: 771, endPoint y: 211, distance: 157.2
click at [771, 211] on div "Вебинар: 30 сентября менеджер паролей «Пассворк»: надёжное решение для" at bounding box center [636, 217] width 276 height 27
type input "Вебинар: 30 сентября менеджер паролей «Пассворк»"
click at [876, 249] on div "Тема Тема * Вебинар: 30 сентября менеджер паролей «Пассворк» Рекомендуем исполь…" at bounding box center [878, 255] width 838 height 250
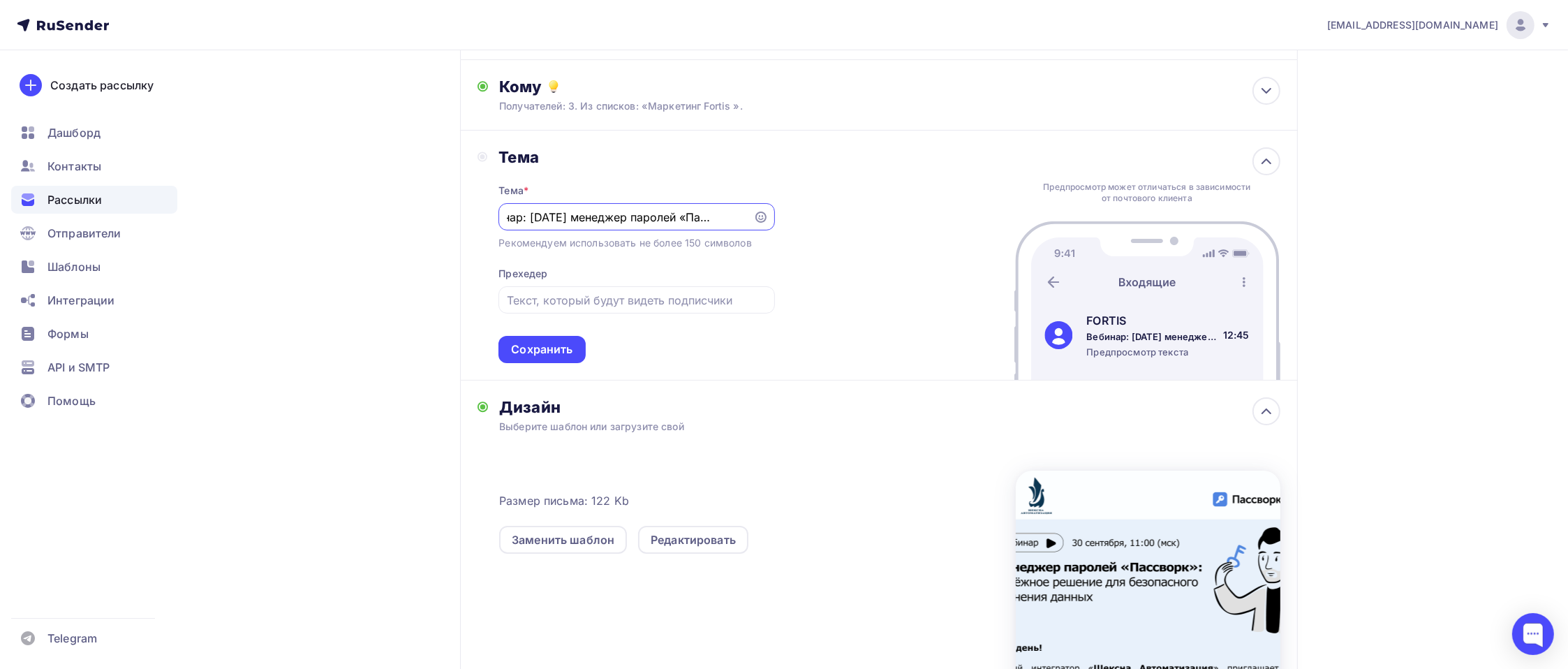
scroll to position [0, 0]
click at [511, 348] on div "Сохранить" at bounding box center [542, 349] width 62 height 16
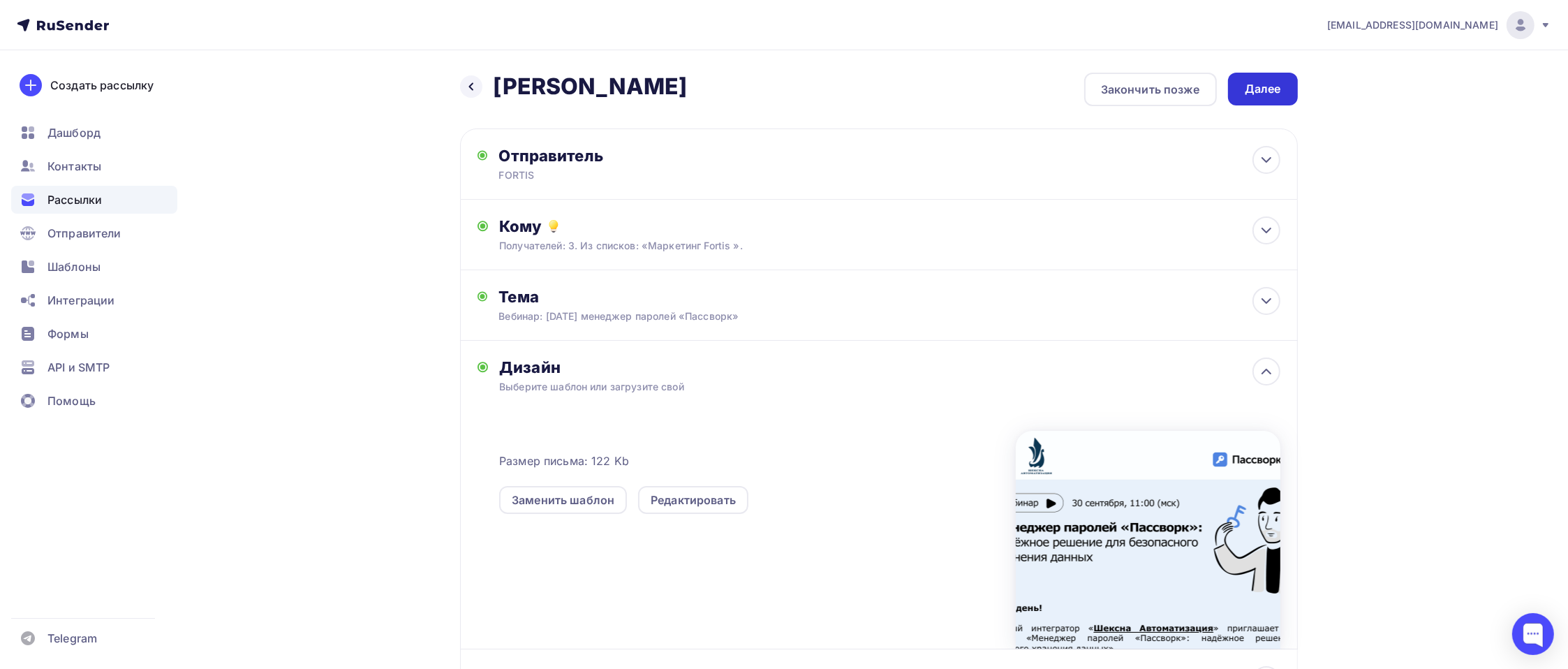
click at [1191, 94] on div "Далее" at bounding box center [1263, 89] width 36 height 16
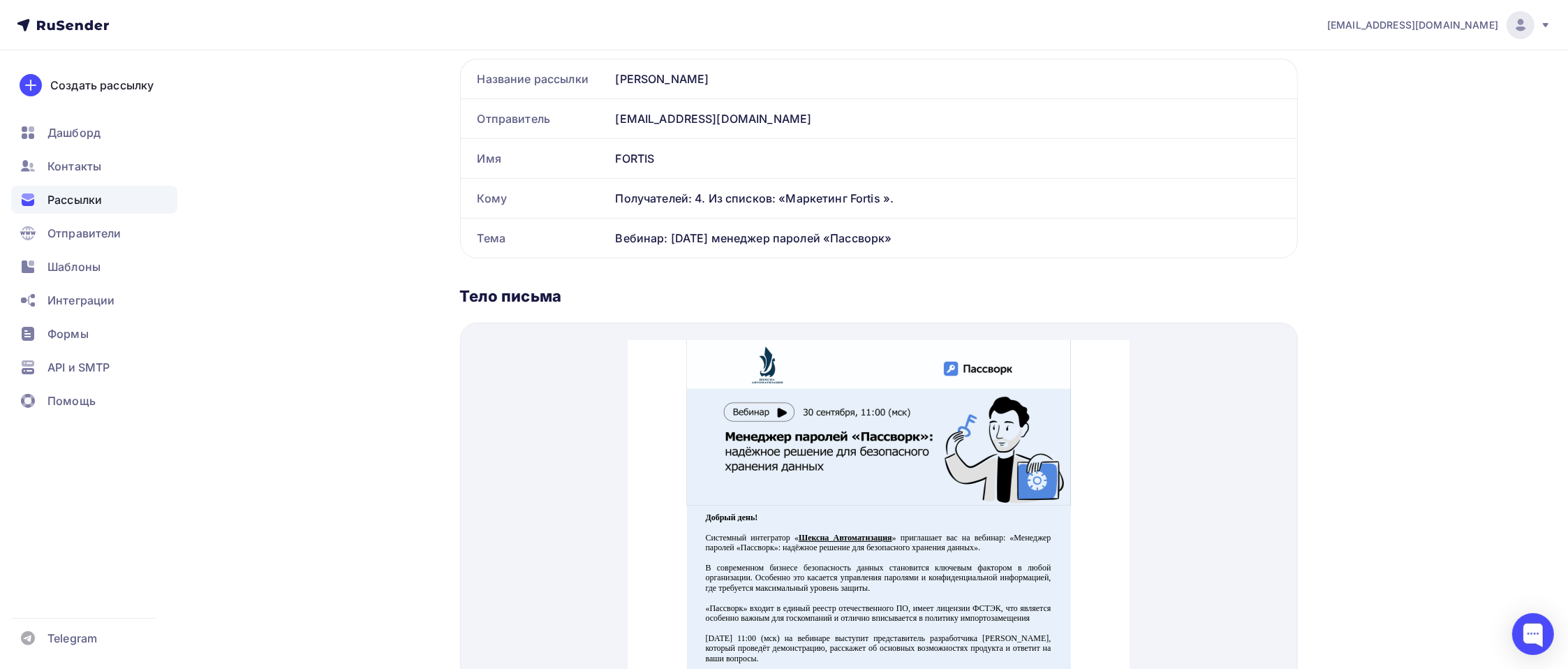
scroll to position [585, 0]
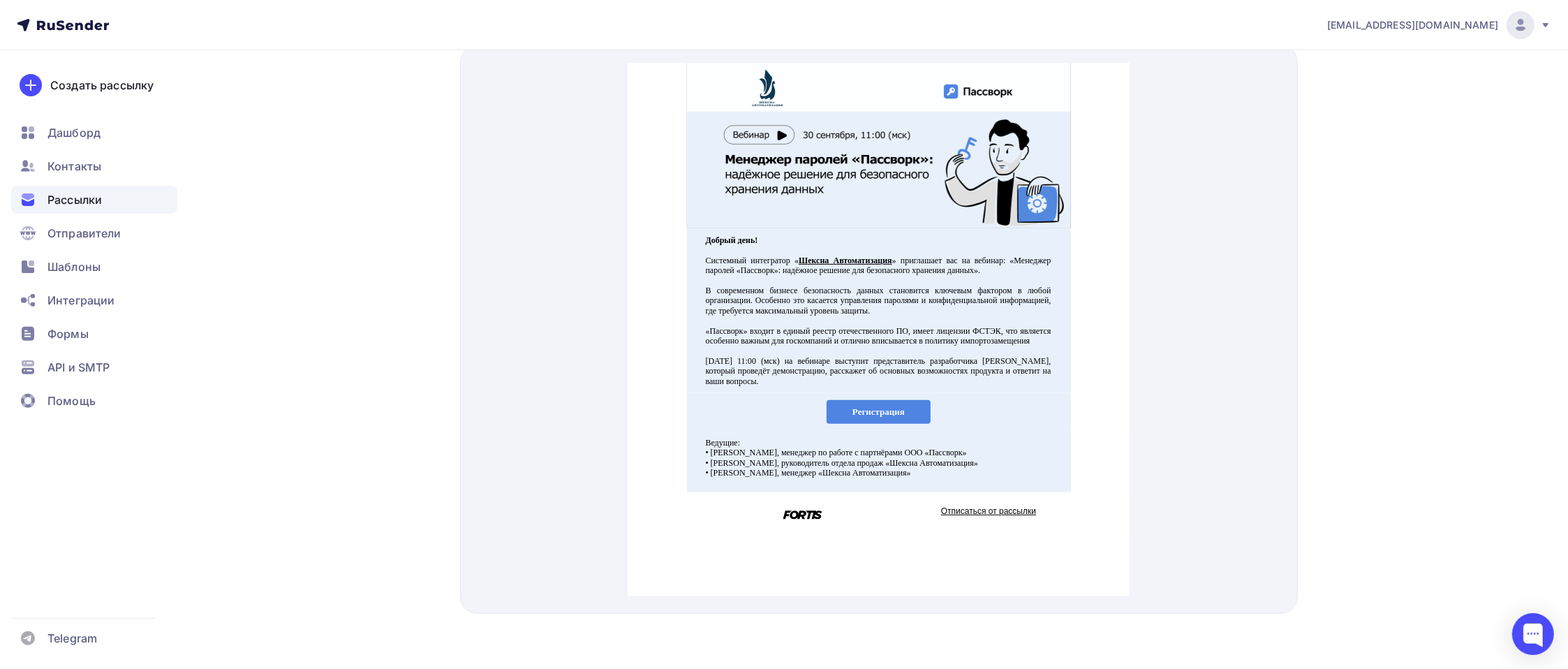
click at [849, 240] on link "Шексна Автоматизация" at bounding box center [845, 244] width 94 height 10
click at [860, 400] on span "Регистрация" at bounding box center [878, 395] width 52 height 10
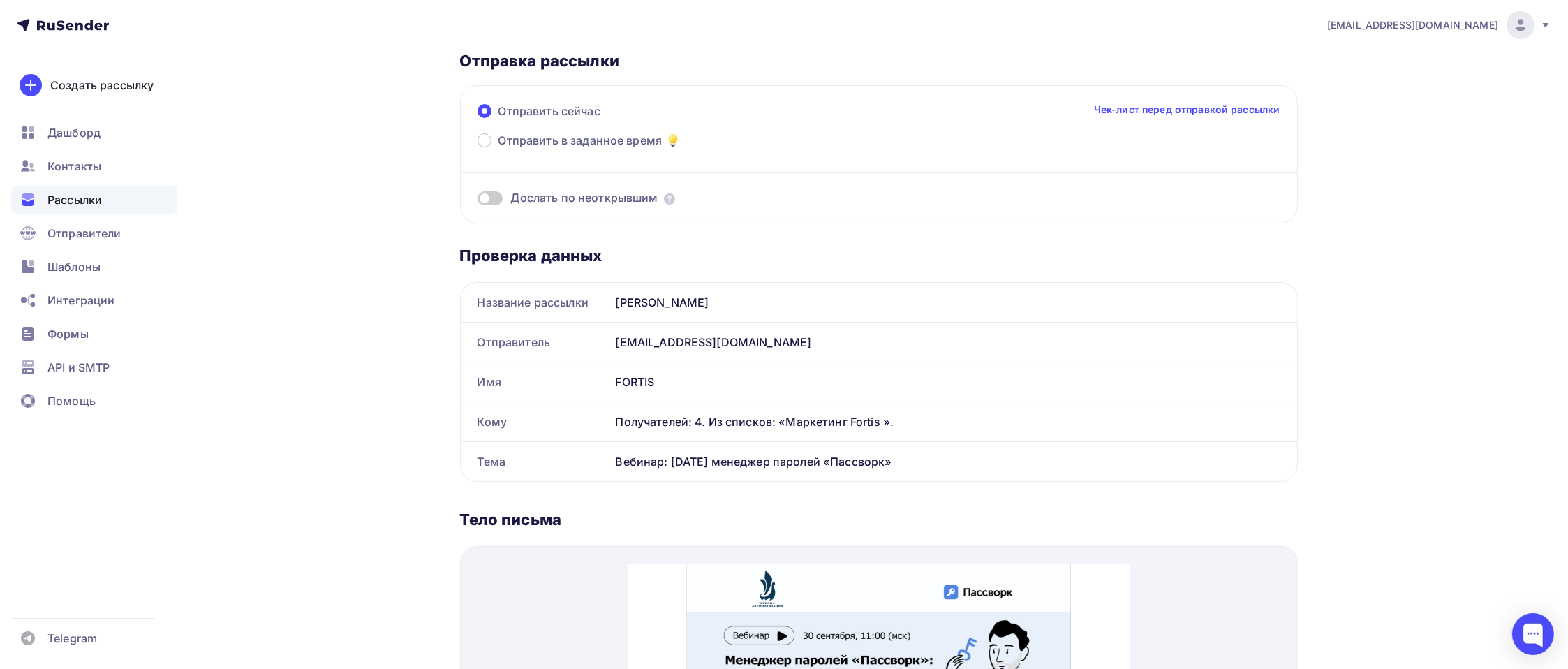
scroll to position [0, 0]
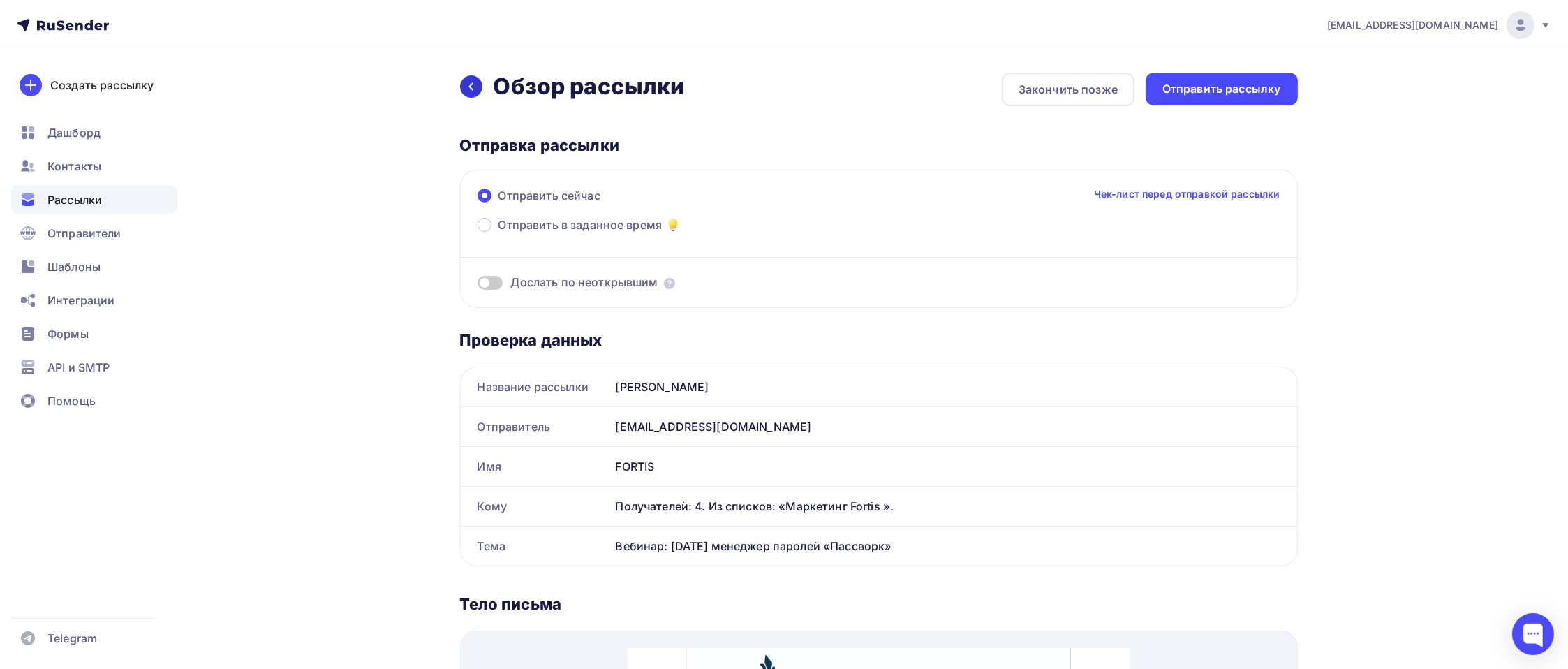
click at [468, 89] on icon at bounding box center [471, 86] width 11 height 11
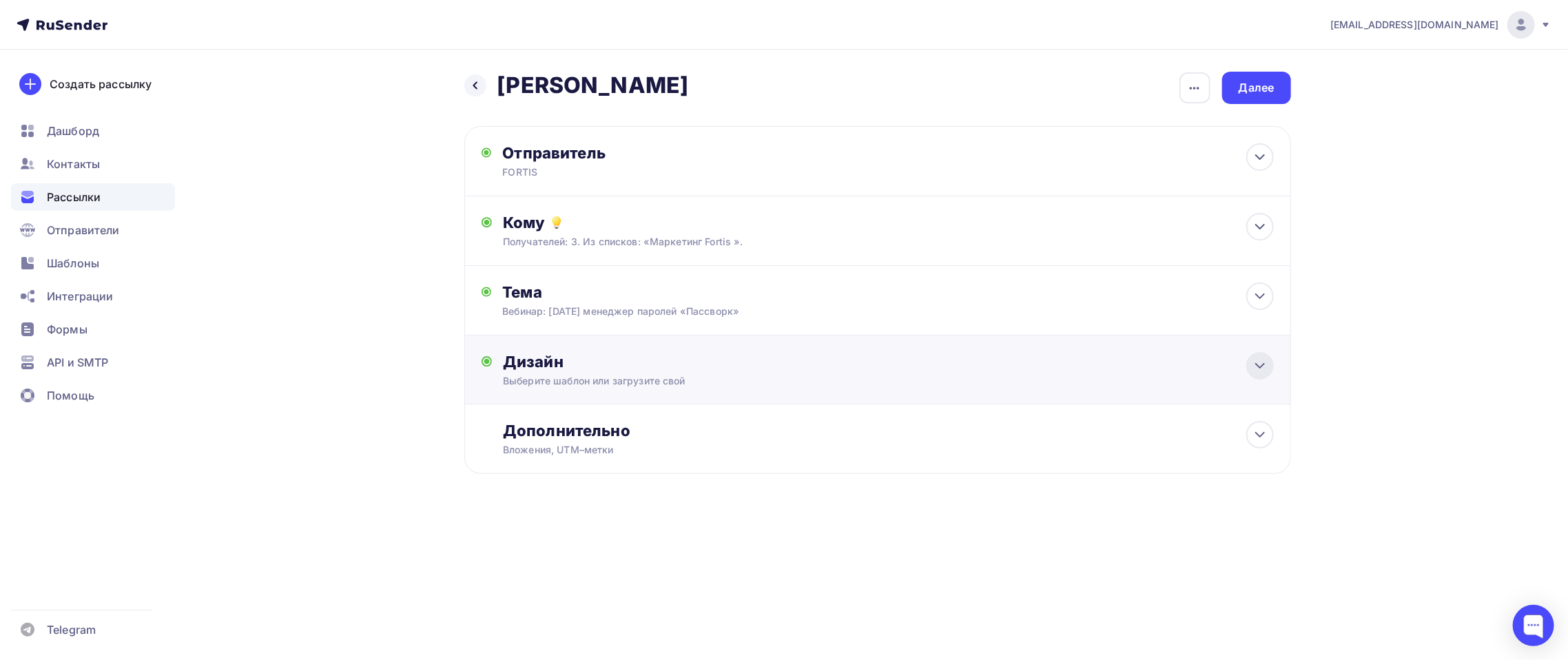
click at [1175, 374] on icon at bounding box center [1260, 366] width 17 height 17
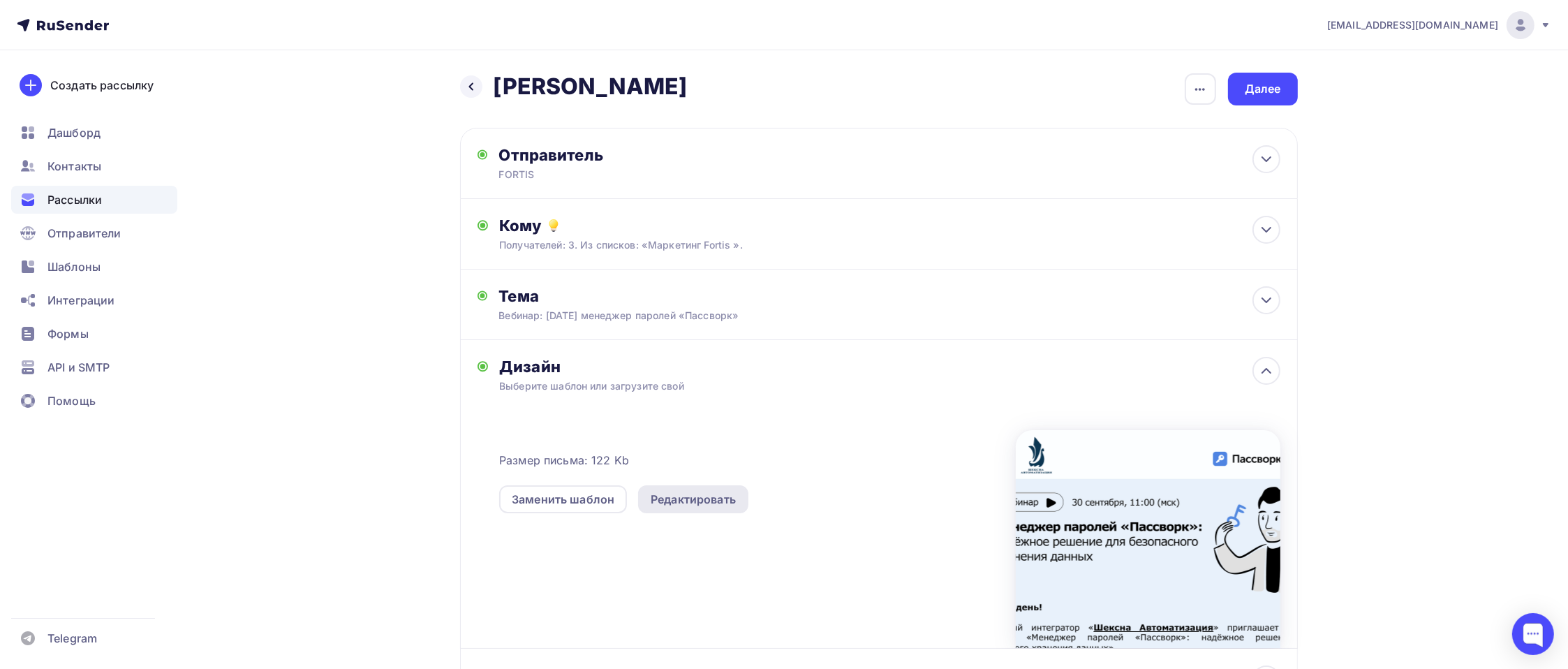
click at [681, 502] on div "Редактировать" at bounding box center [693, 500] width 85 height 17
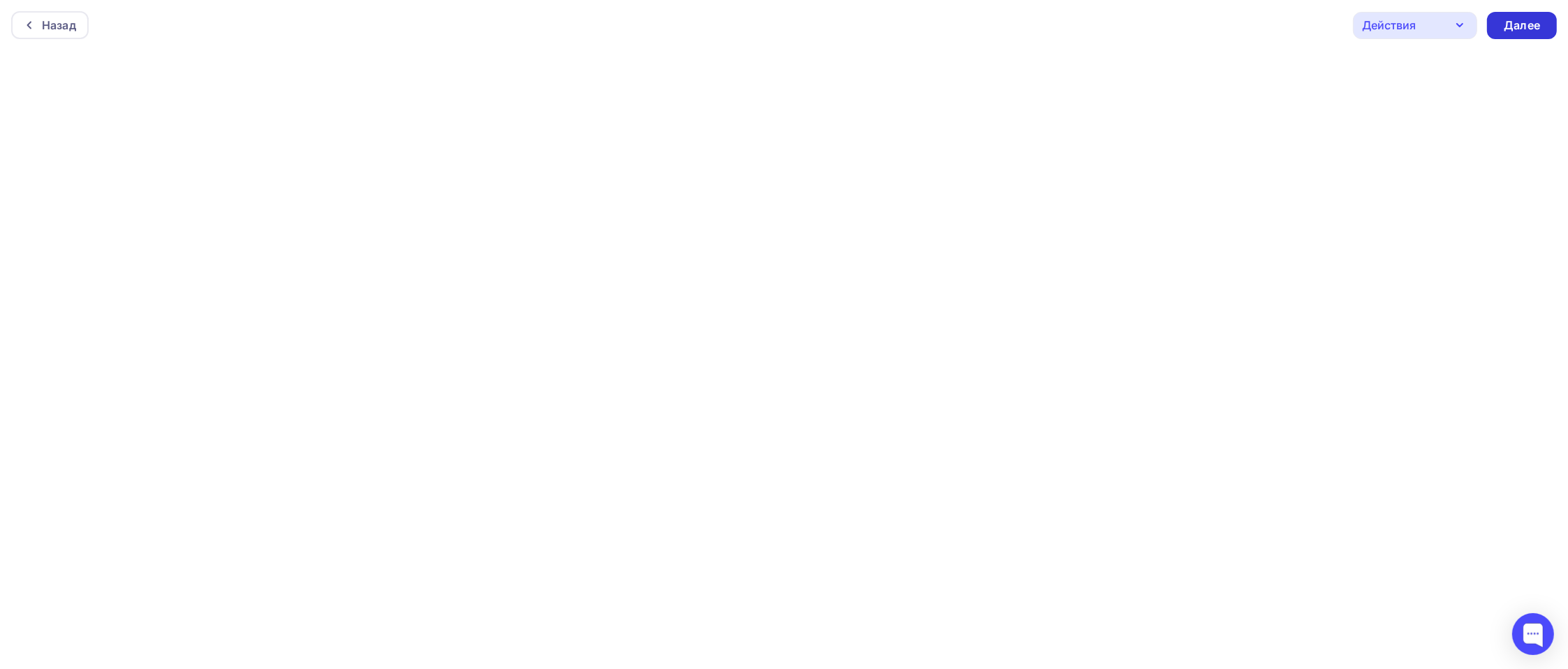
click at [1191, 26] on div "Далее" at bounding box center [1522, 25] width 36 height 16
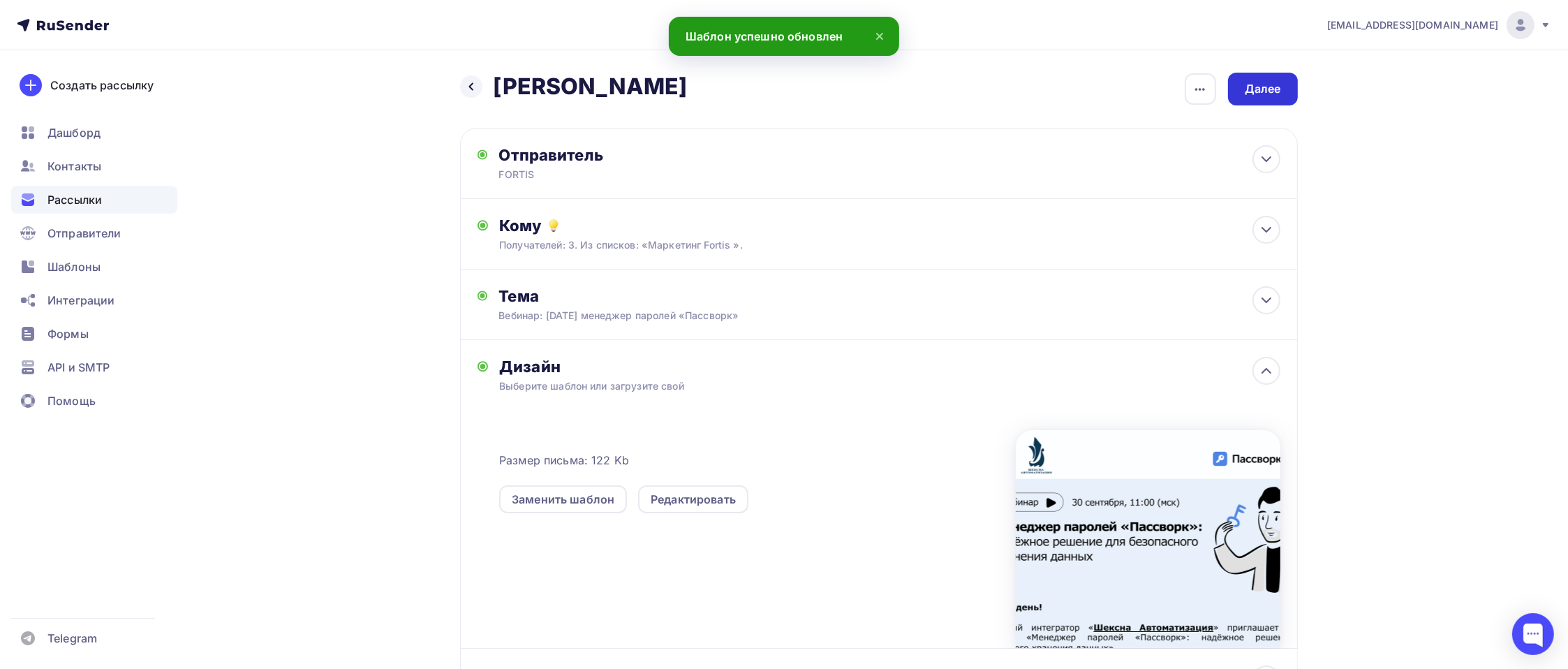
click at [1191, 84] on div "Далее" at bounding box center [1263, 89] width 36 height 16
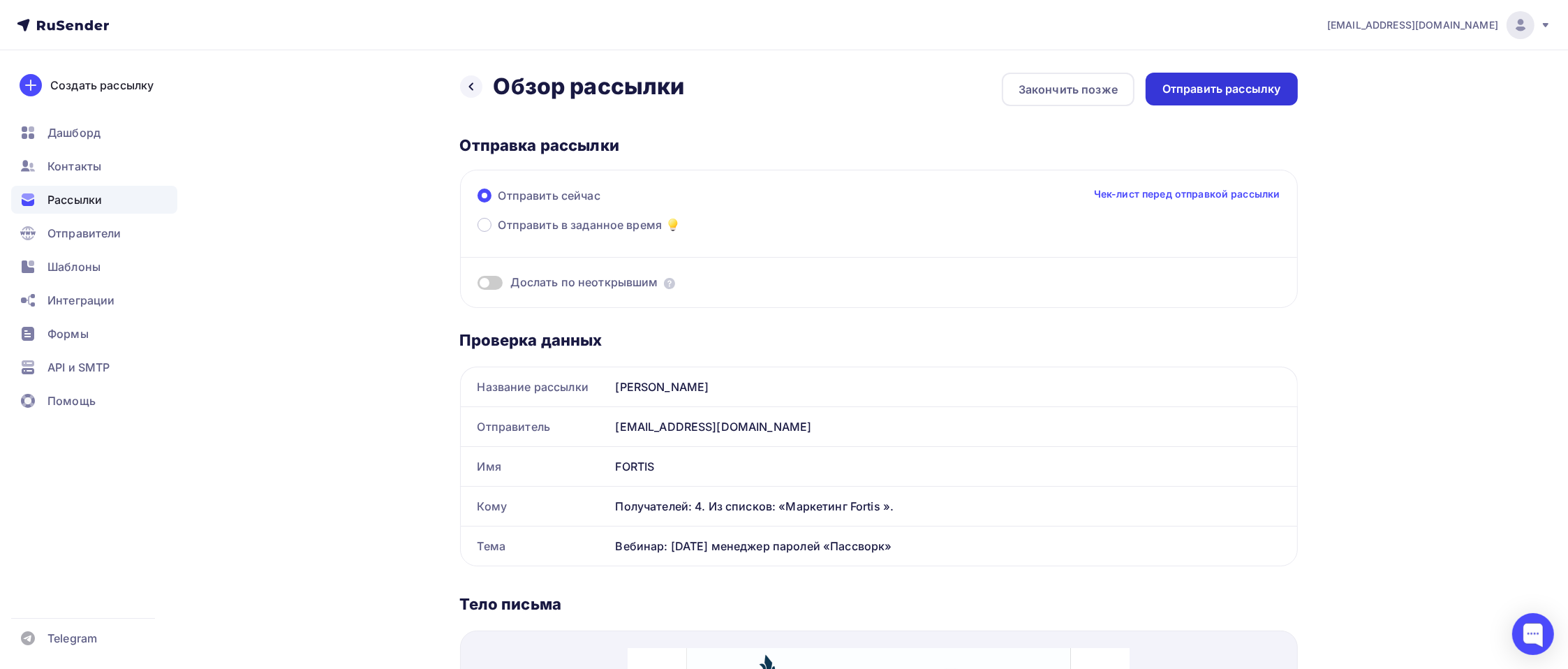
click at [1191, 94] on div "Отправить рассылку" at bounding box center [1221, 89] width 118 height 16
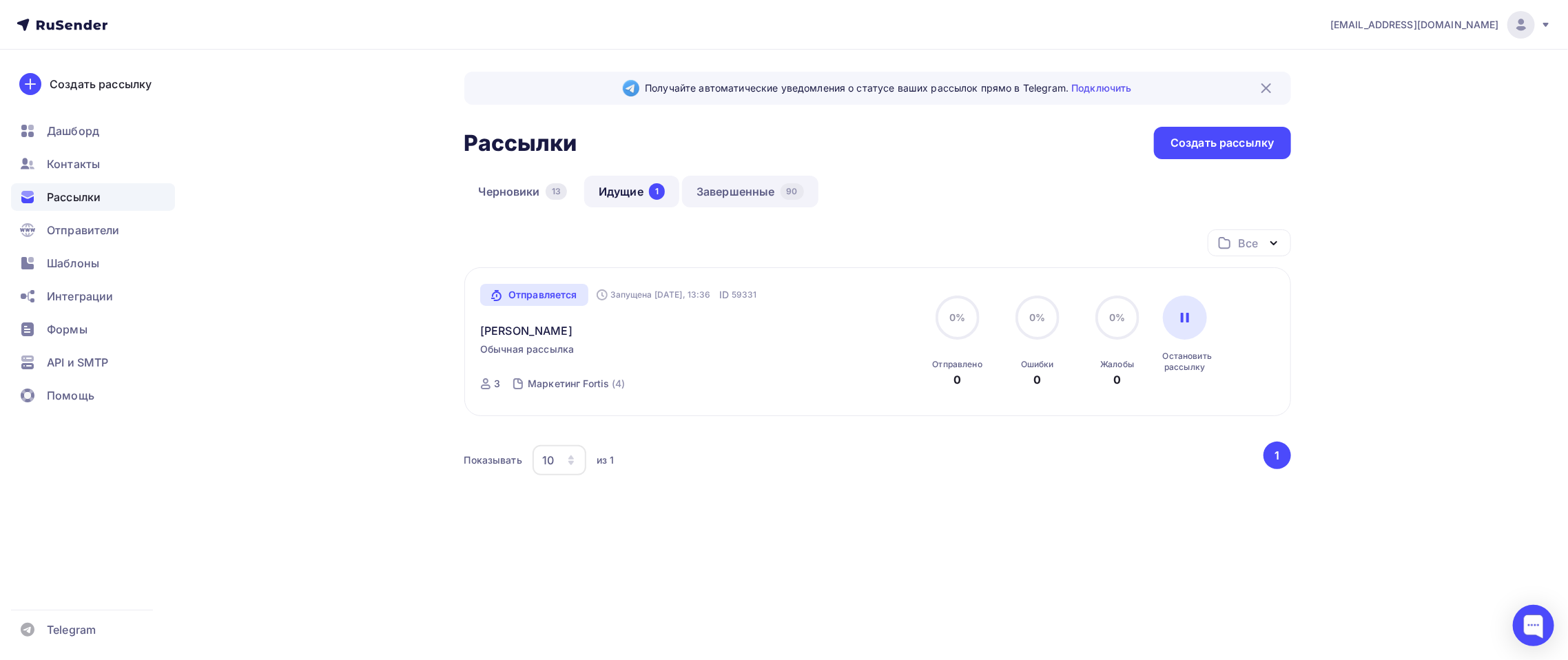
click at [769, 179] on link "Завершенные 90" at bounding box center [751, 192] width 137 height 32
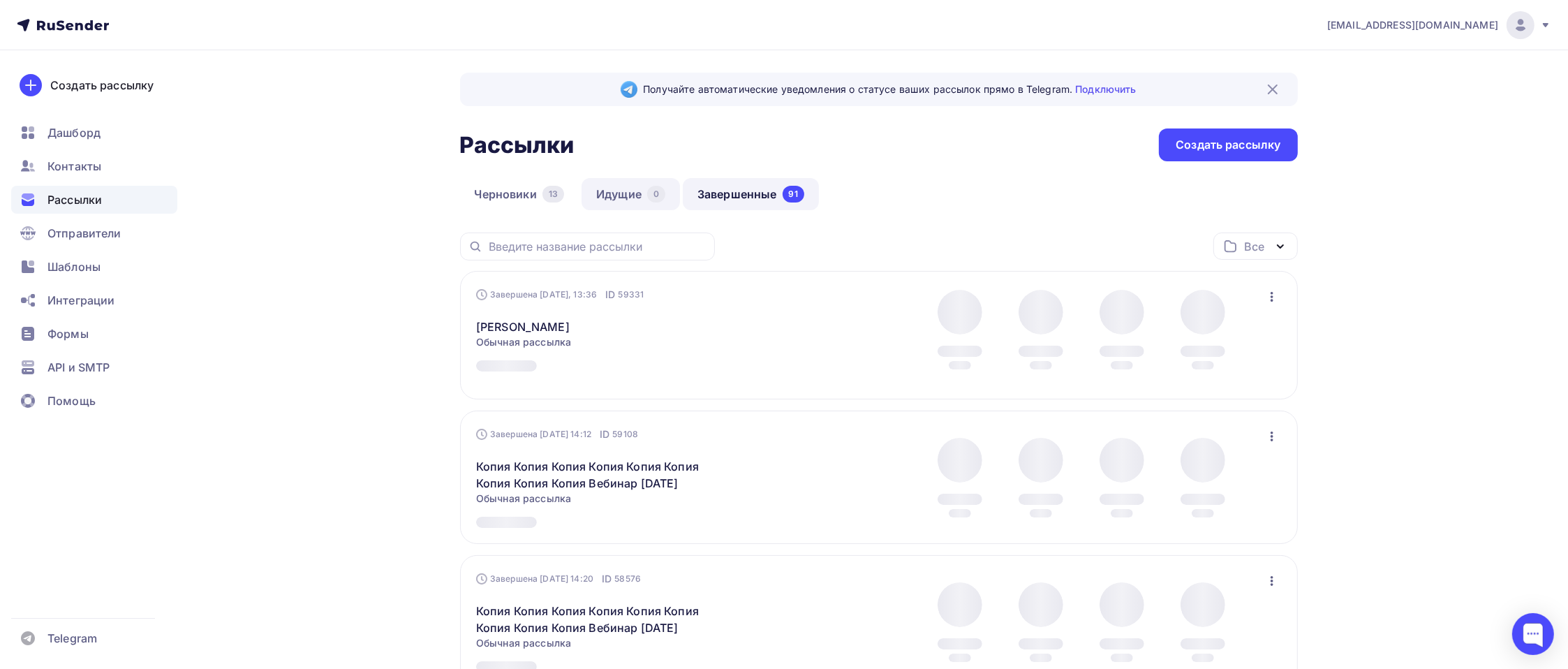
click at [620, 189] on link "Идущие 0" at bounding box center [631, 195] width 98 height 32
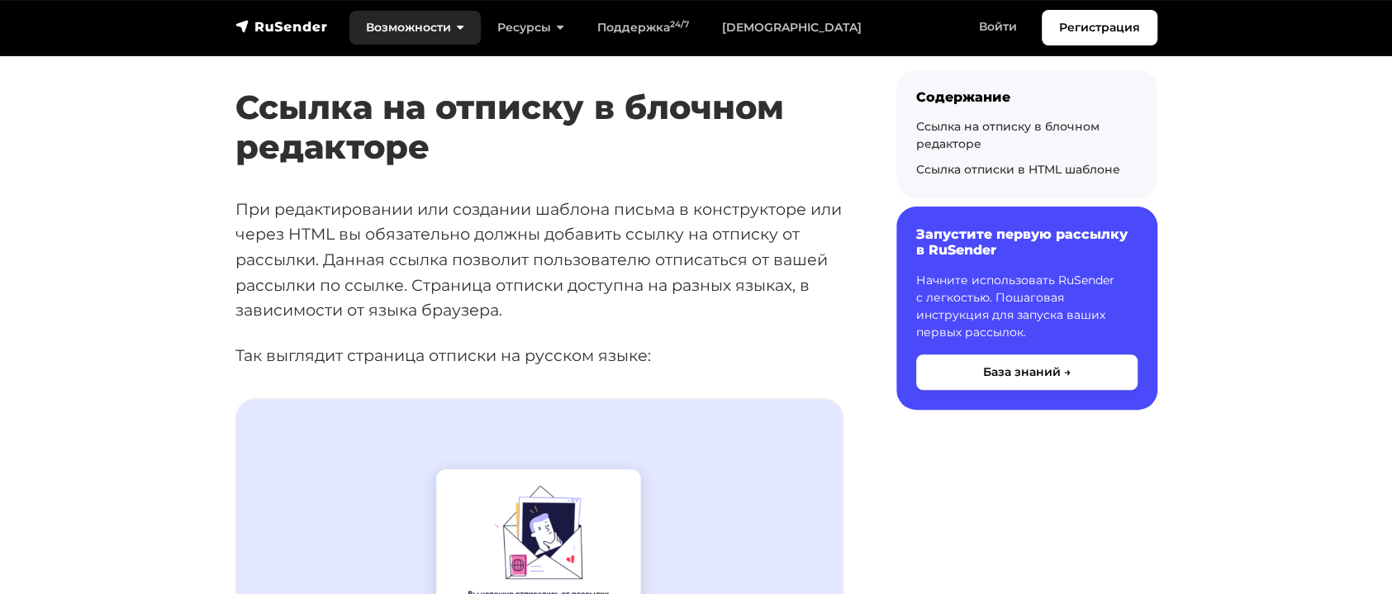
scroll to position [248, 0]
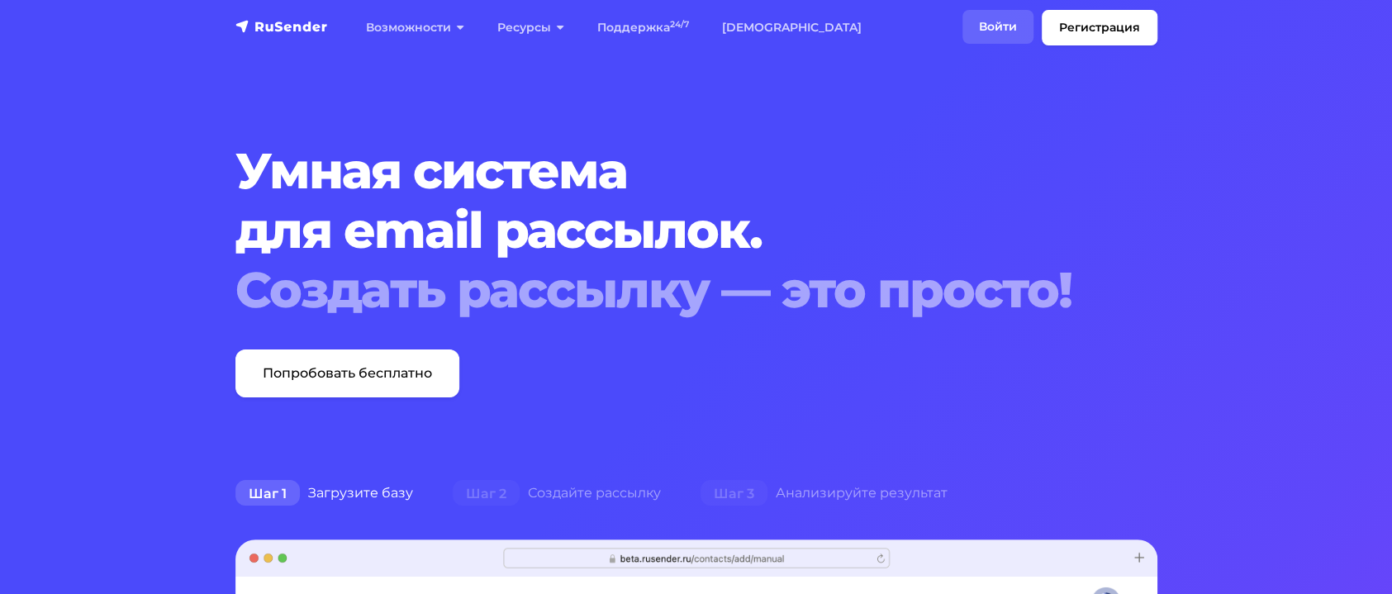
click at [991, 31] on link "Войти" at bounding box center [997, 27] width 71 height 34
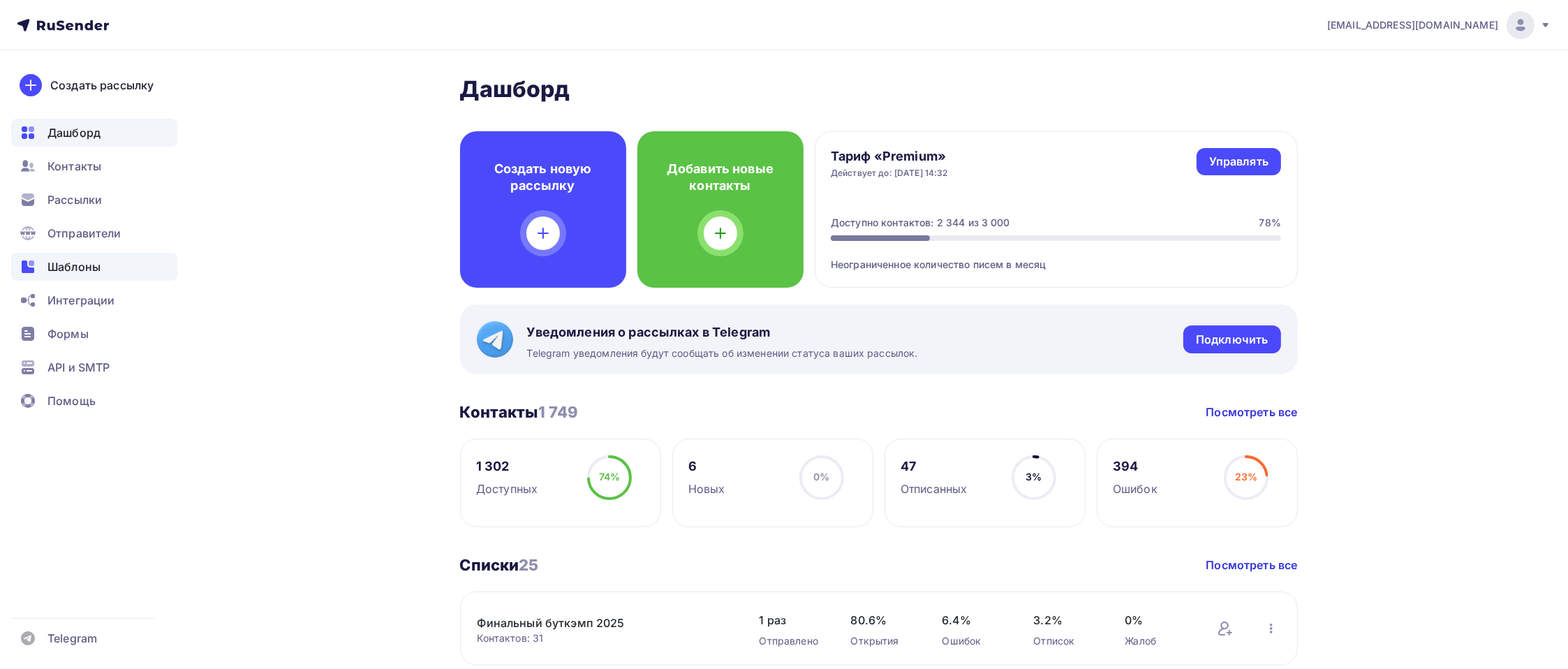
click at [96, 270] on span "Шаблоны" at bounding box center [74, 267] width 53 height 17
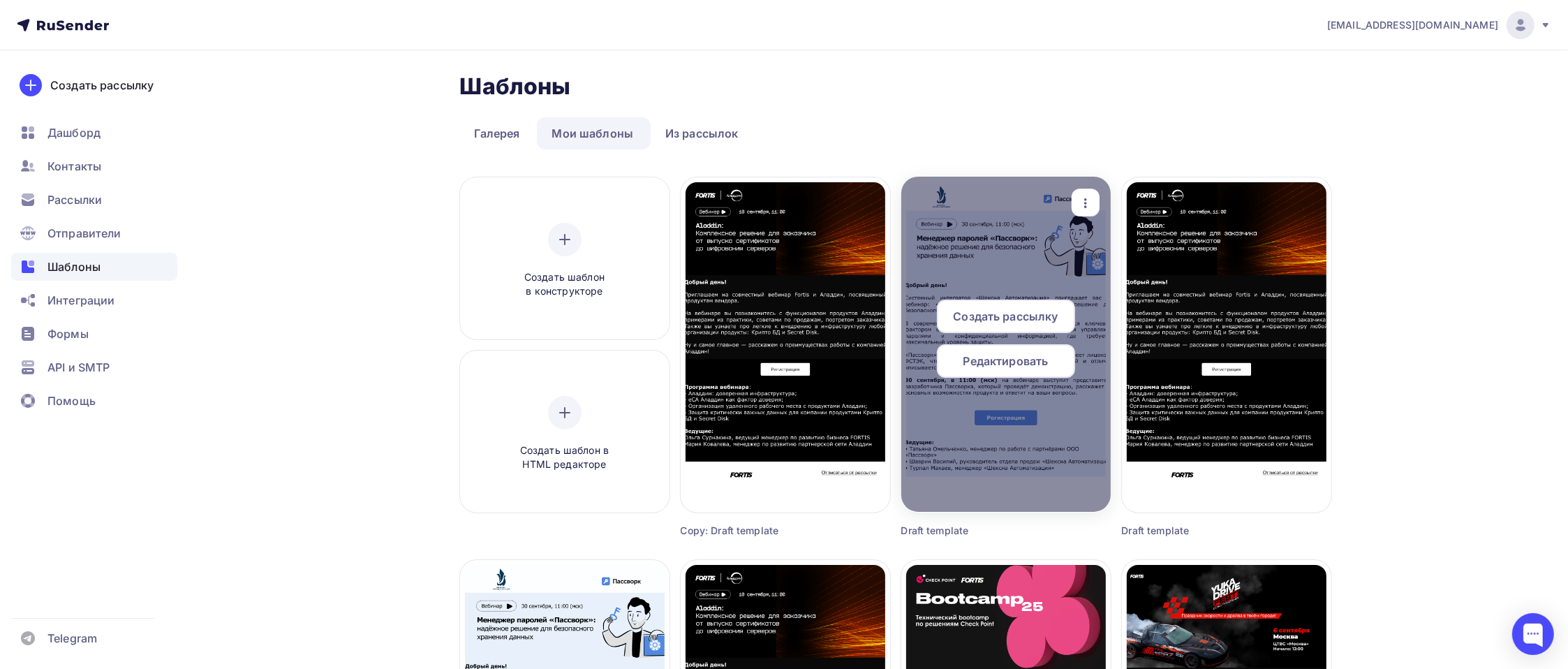
click at [956, 359] on div "Редактировать" at bounding box center [1006, 361] width 139 height 34
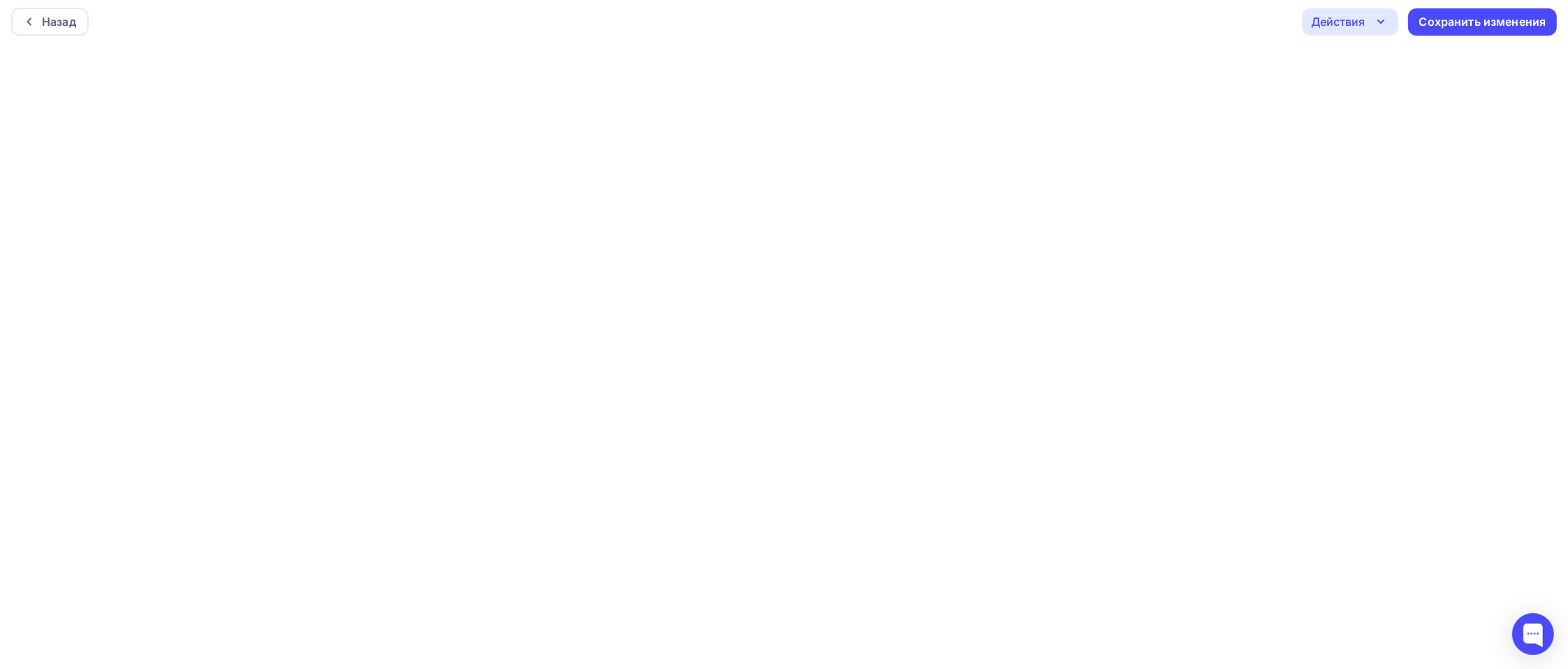
scroll to position [4, 0]
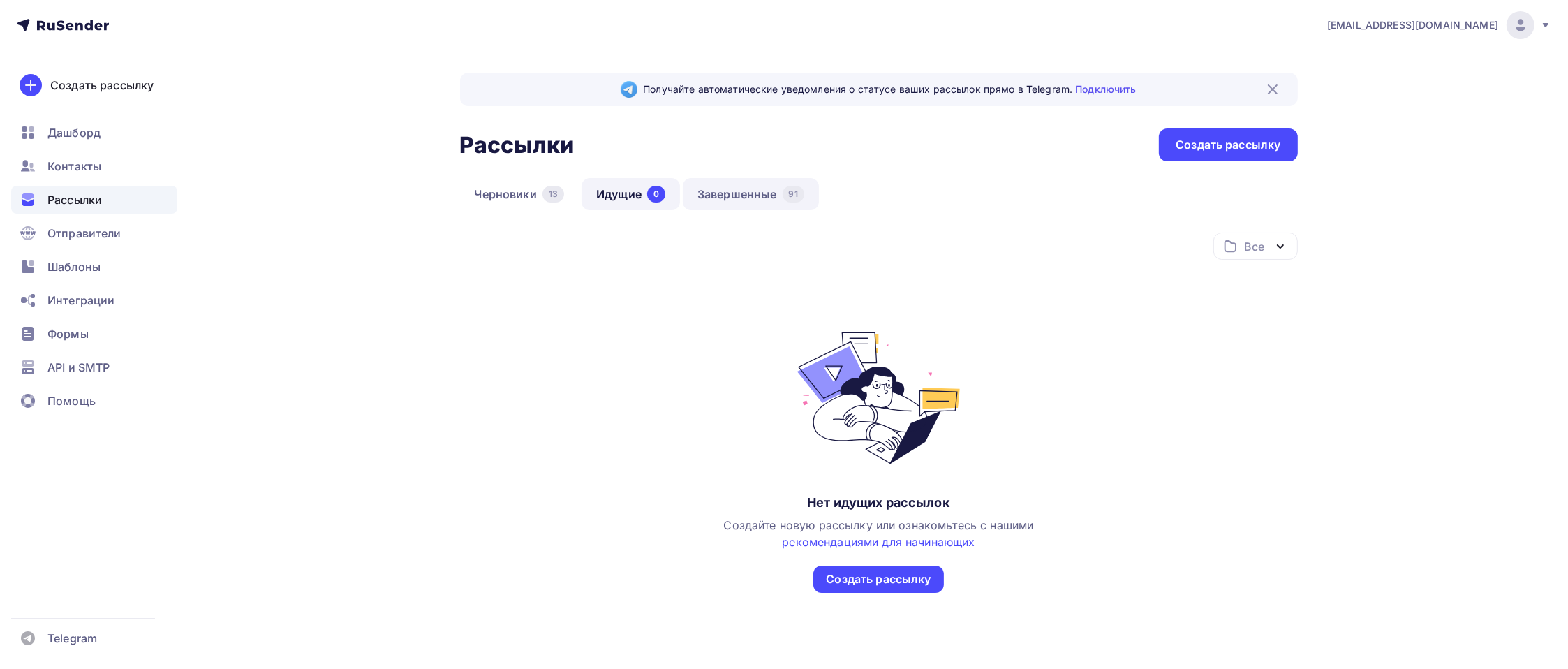
click at [740, 189] on link "Завершенные 91" at bounding box center [751, 195] width 136 height 32
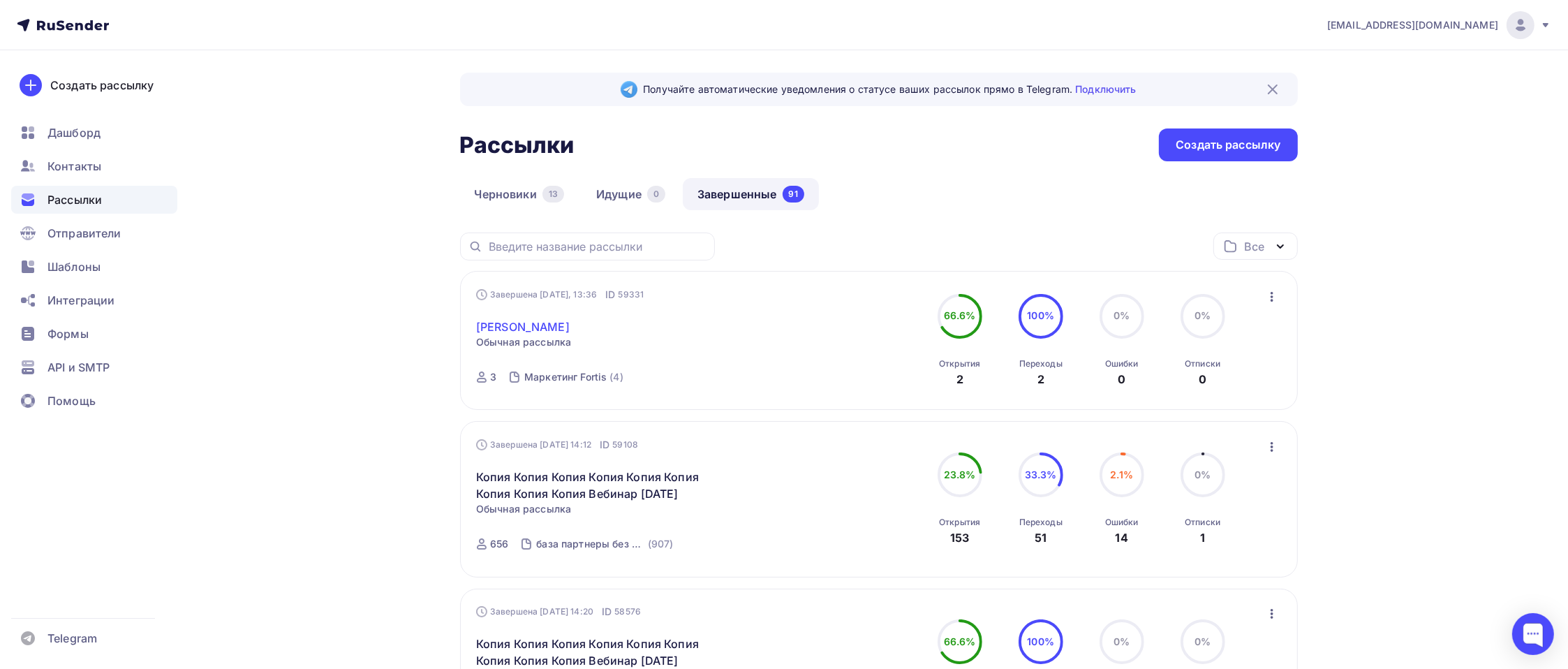
click at [556, 331] on link "Вебинар Пассворк" at bounding box center [522, 327] width 94 height 17
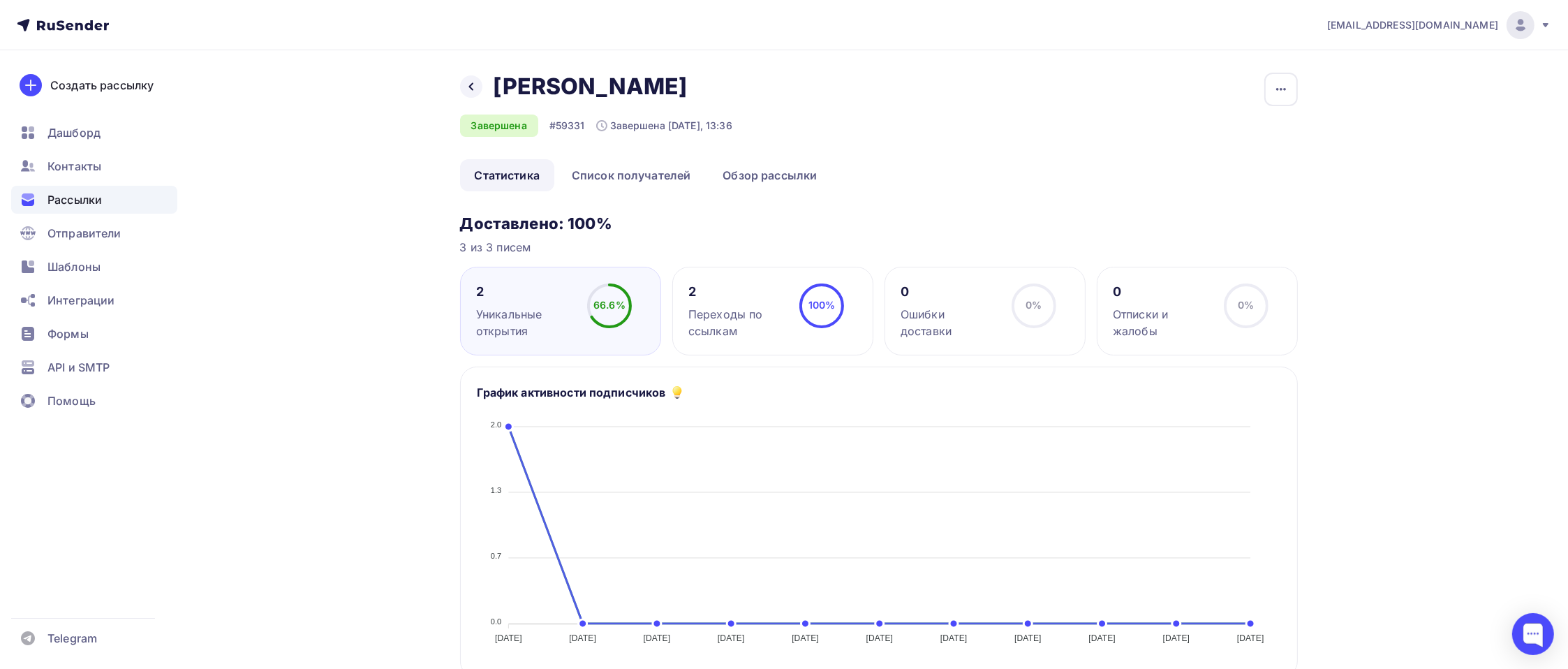
click at [716, 322] on div "Переходы по ссылкам" at bounding box center [737, 323] width 98 height 34
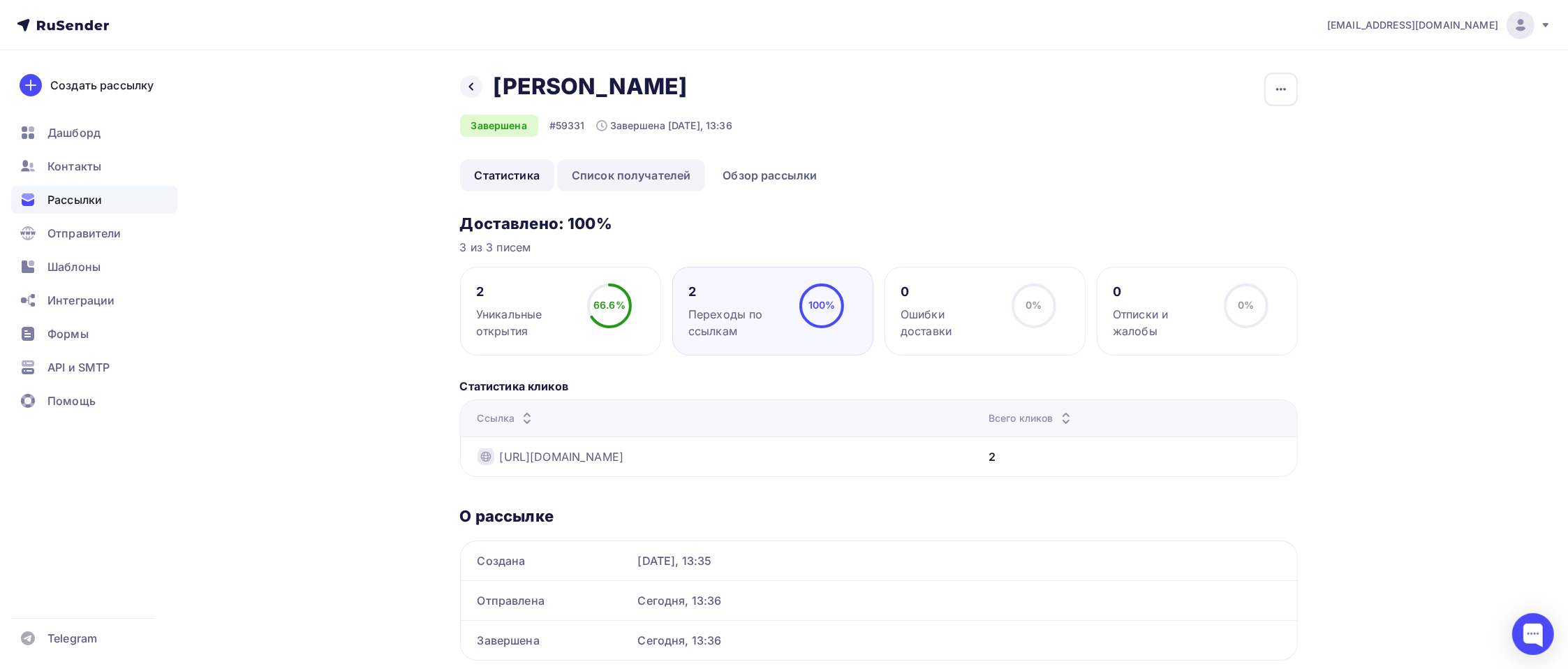
click at [588, 178] on link "Список получателей" at bounding box center [631, 175] width 149 height 32
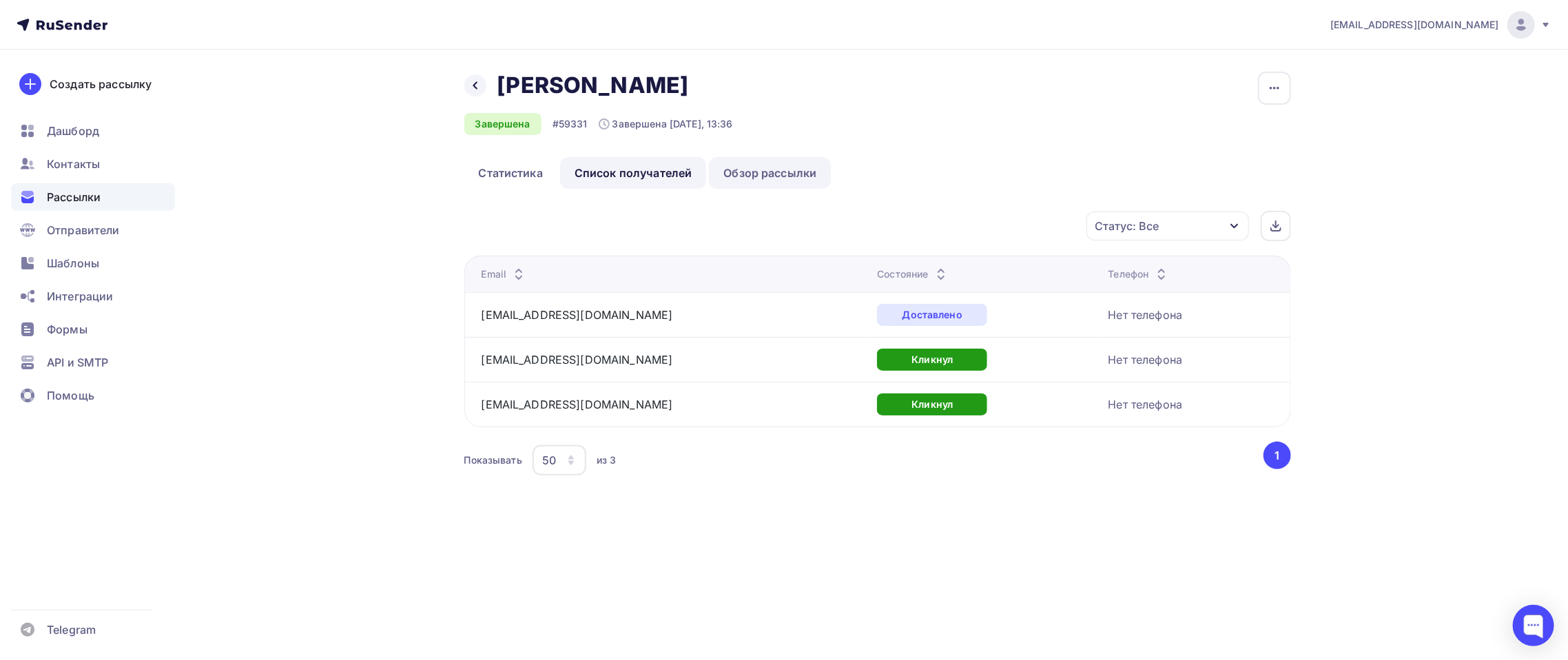
click at [777, 172] on link "Обзор рассылки" at bounding box center [770, 173] width 122 height 32
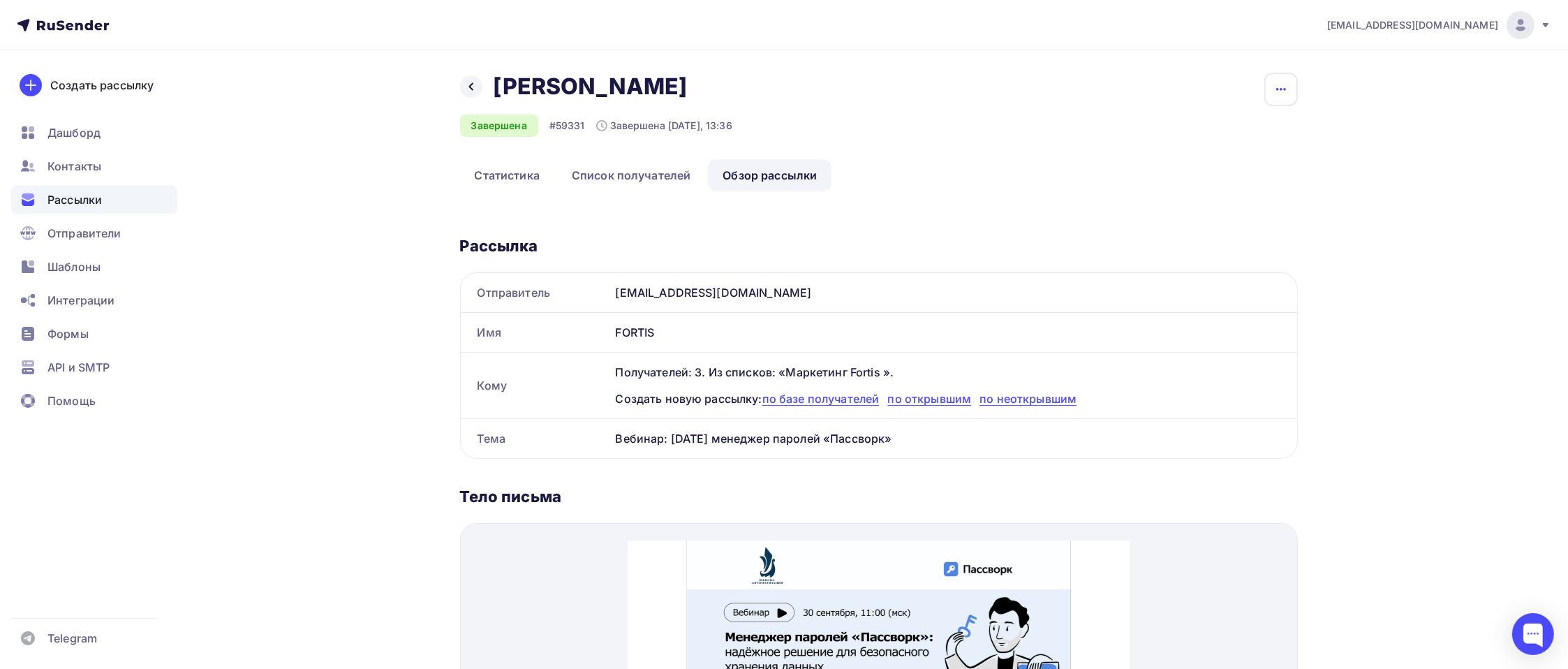
click at [1287, 95] on icon "button" at bounding box center [1281, 90] width 17 height 17
click at [1229, 134] on div "Копировать" at bounding box center [1227, 134] width 134 height 17
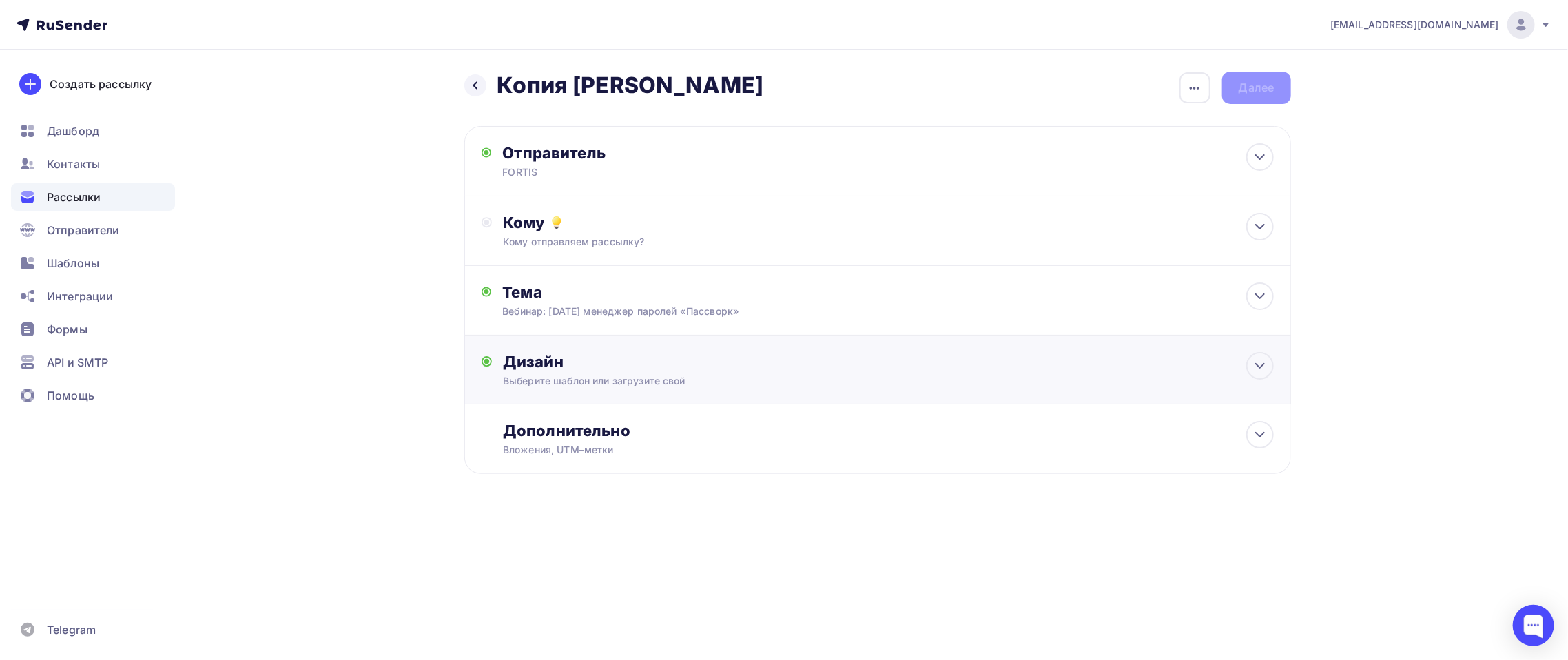
click at [1264, 388] on div "Дизайн Выберите шаблон или загрузите свой Размер письма: 122 Kb Заменить шаблон…" at bounding box center [887, 370] width 770 height 36
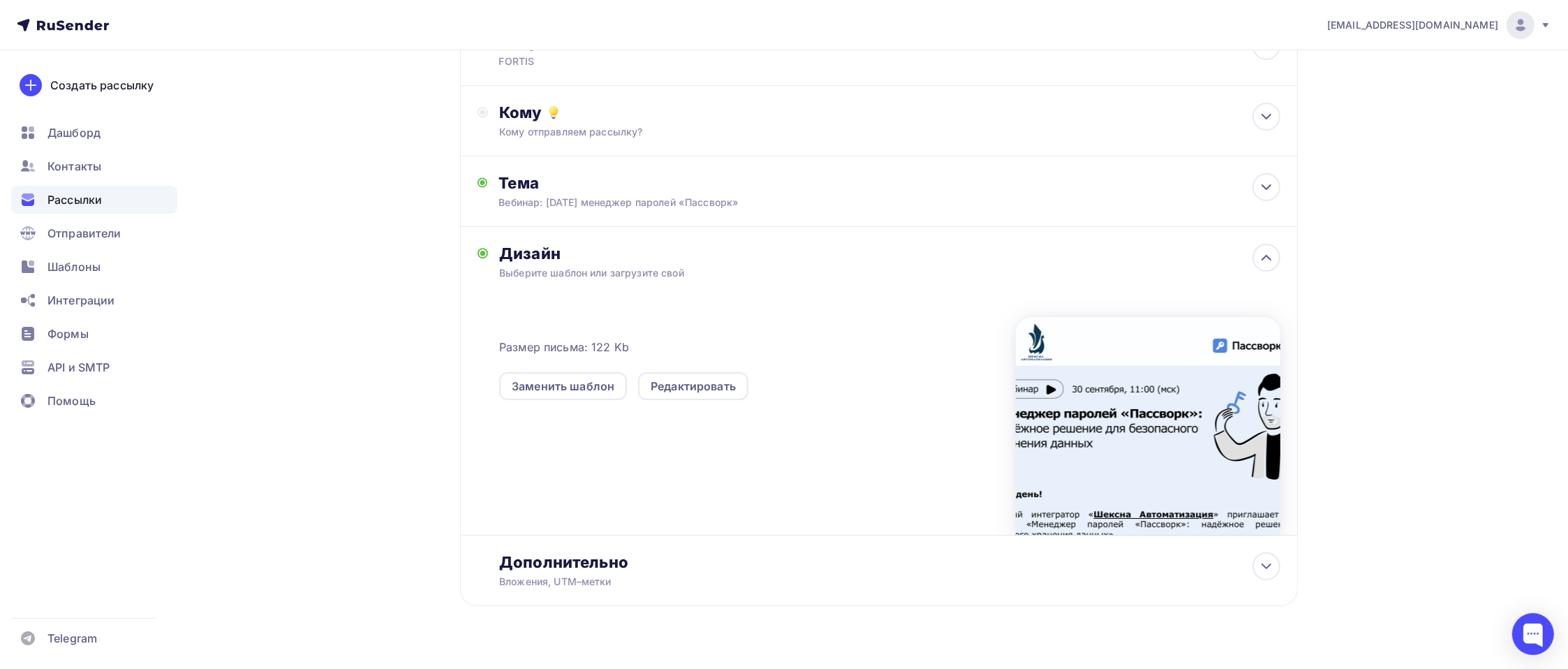
scroll to position [154, 0]
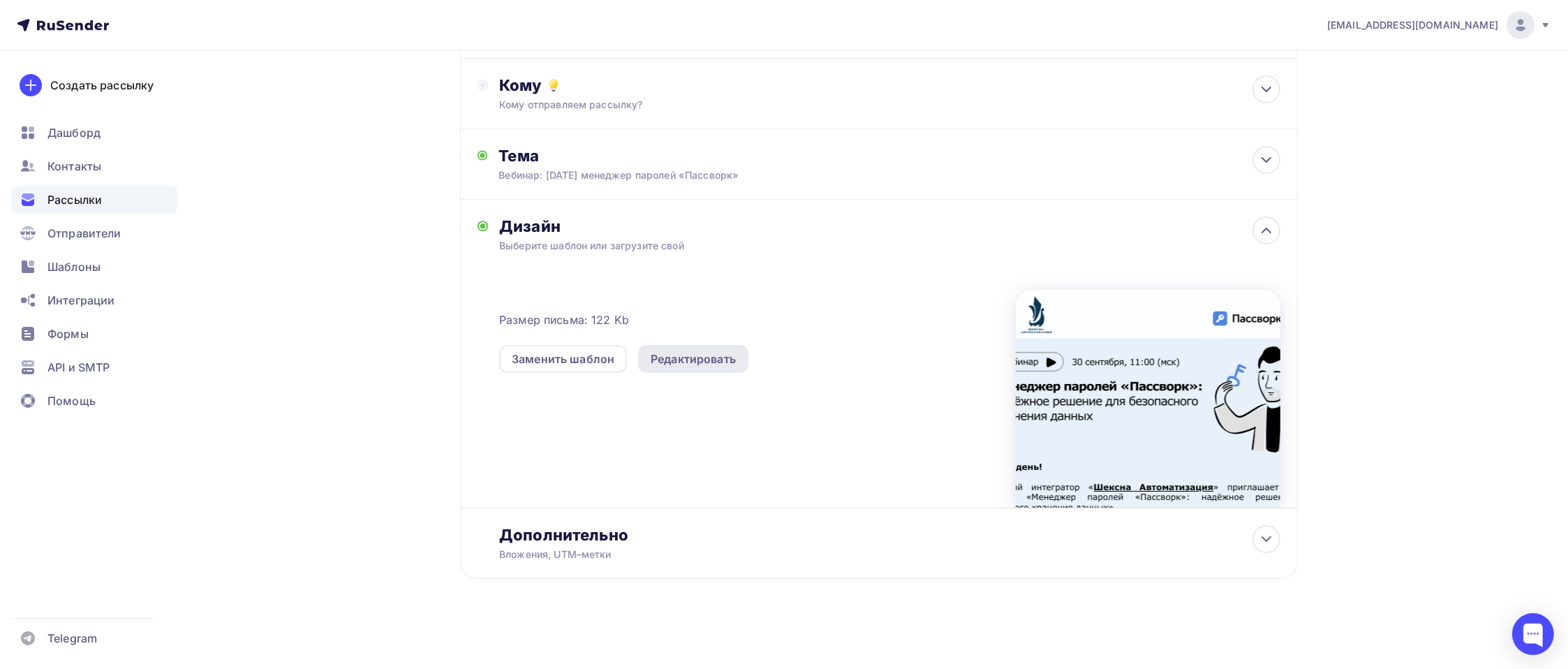
click at [716, 362] on div "Редактировать" at bounding box center [693, 359] width 85 height 17
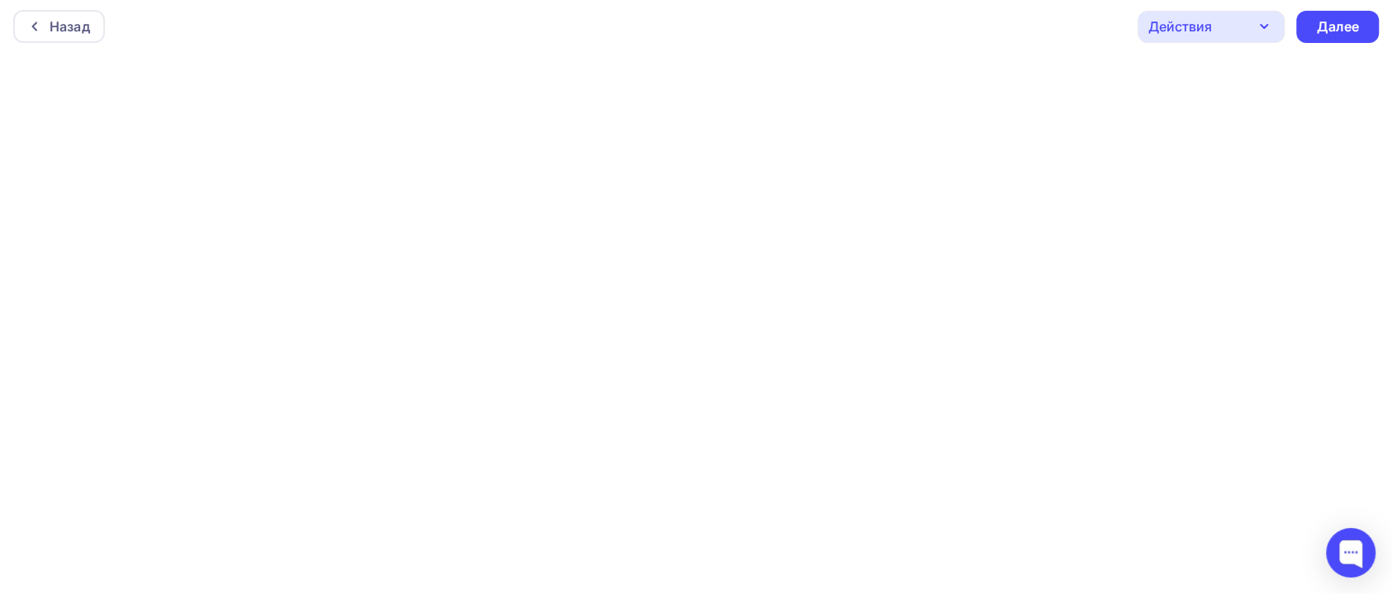
scroll to position [4, 0]
click at [1267, 26] on icon "button" at bounding box center [1264, 26] width 20 height 20
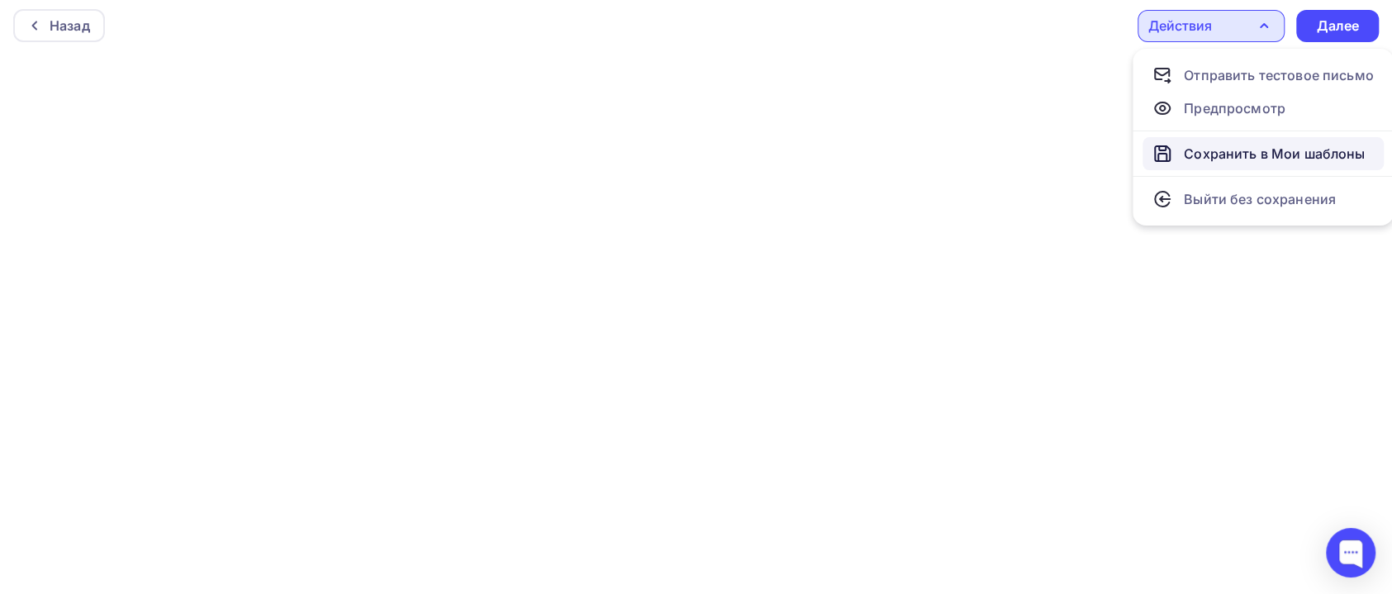
click at [1237, 149] on div "Сохранить в Мои шаблоны" at bounding box center [1273, 154] width 181 height 20
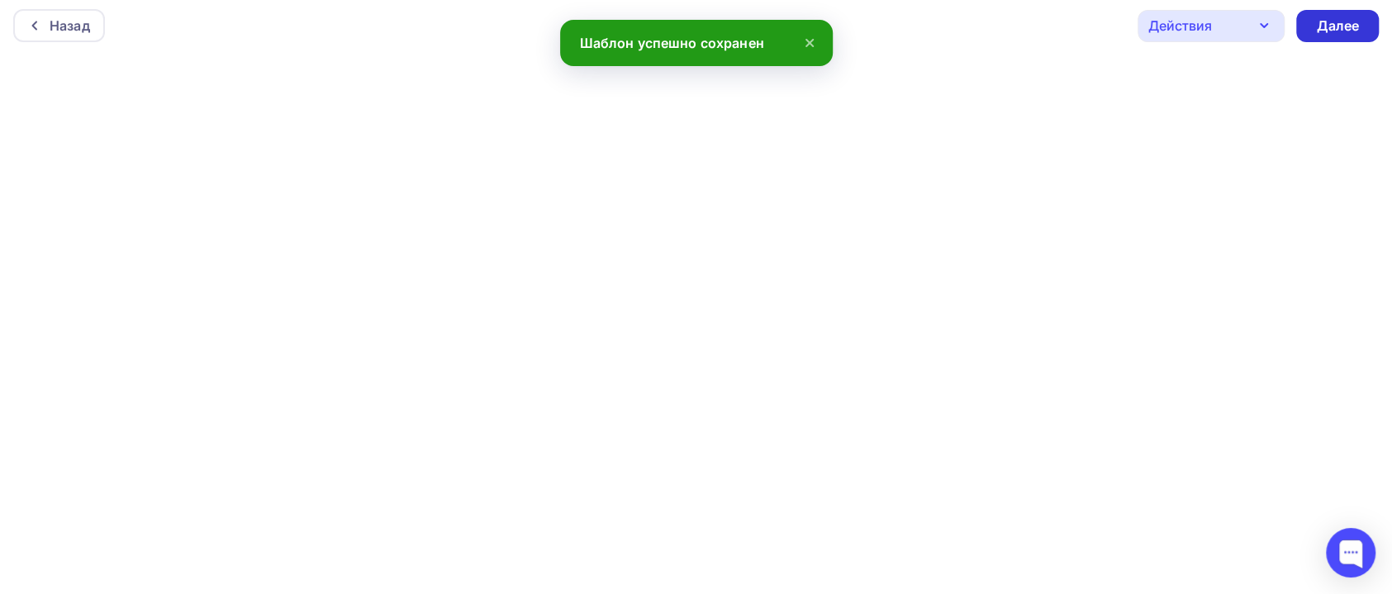
click at [1350, 20] on div "Далее" at bounding box center [1337, 26] width 43 height 19
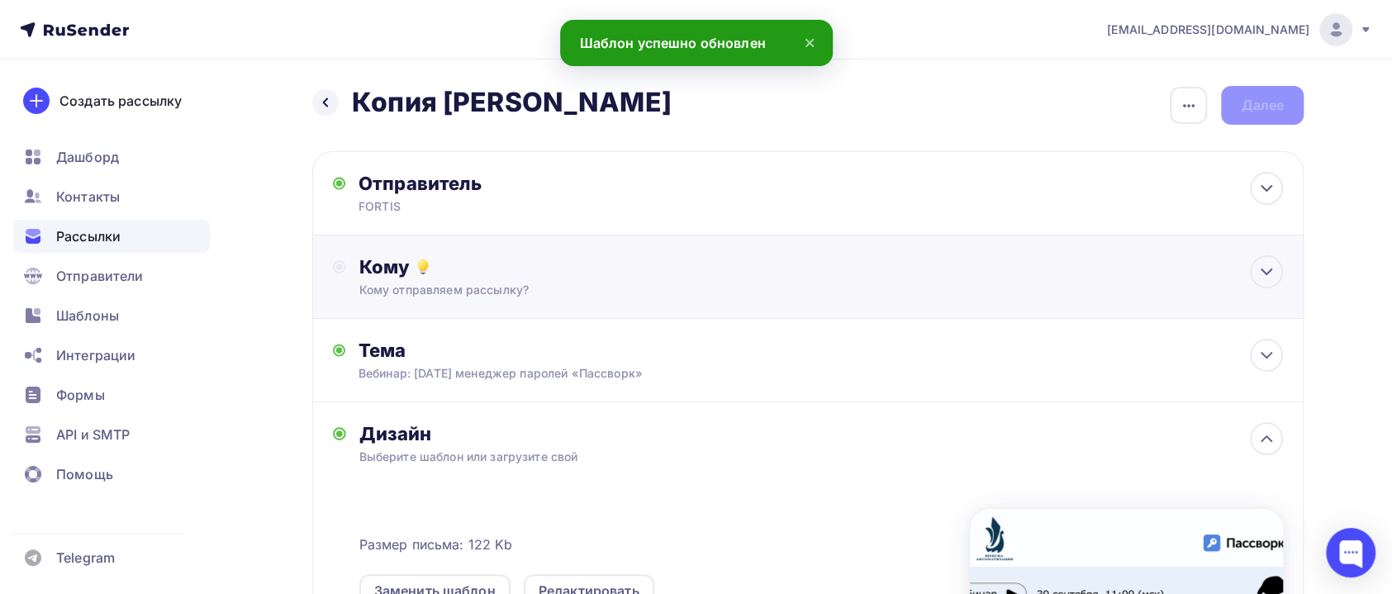
click at [510, 279] on div "Кому Кому отправляем рассылку? Списки получателей Выберите список Все списки id…" at bounding box center [820, 276] width 923 height 43
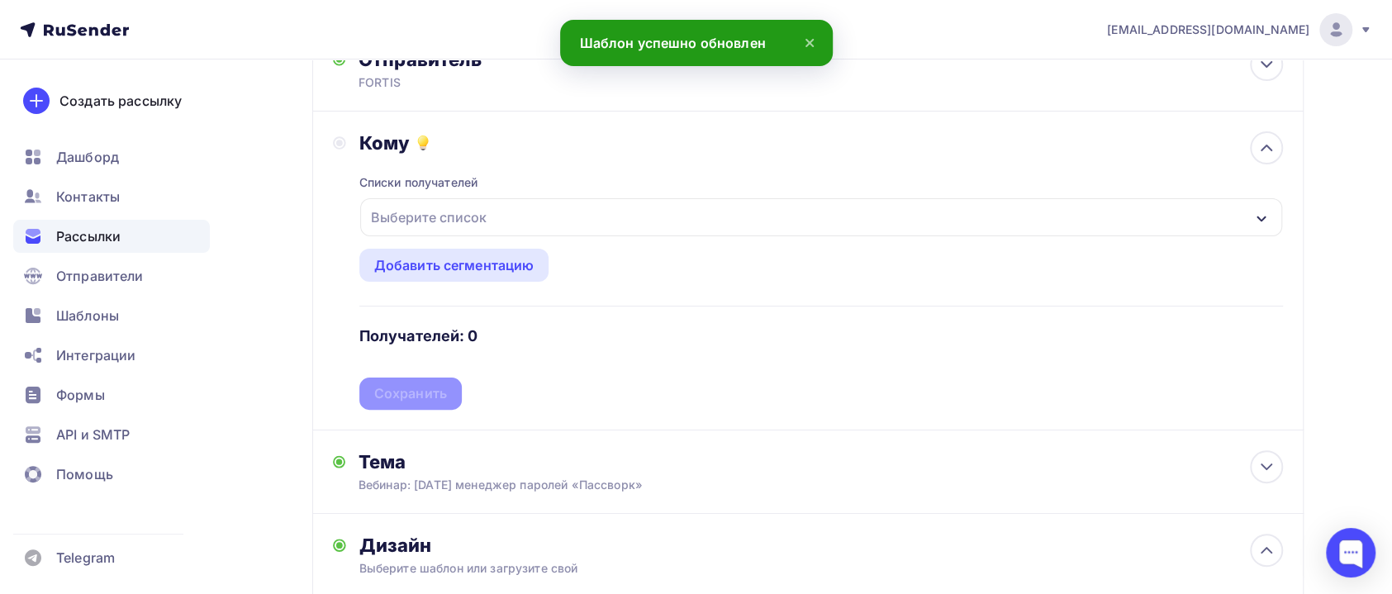
click at [477, 215] on div "Выберите список" at bounding box center [428, 217] width 129 height 30
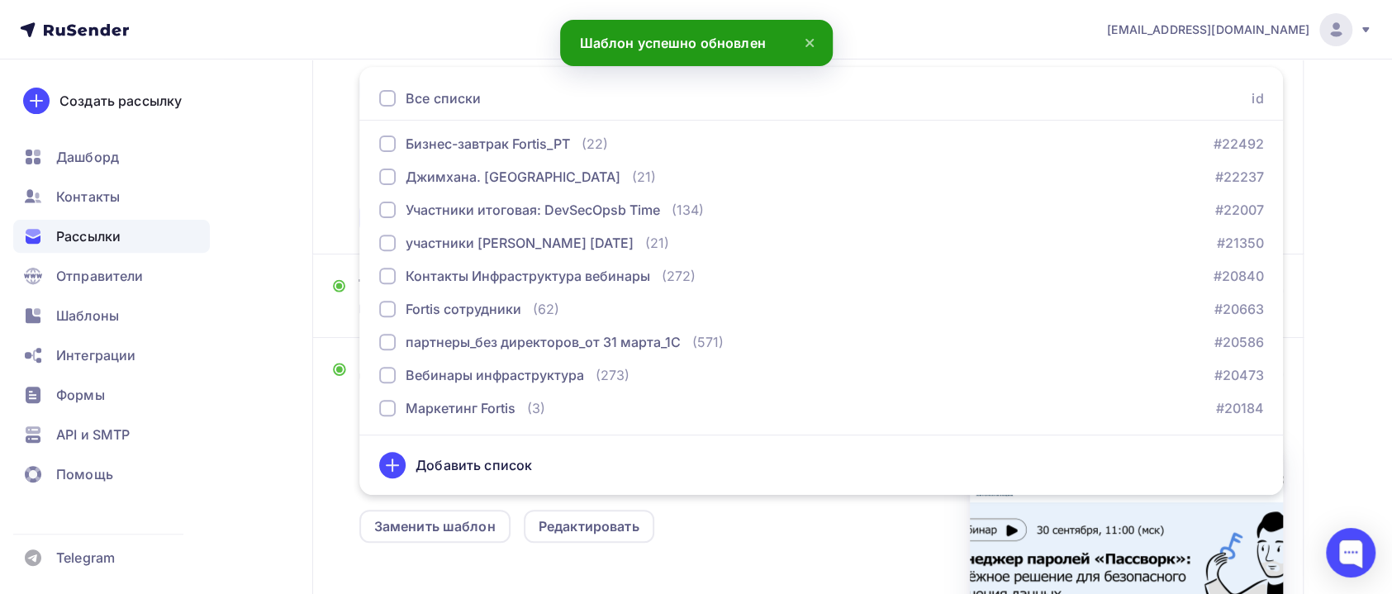
scroll to position [325, 0]
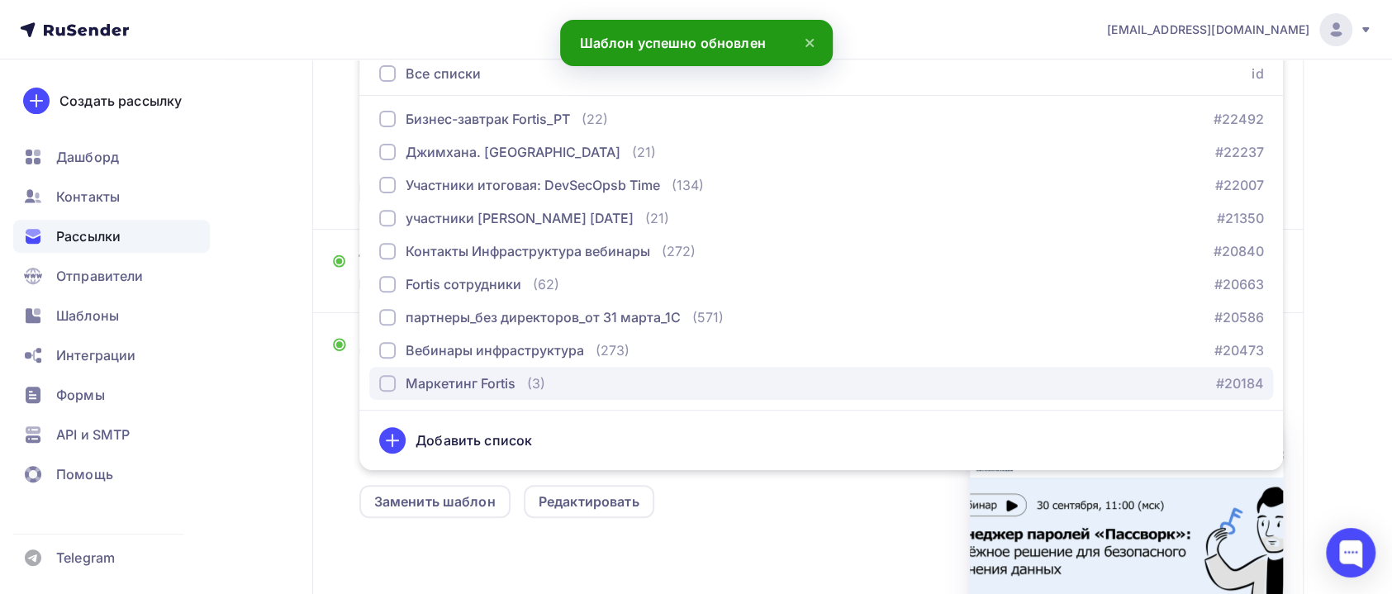
click at [492, 379] on div "Маркетинг Fortis" at bounding box center [461, 383] width 110 height 20
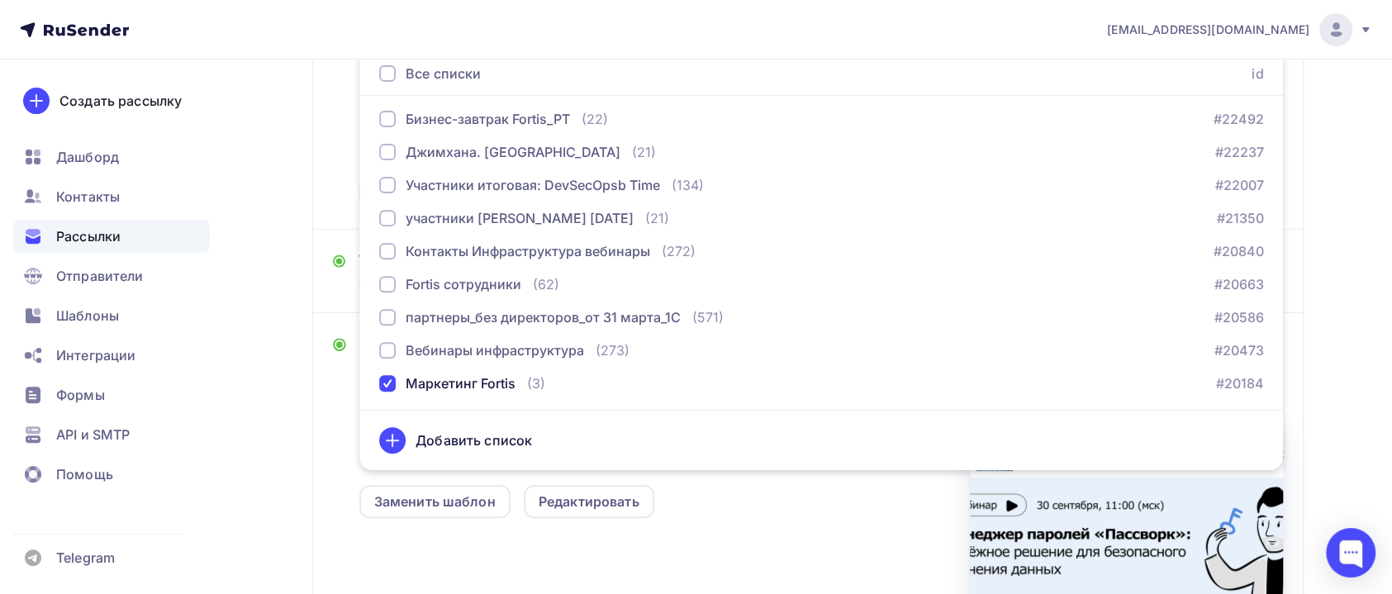
click at [316, 434] on div "Дизайн Выберите шаблон или загрузите свой Размер письма: 122 Kb Заменить шаблон…" at bounding box center [807, 495] width 991 height 365
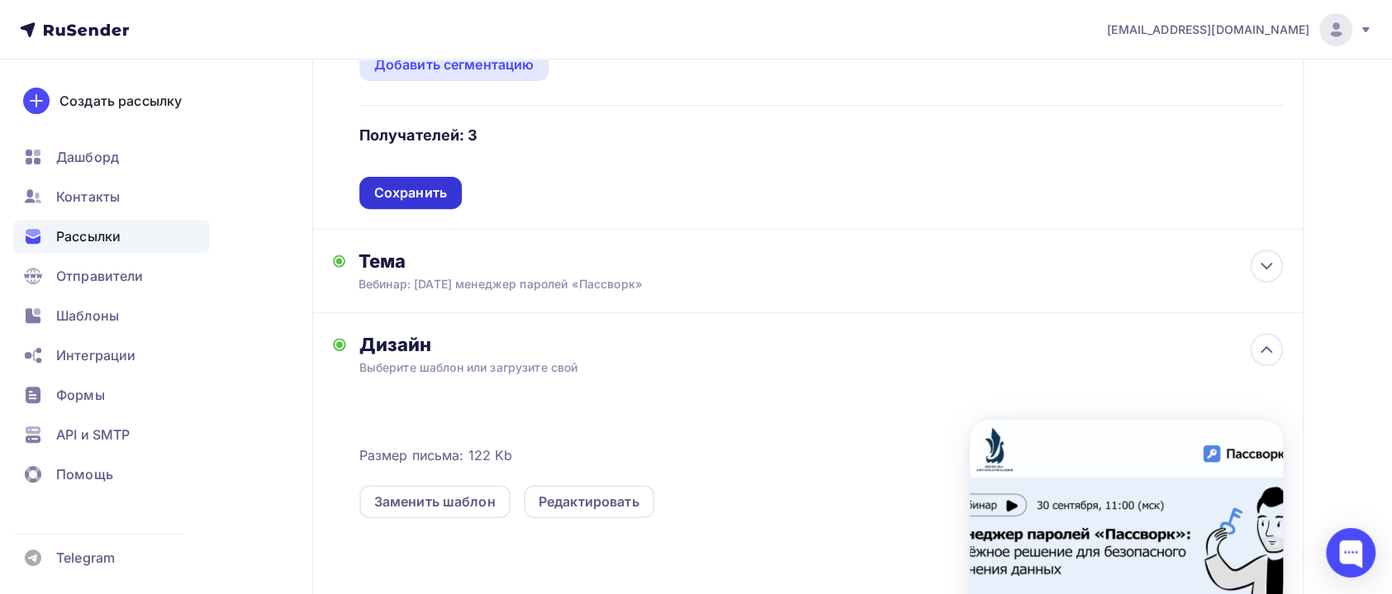
click at [436, 194] on div "Сохранить" at bounding box center [410, 192] width 73 height 19
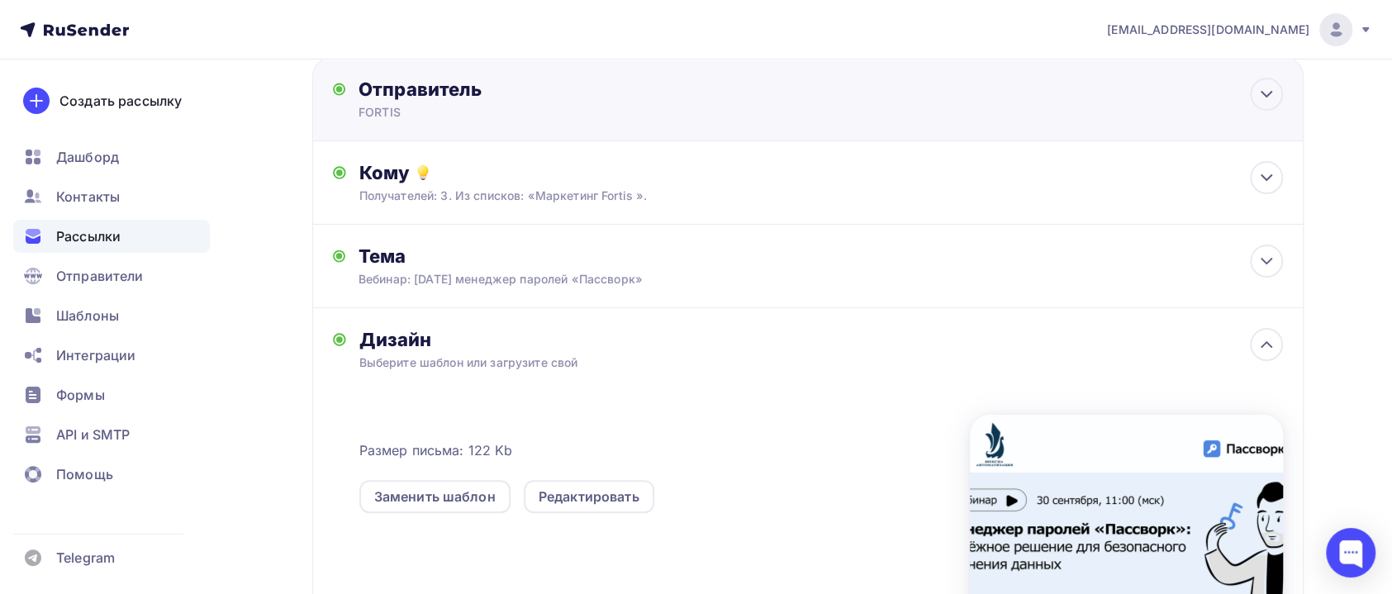
scroll to position [0, 0]
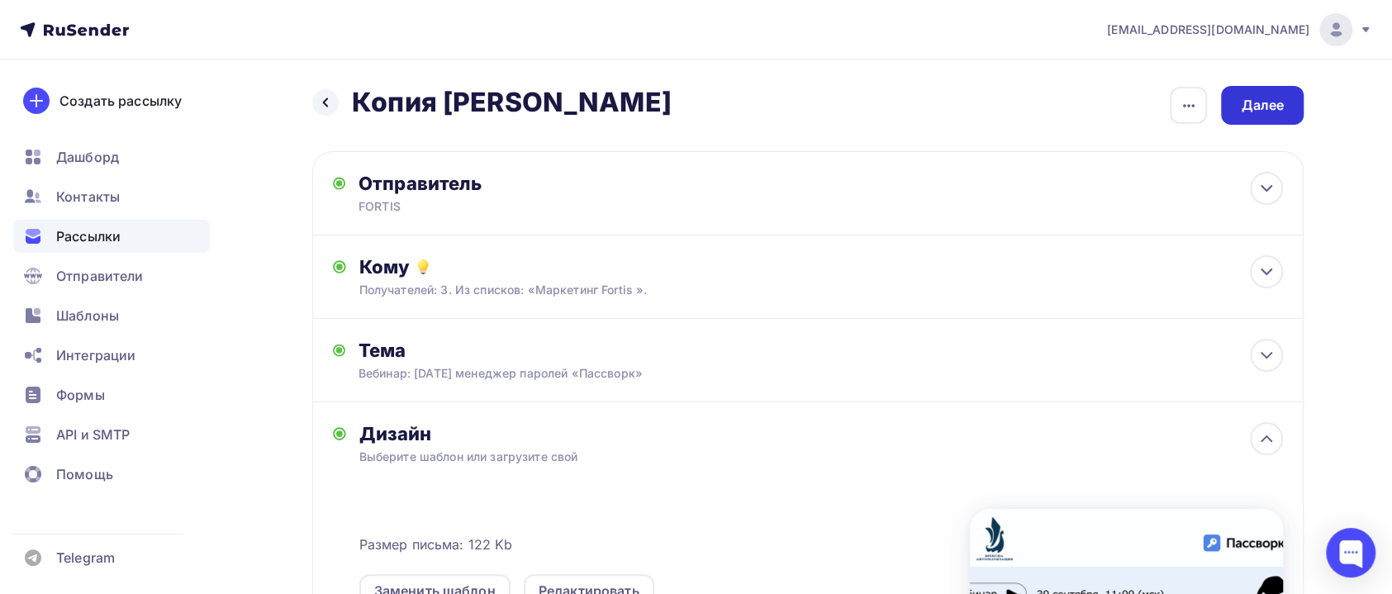
click at [1244, 104] on div "Далее" at bounding box center [1261, 105] width 43 height 19
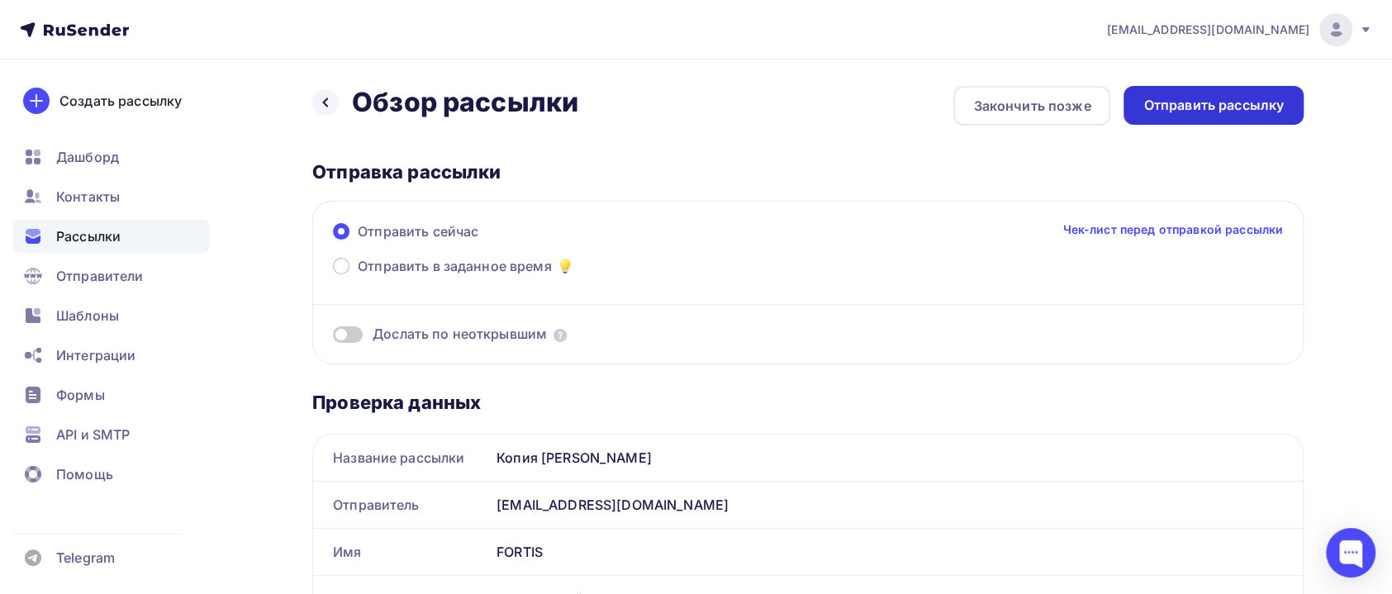
click at [1206, 101] on div "Отправить рассылку" at bounding box center [1213, 105] width 140 height 19
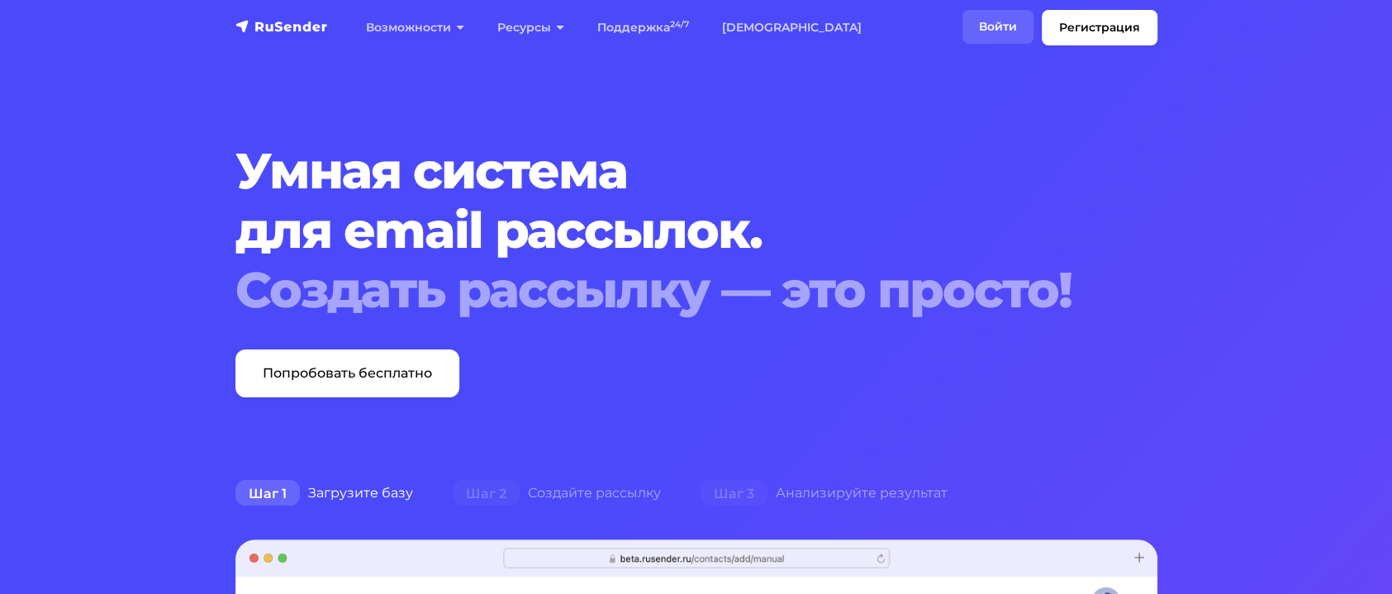
click at [988, 23] on link "Войти" at bounding box center [997, 27] width 71 height 34
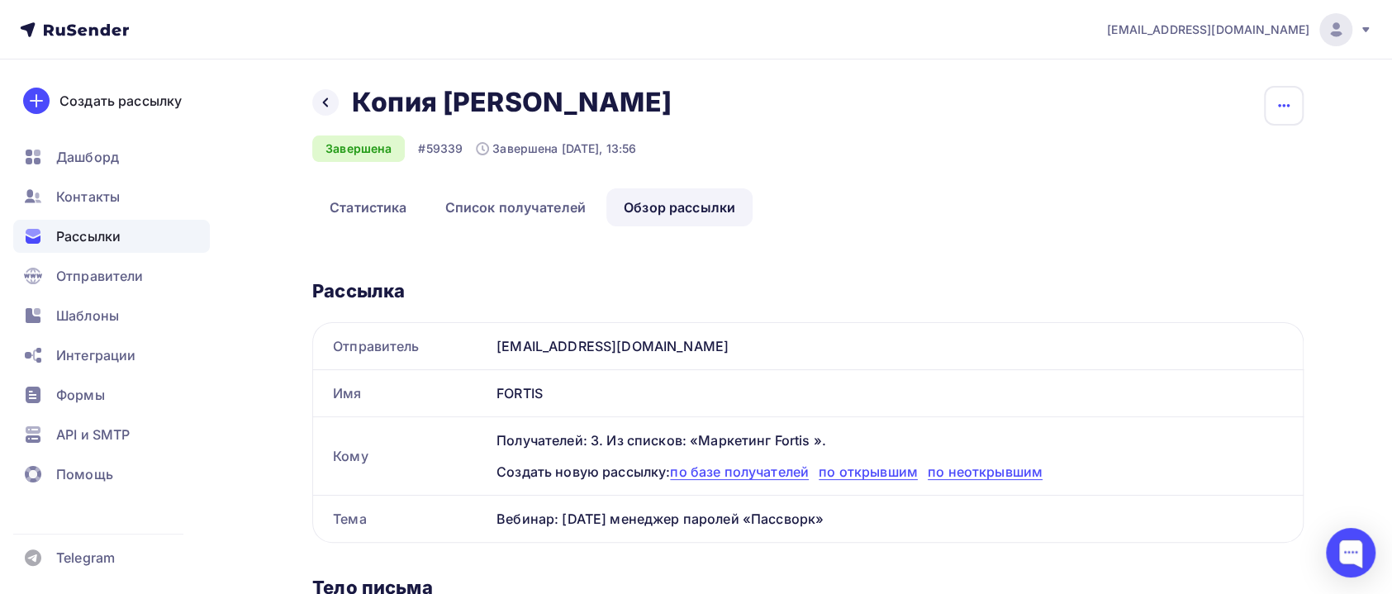
click at [1288, 105] on icon "button" at bounding box center [1284, 105] width 12 height 3
click at [1230, 156] on div "Копировать" at bounding box center [1220, 158] width 159 height 20
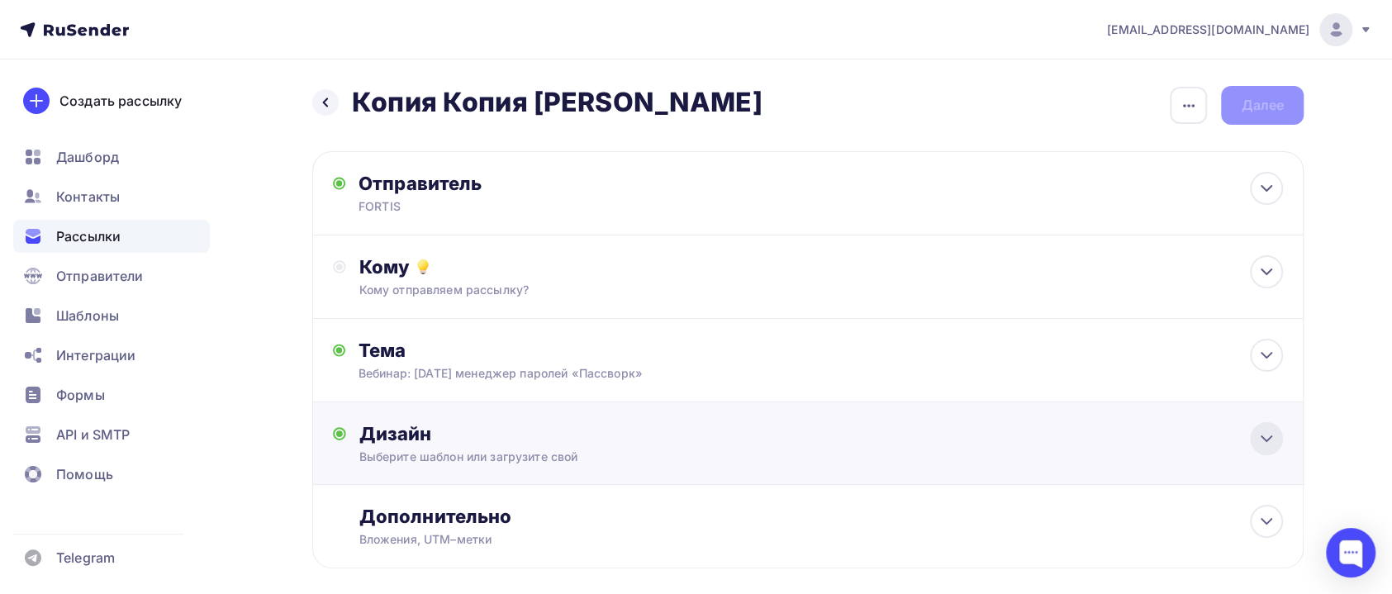
click at [1259, 448] on icon at bounding box center [1266, 439] width 20 height 20
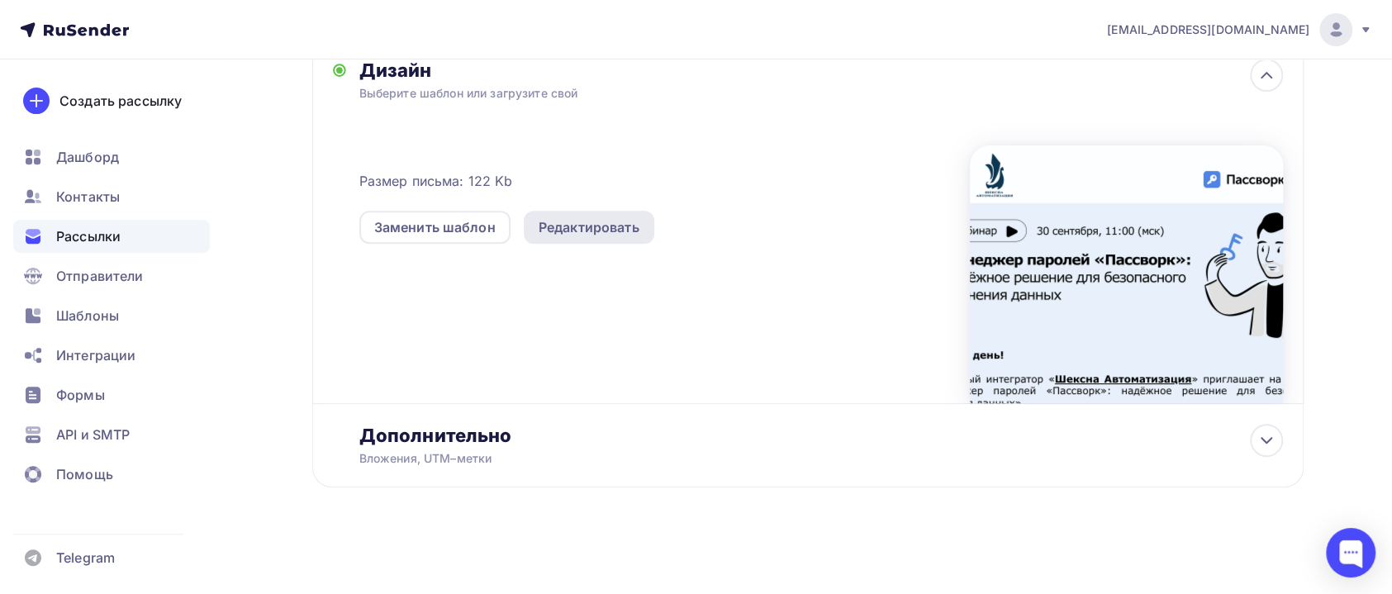
click at [628, 230] on div "Редактировать" at bounding box center [588, 227] width 101 height 20
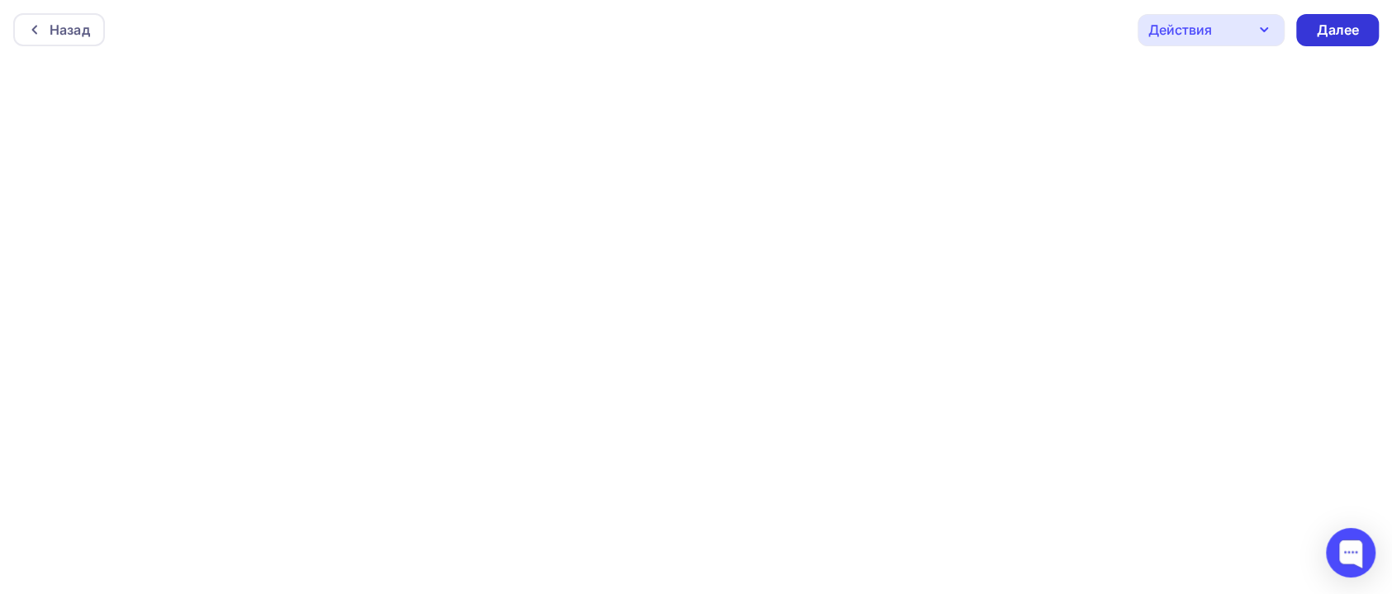
click at [1339, 36] on div "Далее" at bounding box center [1337, 30] width 43 height 19
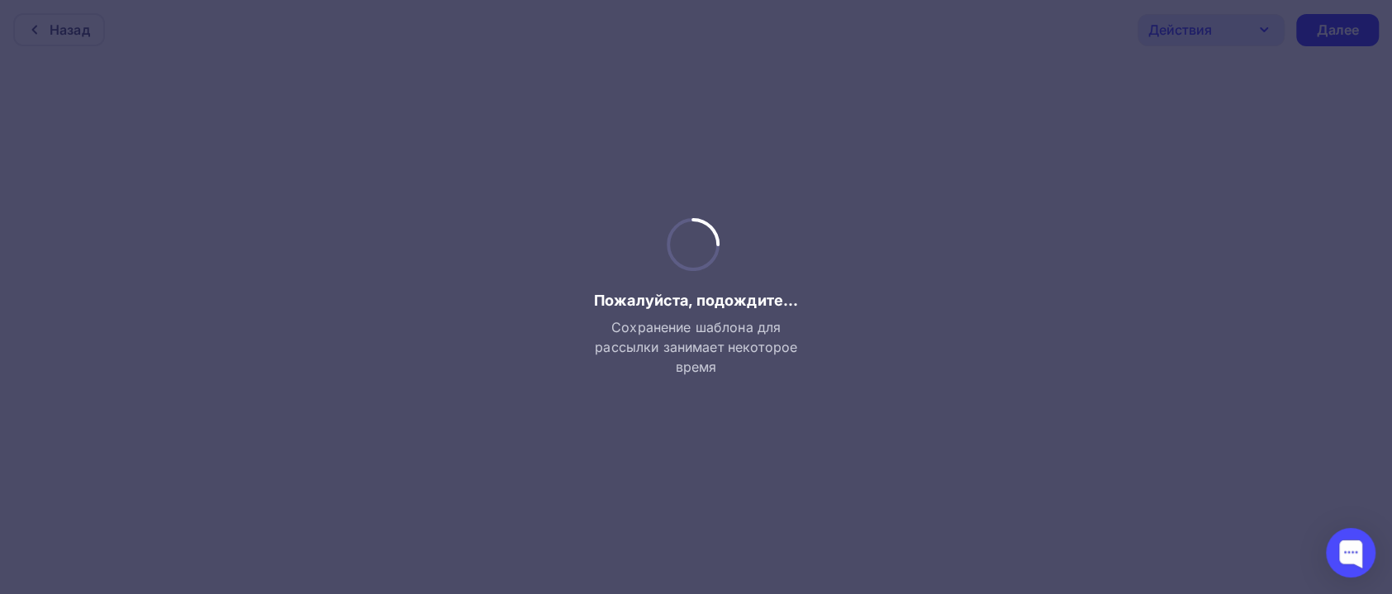
scroll to position [4, 0]
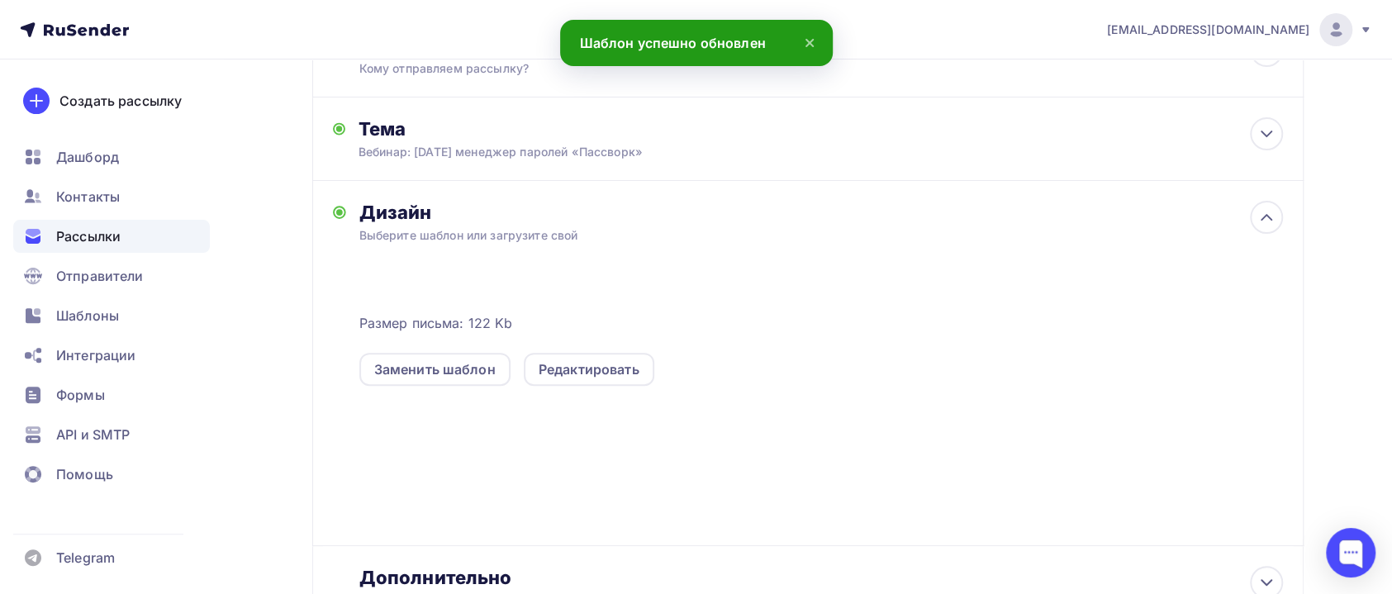
scroll to position [248, 0]
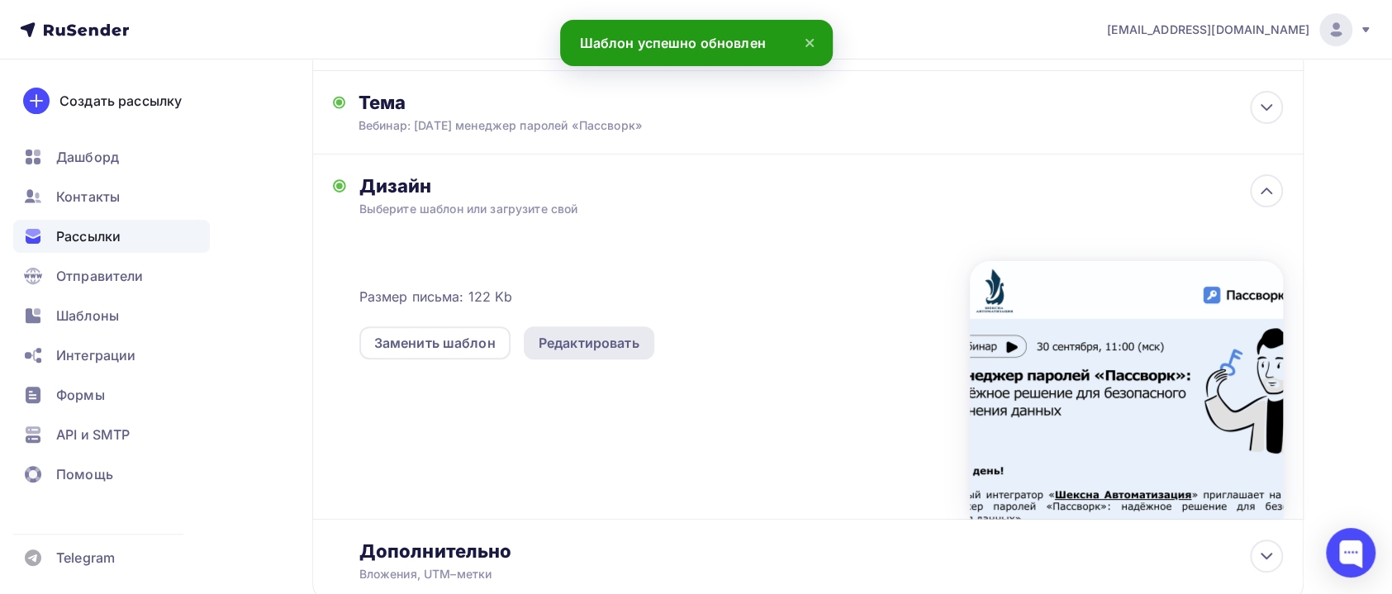
click at [591, 353] on div "Редактировать" at bounding box center [588, 343] width 101 height 20
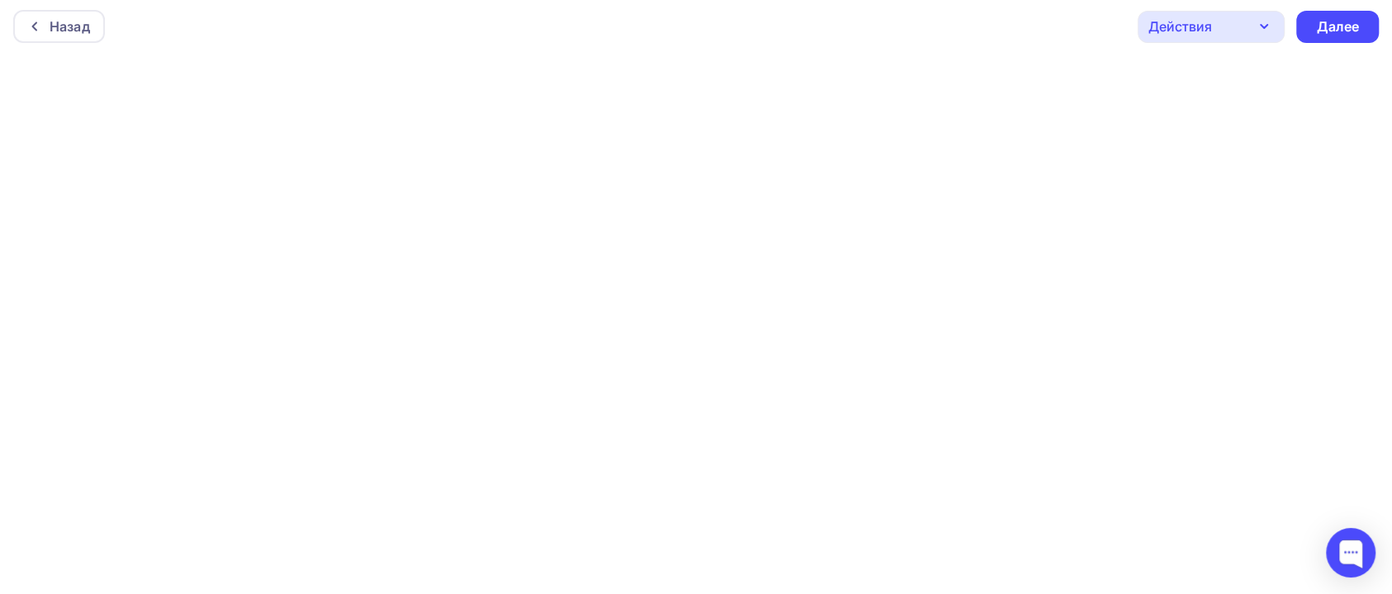
scroll to position [4, 0]
click at [1259, 25] on icon "button" at bounding box center [1264, 26] width 20 height 20
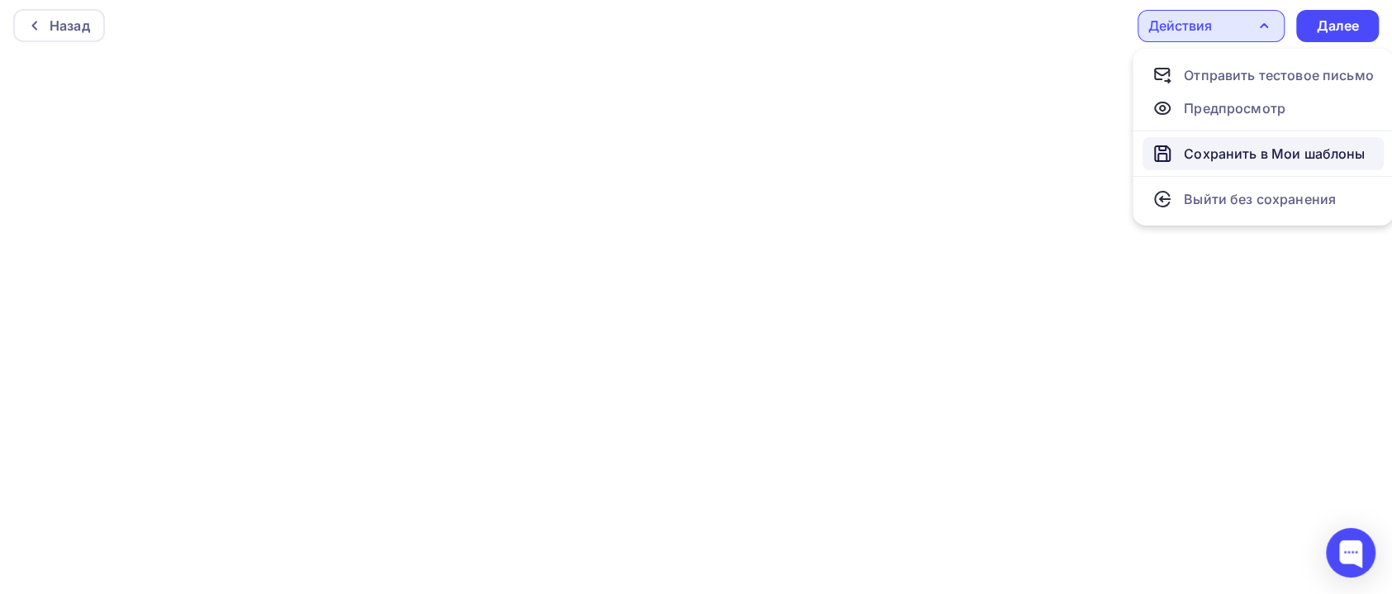
click at [1198, 163] on link "Сохранить в Мои шаблоны" at bounding box center [1262, 153] width 241 height 33
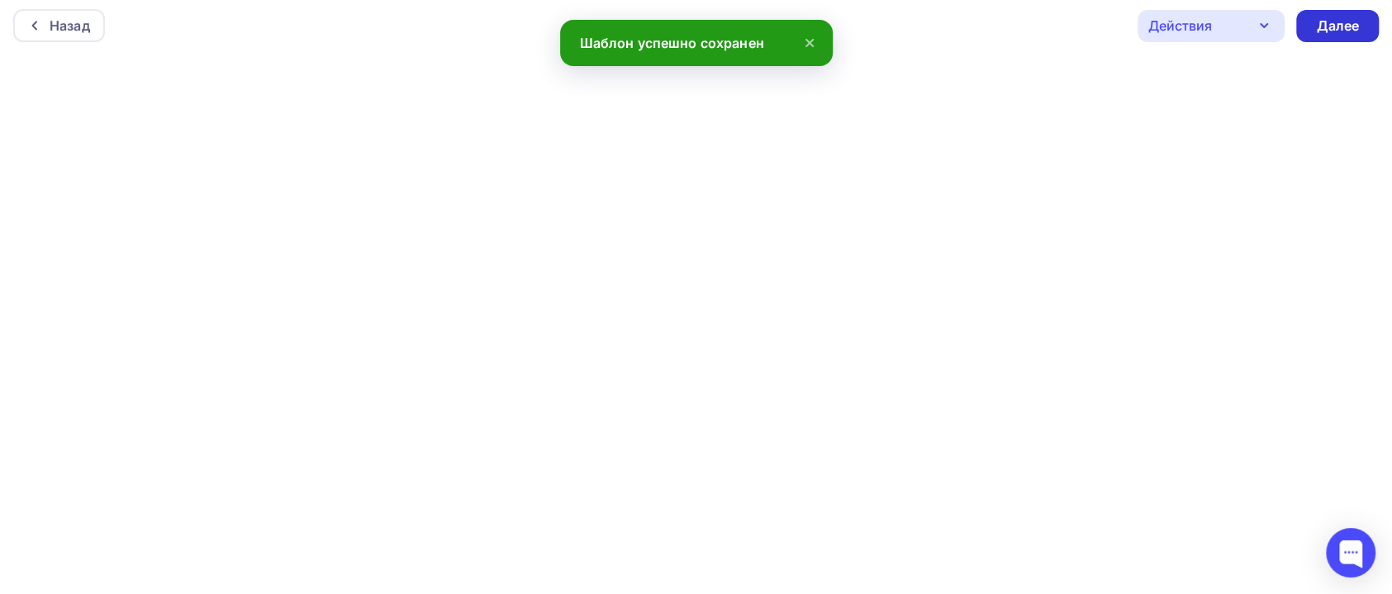
click at [1321, 22] on div "Далее" at bounding box center [1337, 26] width 43 height 19
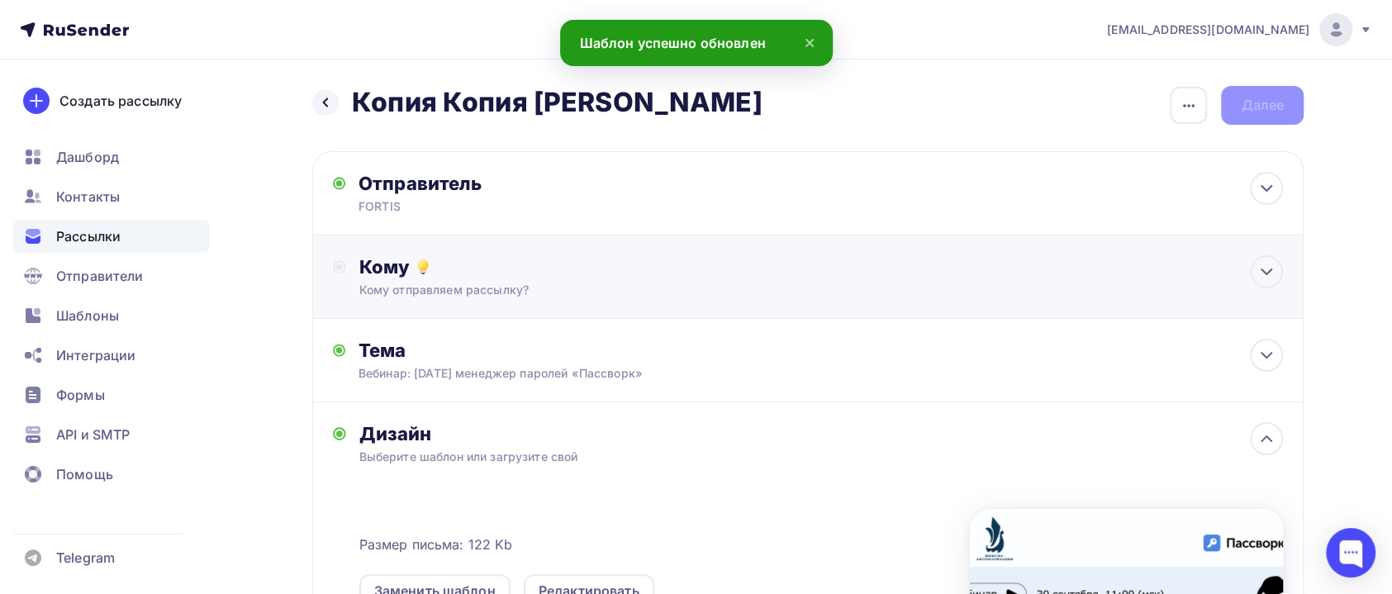
click at [460, 278] on div "Кому Кому отправляем рассылку? Списки получателей Выберите список Все списки id…" at bounding box center [820, 276] width 923 height 43
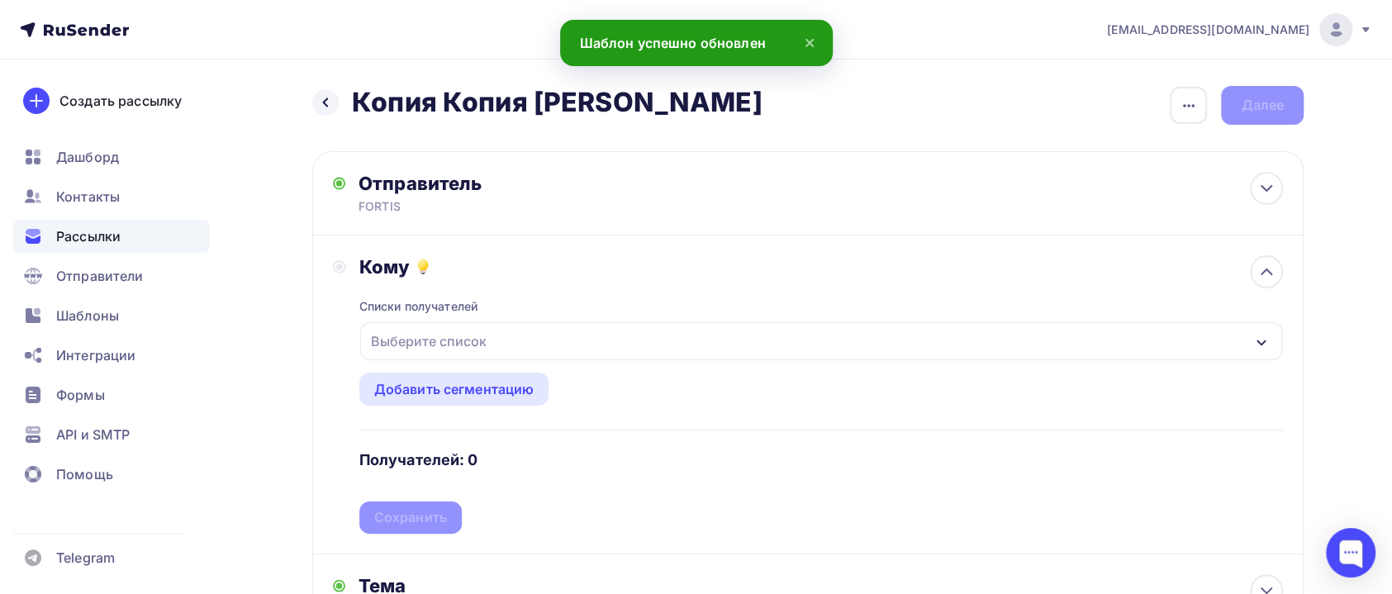
click at [477, 346] on div "Выберите список" at bounding box center [428, 341] width 129 height 30
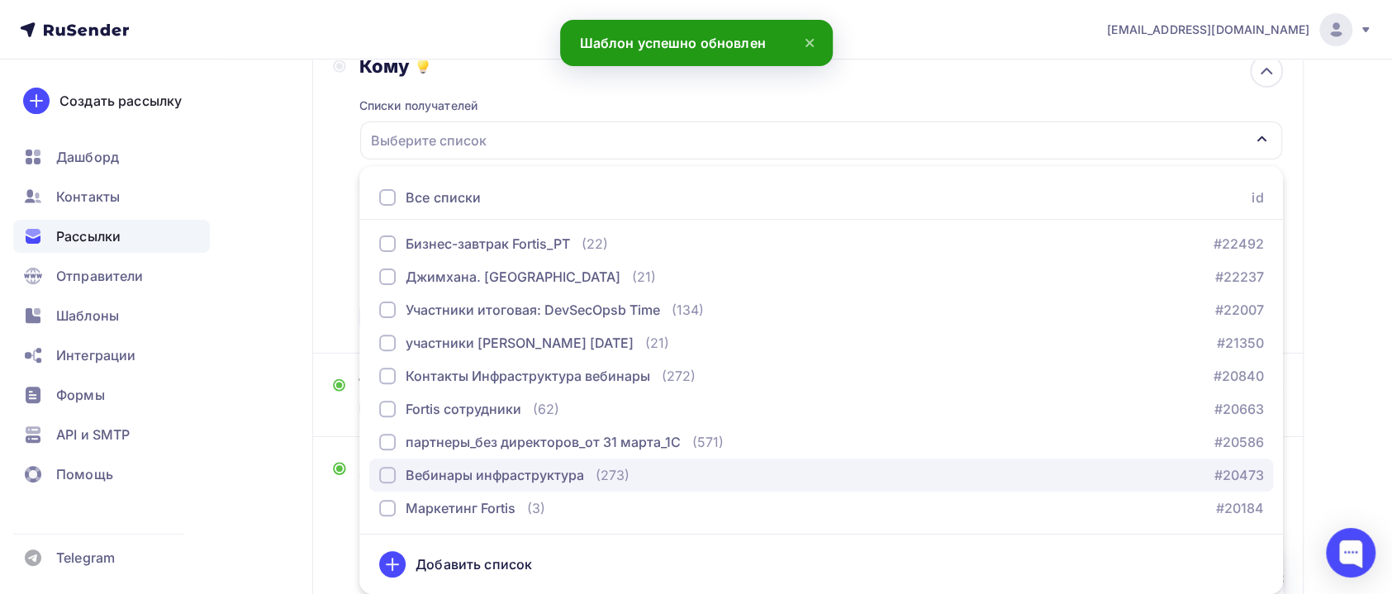
scroll to position [499, 0]
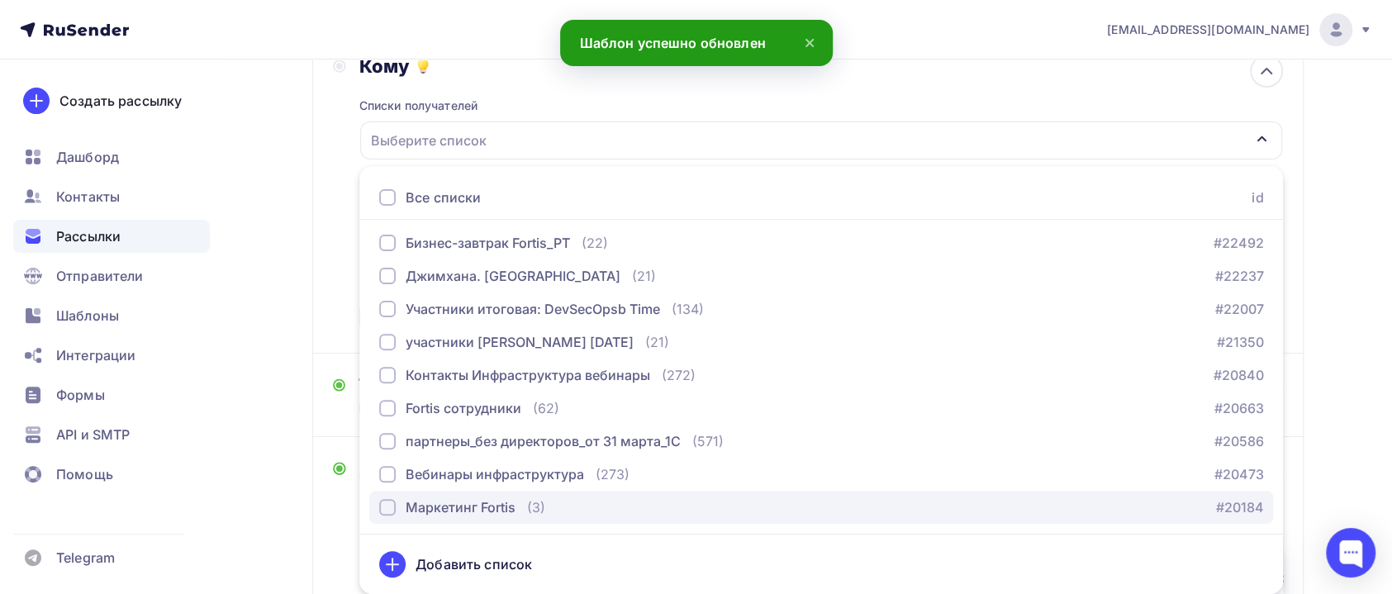
click at [481, 497] on div "Маркетинг Fortis" at bounding box center [461, 507] width 110 height 20
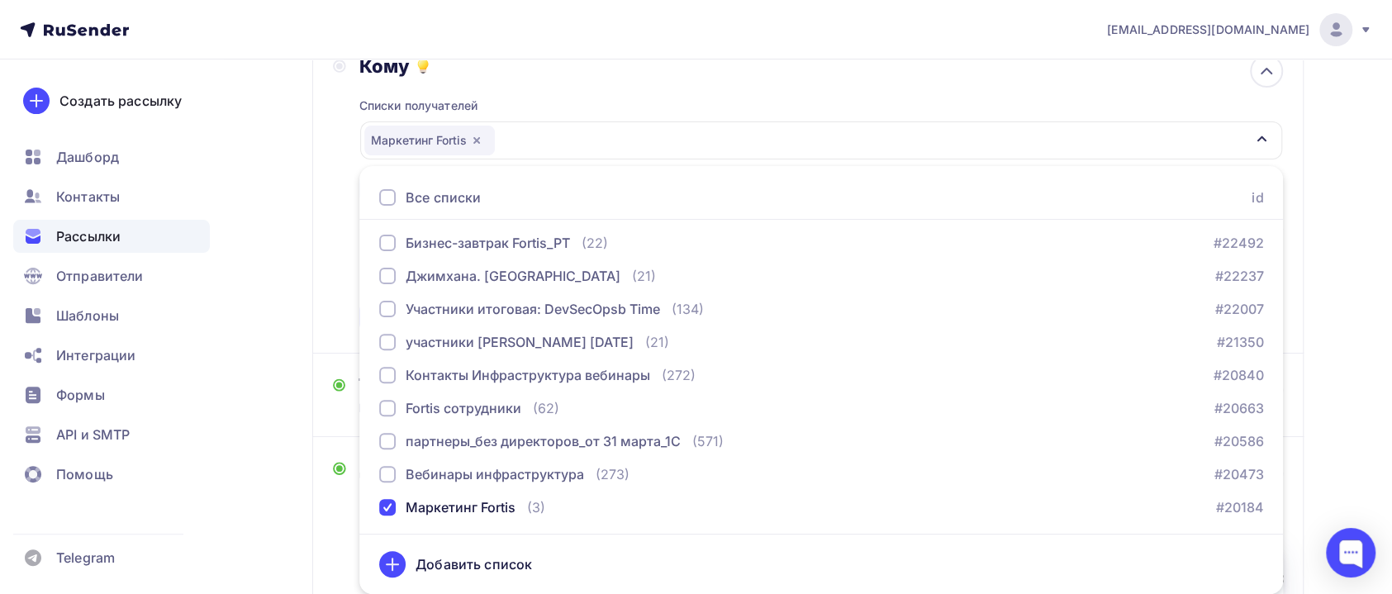
click at [265, 491] on div "Назад Копия Копия Вебинар Пассворк Копия Копия Вебинар Пассворк Закончить позже…" at bounding box center [696, 425] width 1354 height 1133
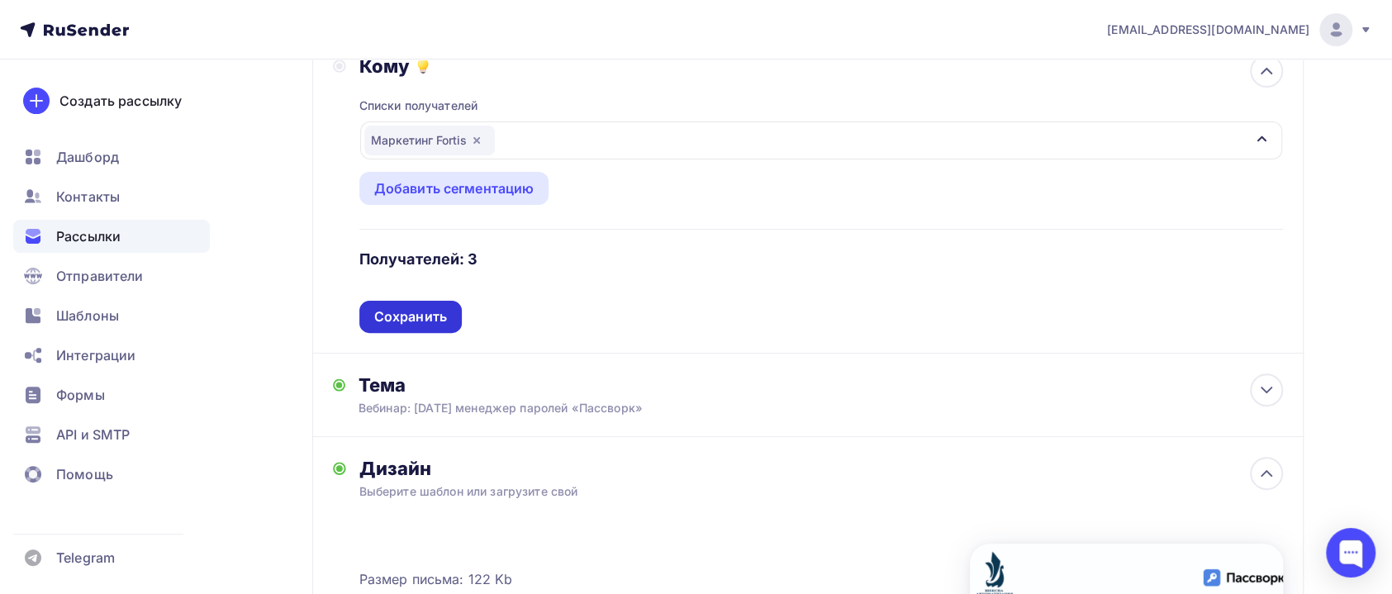
click at [413, 319] on div "Сохранить" at bounding box center [410, 316] width 73 height 19
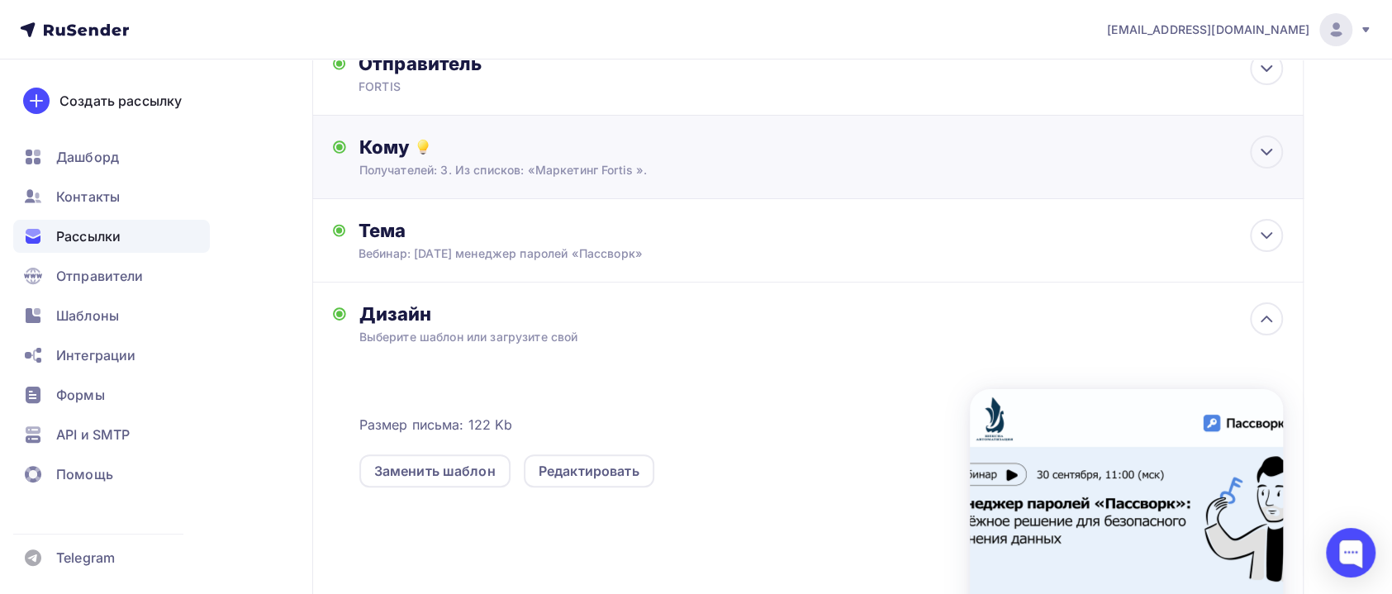
scroll to position [0, 0]
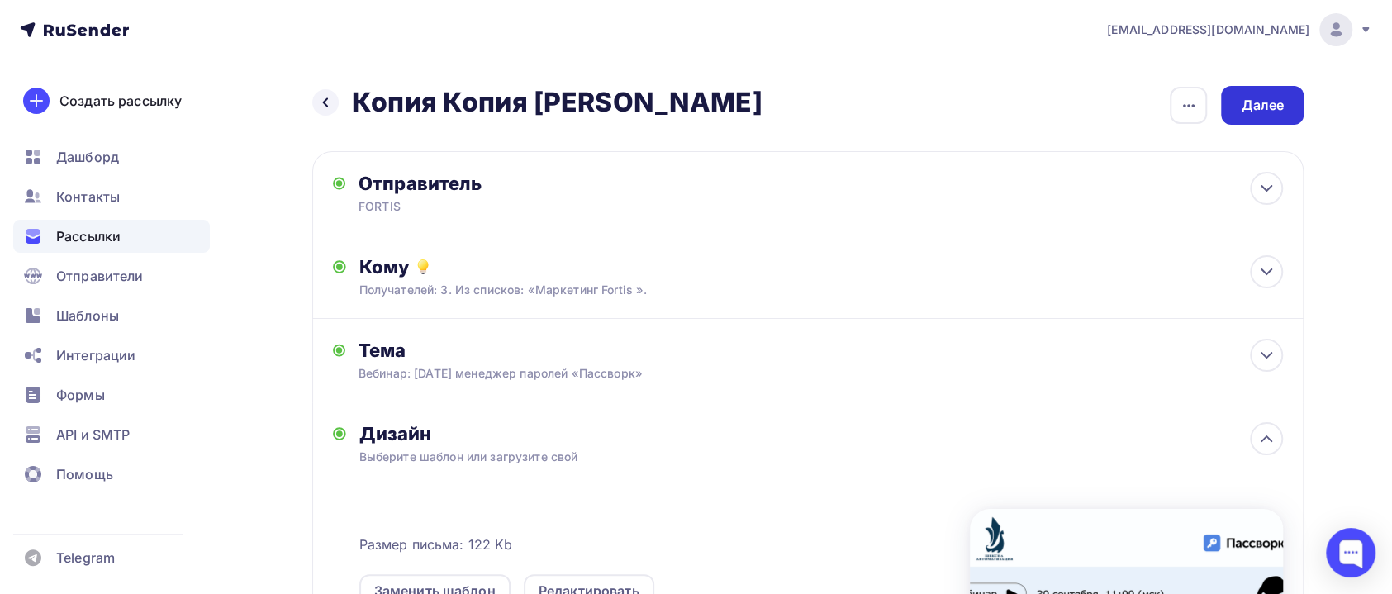
click at [1240, 116] on div "Далее" at bounding box center [1262, 105] width 83 height 39
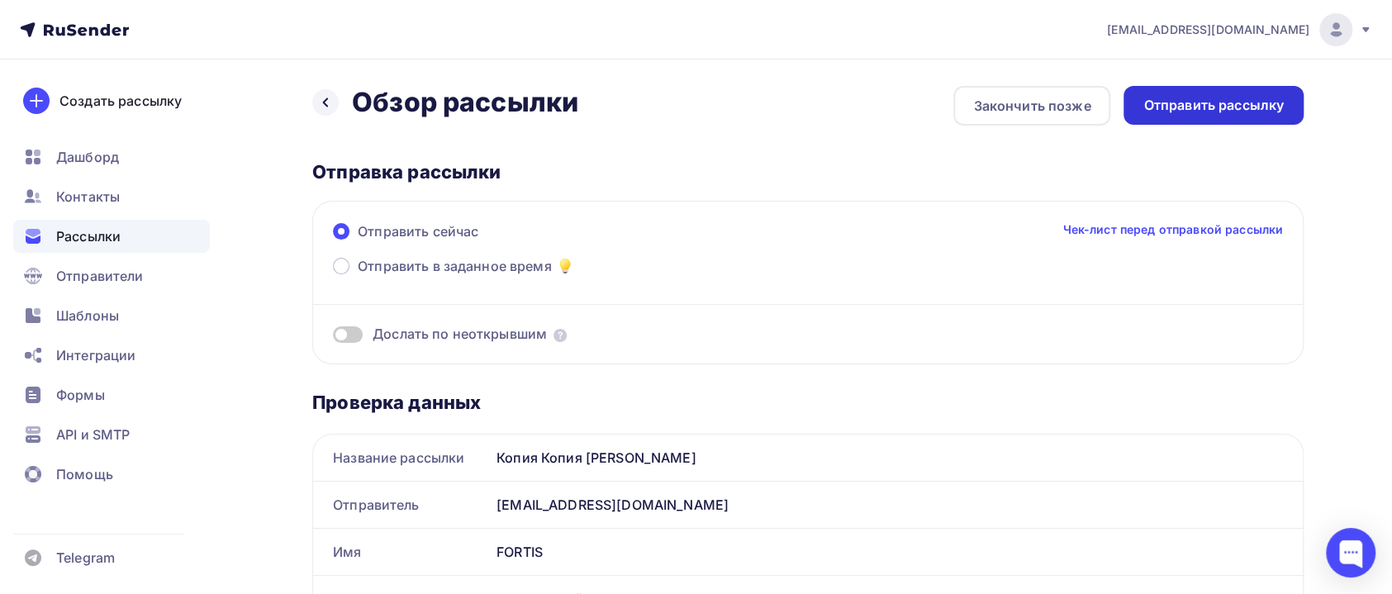
click at [1217, 114] on div "Отправить рассылку" at bounding box center [1213, 105] width 140 height 19
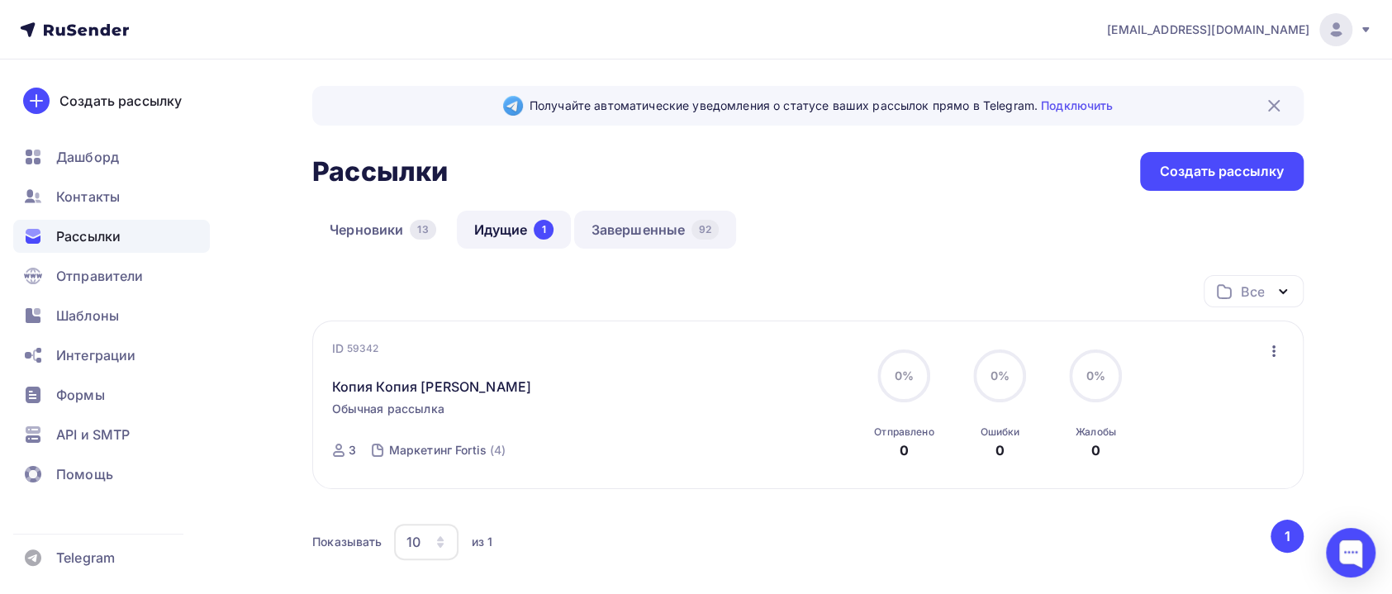
drag, startPoint x: 666, startPoint y: 211, endPoint x: 666, endPoint y: 229, distance: 18.2
click at [666, 212] on li "Завершенные 92" at bounding box center [657, 230] width 166 height 38
click at [666, 229] on link "Завершенные 92" at bounding box center [655, 230] width 163 height 38
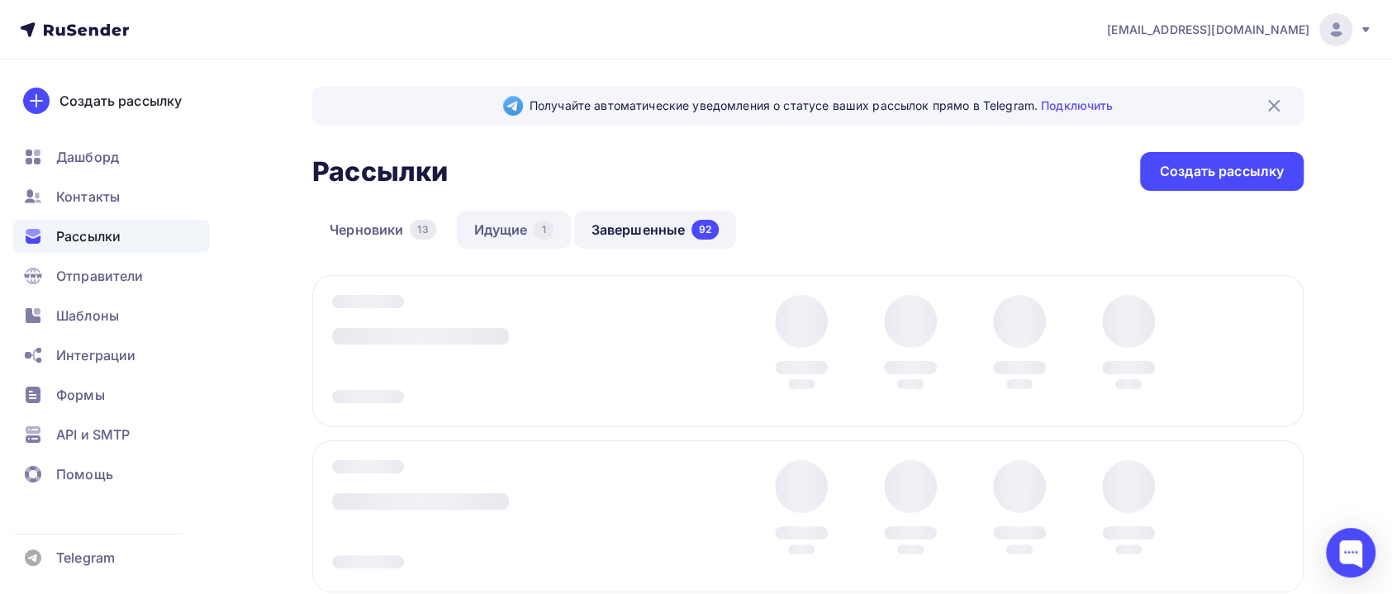
click at [514, 231] on link "Идущие 1" at bounding box center [514, 230] width 114 height 38
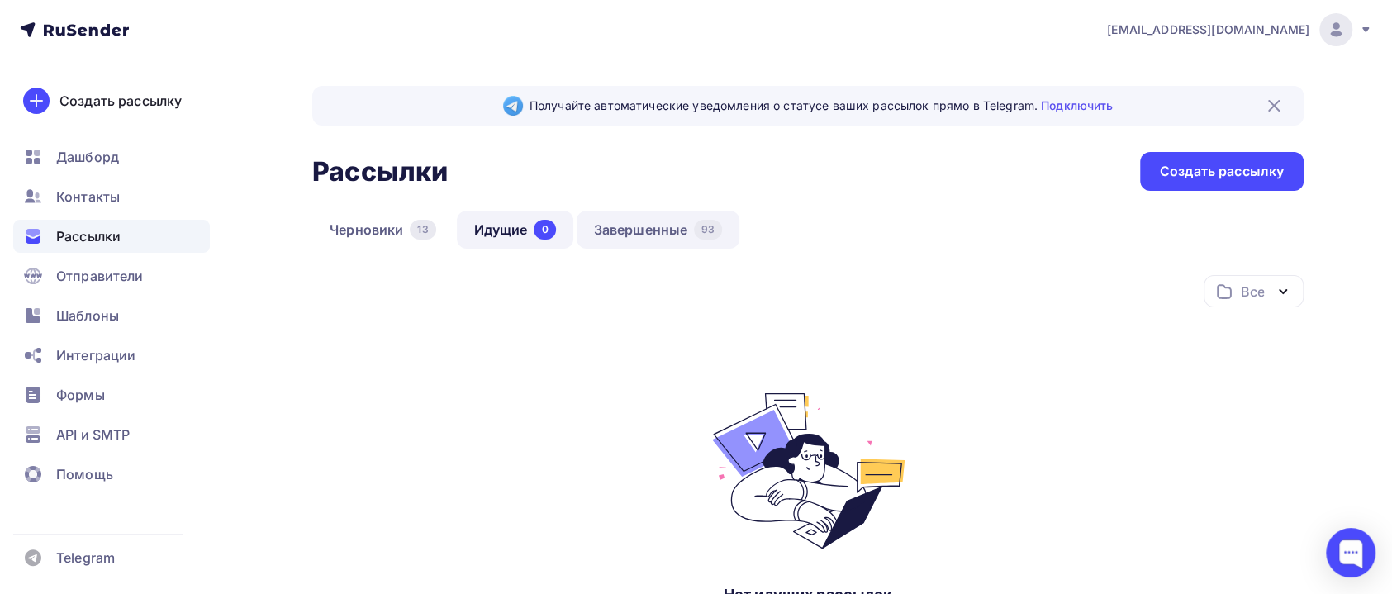
click at [605, 227] on link "Завершенные 93" at bounding box center [658, 230] width 164 height 38
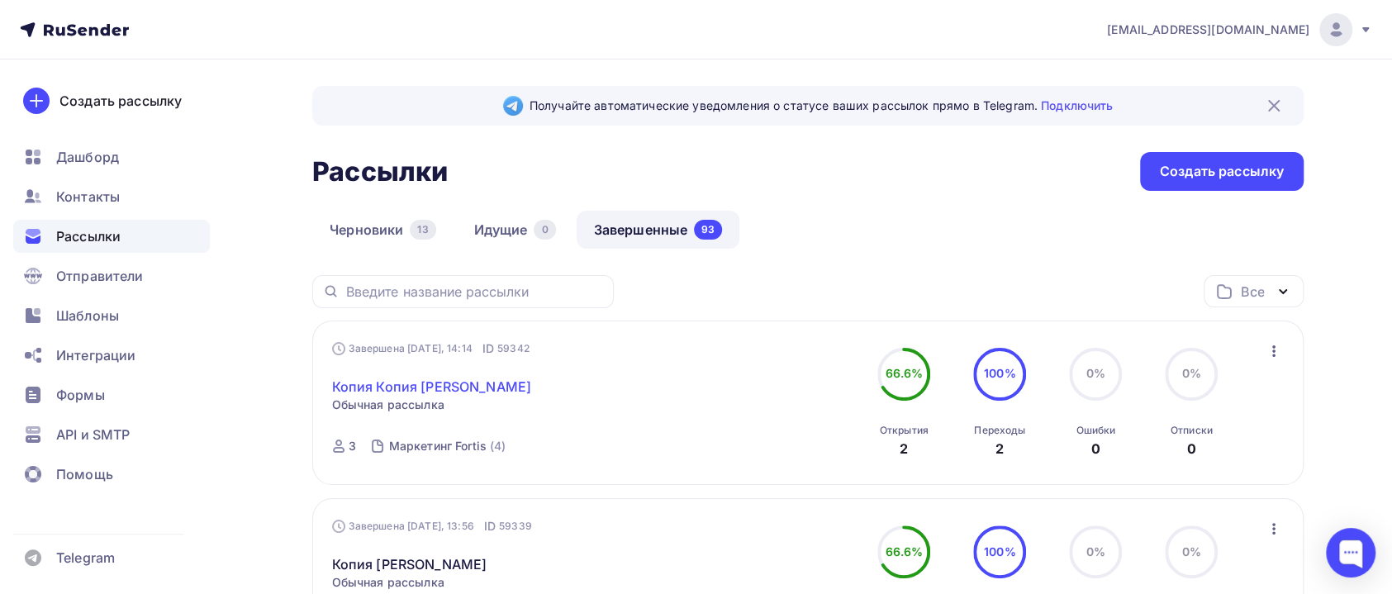
click at [517, 387] on link "Копия Копия Вебинар Пассворк" at bounding box center [432, 387] width 200 height 20
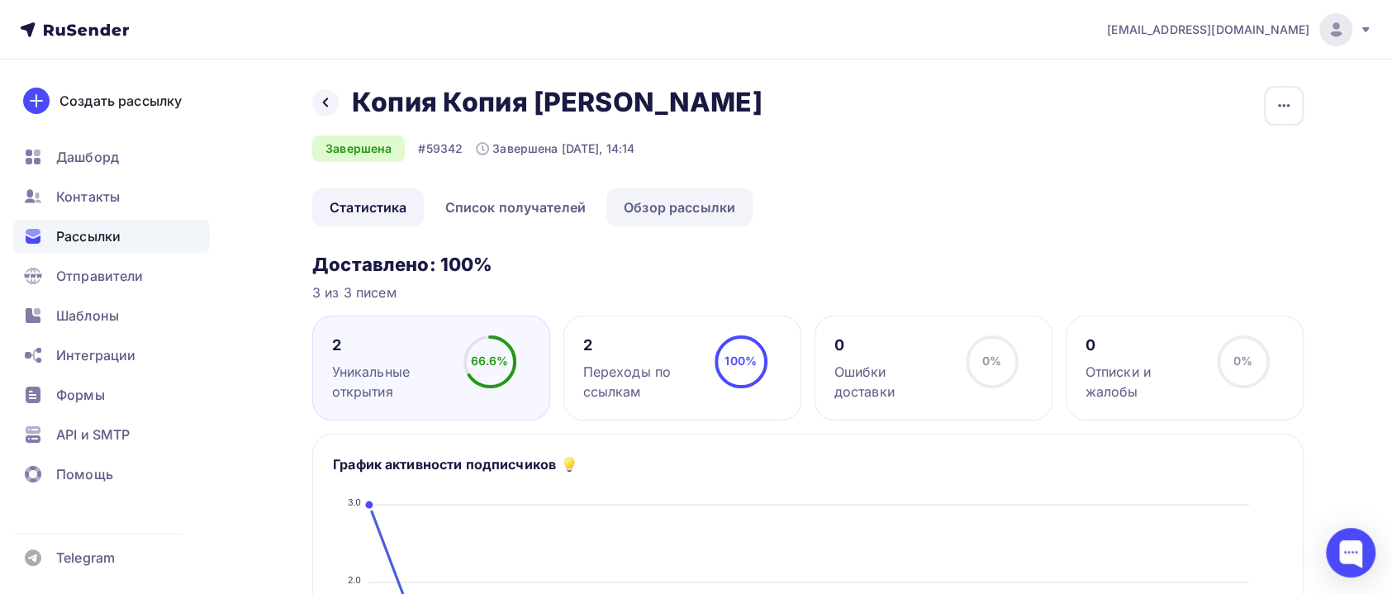
click at [694, 206] on link "Обзор рассылки" at bounding box center [679, 207] width 146 height 38
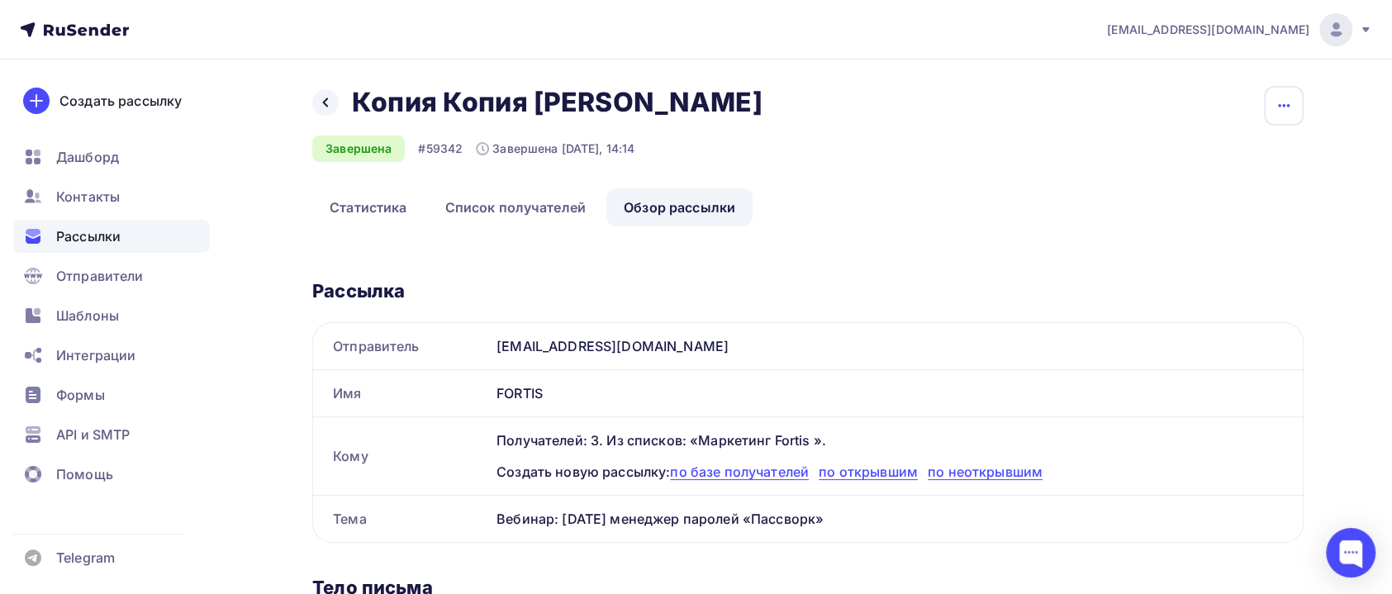
click at [1286, 110] on icon "button" at bounding box center [1283, 106] width 20 height 20
click at [1222, 156] on div "Копировать" at bounding box center [1220, 158] width 159 height 20
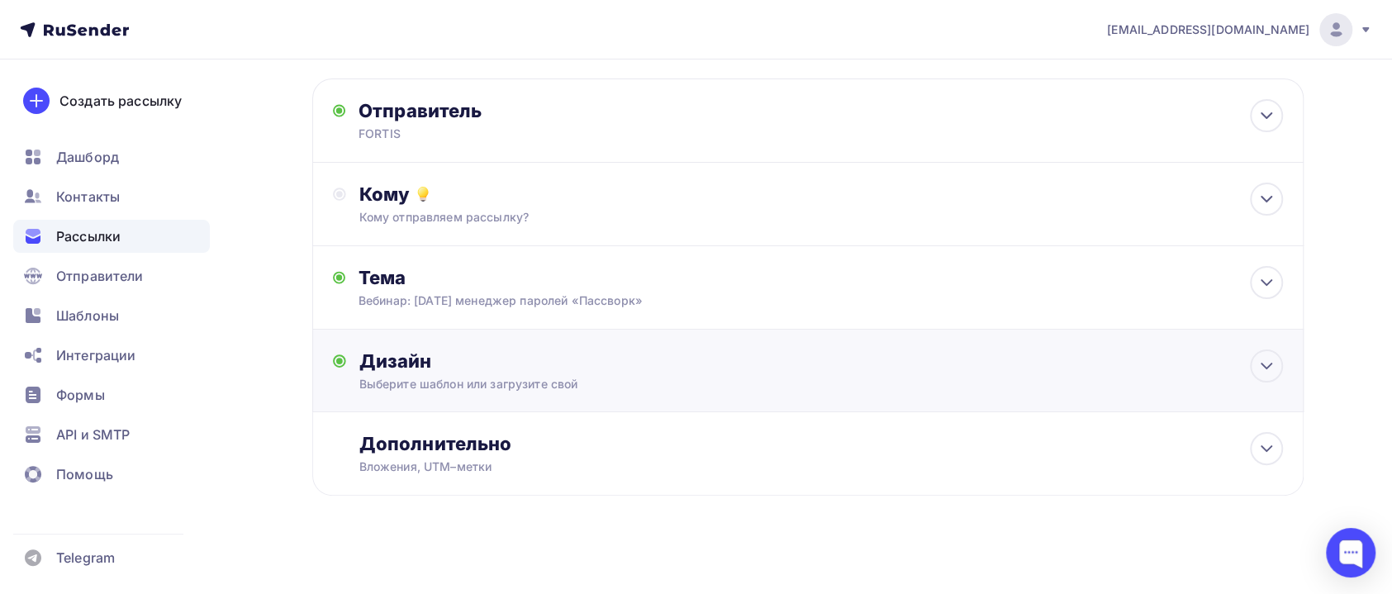
scroll to position [99, 0]
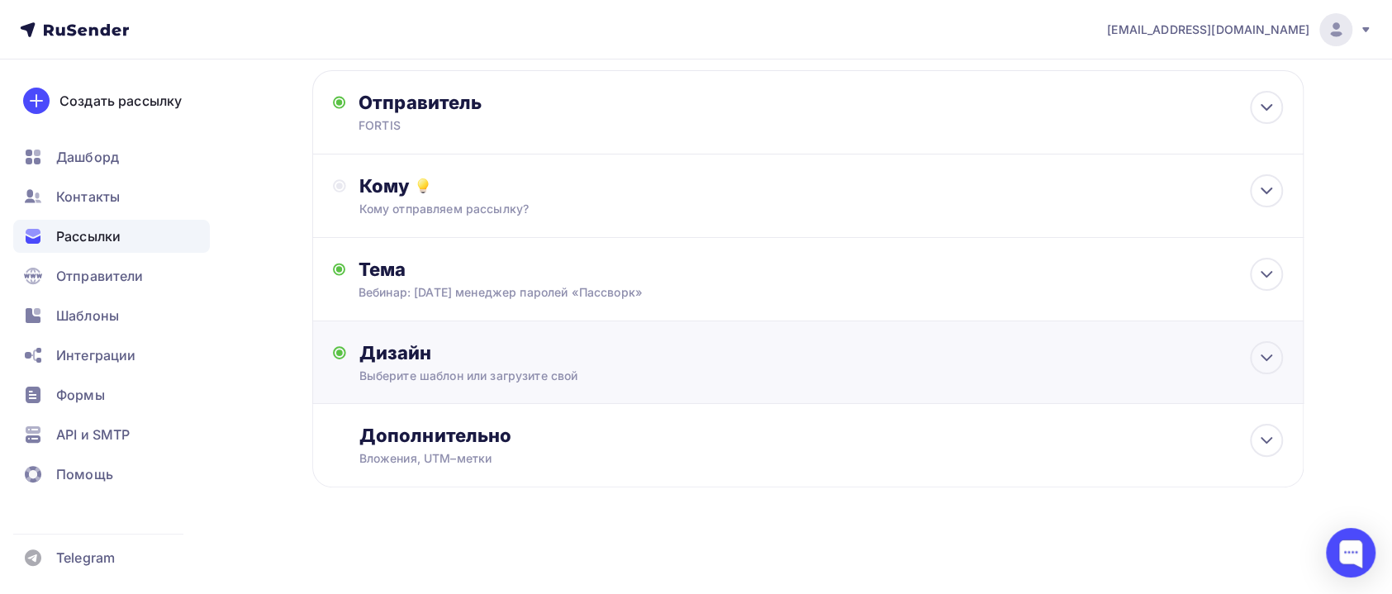
drag, startPoint x: 1275, startPoint y: 347, endPoint x: 1283, endPoint y: 360, distance: 15.6
click at [1282, 352] on div "Дизайн Выберите шаблон или загрузите свой Размер письма: 122 Kb Заменить шаблон…" at bounding box center [807, 362] width 991 height 83
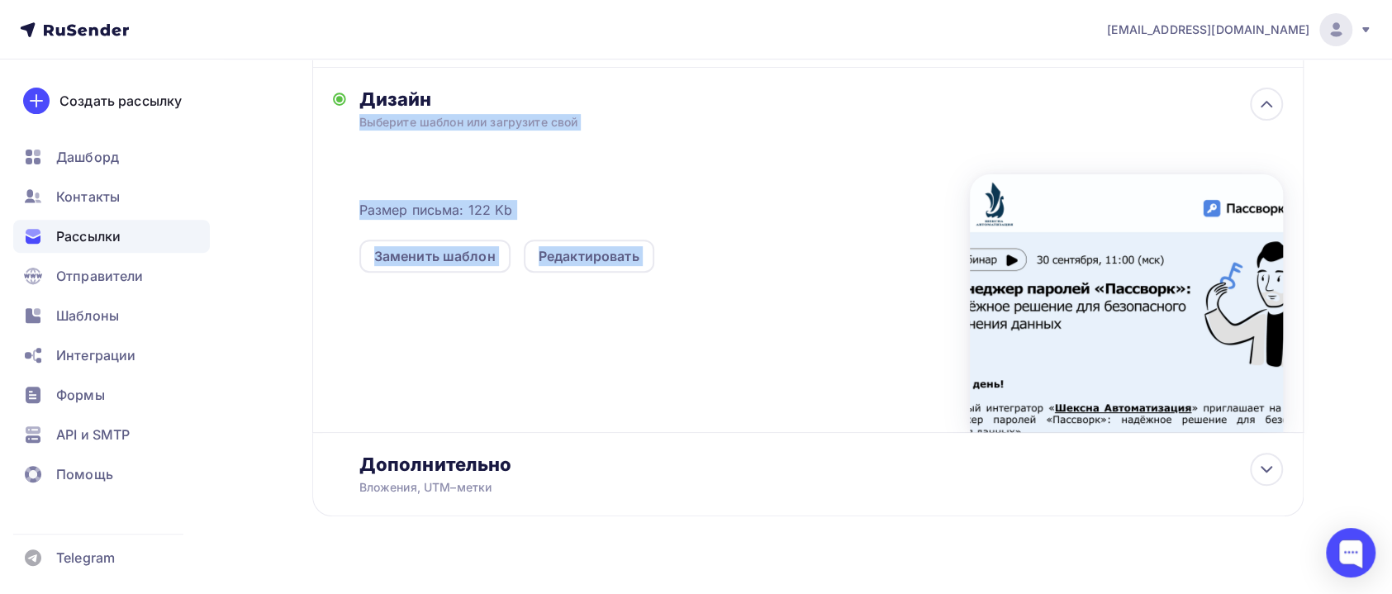
scroll to position [382, 0]
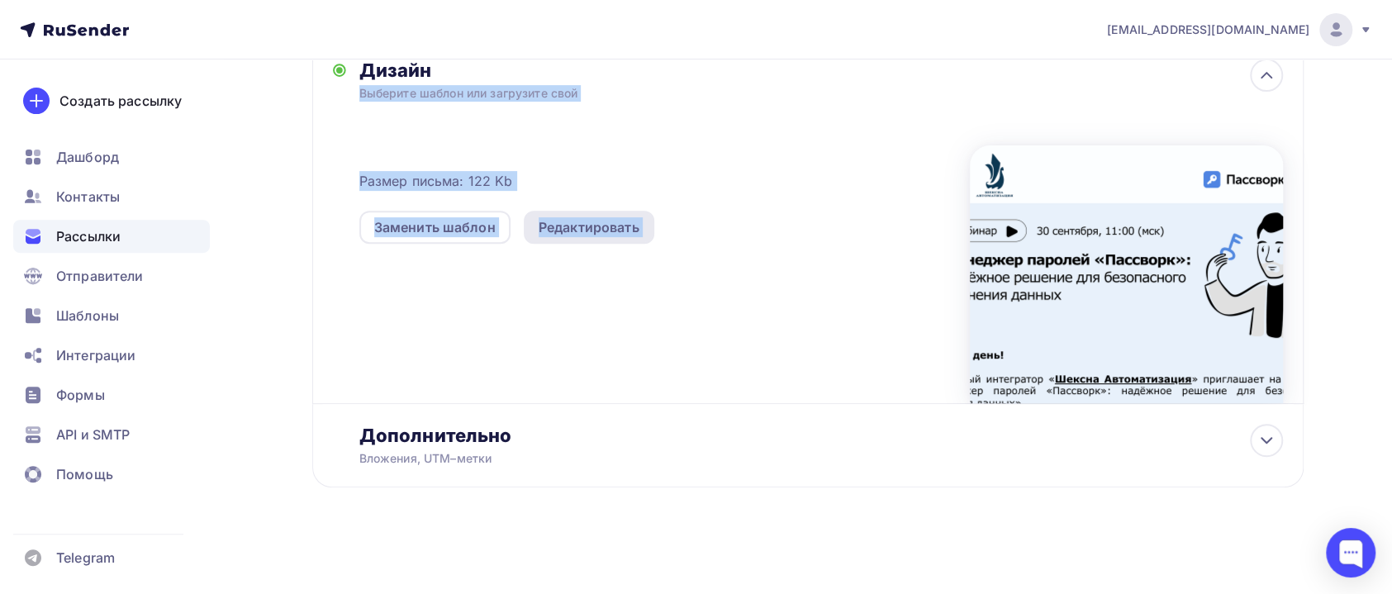
click at [553, 230] on div "Редактировать" at bounding box center [588, 227] width 101 height 20
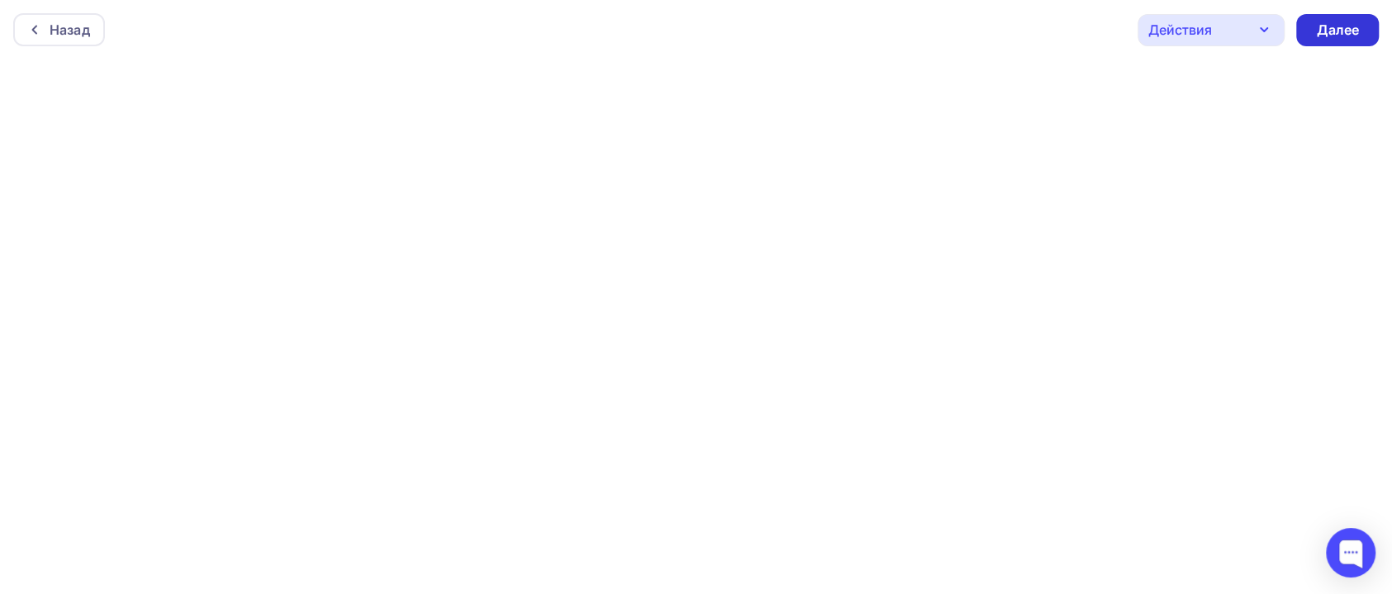
click at [1340, 37] on div "Далее" at bounding box center [1337, 30] width 43 height 19
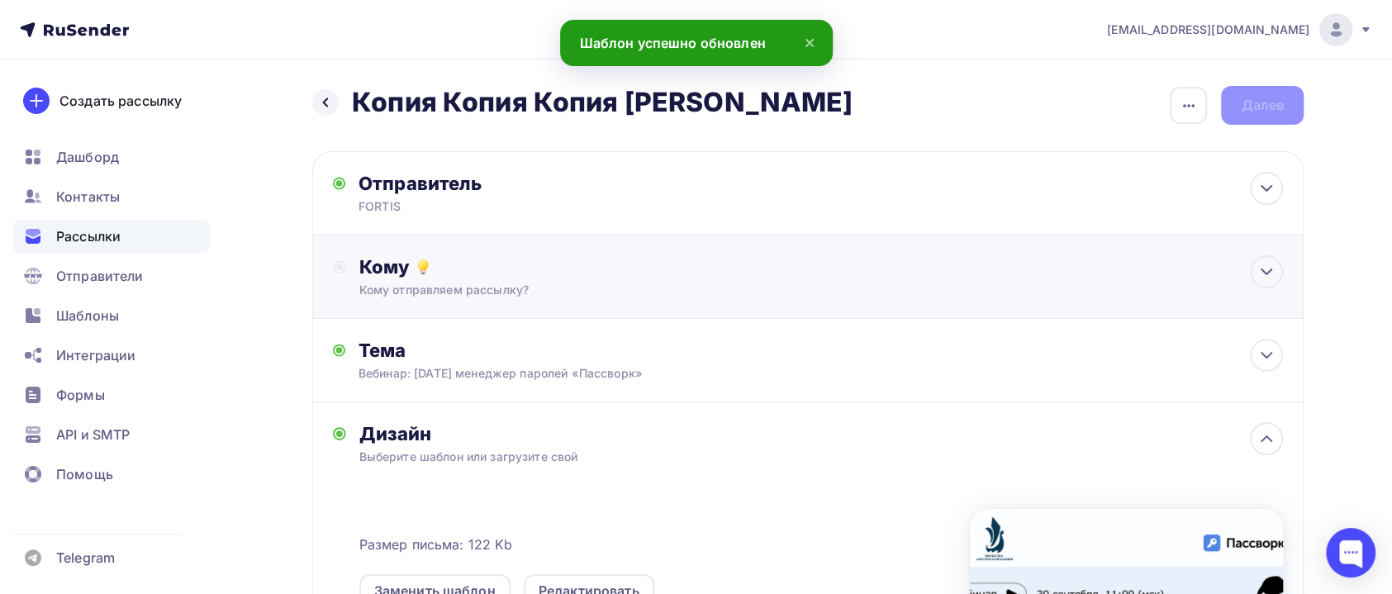
click at [469, 289] on div "Кому отправляем рассылку?" at bounding box center [775, 290] width 832 height 17
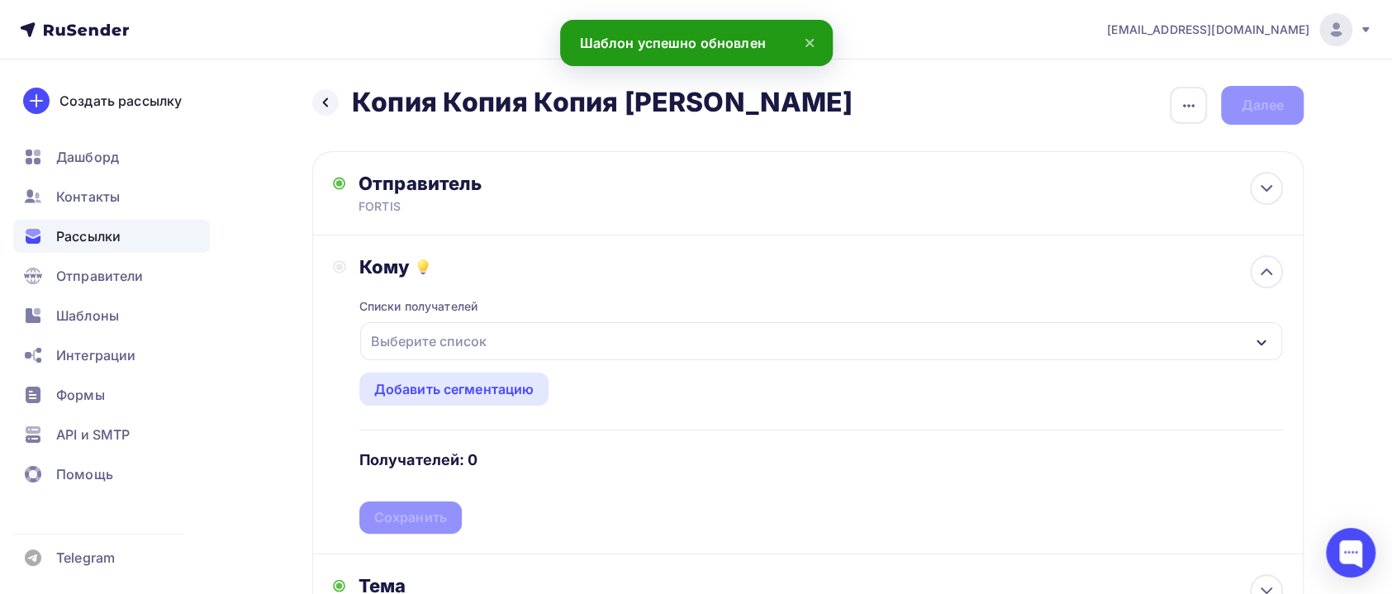
click at [510, 339] on div "Выберите список" at bounding box center [821, 341] width 922 height 38
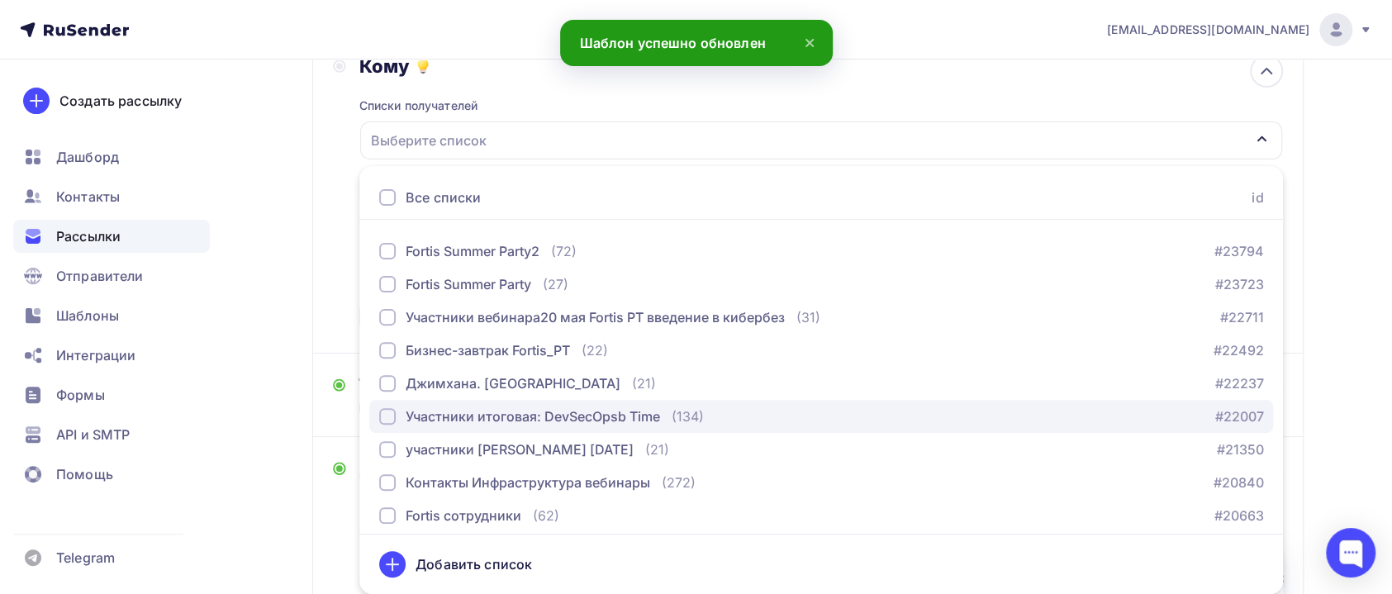
scroll to position [499, 0]
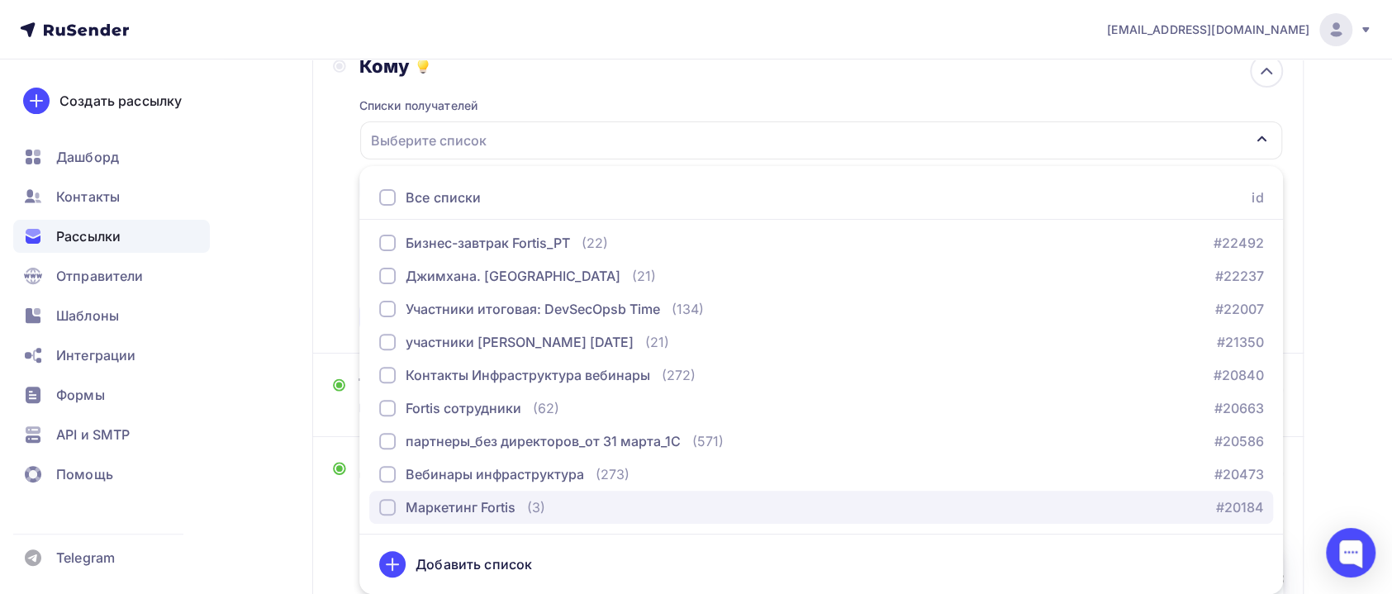
click at [482, 501] on div "Маркетинг Fortis" at bounding box center [461, 507] width 110 height 20
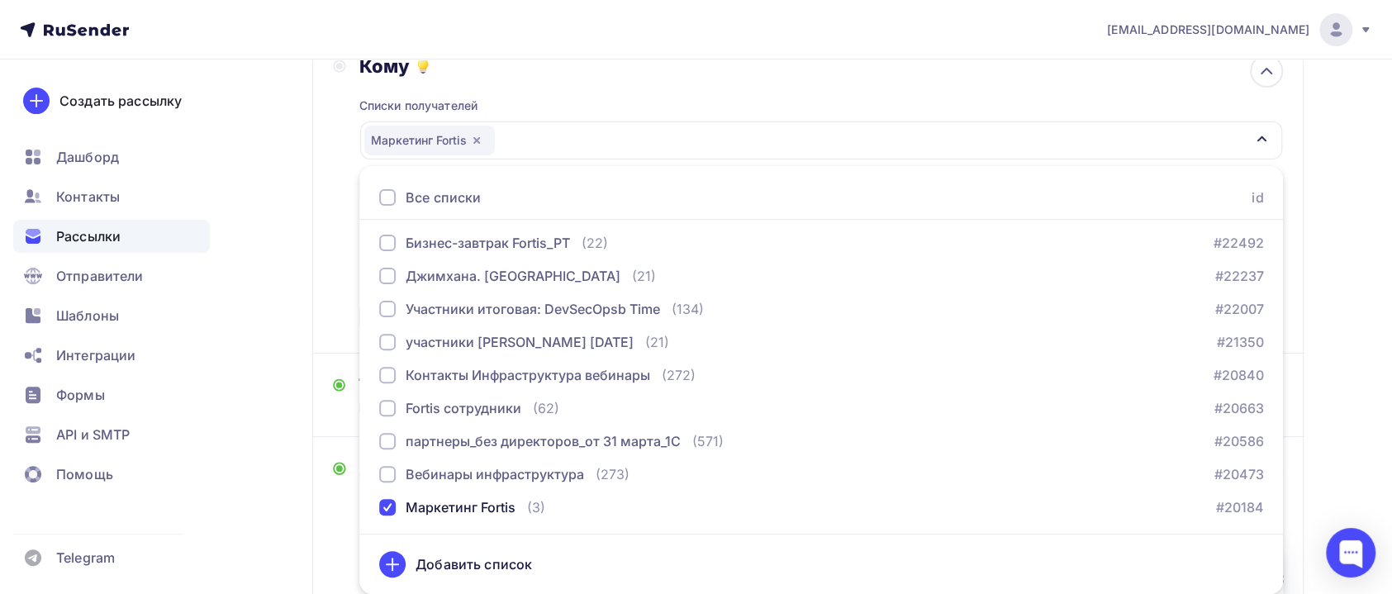
click at [268, 471] on div "Назад Копия Копия Копия Вебинар Пассворк Копия Копия Копия Вебинар Пассворк Зак…" at bounding box center [696, 425] width 1354 height 1133
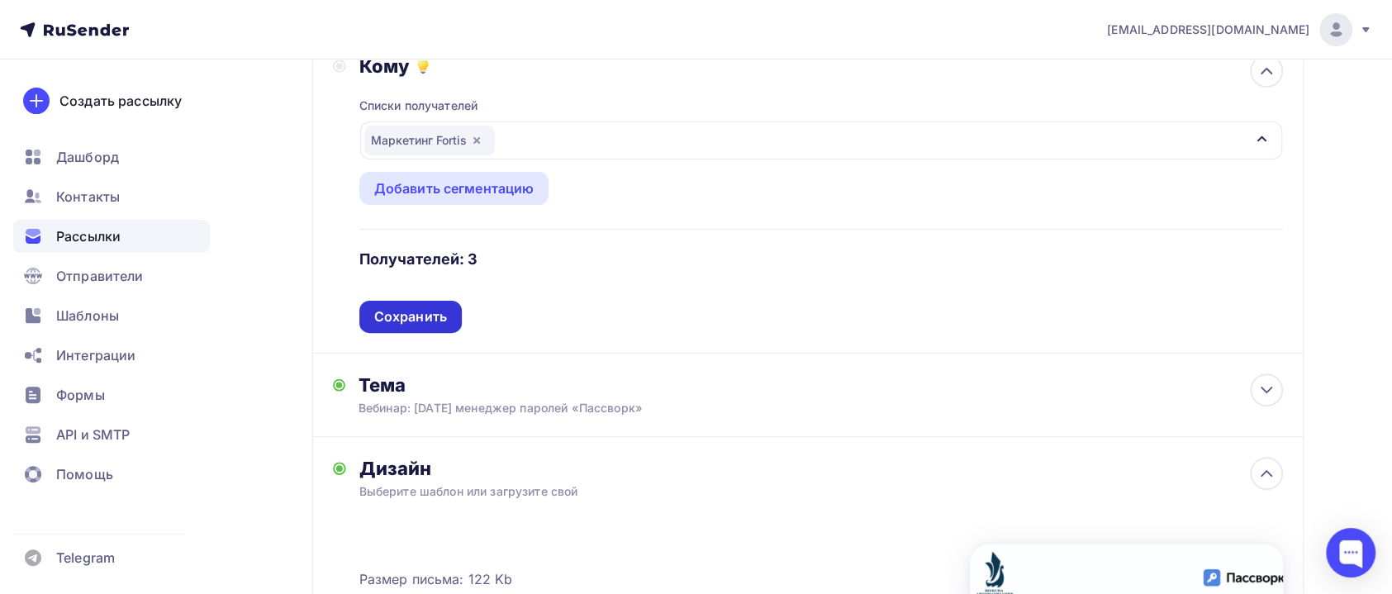
click at [431, 322] on div "Сохранить" at bounding box center [410, 316] width 73 height 19
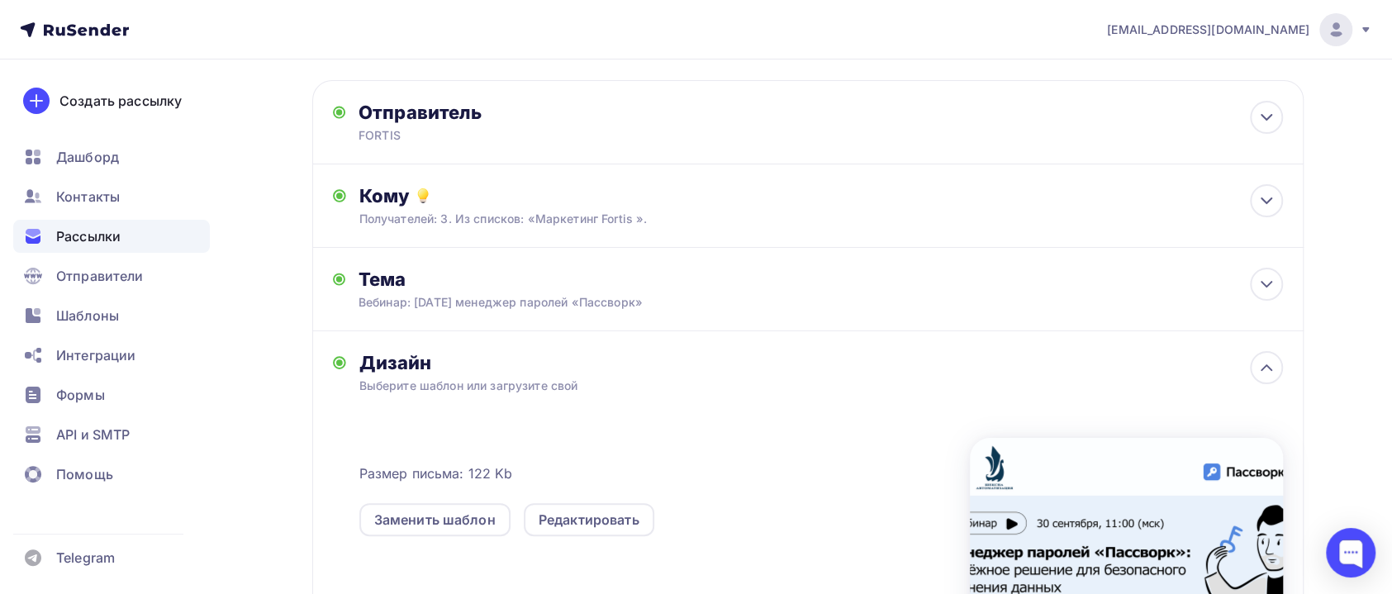
scroll to position [0, 0]
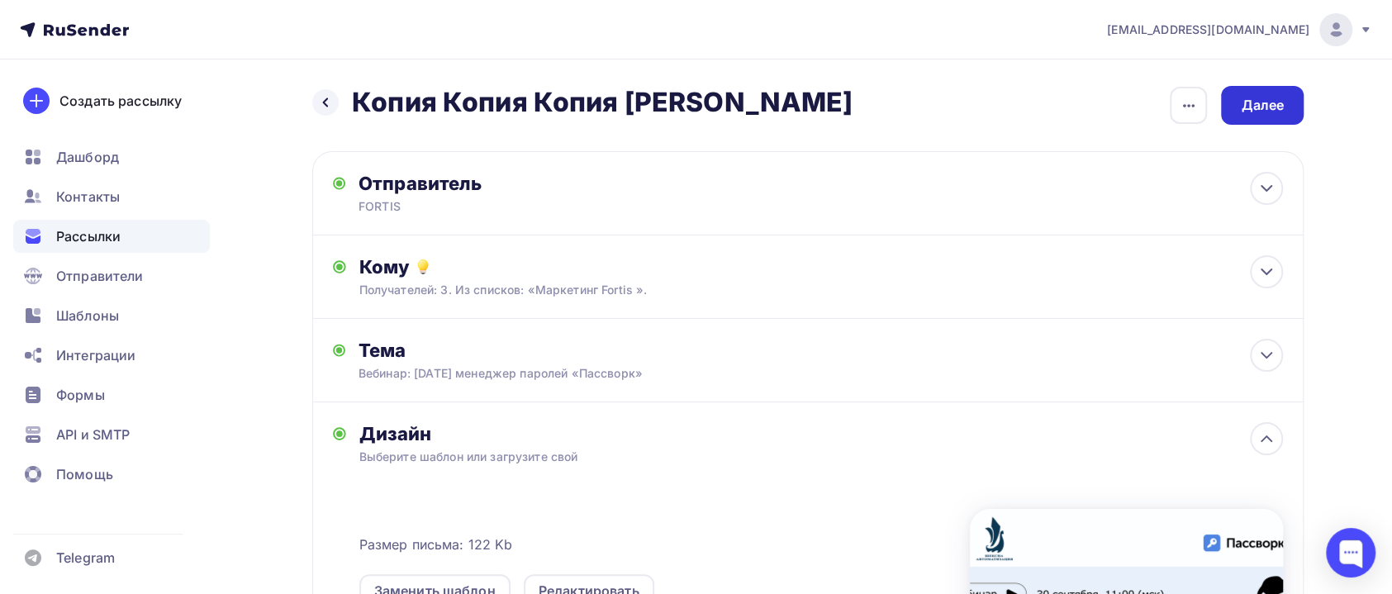
click at [1257, 117] on div "Далее" at bounding box center [1262, 105] width 83 height 39
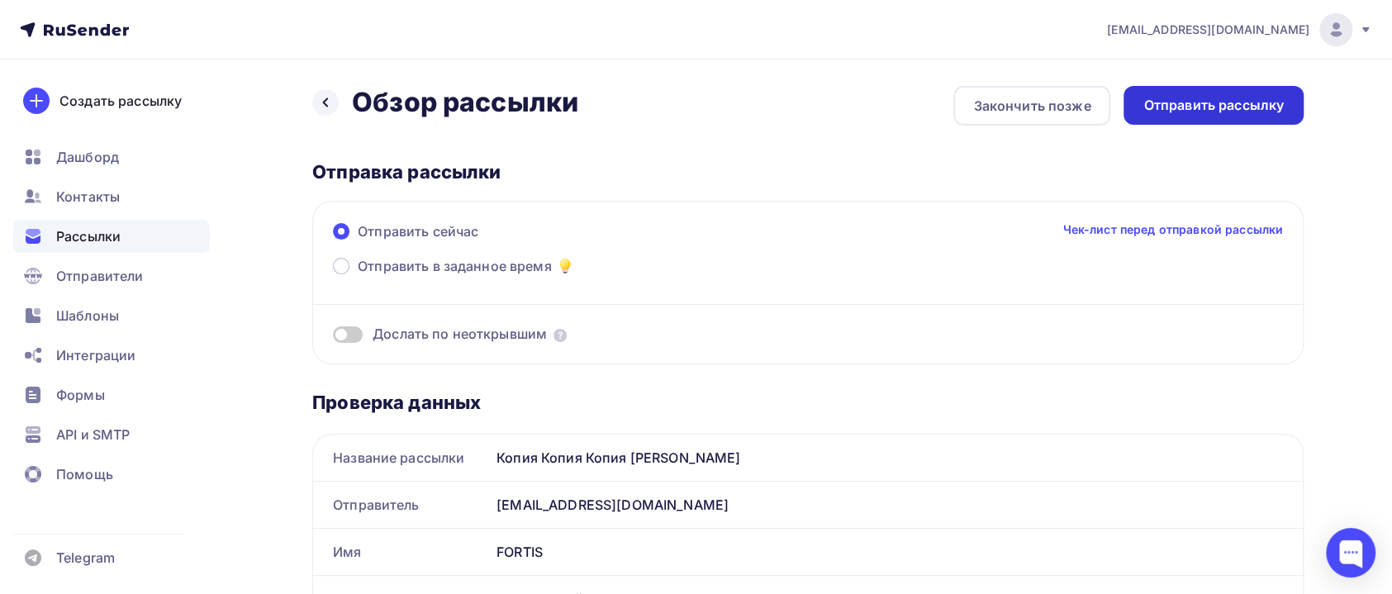
click at [1193, 106] on div "Отправить рассылку" at bounding box center [1213, 105] width 140 height 19
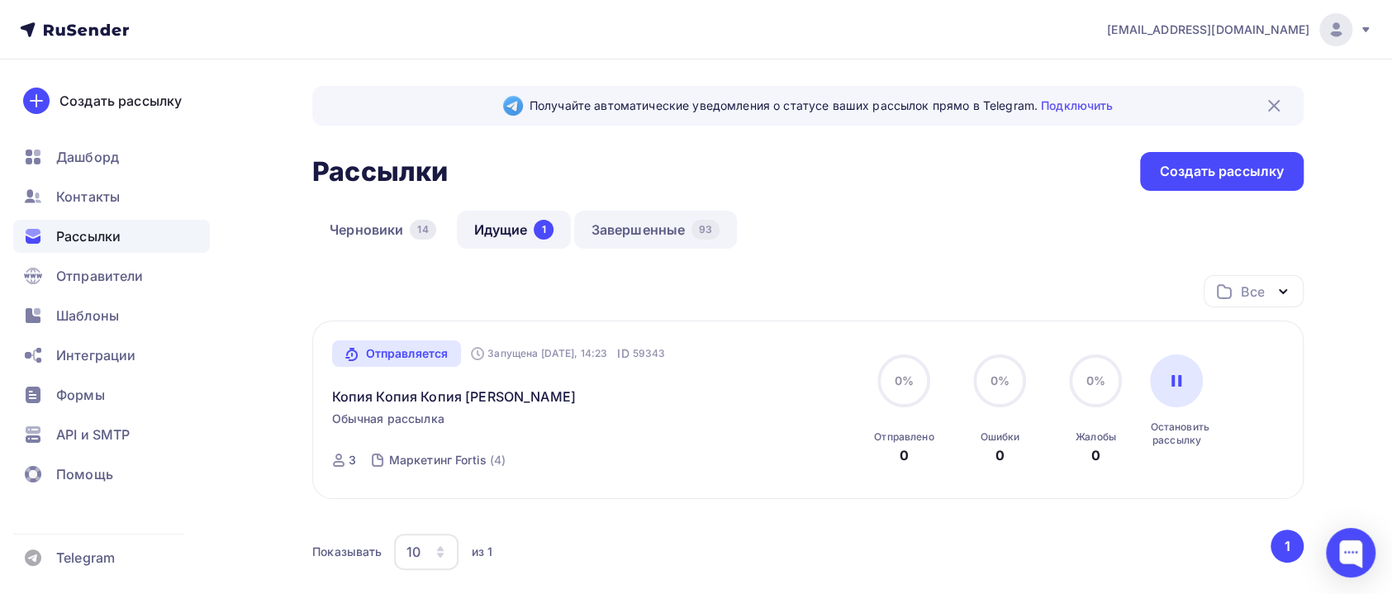
click at [621, 225] on link "Завершенные 93" at bounding box center [656, 230] width 164 height 38
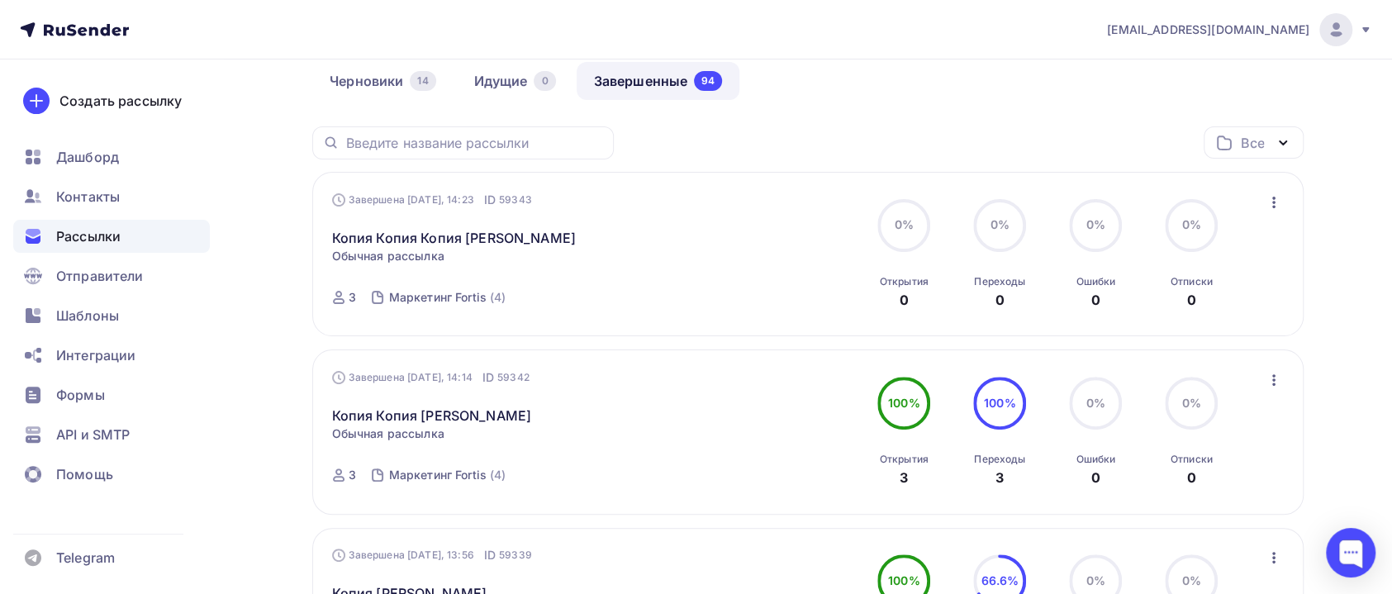
scroll to position [248, 0]
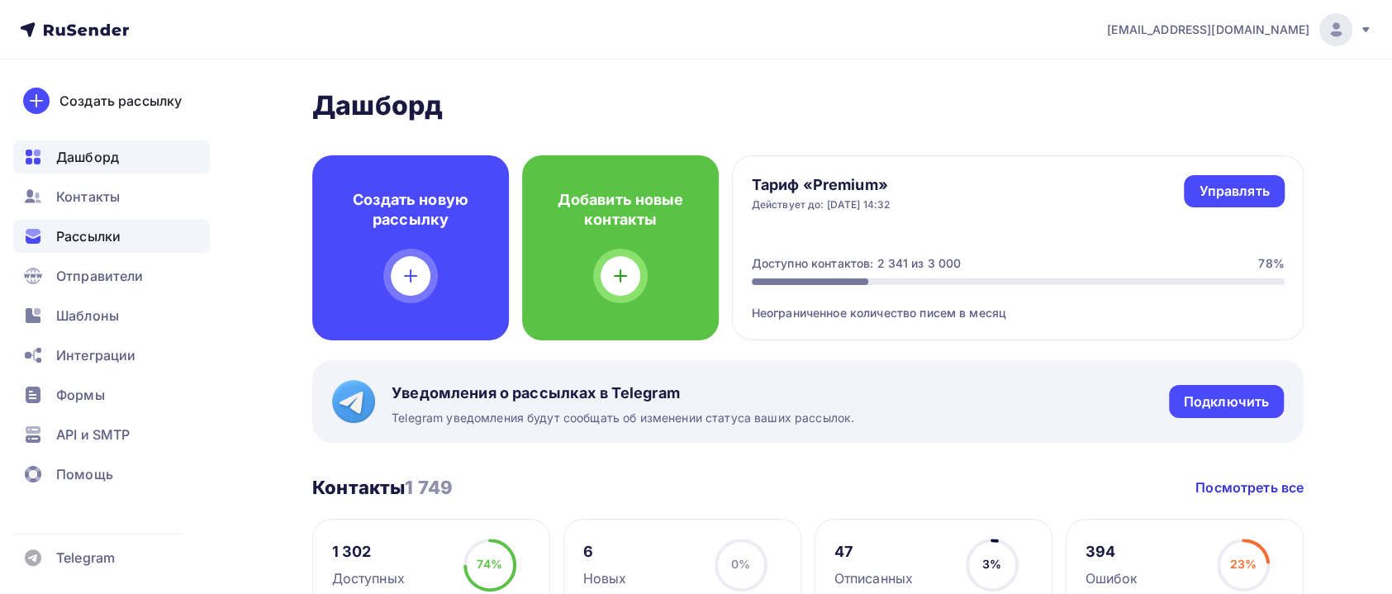
click at [87, 242] on span "Рассылки" at bounding box center [88, 236] width 64 height 20
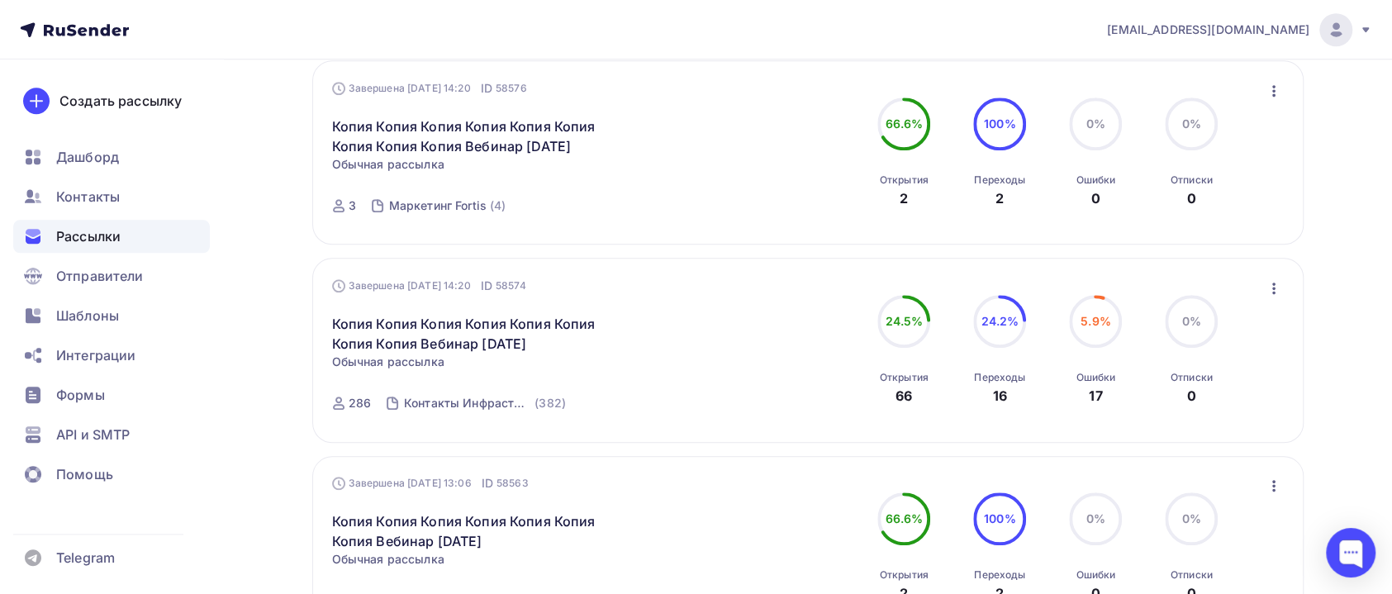
scroll to position [1239, 0]
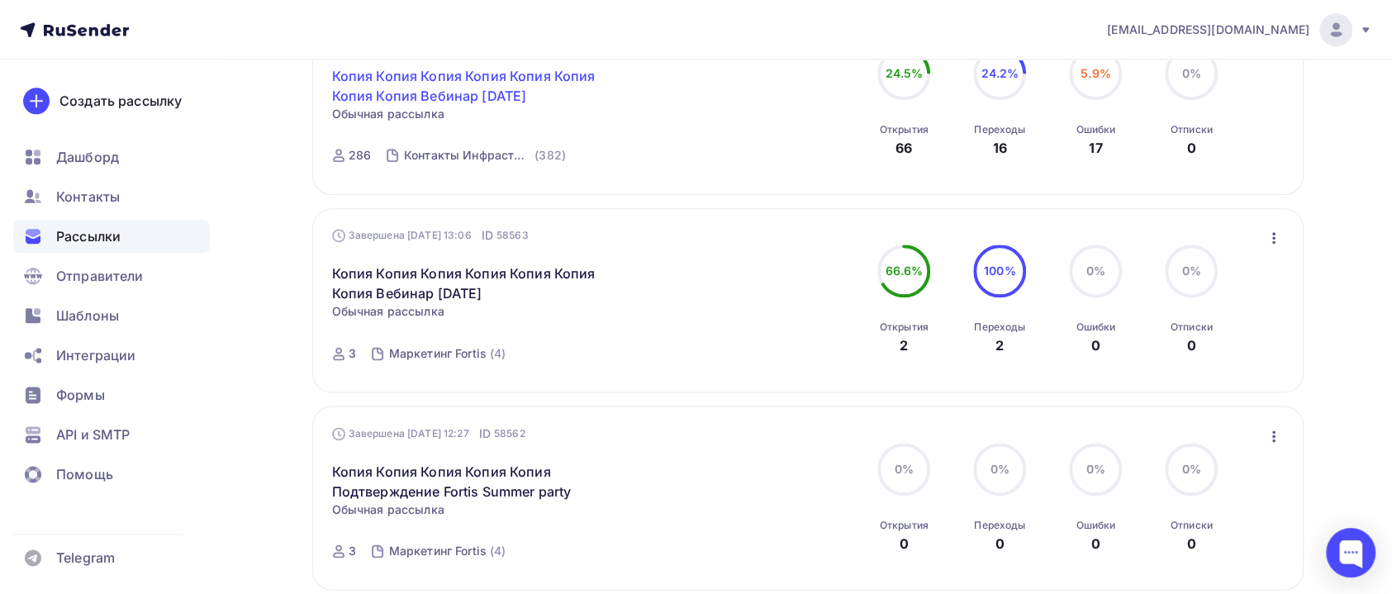
click at [467, 73] on link "Копия Копия Копия Копия Копия Копия Копия Копия Вебинар [DATE]" at bounding box center [473, 86] width 283 height 40
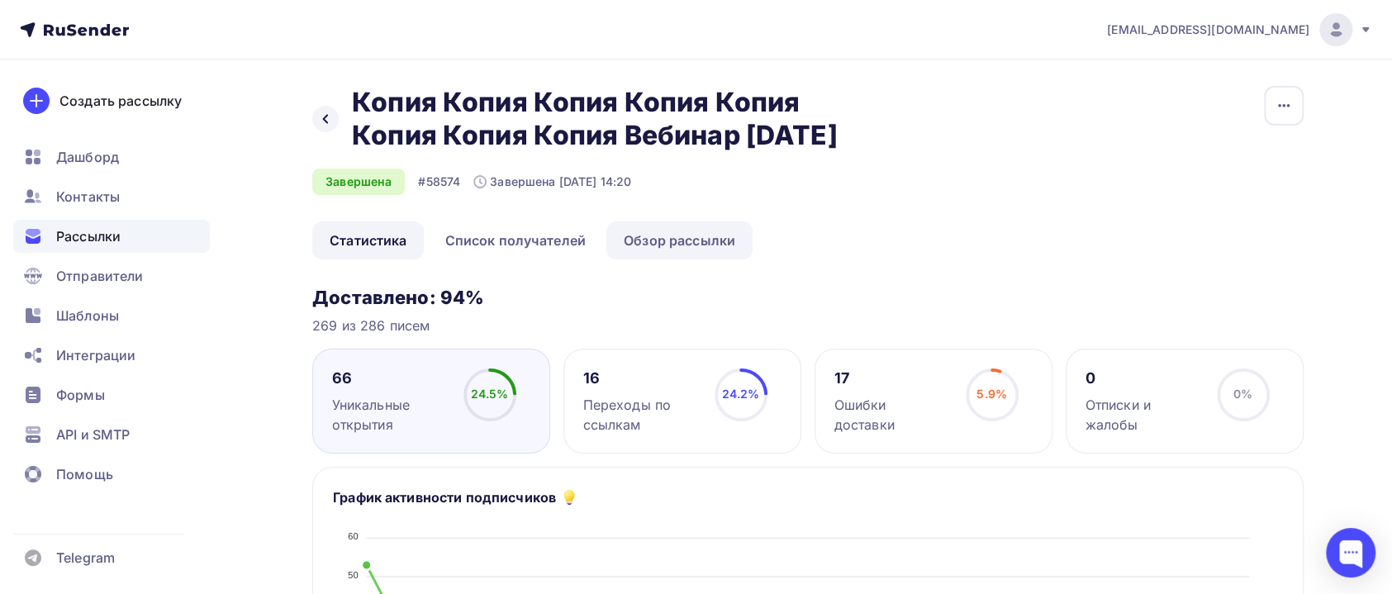
click at [644, 248] on link "Обзор рассылки" at bounding box center [679, 240] width 146 height 38
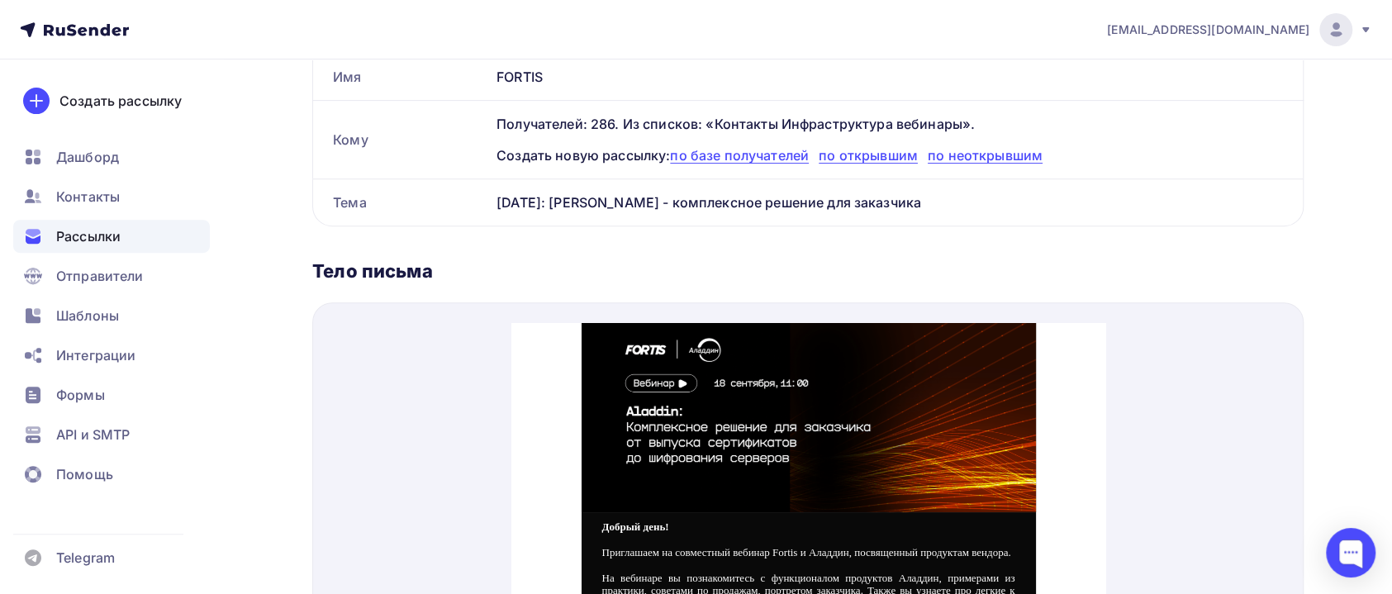
drag, startPoint x: 1002, startPoint y: 438, endPoint x: 1001, endPoint y: 390, distance: 47.9
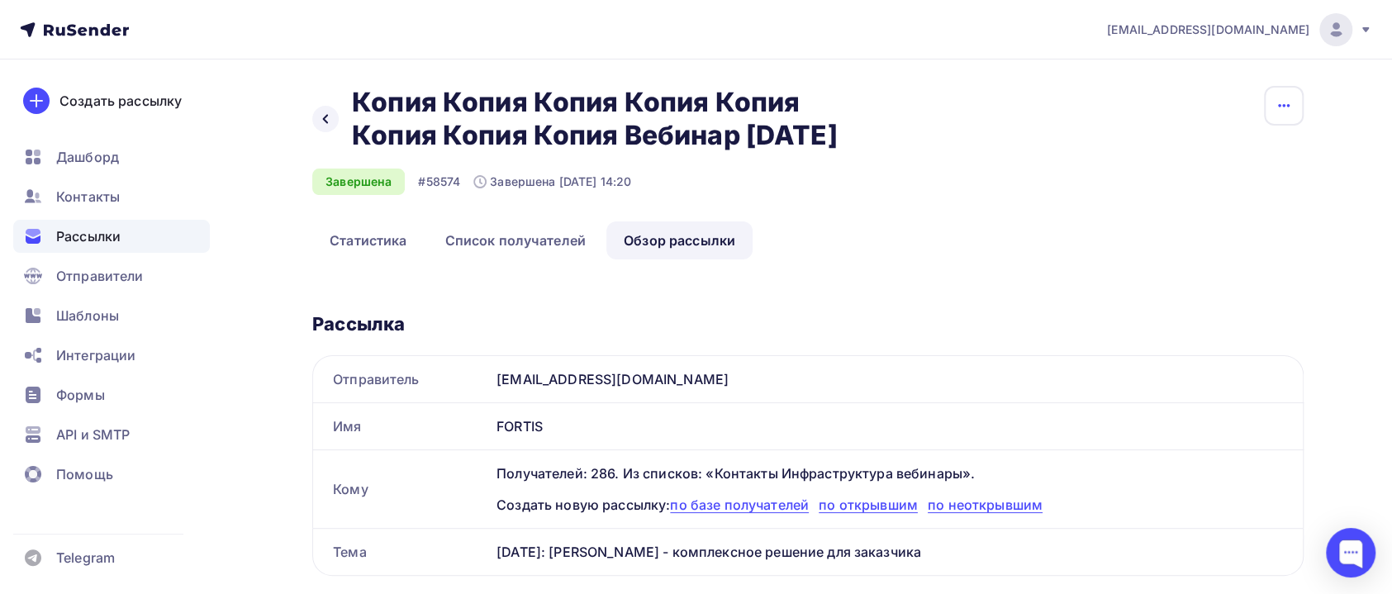
click at [1273, 110] on button "button" at bounding box center [1284, 106] width 40 height 40
click at [1214, 164] on div "Копировать" at bounding box center [1220, 158] width 159 height 20
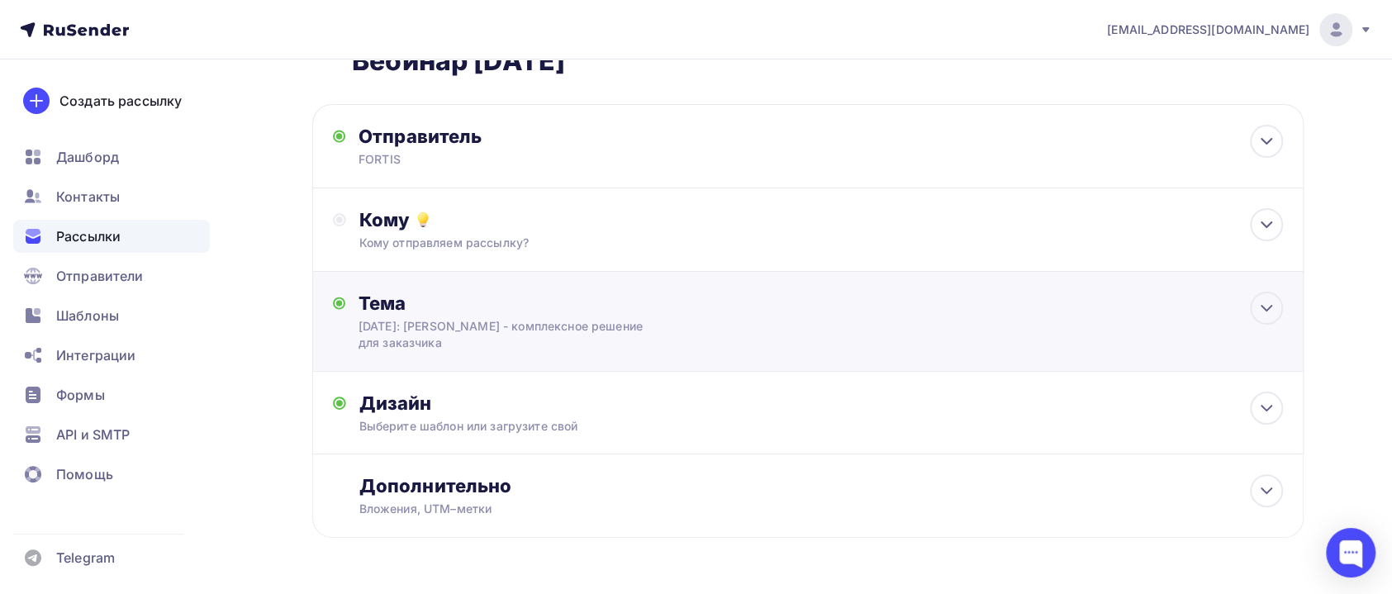
scroll to position [77, 0]
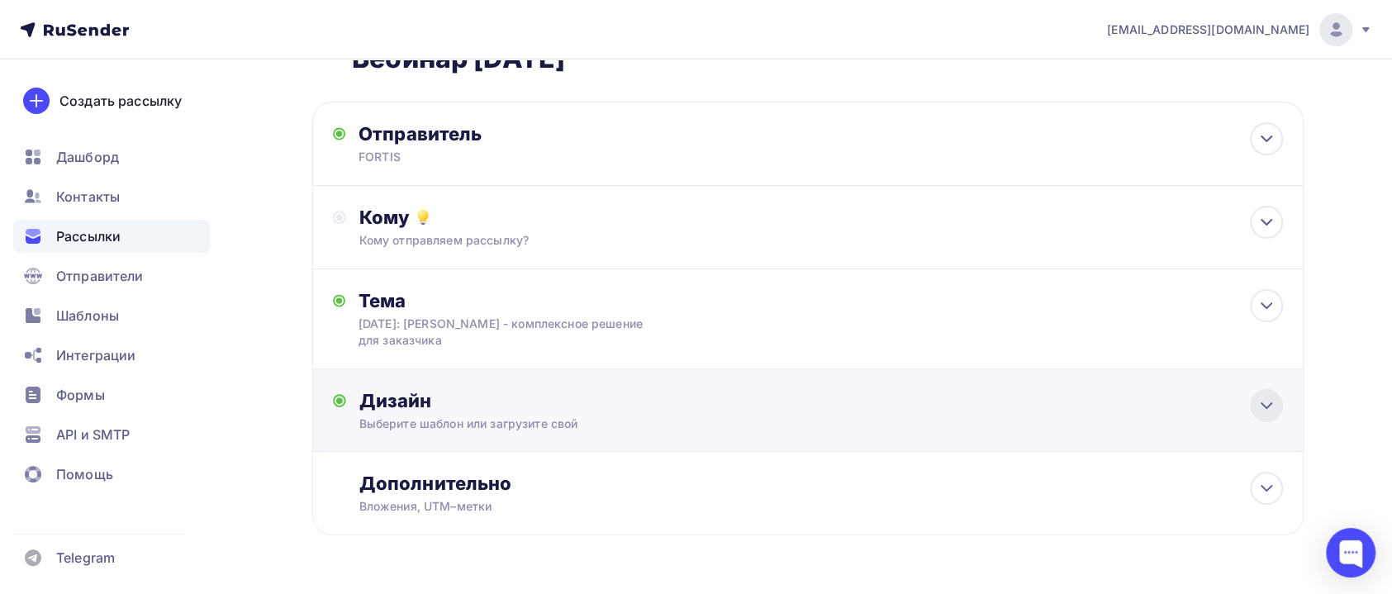
click at [1257, 407] on icon at bounding box center [1266, 406] width 20 height 20
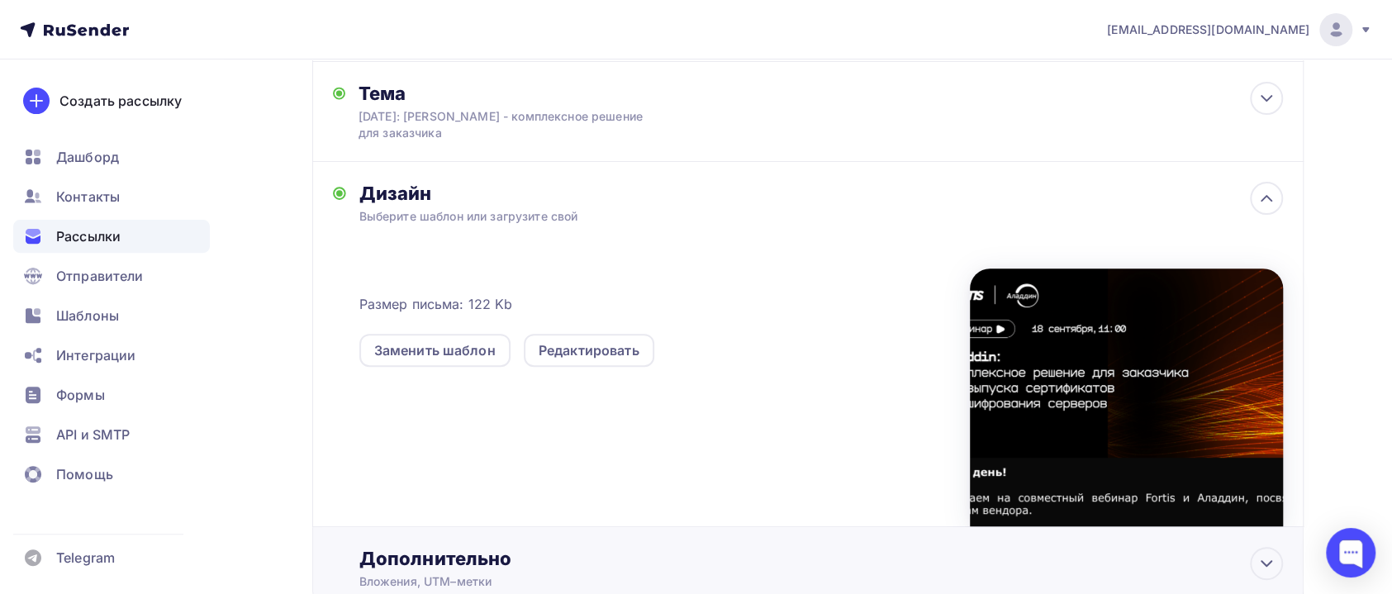
scroll to position [409, 0]
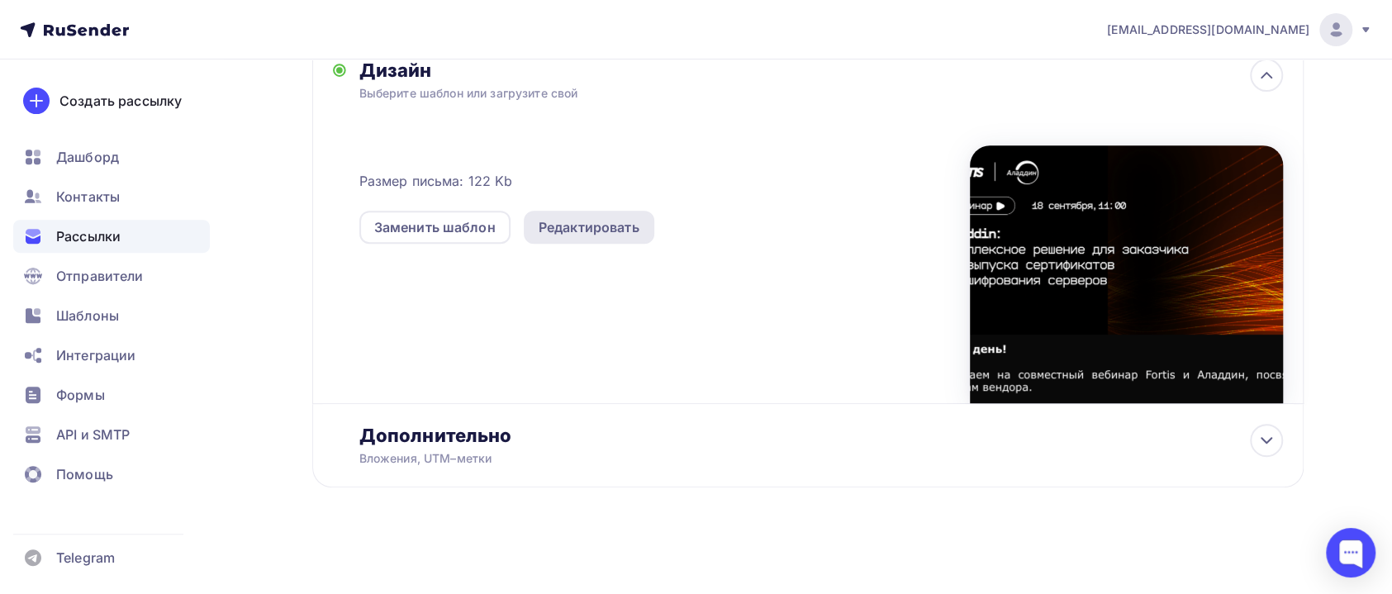
click at [612, 225] on div "Редактировать" at bounding box center [588, 227] width 101 height 20
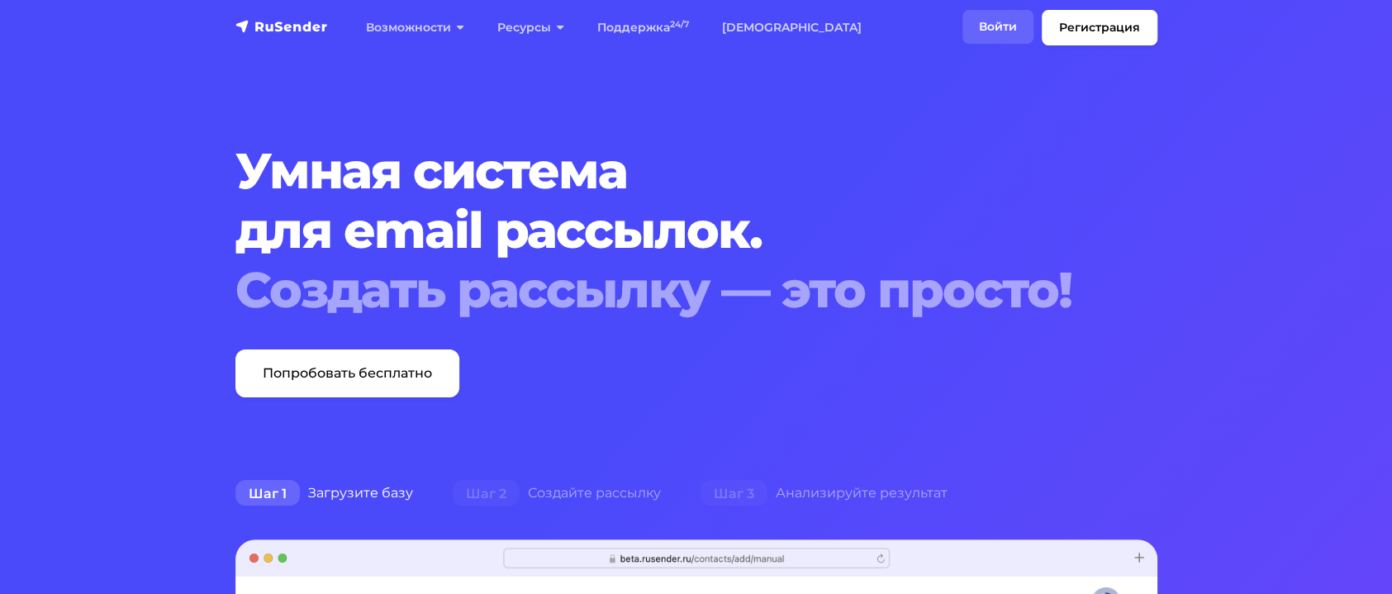
click at [981, 37] on link "Войти" at bounding box center [997, 27] width 71 height 34
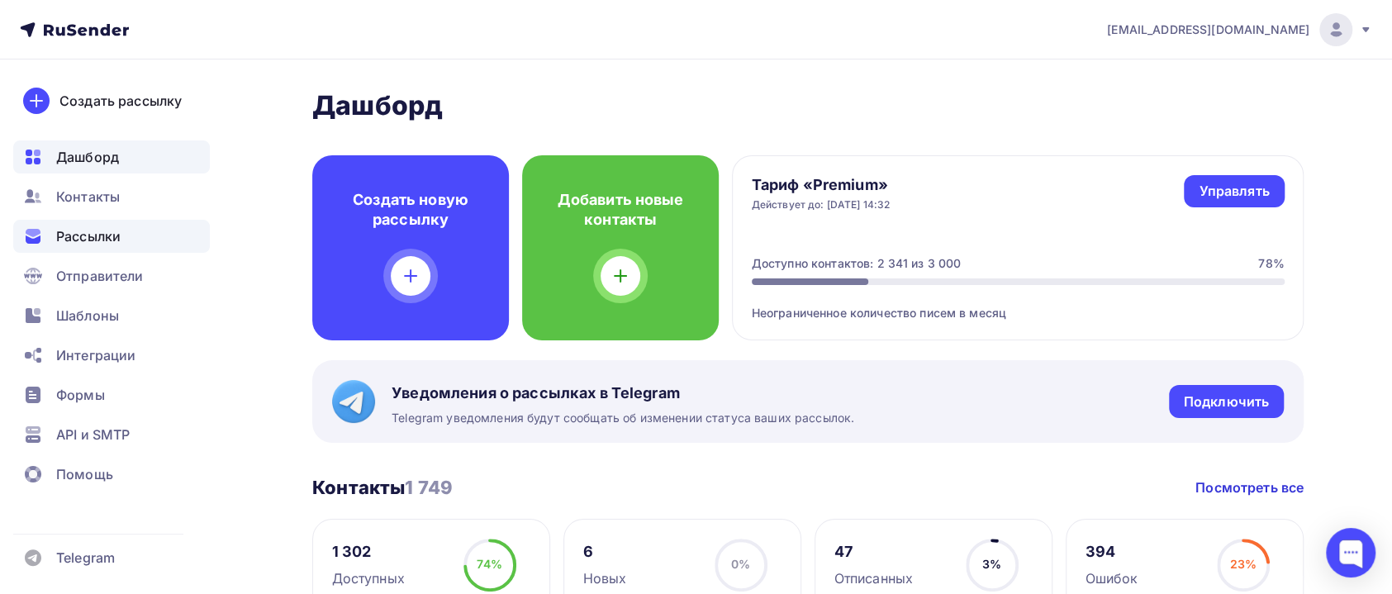
click at [120, 229] on span "Рассылки" at bounding box center [88, 236] width 64 height 20
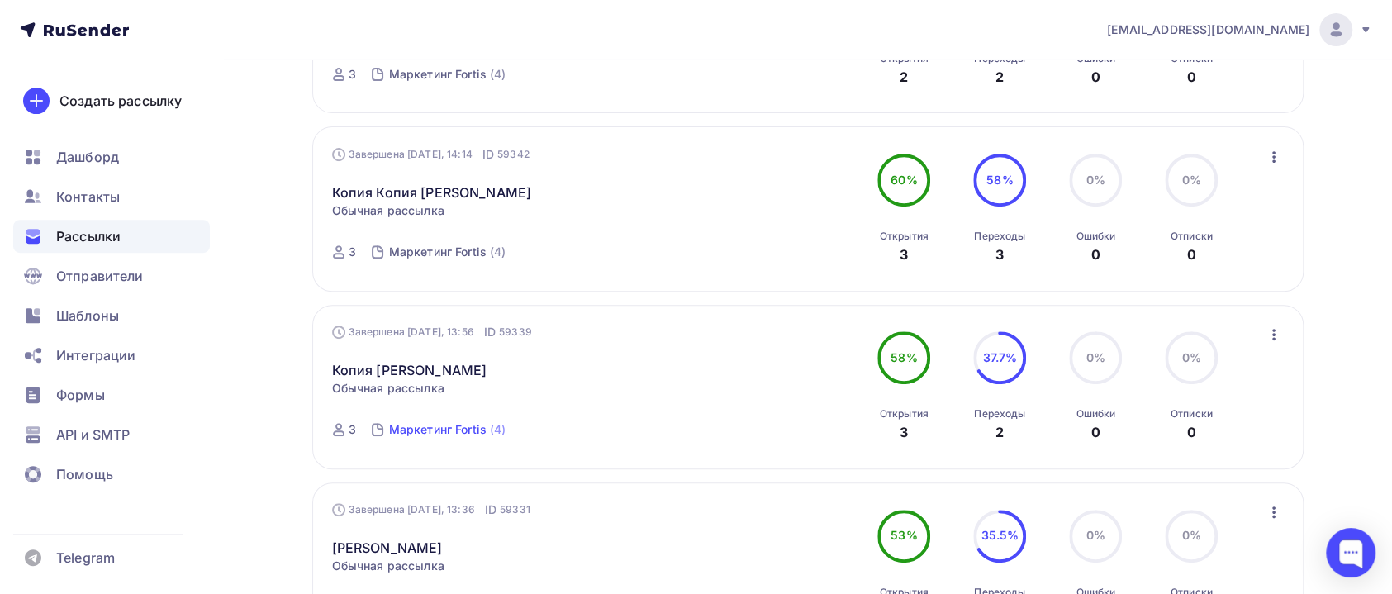
scroll to position [743, 0]
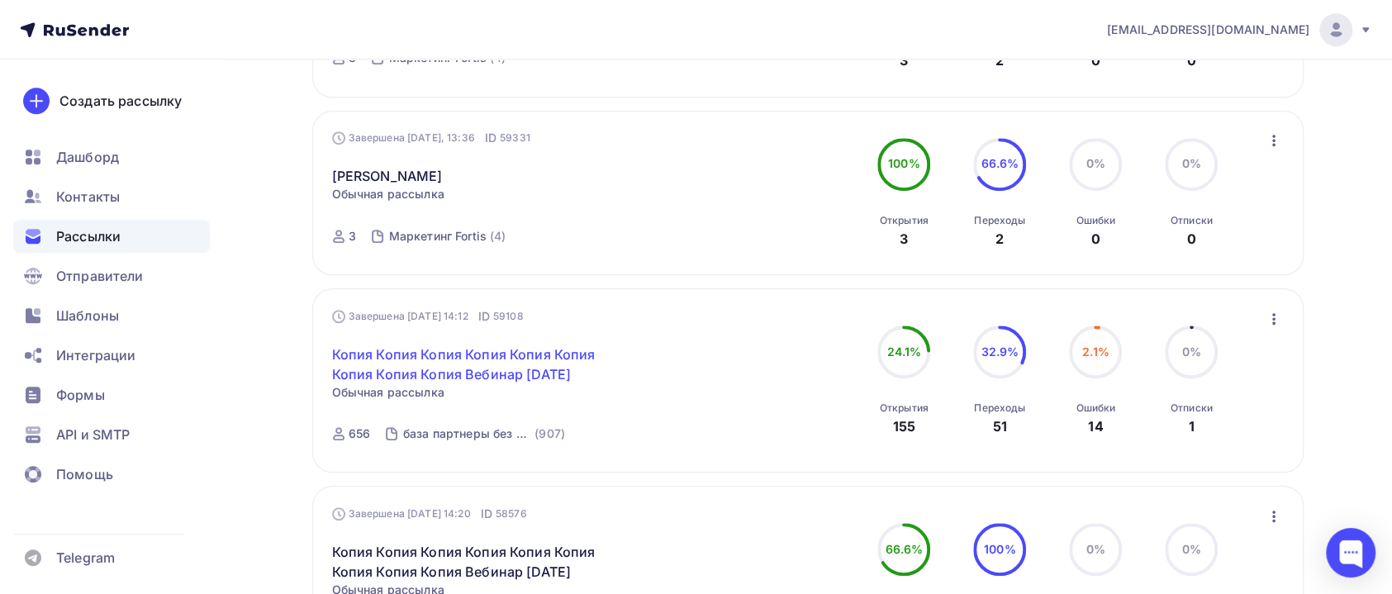
click at [483, 373] on link "Копия Копия Копия Копия Копия Копия Копия Копия Копия Вебинар [DATE]" at bounding box center [473, 364] width 283 height 40
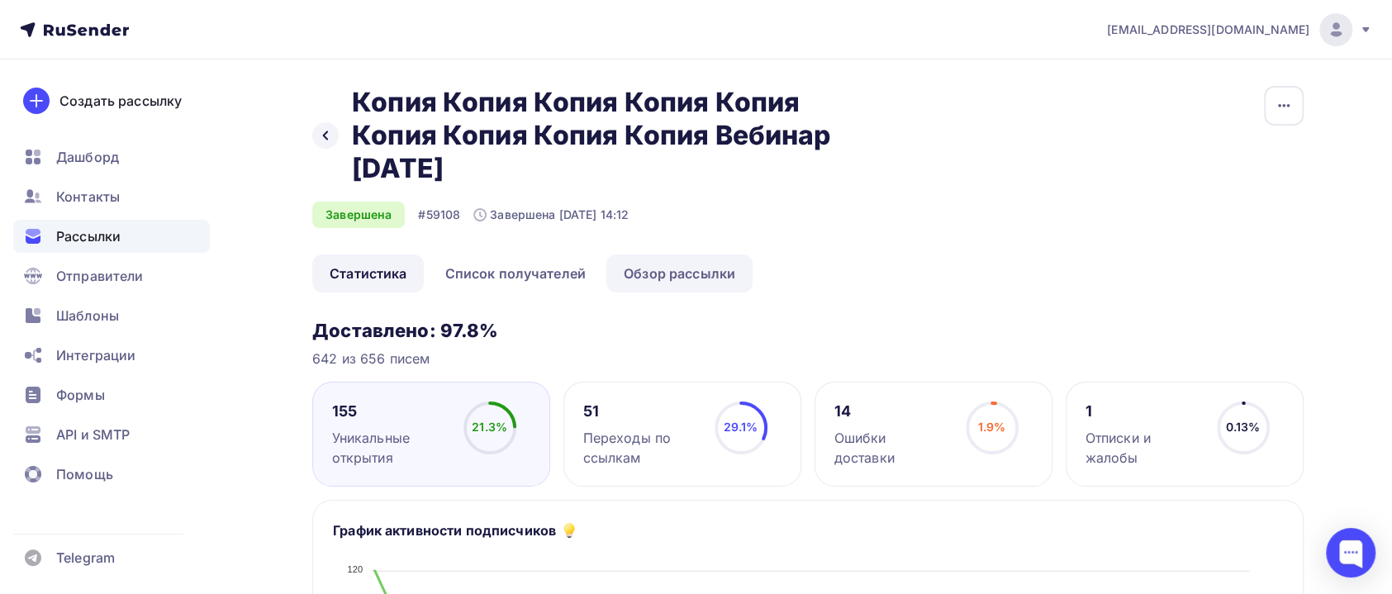
click at [699, 275] on link "Обзор рассылки" at bounding box center [679, 273] width 146 height 38
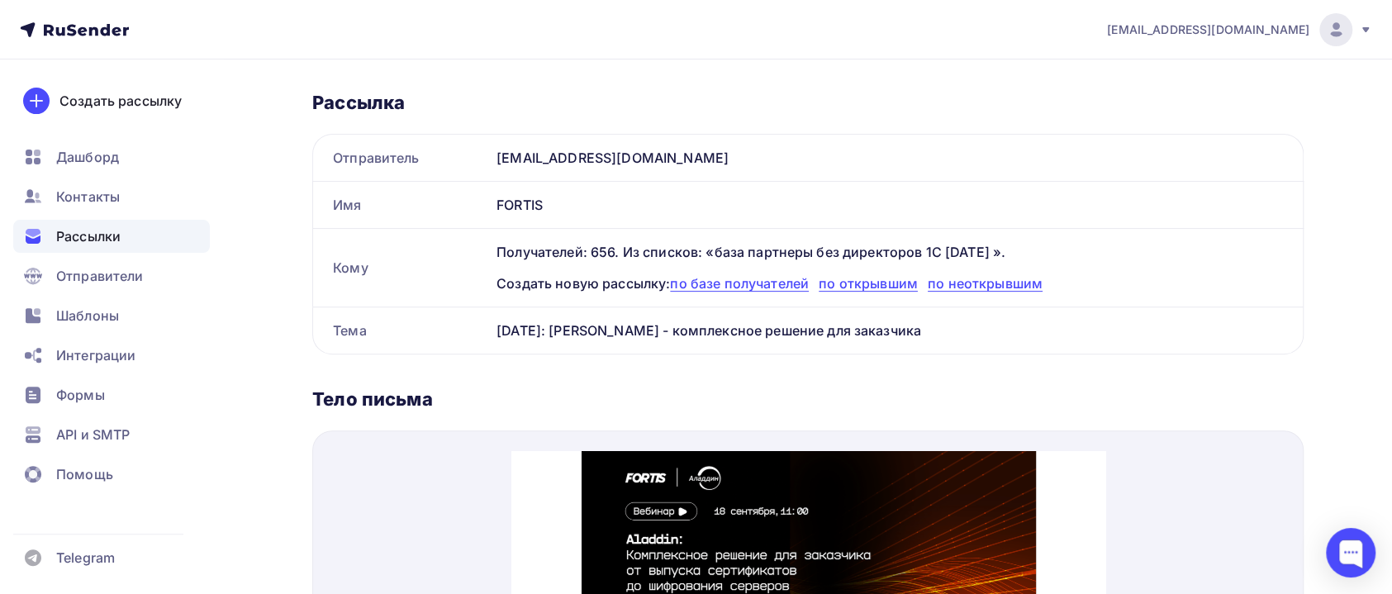
scroll to position [496, 0]
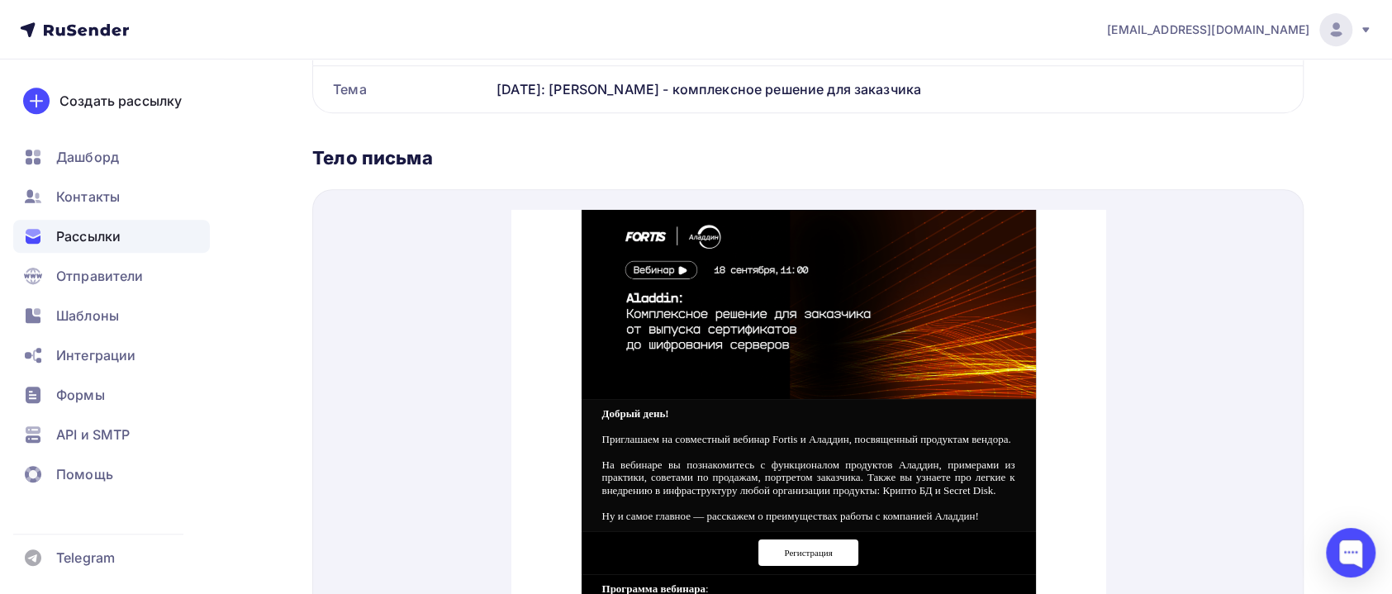
click at [74, 232] on span "Рассылки" at bounding box center [88, 236] width 64 height 20
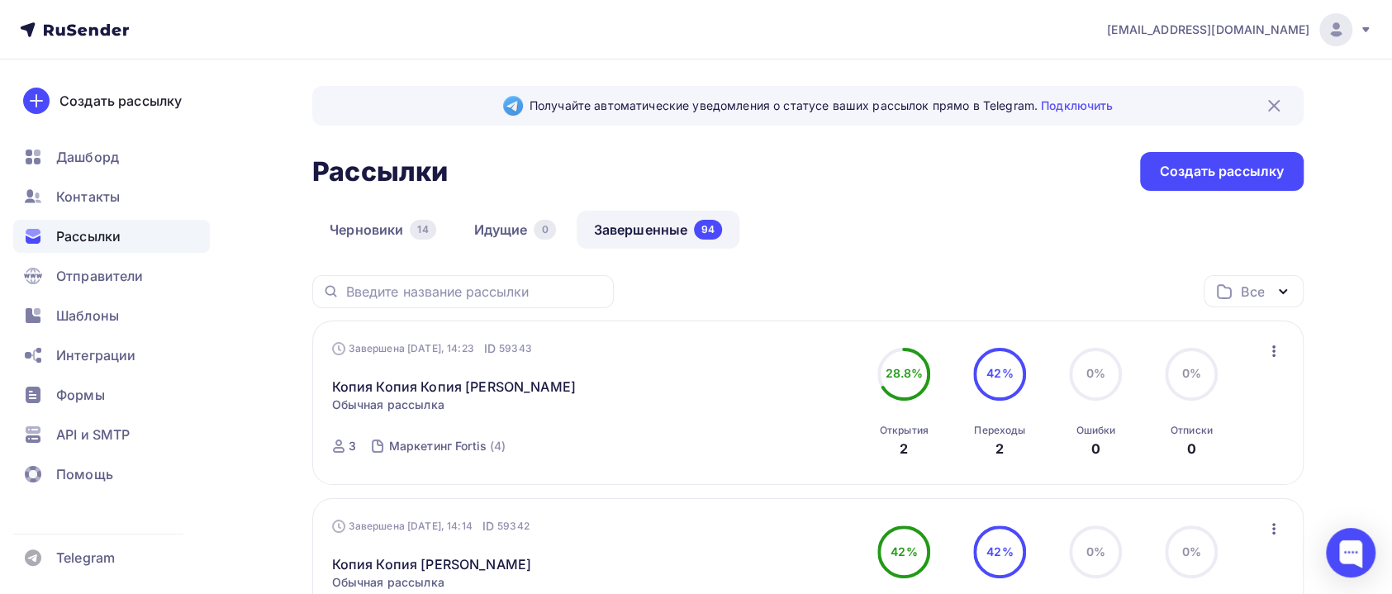
scroll to position [248, 0]
